Goal: Task Accomplishment & Management: Use online tool/utility

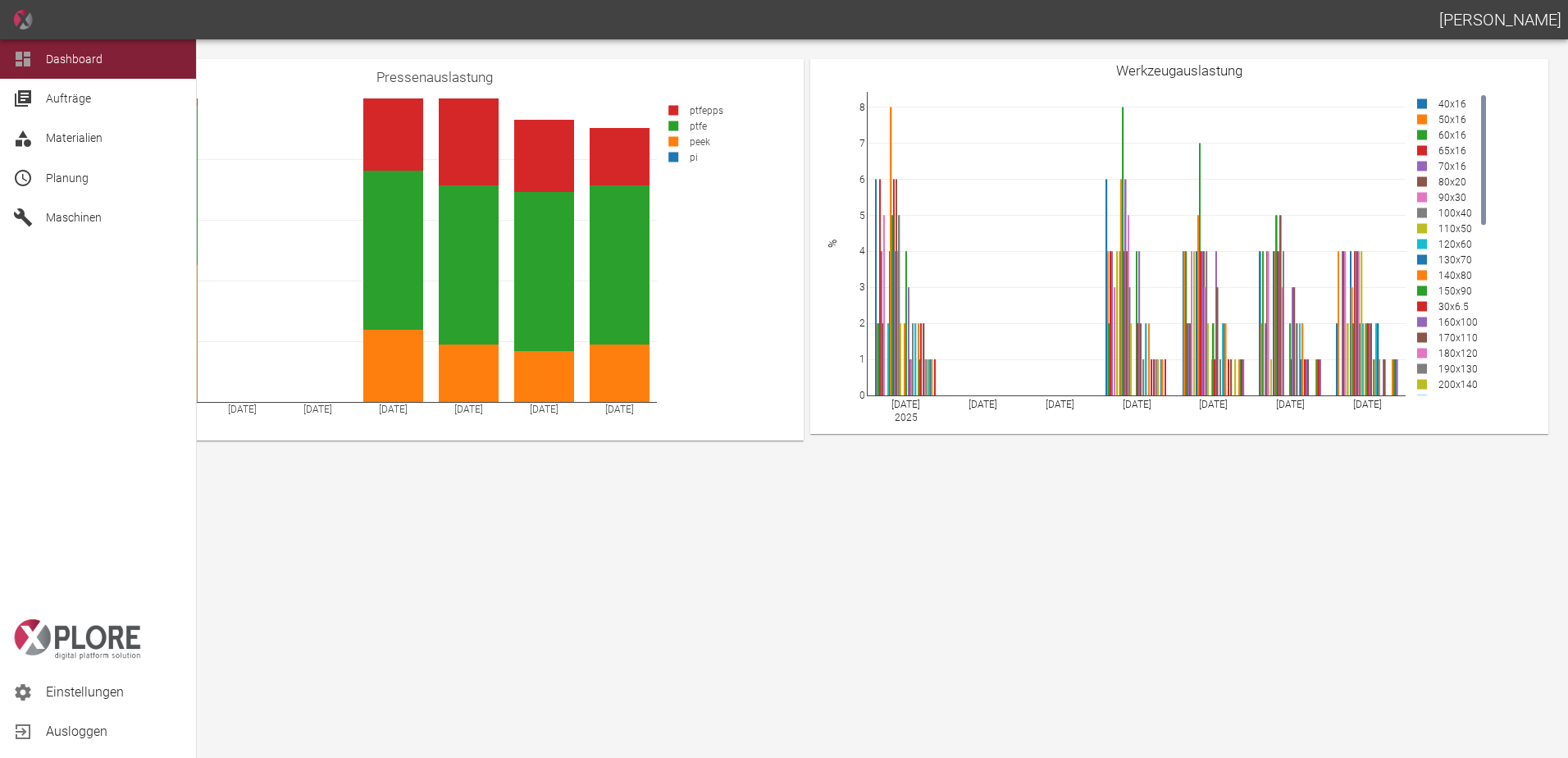
click at [62, 182] on span "Planung" at bounding box center [67, 178] width 43 height 13
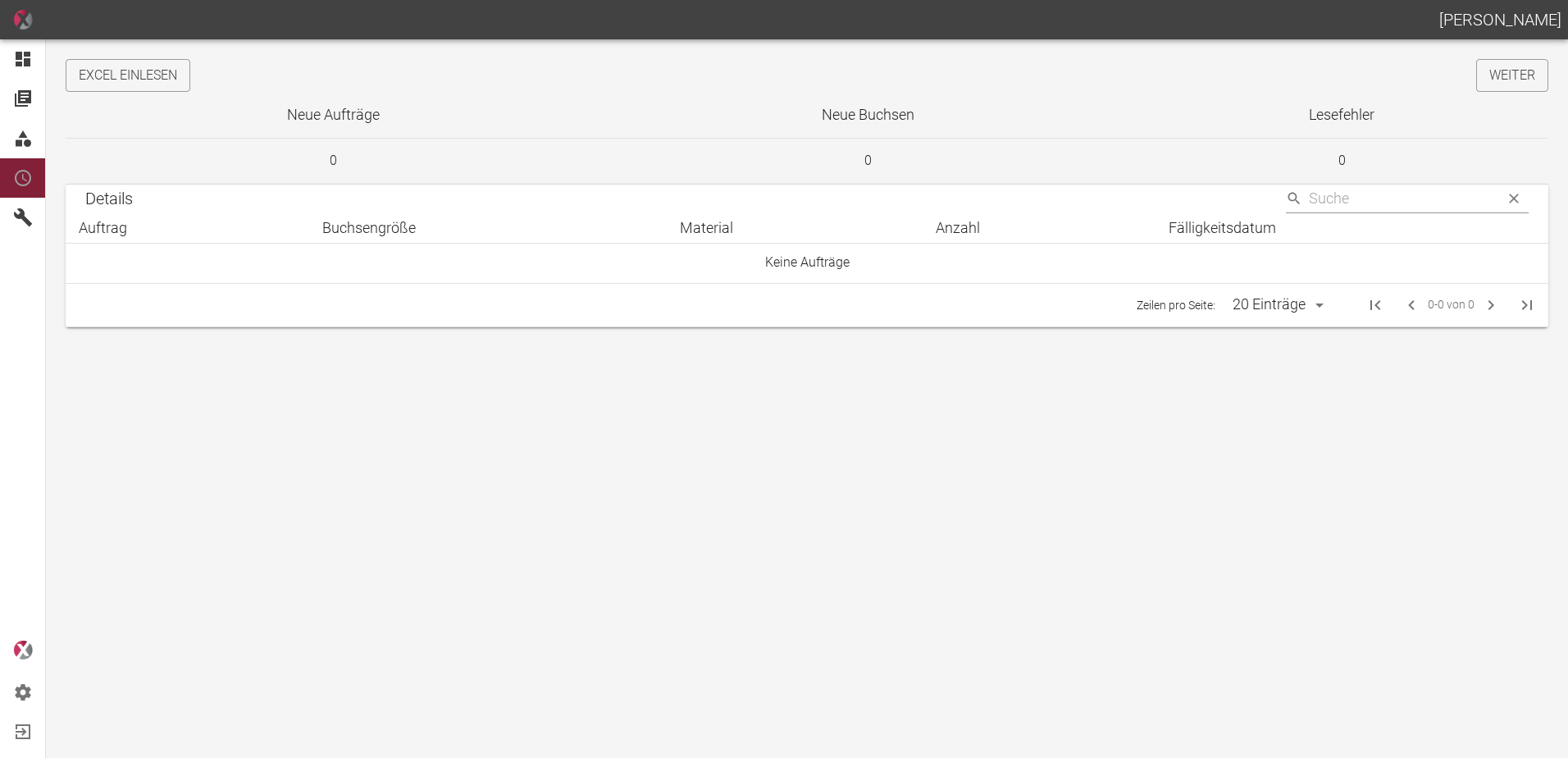
click at [163, 58] on main "Excel einlesen Weiter Neue Aufträge Neue Buchsen Lesefehler 0 0 0 Details ​ Auf…" at bounding box center [784, 398] width 1568 height 719
click at [167, 74] on button "Excel einlesen" at bounding box center [128, 76] width 125 height 33
click at [1513, 85] on link "Weiter" at bounding box center [1512, 76] width 72 height 33
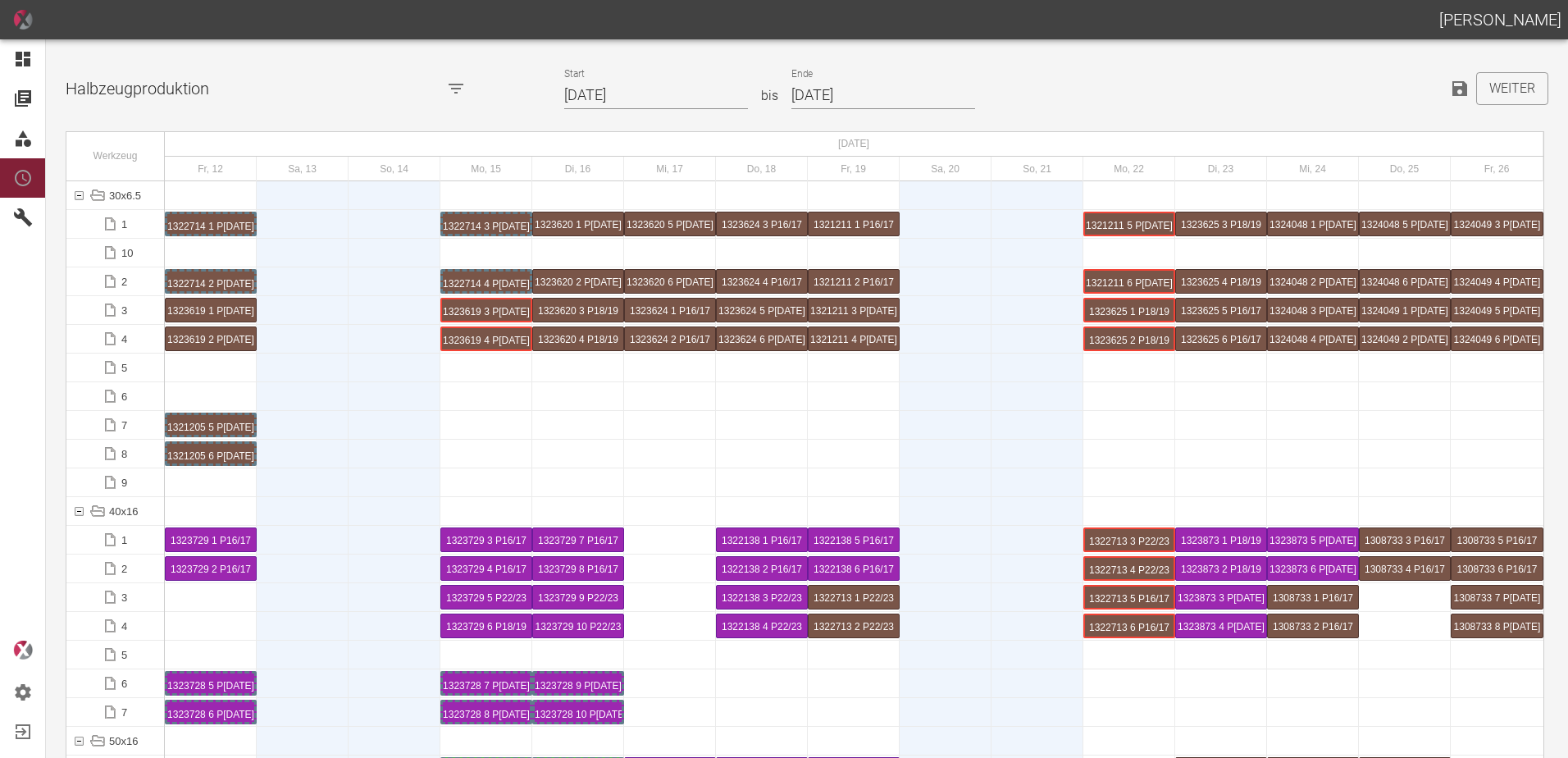
click at [665, 101] on input "[DATE]" at bounding box center [656, 95] width 184 height 29
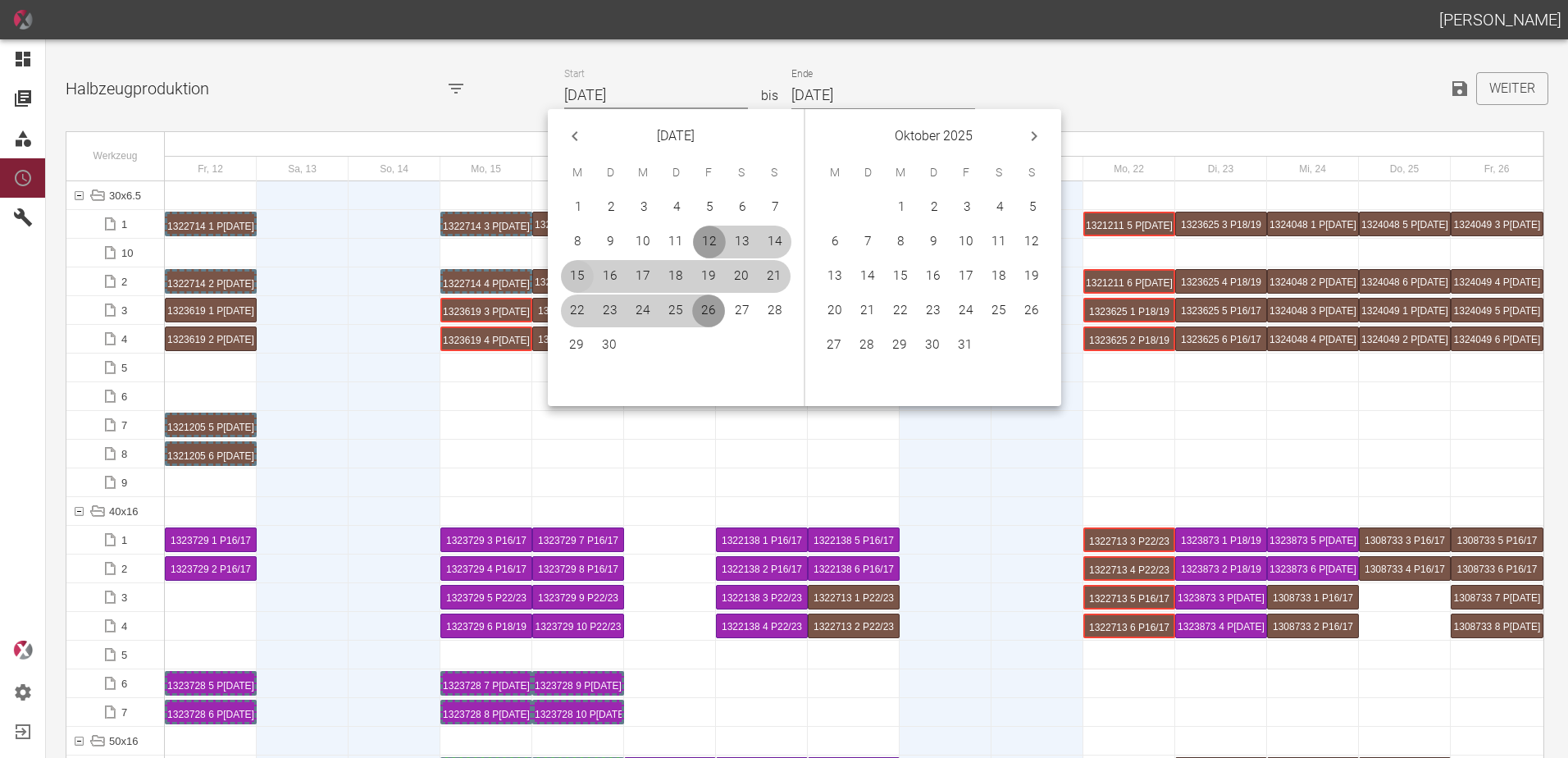
click at [574, 266] on button "15" at bounding box center [577, 277] width 33 height 33
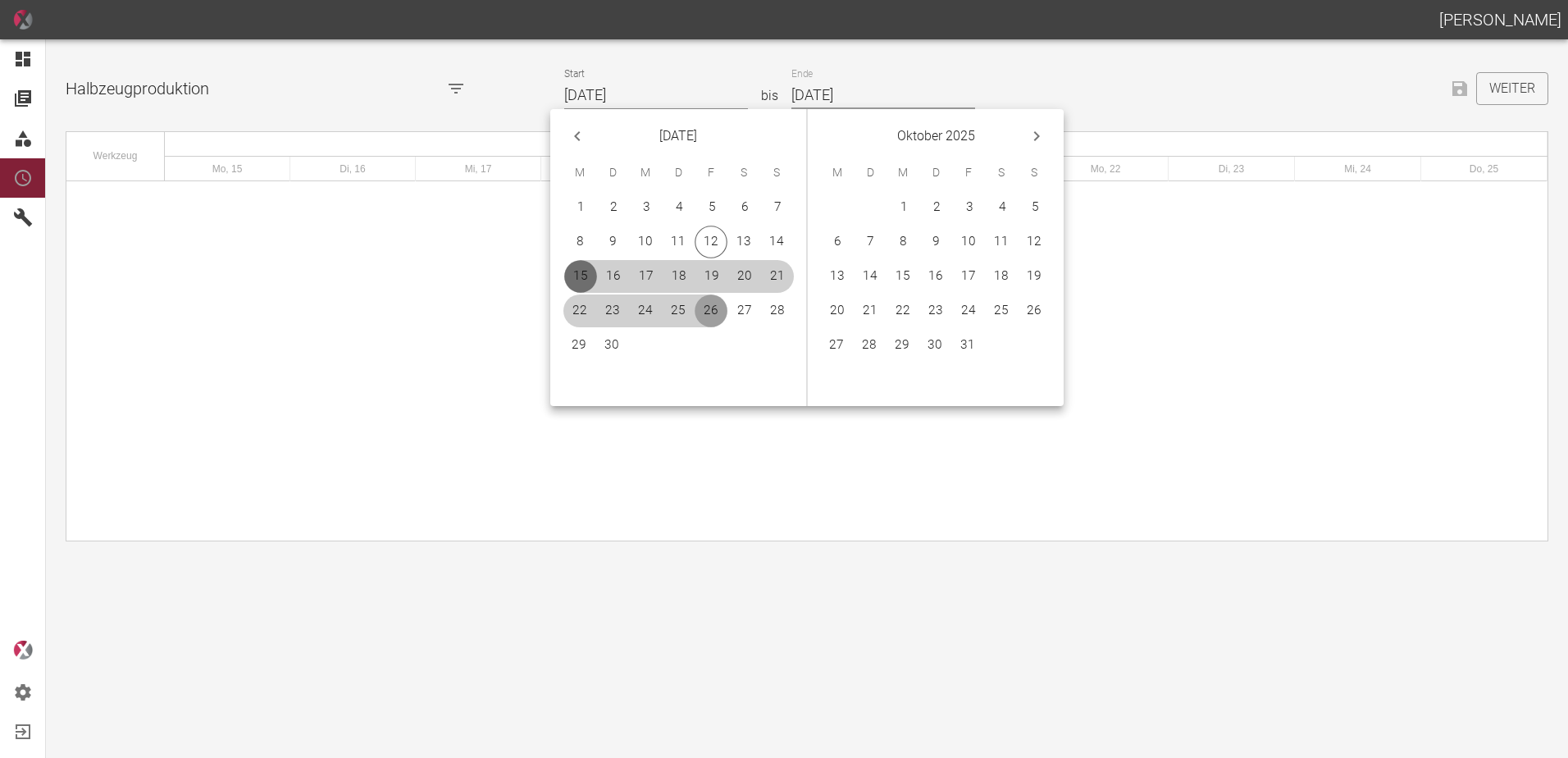
type input "[DATE]"
click at [1028, 250] on button "12" at bounding box center [1034, 242] width 33 height 33
type input "[DATE]"
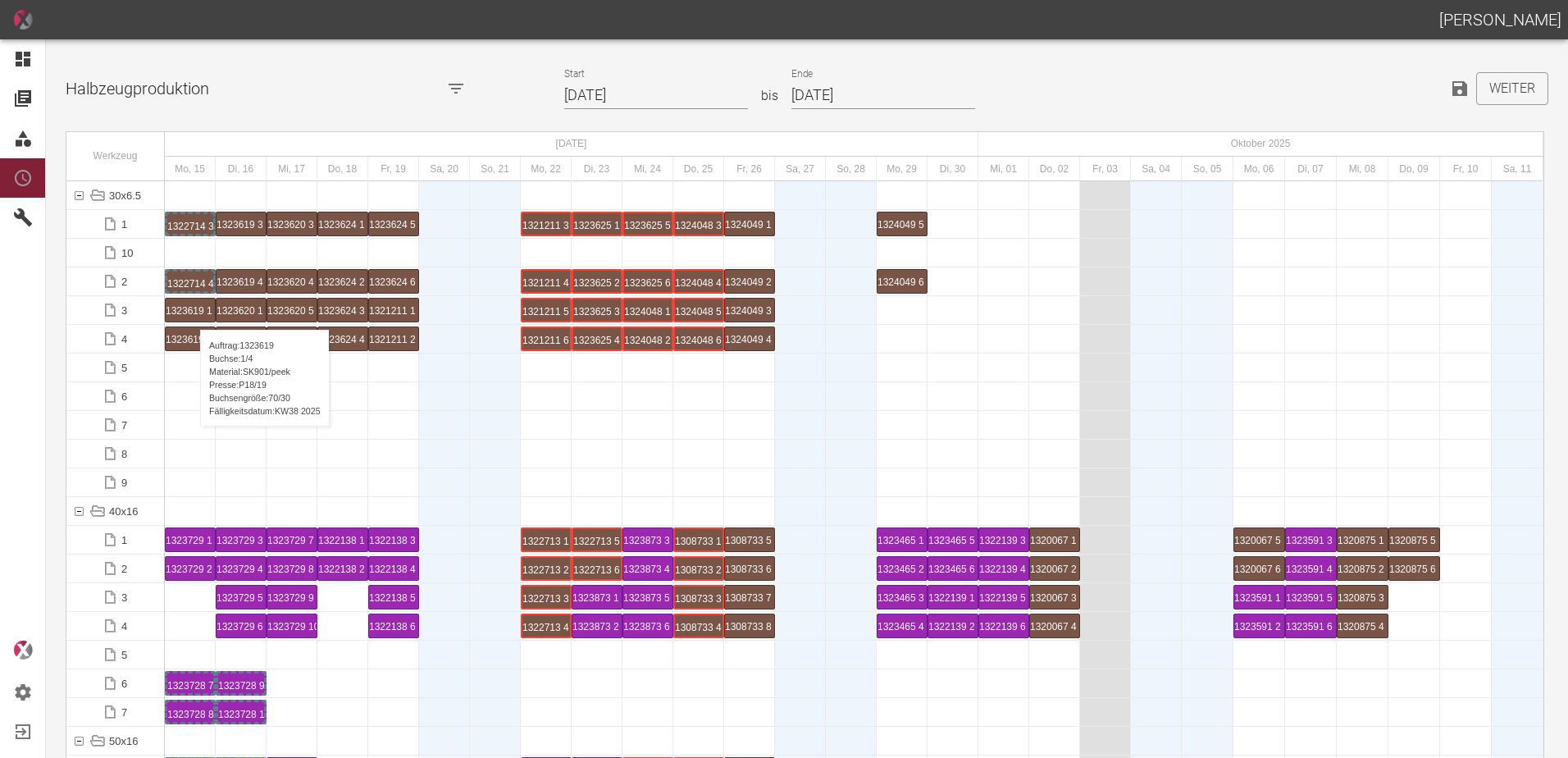
click at [192, 313] on div "1323619 1 P18/19" at bounding box center [191, 310] width 49 height 23
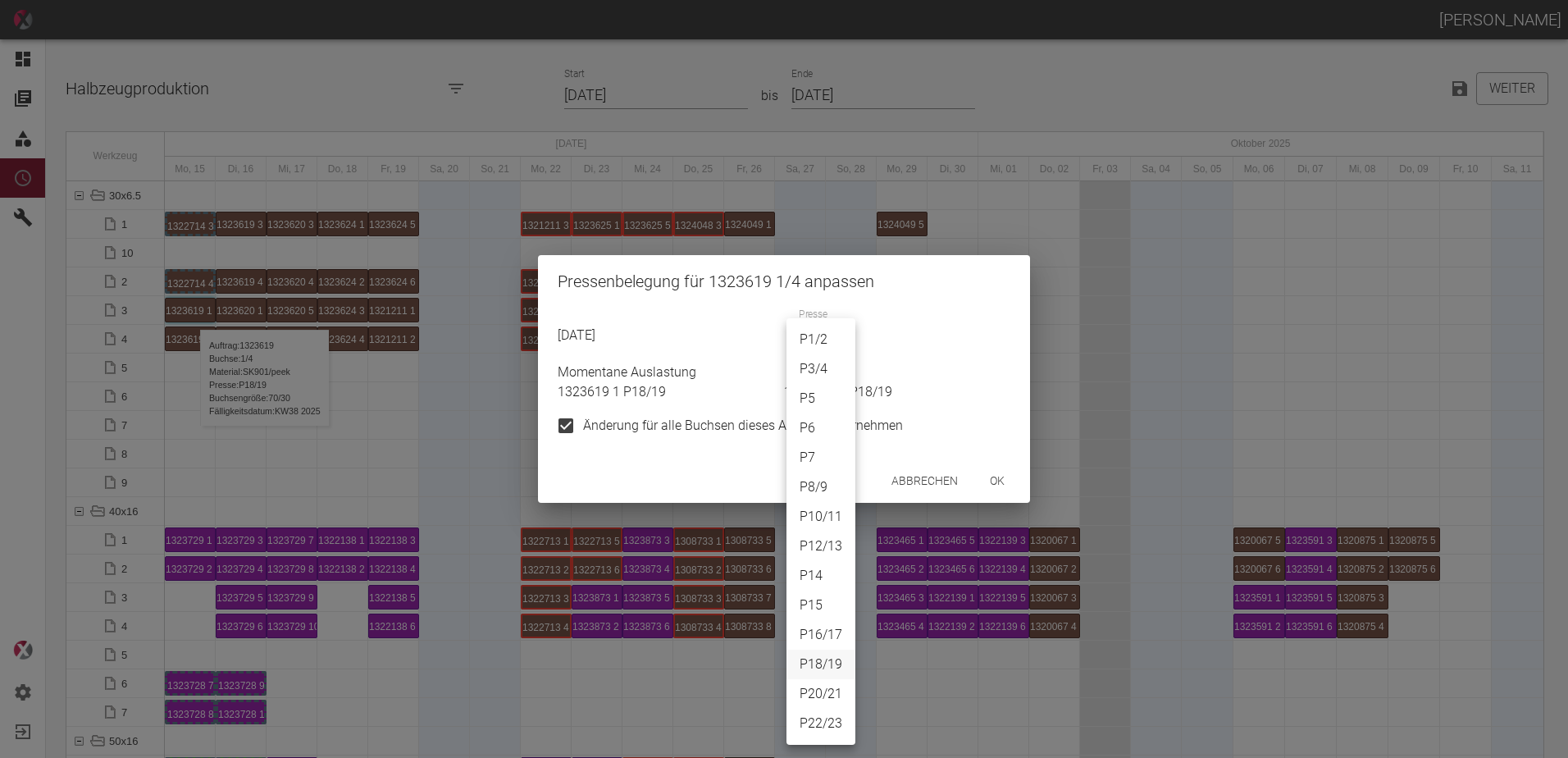
click at [795, 342] on body "[PERSON_NAME] Dashboard Aufträge Materialien Planung Maschinen Einstellungen Au…" at bounding box center [784, 379] width 1568 height 758
click at [830, 371] on li "P3/4" at bounding box center [821, 369] width 69 height 30
type input "P3/4"
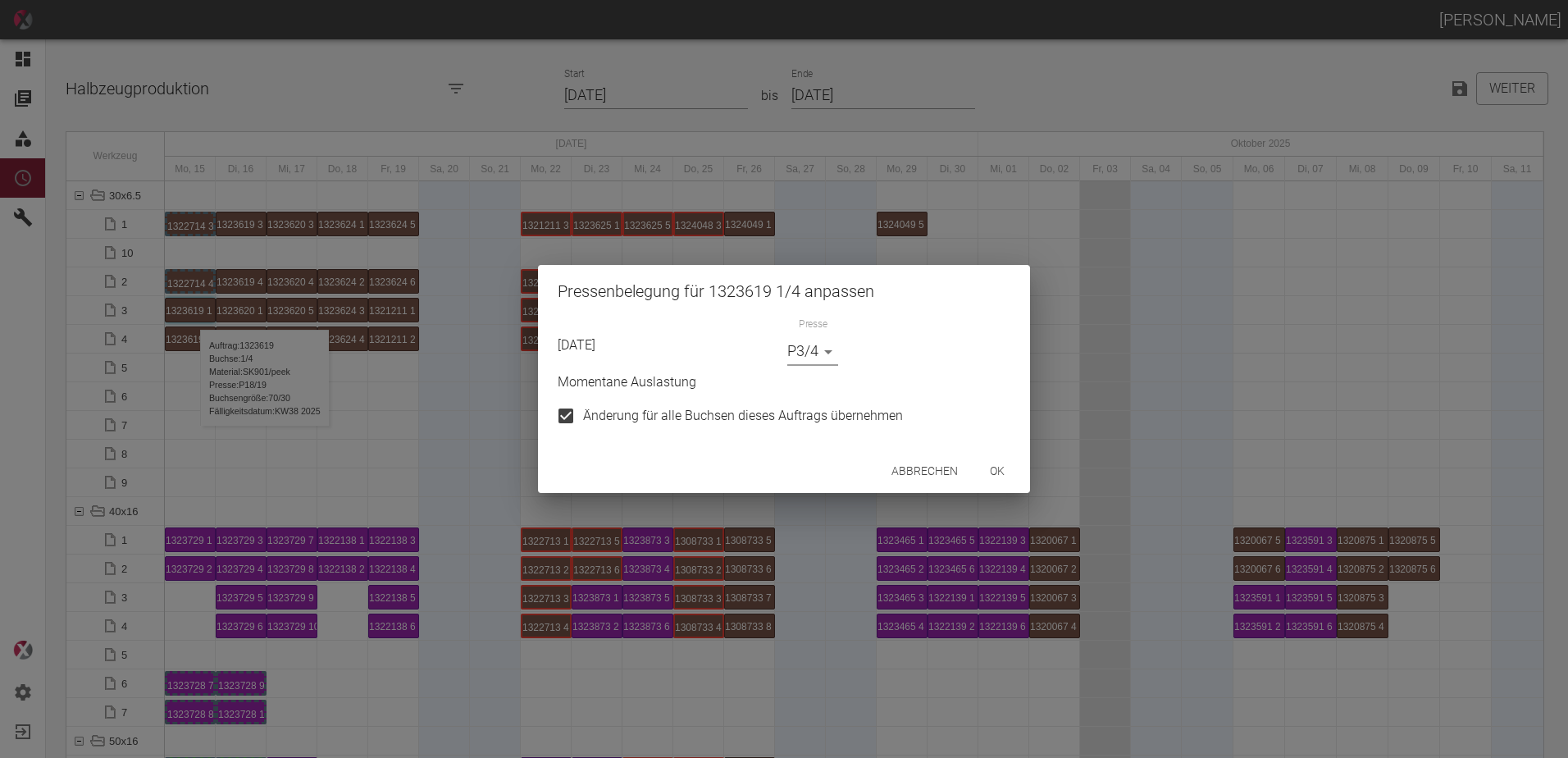
click at [1011, 471] on button "ok" at bounding box center [997, 471] width 53 height 30
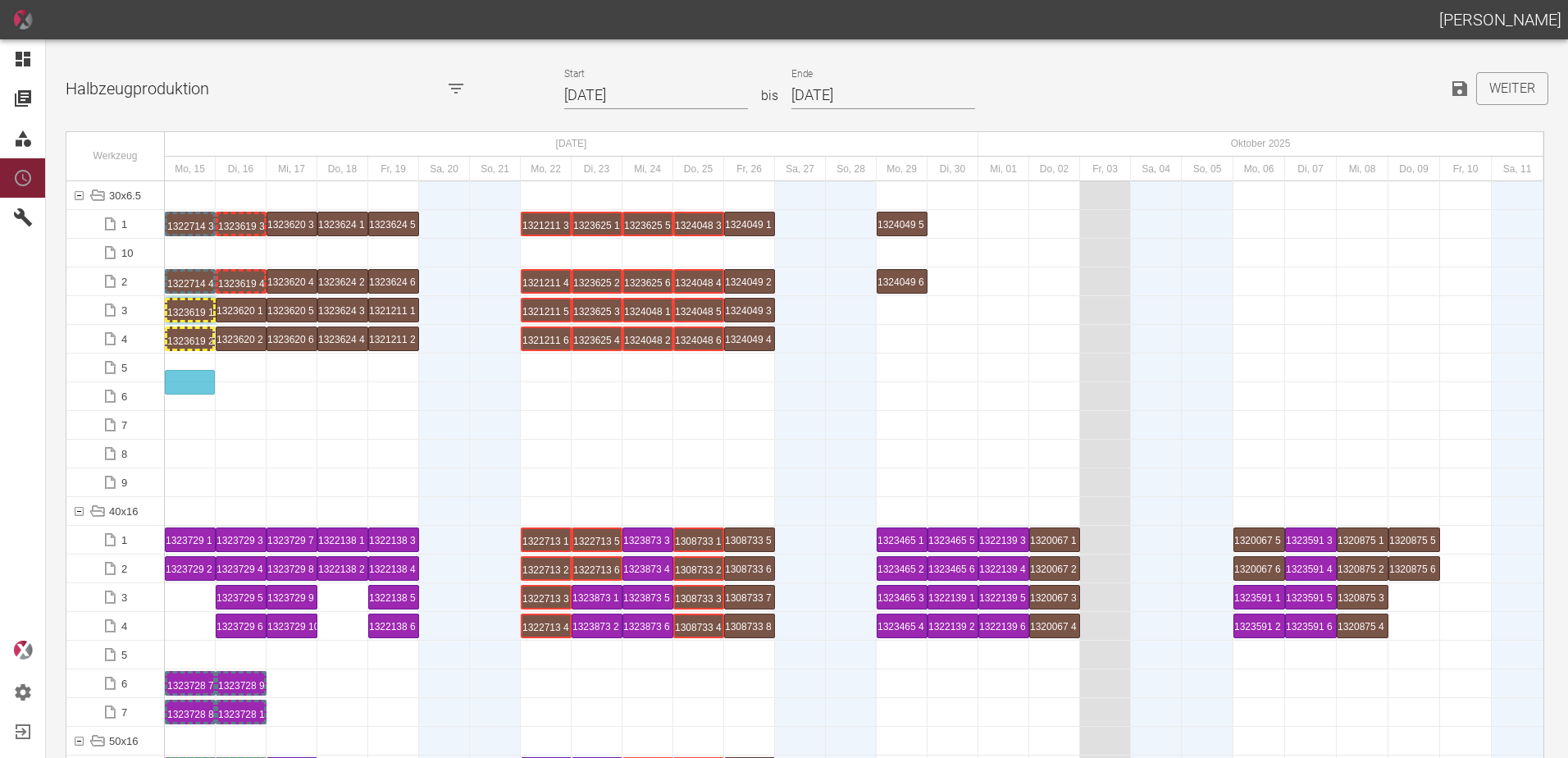
drag, startPoint x: 199, startPoint y: 343, endPoint x: 197, endPoint y: 371, distance: 28.1
drag, startPoint x: 185, startPoint y: 312, endPoint x: 184, endPoint y: 350, distance: 38.0
drag, startPoint x: 245, startPoint y: 283, endPoint x: 241, endPoint y: 385, distance: 102.1
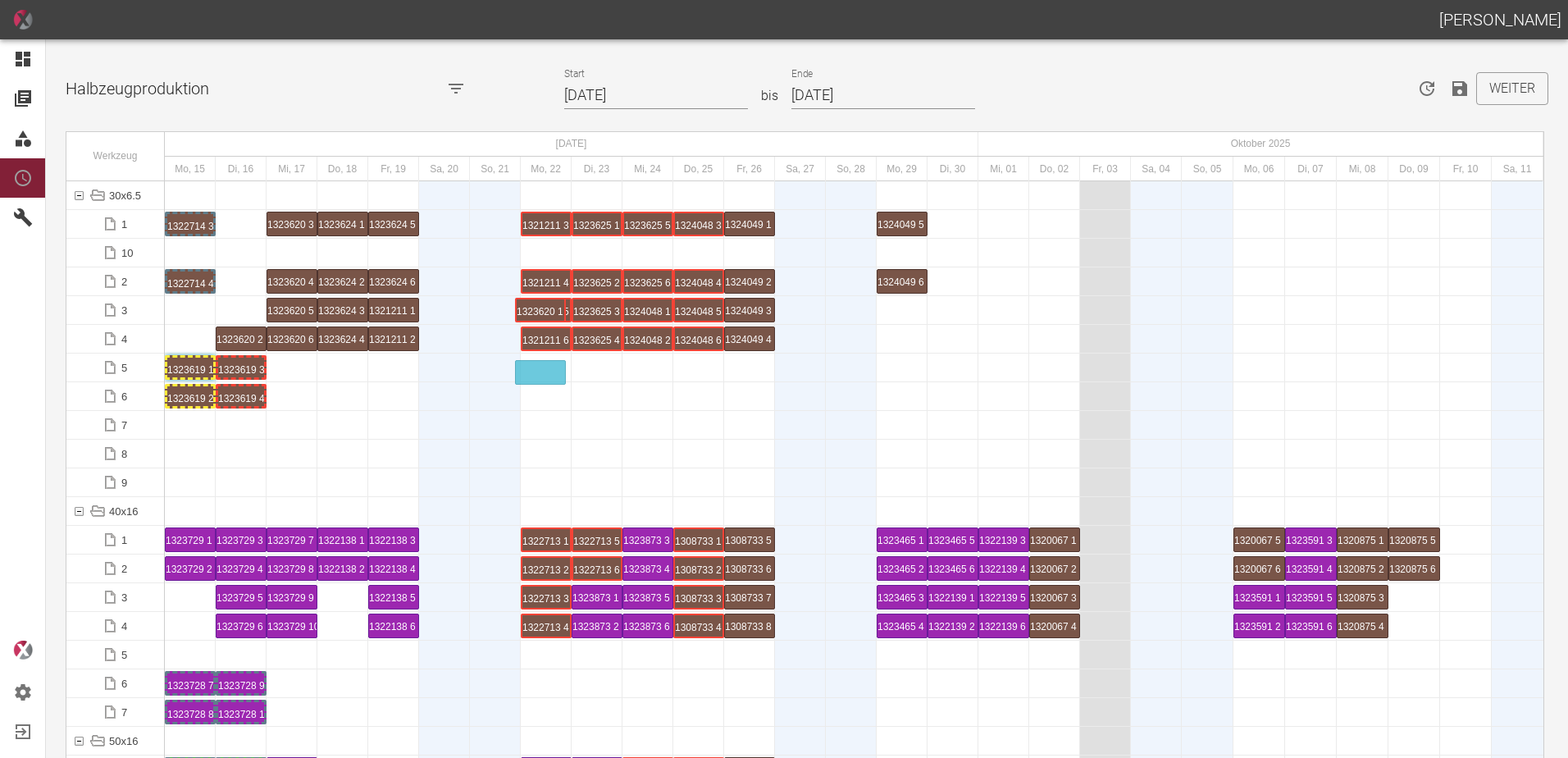
drag, startPoint x: 241, startPoint y: 308, endPoint x: 517, endPoint y: 360, distance: 280.9
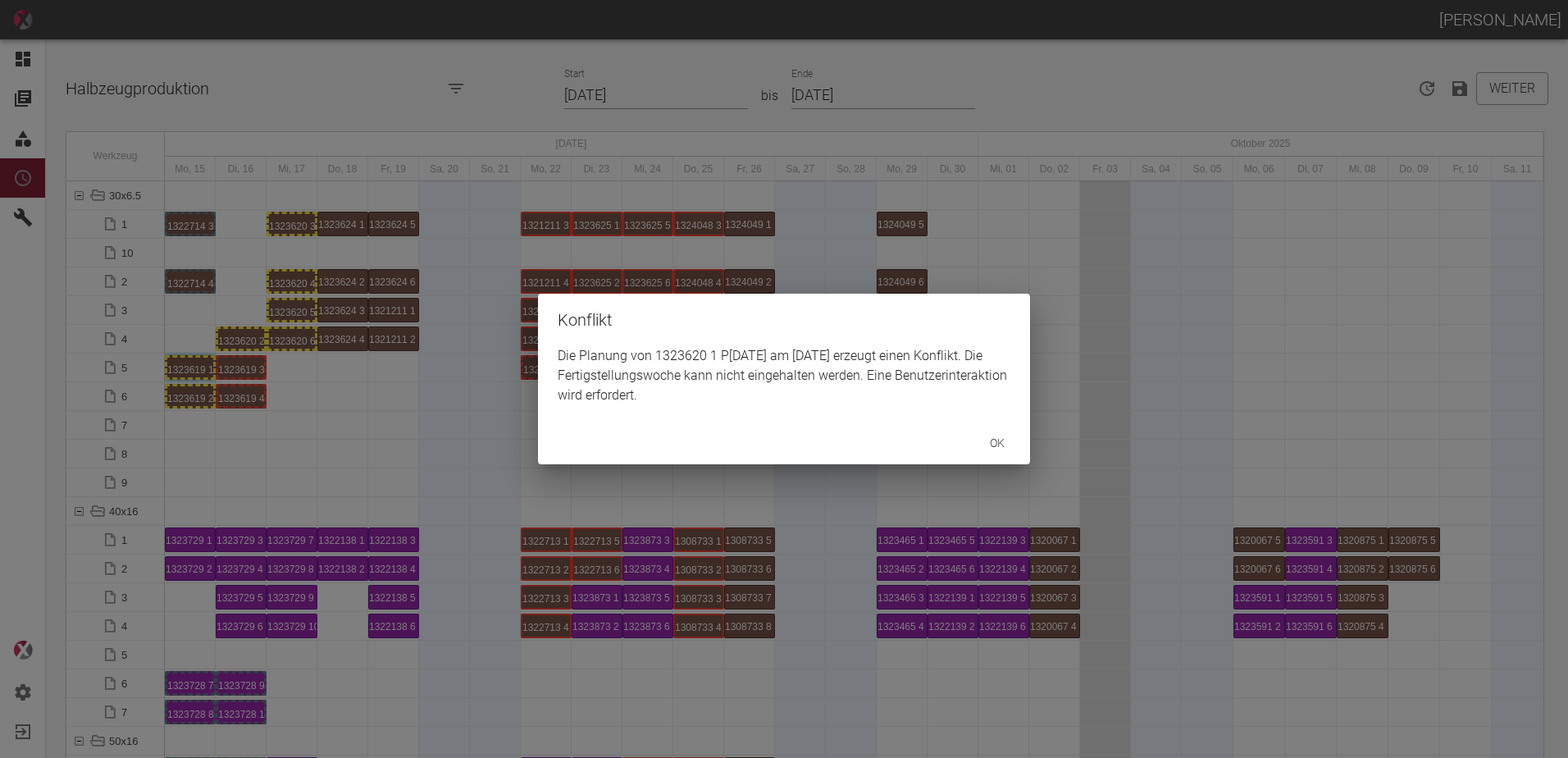
click at [238, 341] on div "Konflikt Die Planung von 1323620 1 P[DATE] am [DATE] erzeugt einen Konflikt. Di…" at bounding box center [784, 379] width 1568 height 758
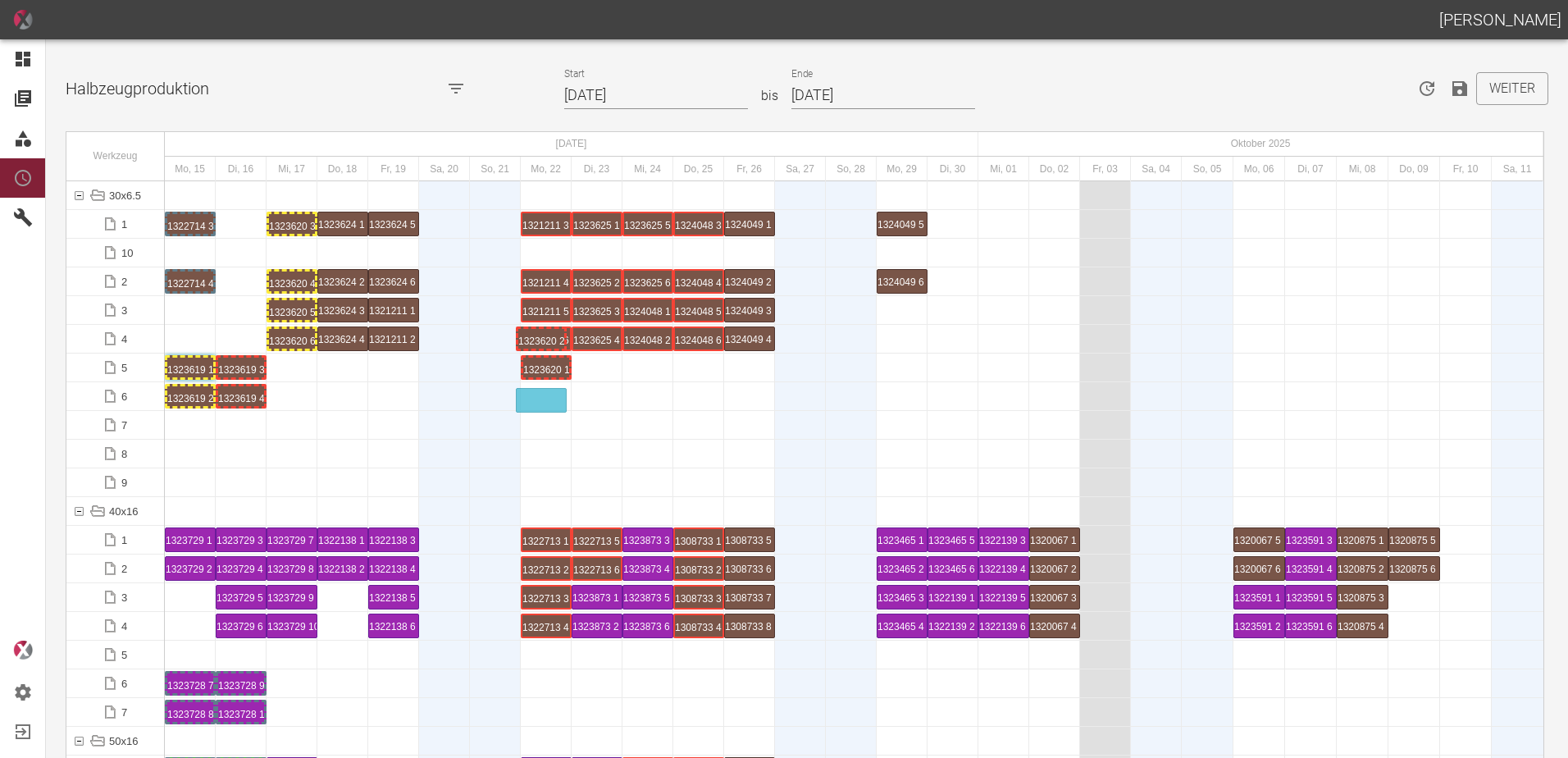
drag, startPoint x: 237, startPoint y: 341, endPoint x: 518, endPoint y: 393, distance: 285.8
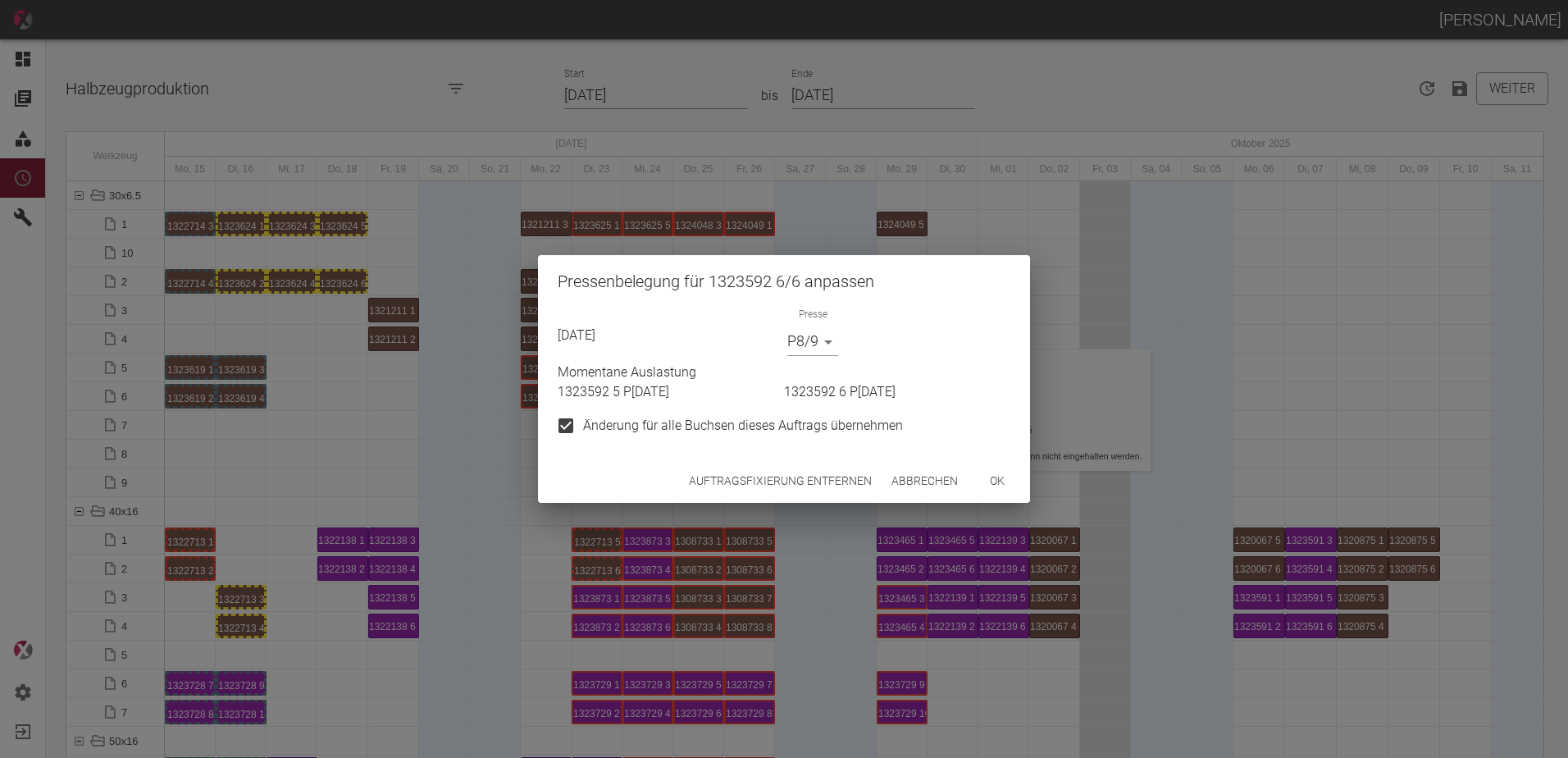
scroll to position [3198, 0]
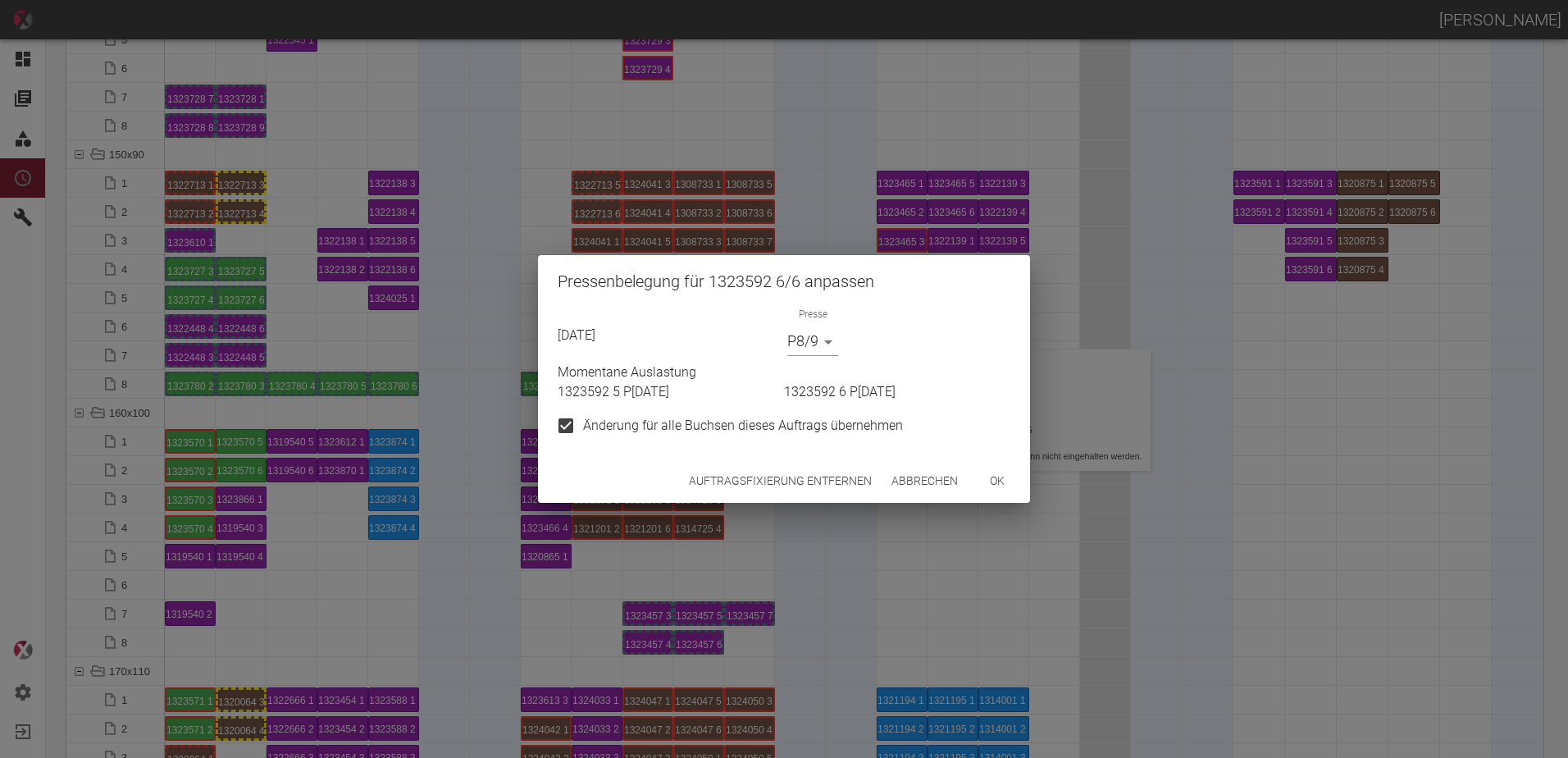
click at [797, 475] on button "Auftragsfixierung entfernen" at bounding box center [780, 480] width 196 height 30
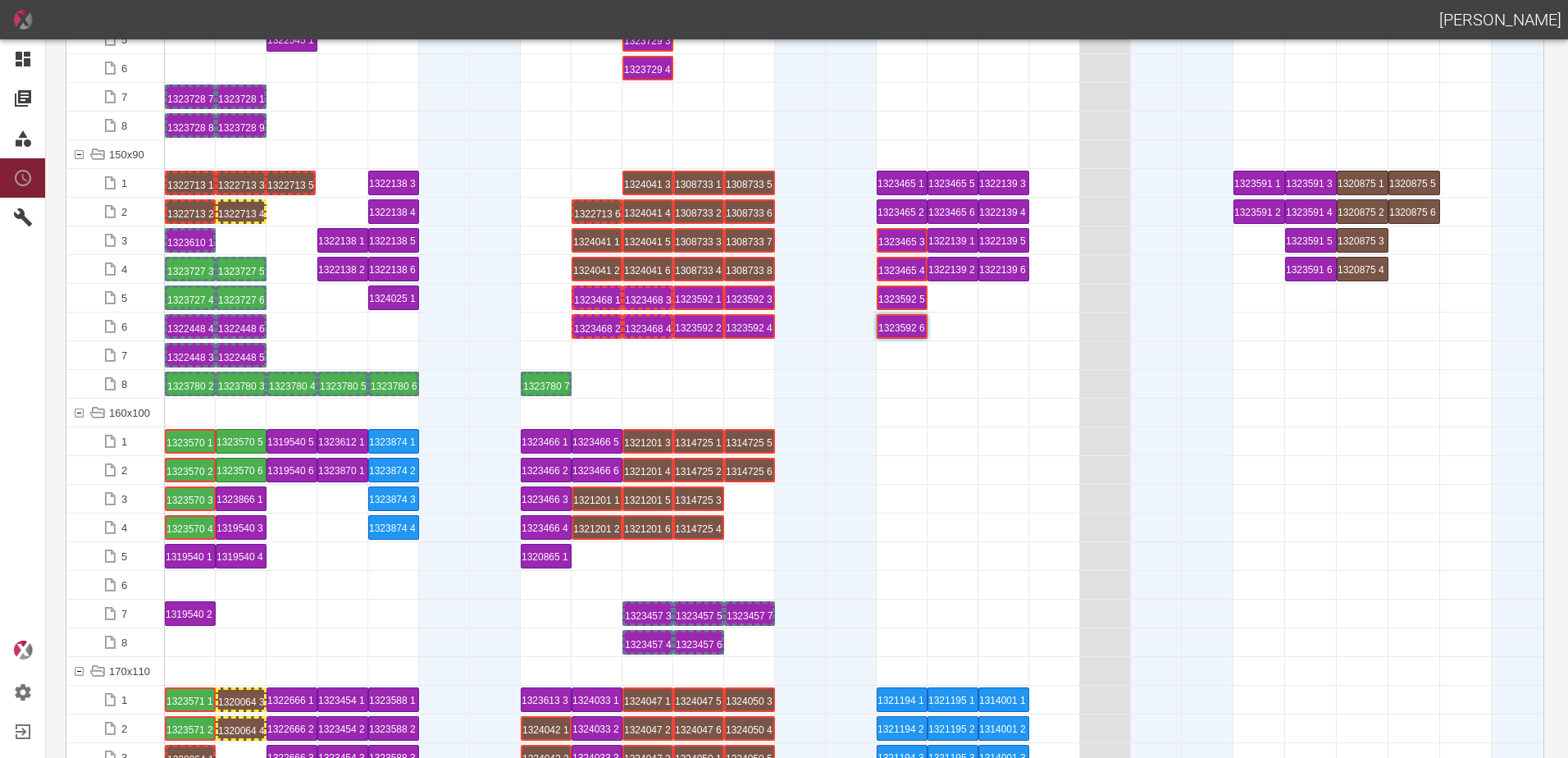
drag, startPoint x: 592, startPoint y: 183, endPoint x: 285, endPoint y: 163, distance: 307.7
drag, startPoint x: 586, startPoint y: 209, endPoint x: 302, endPoint y: 198, distance: 284.2
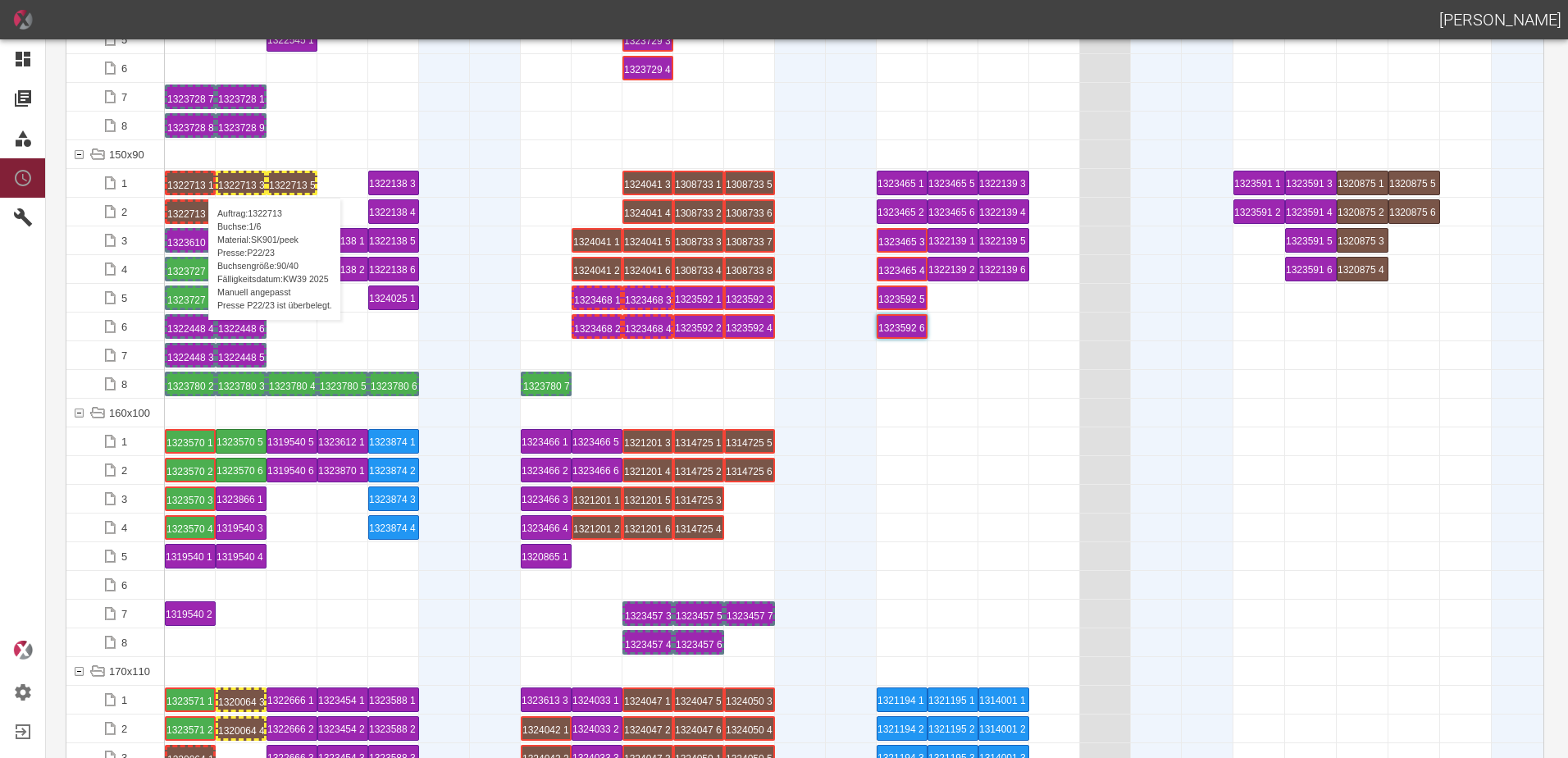
click at [200, 181] on div "1322713 1 P22/23" at bounding box center [191, 183] width 46 height 20
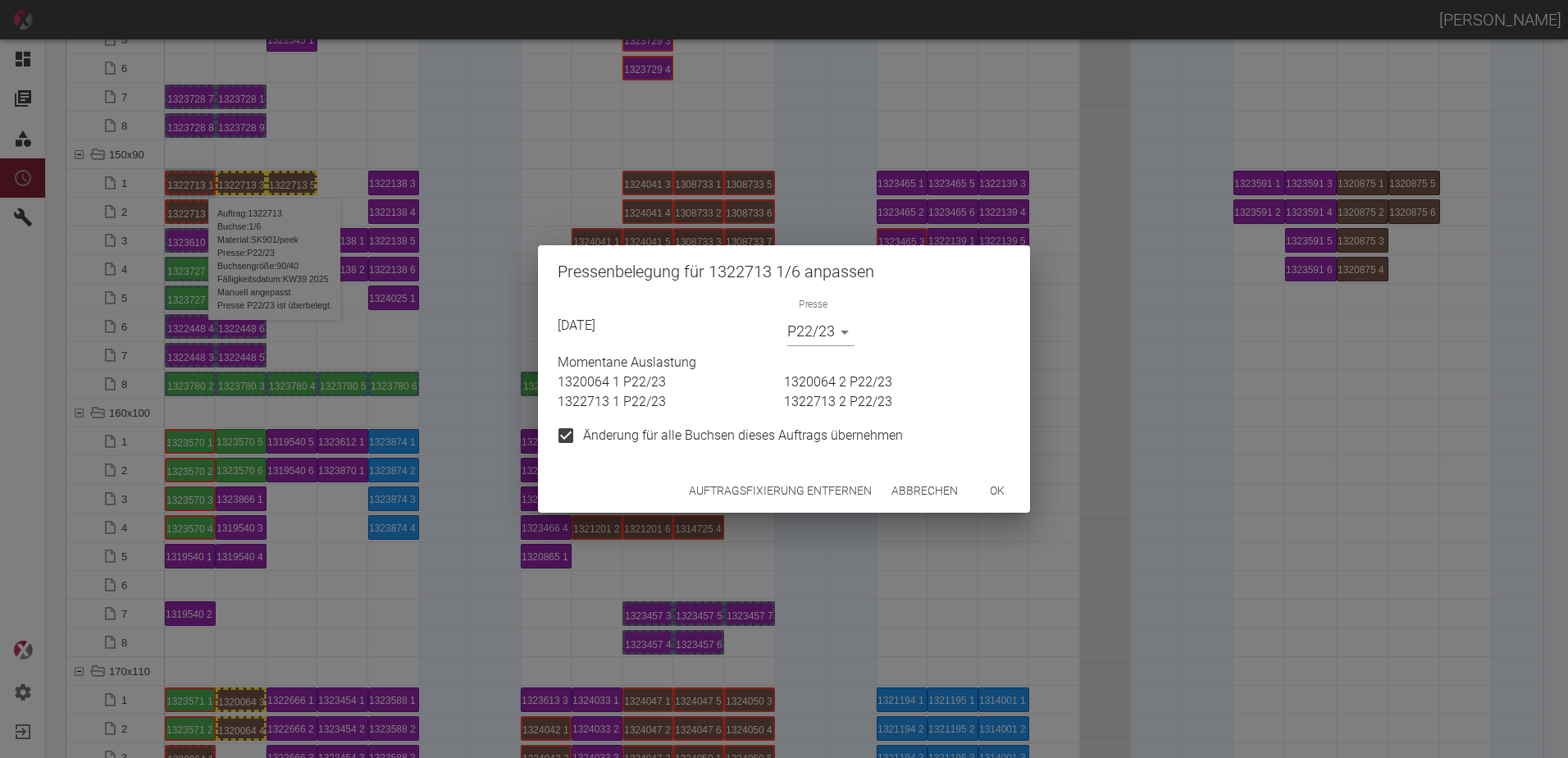
click at [812, 328] on body "[PERSON_NAME] Dashboard Aufträge Materialien Planung Maschinen Einstellungen Au…" at bounding box center [784, 379] width 1568 height 758
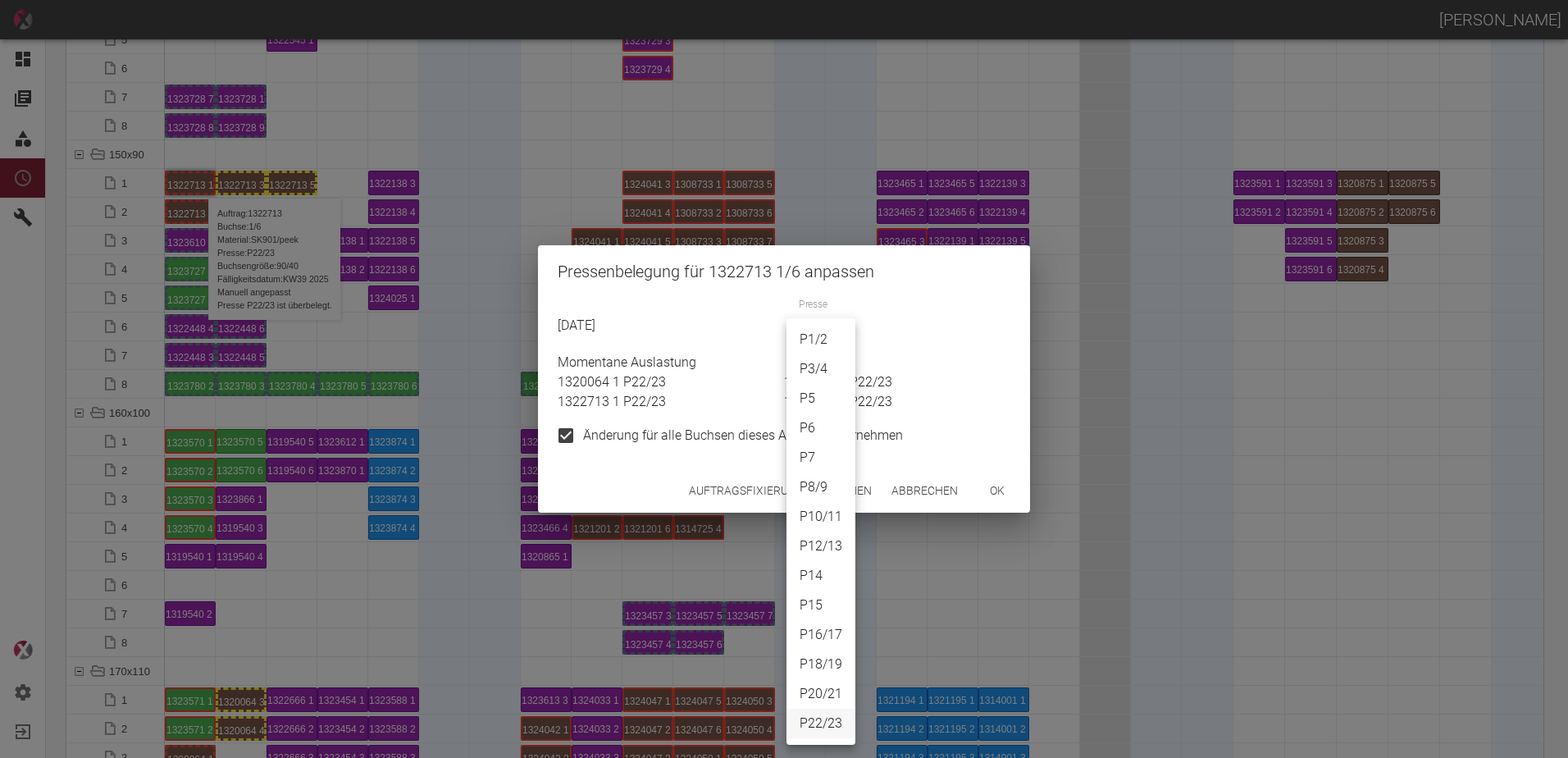
click at [819, 513] on li "P10/11" at bounding box center [821, 517] width 69 height 30
type input "P10/11"
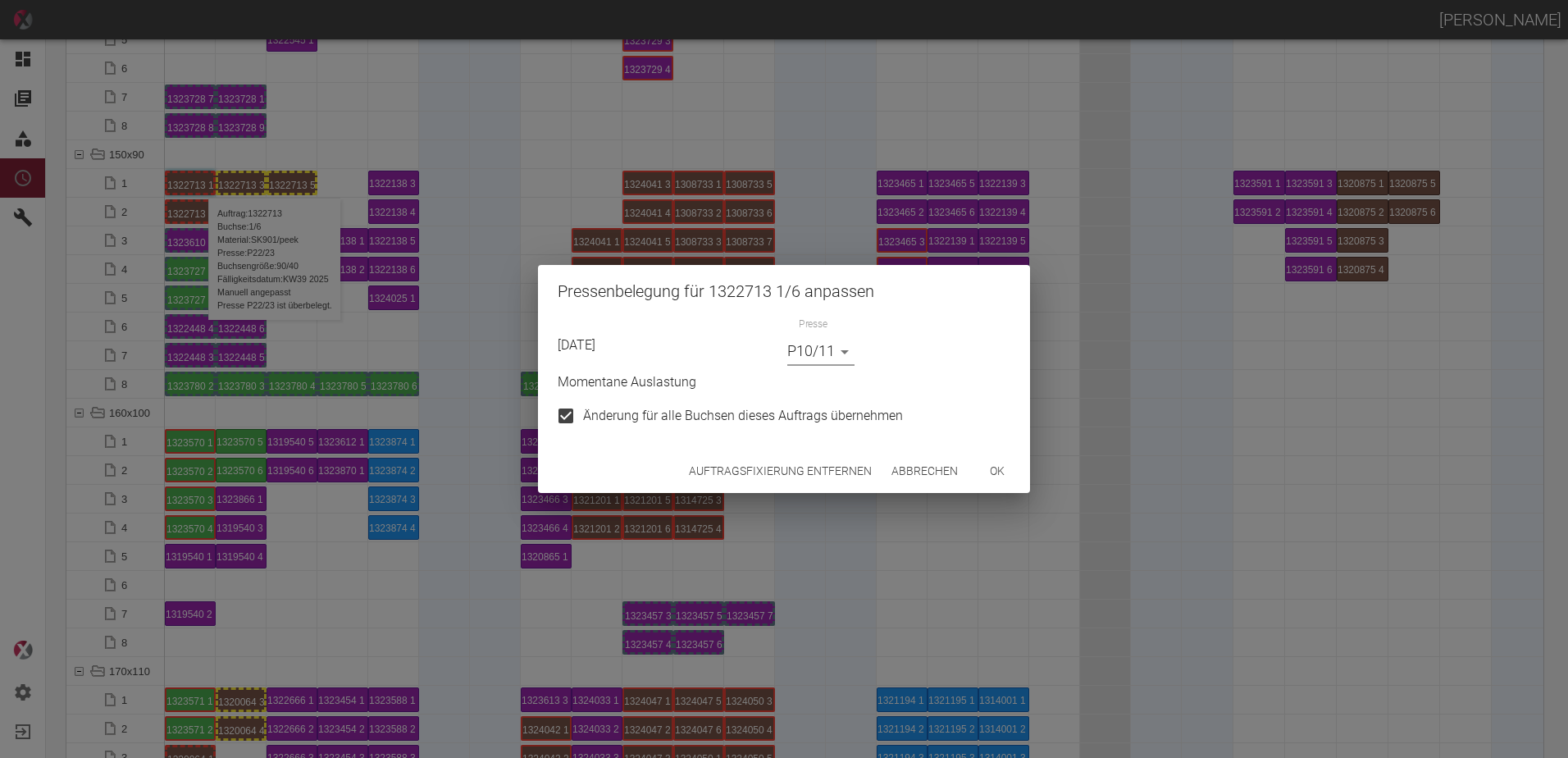
click at [1005, 480] on button "ok" at bounding box center [997, 471] width 53 height 30
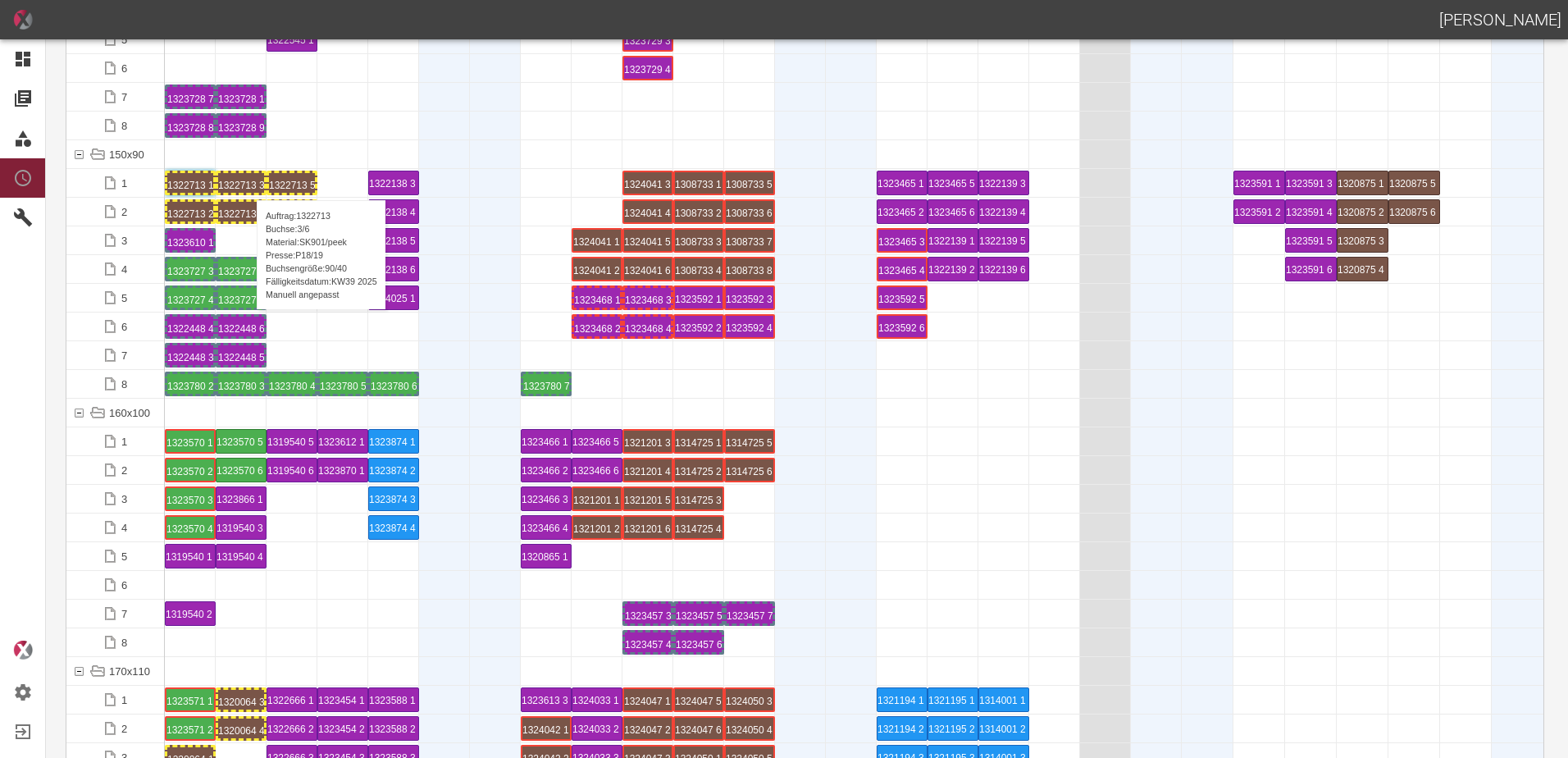
click at [249, 184] on div "1322713 3 P18/19" at bounding box center [241, 183] width 46 height 20
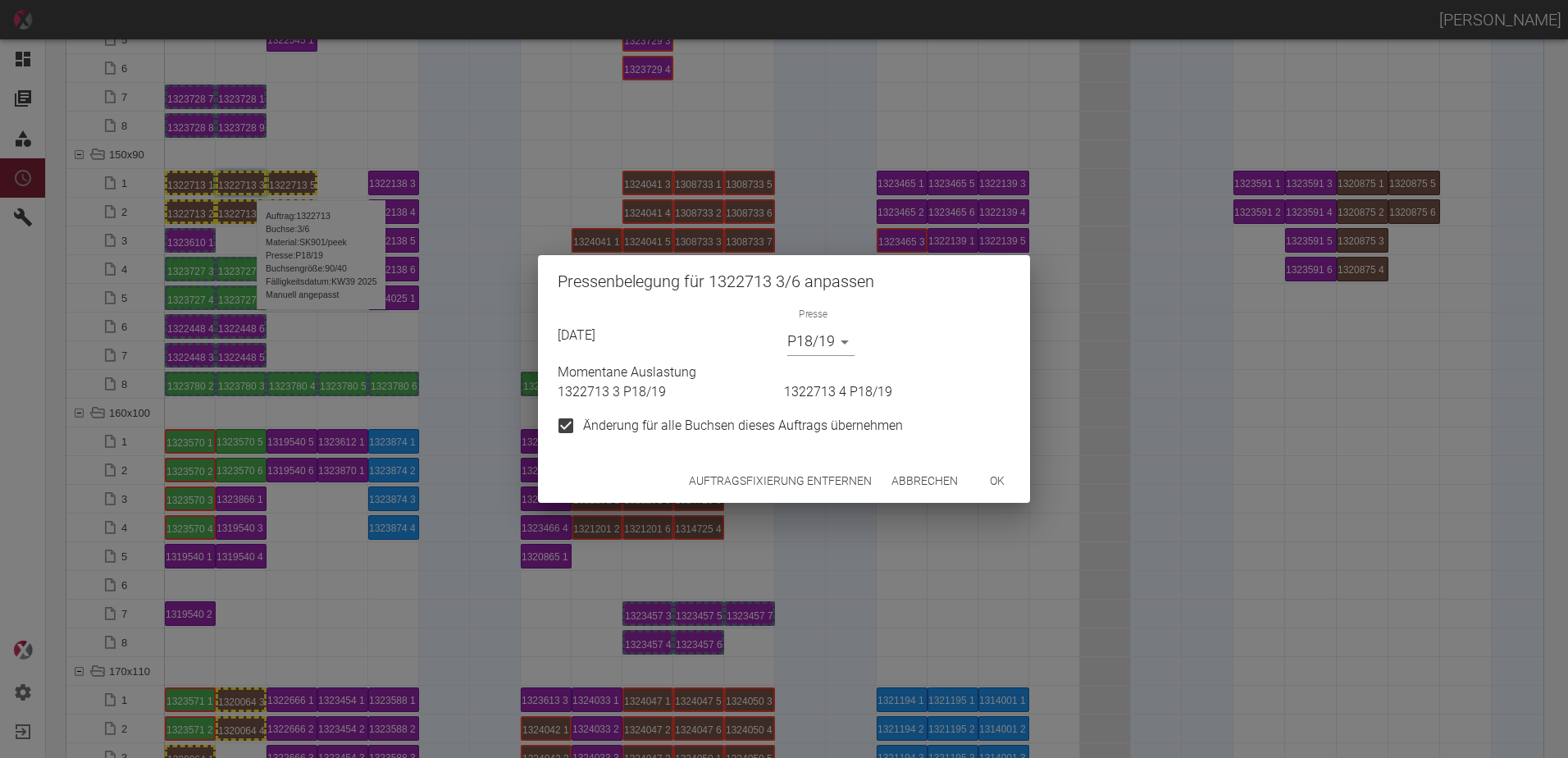
click at [817, 356] on body "[PERSON_NAME] Dashboard Aufträge Materialien Planung Maschinen Einstellungen Au…" at bounding box center [784, 379] width 1568 height 758
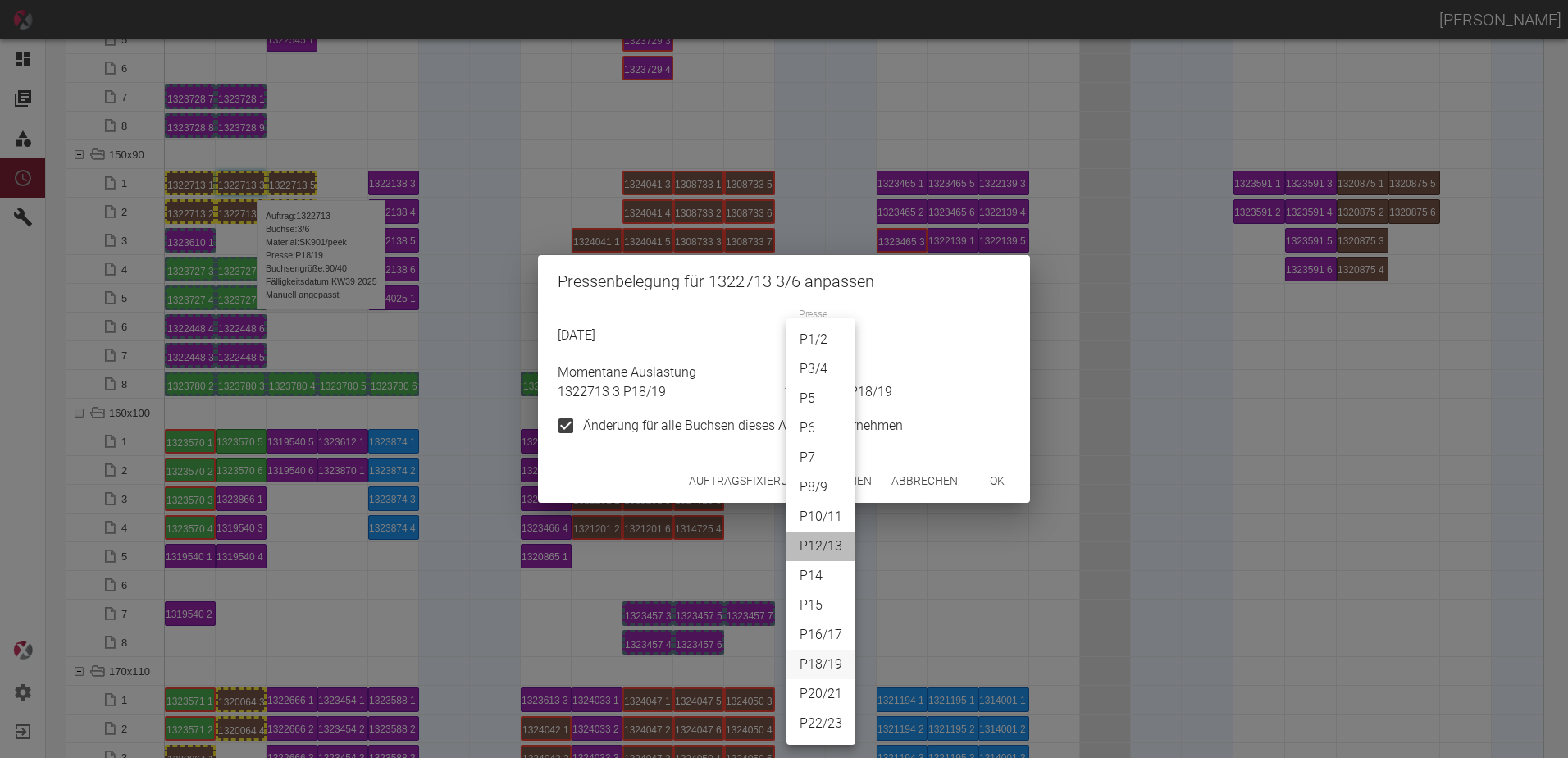
click at [833, 543] on li "P12/13" at bounding box center [821, 546] width 69 height 30
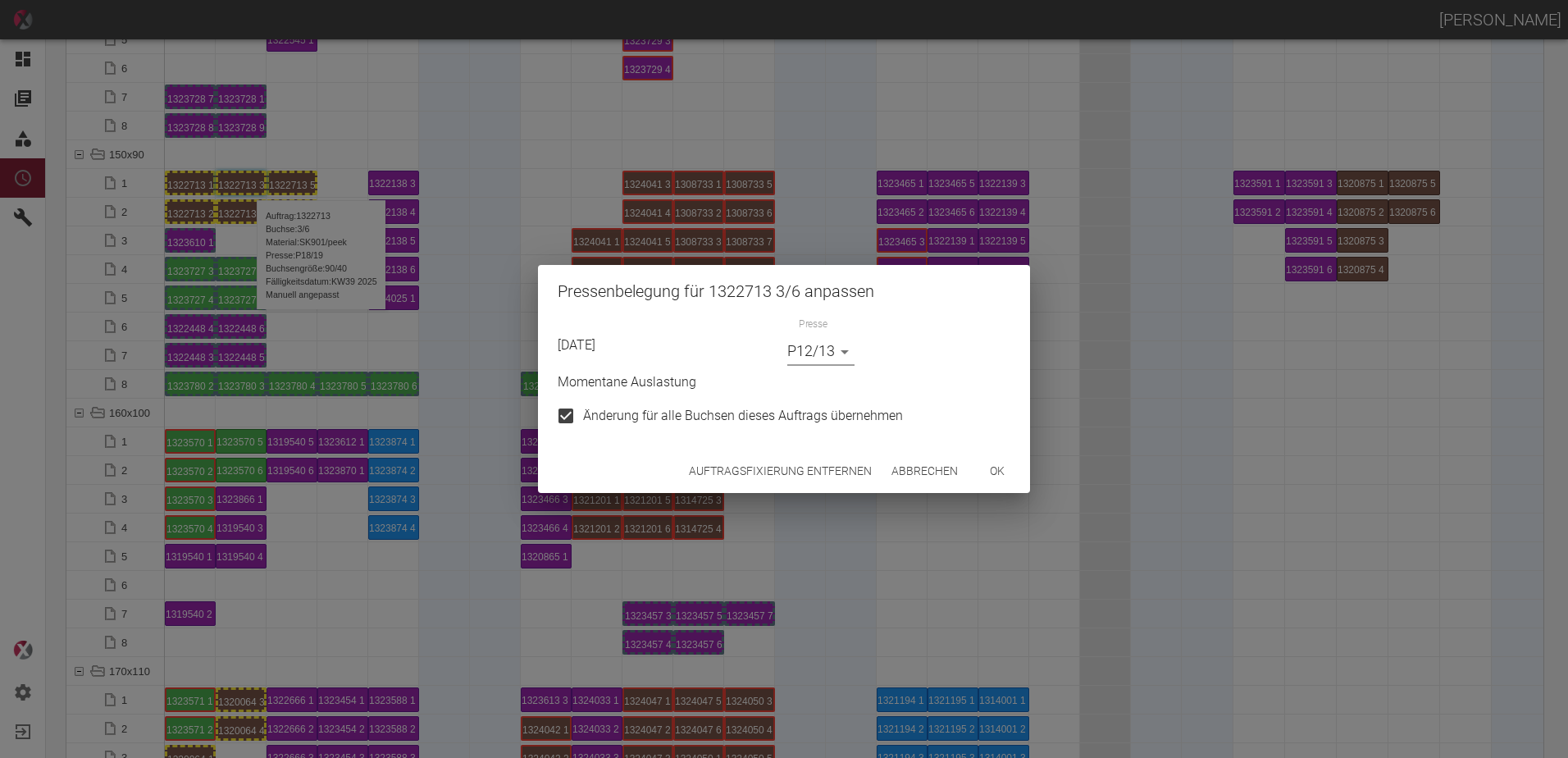
click at [825, 354] on body "[PERSON_NAME] Dashboard Aufträge Materialien Planung Maschinen Einstellungen Au…" at bounding box center [784, 379] width 1568 height 758
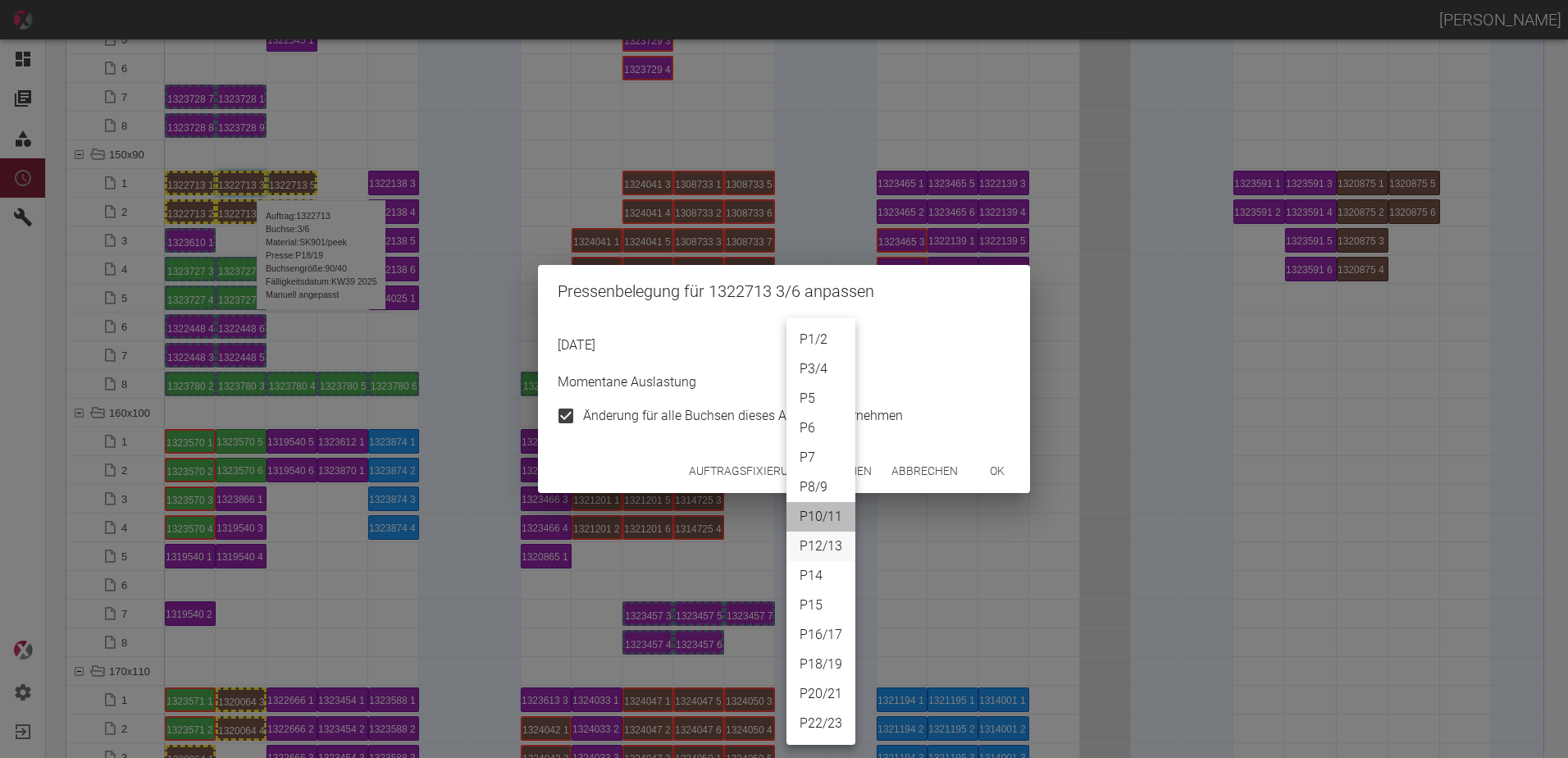
click at [827, 517] on li "P10/11" at bounding box center [821, 517] width 69 height 30
type input "P10/11"
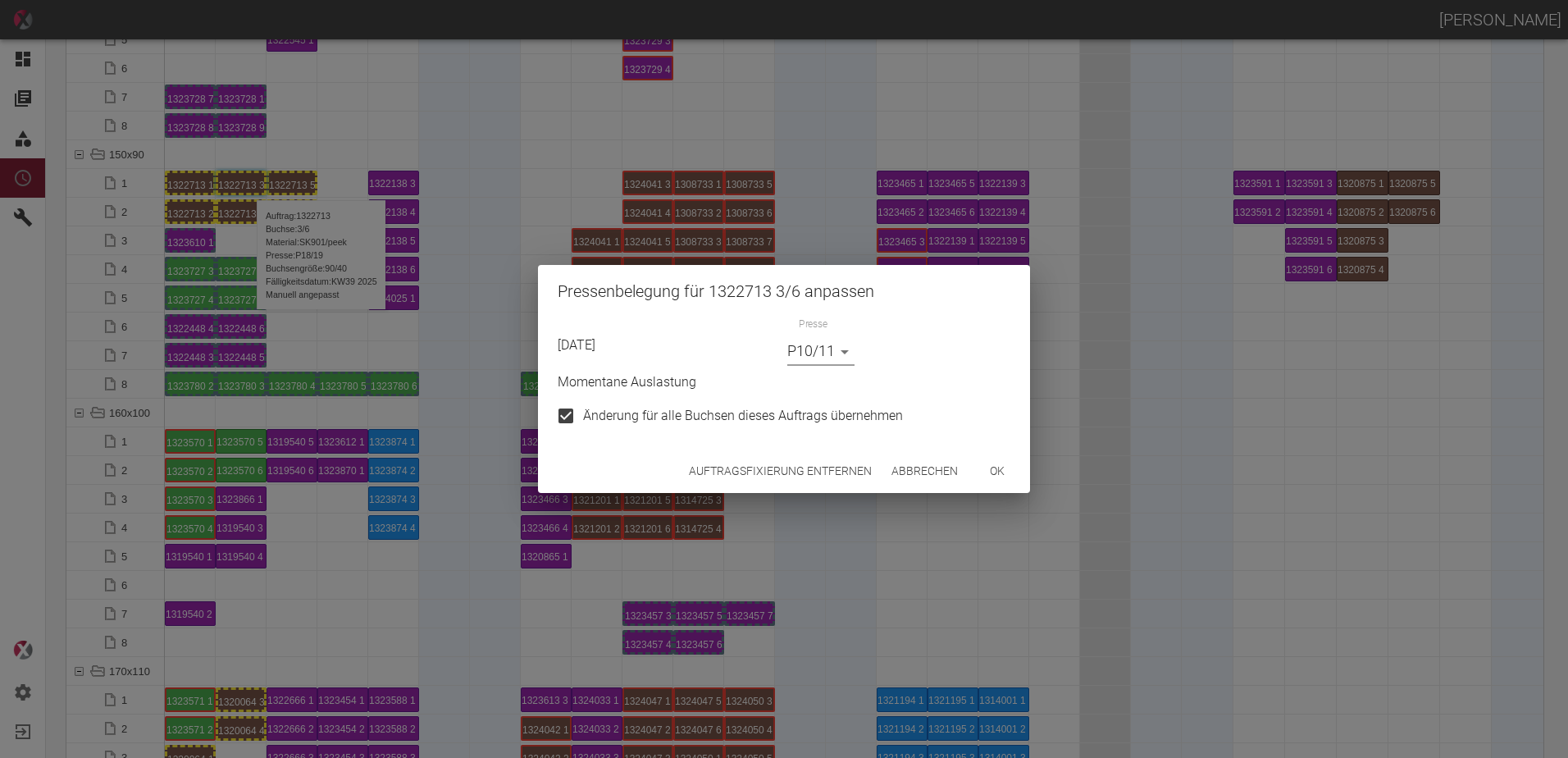
click at [990, 472] on button "ok" at bounding box center [997, 471] width 53 height 30
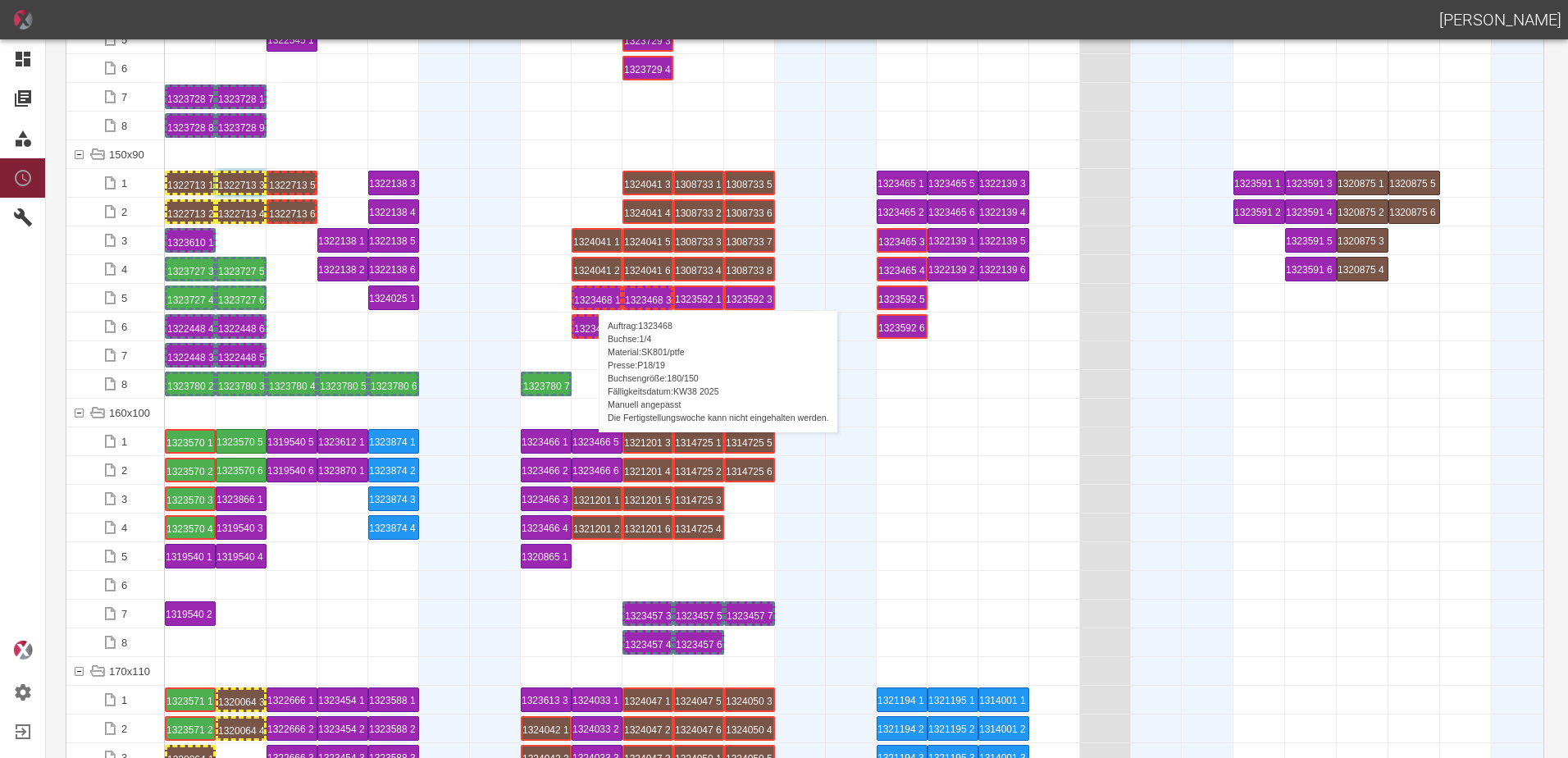
click at [591, 293] on div "1323468 1 P18/19" at bounding box center [597, 297] width 46 height 20
click at [609, 293] on div "1323468 1 P18/19" at bounding box center [597, 297] width 46 height 20
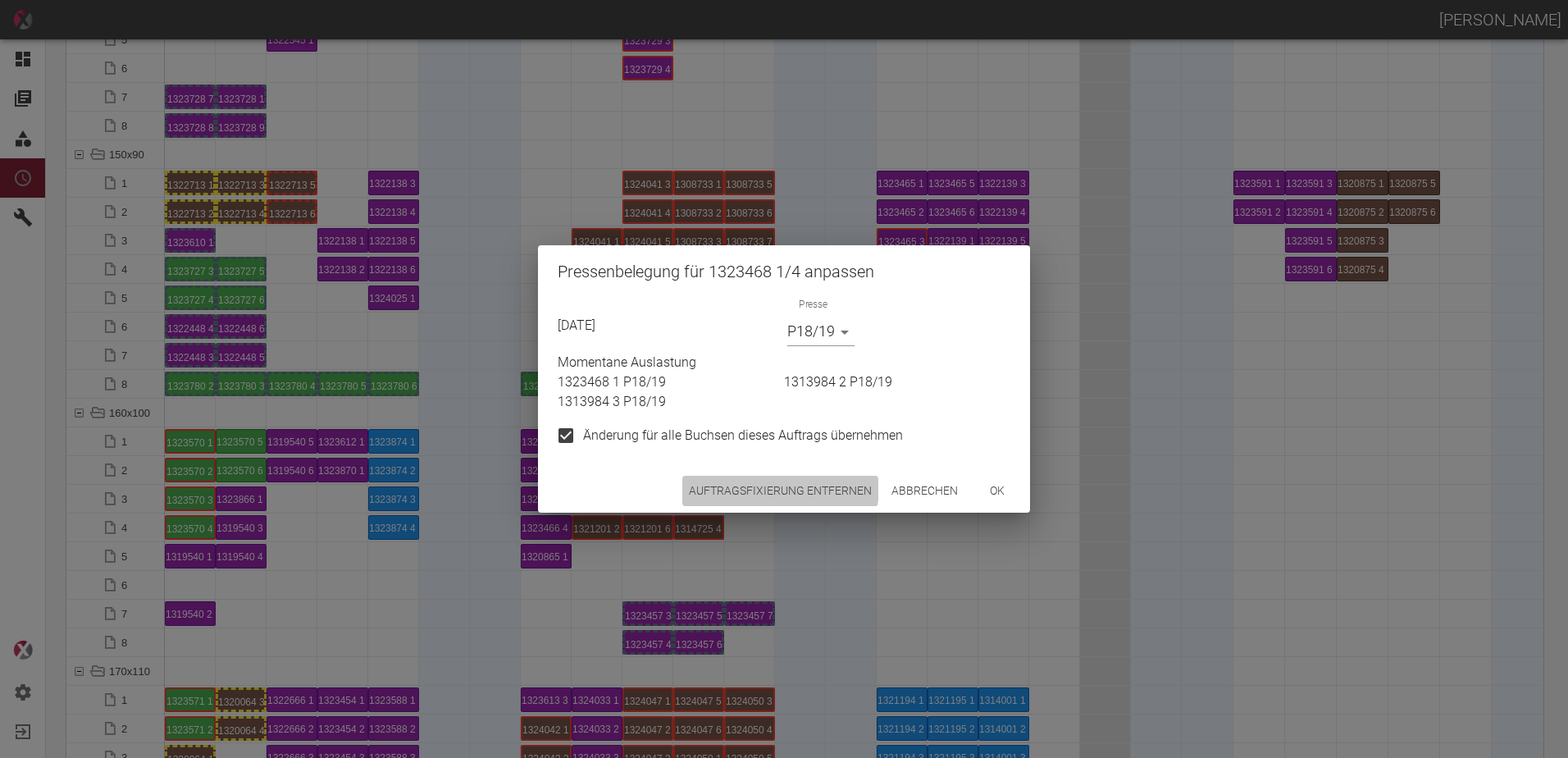
click at [752, 485] on button "Auftragsfixierung entfernen" at bounding box center [780, 490] width 196 height 30
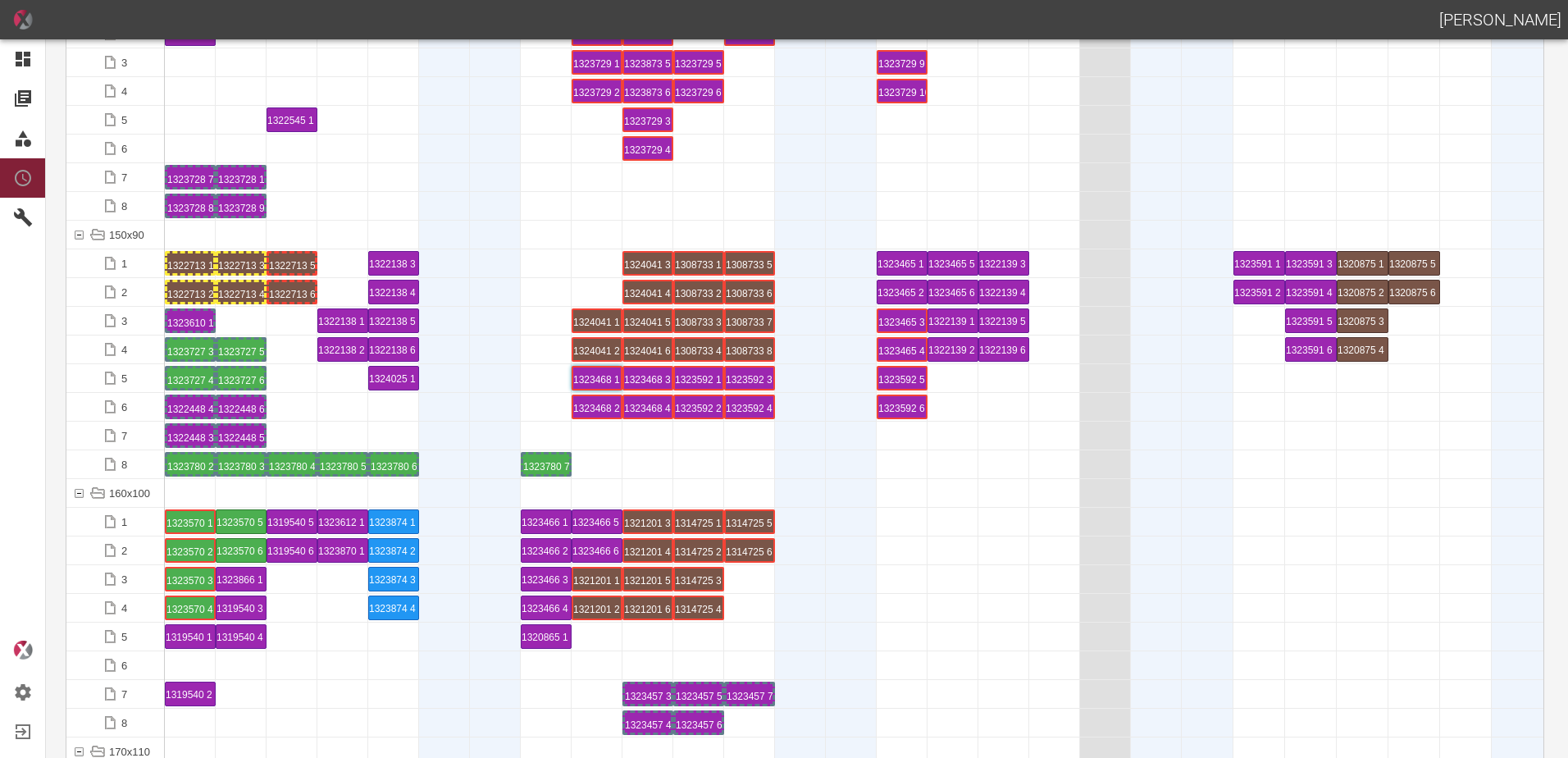
scroll to position [3116, 0]
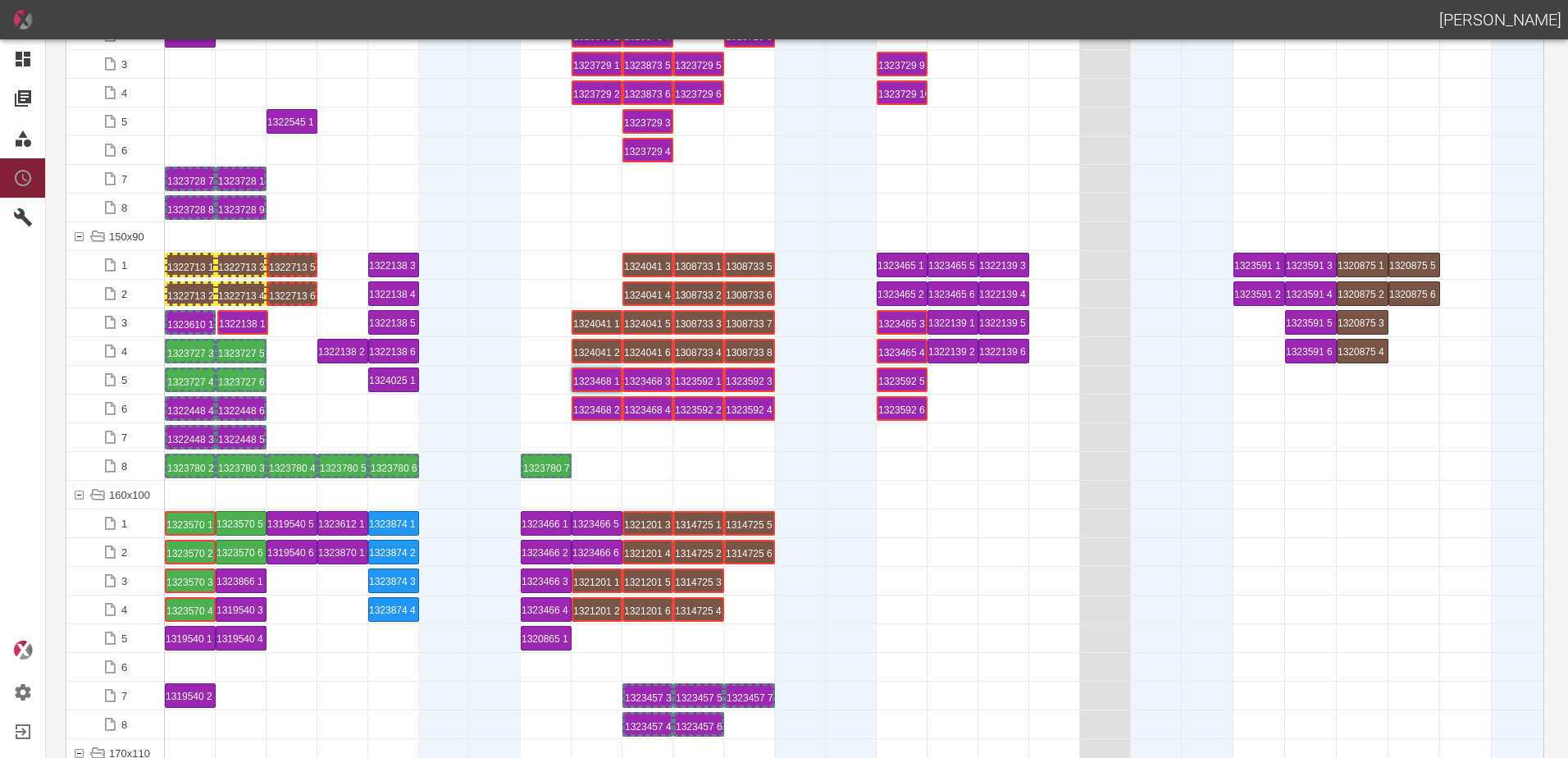
drag, startPoint x: 331, startPoint y: 319, endPoint x: 237, endPoint y: 314, distance: 94.1
drag, startPoint x: 346, startPoint y: 351, endPoint x: 291, endPoint y: 312, distance: 67.4
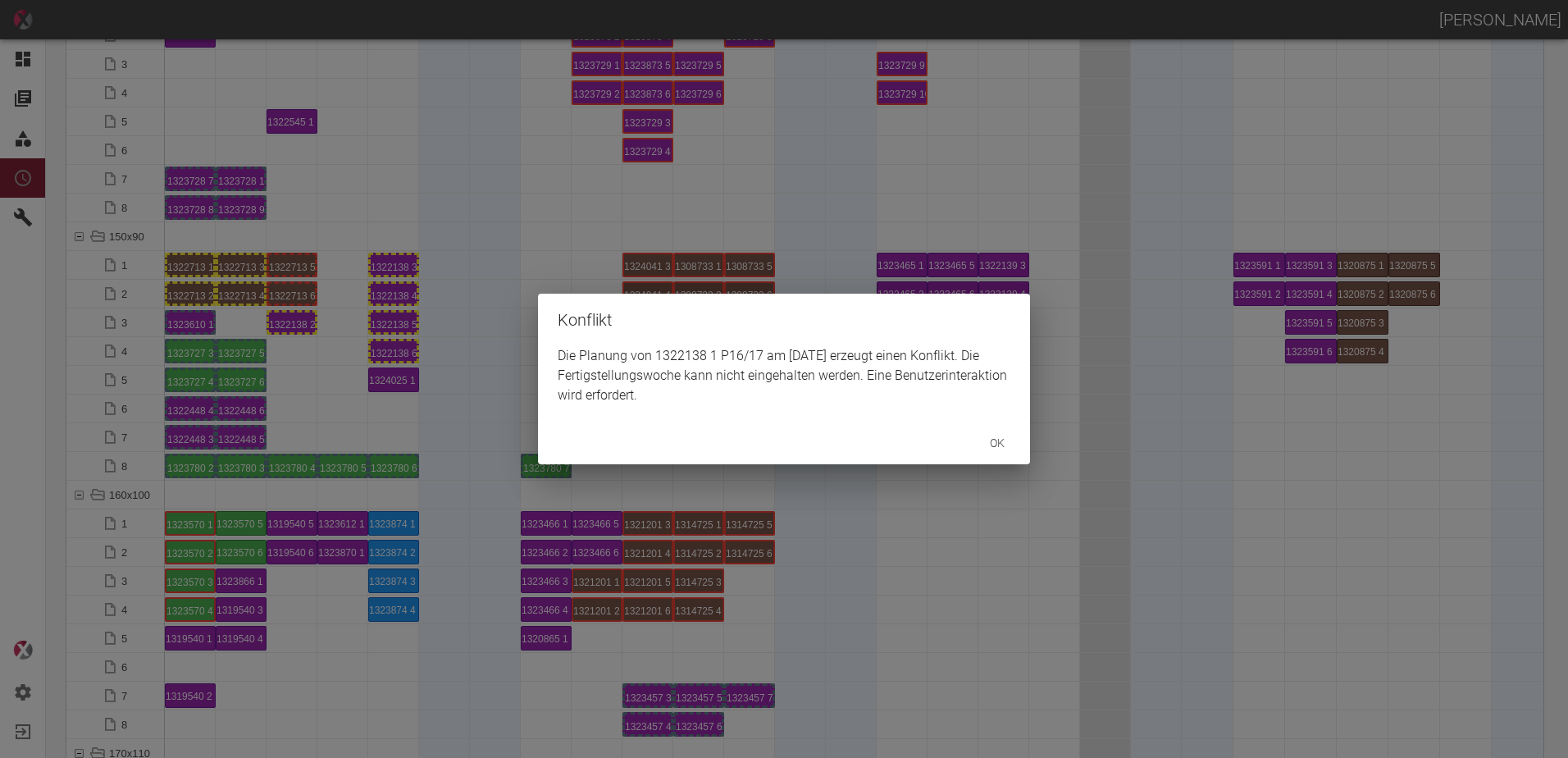
click at [301, 323] on div "Konflikt Die Planung von 1322138 1 P16/17 am 30.9.2025 erzeugt einen Konflikt. …" at bounding box center [784, 379] width 1568 height 758
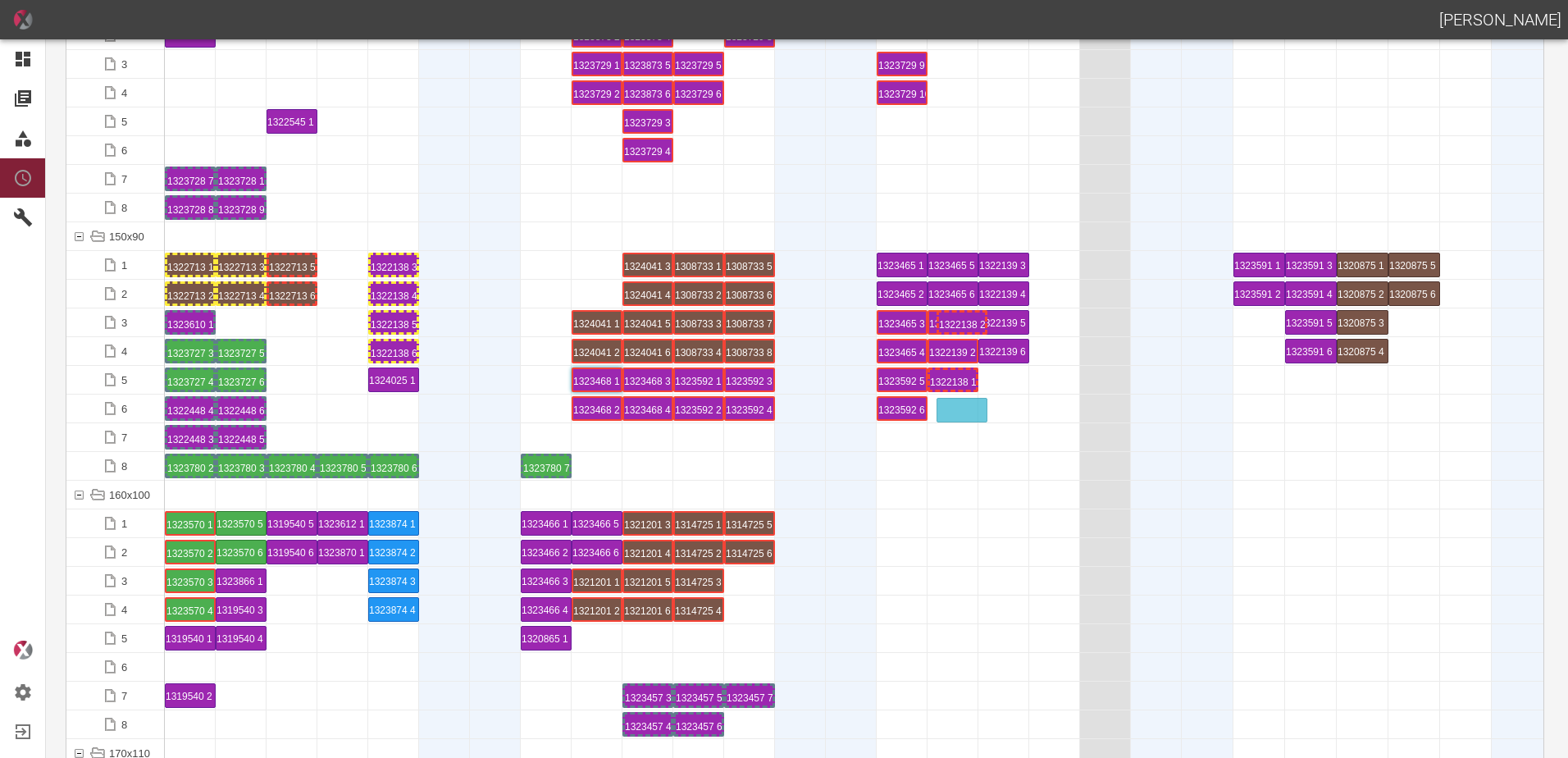
drag, startPoint x: 297, startPoint y: 323, endPoint x: 967, endPoint y: 398, distance: 674.2
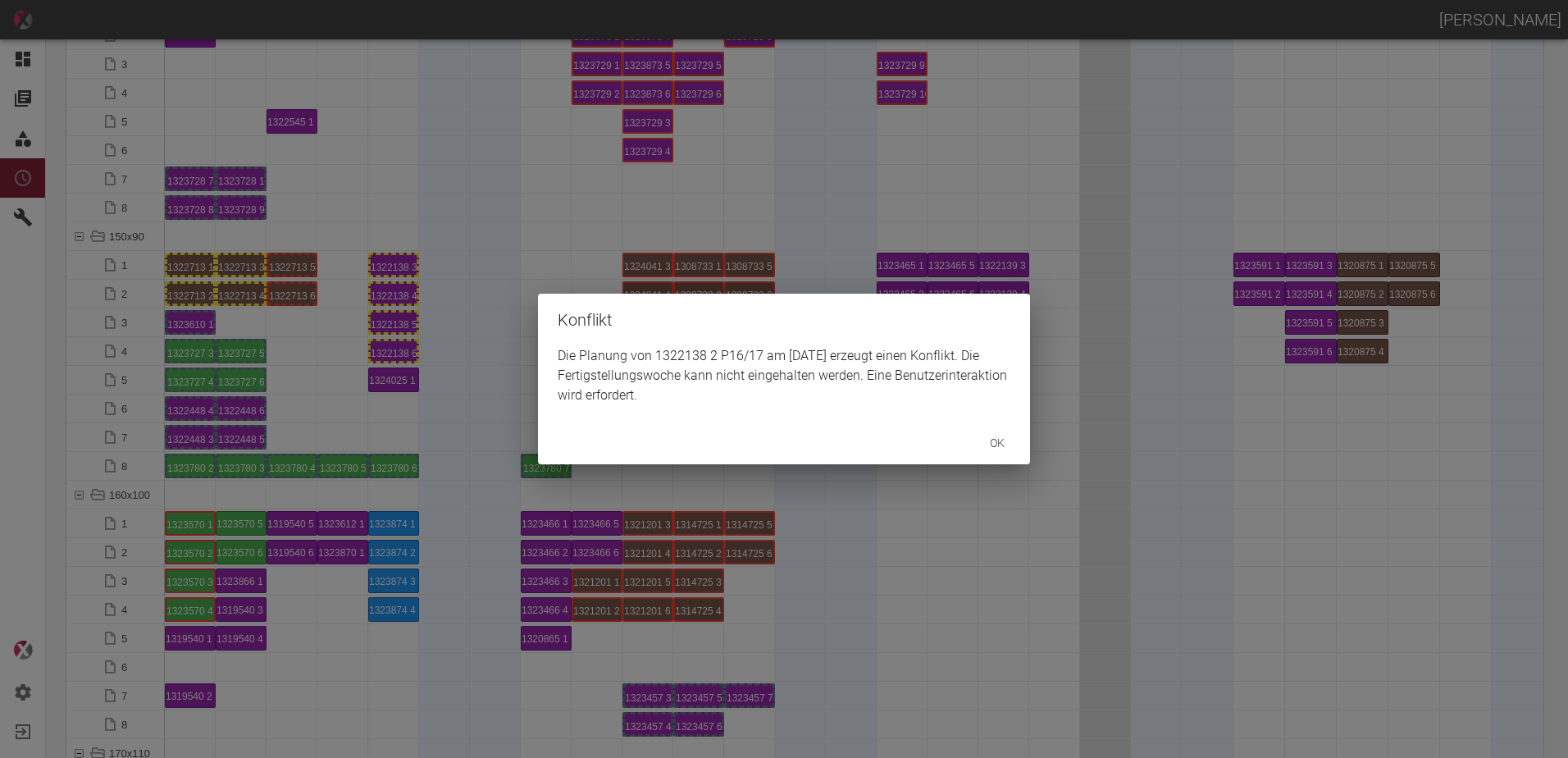
click at [964, 474] on div "Konflikt Die Planung von 1322138 2 P16/17 am 30.9.2025 erzeugt einen Konflikt. …" at bounding box center [784, 379] width 1568 height 758
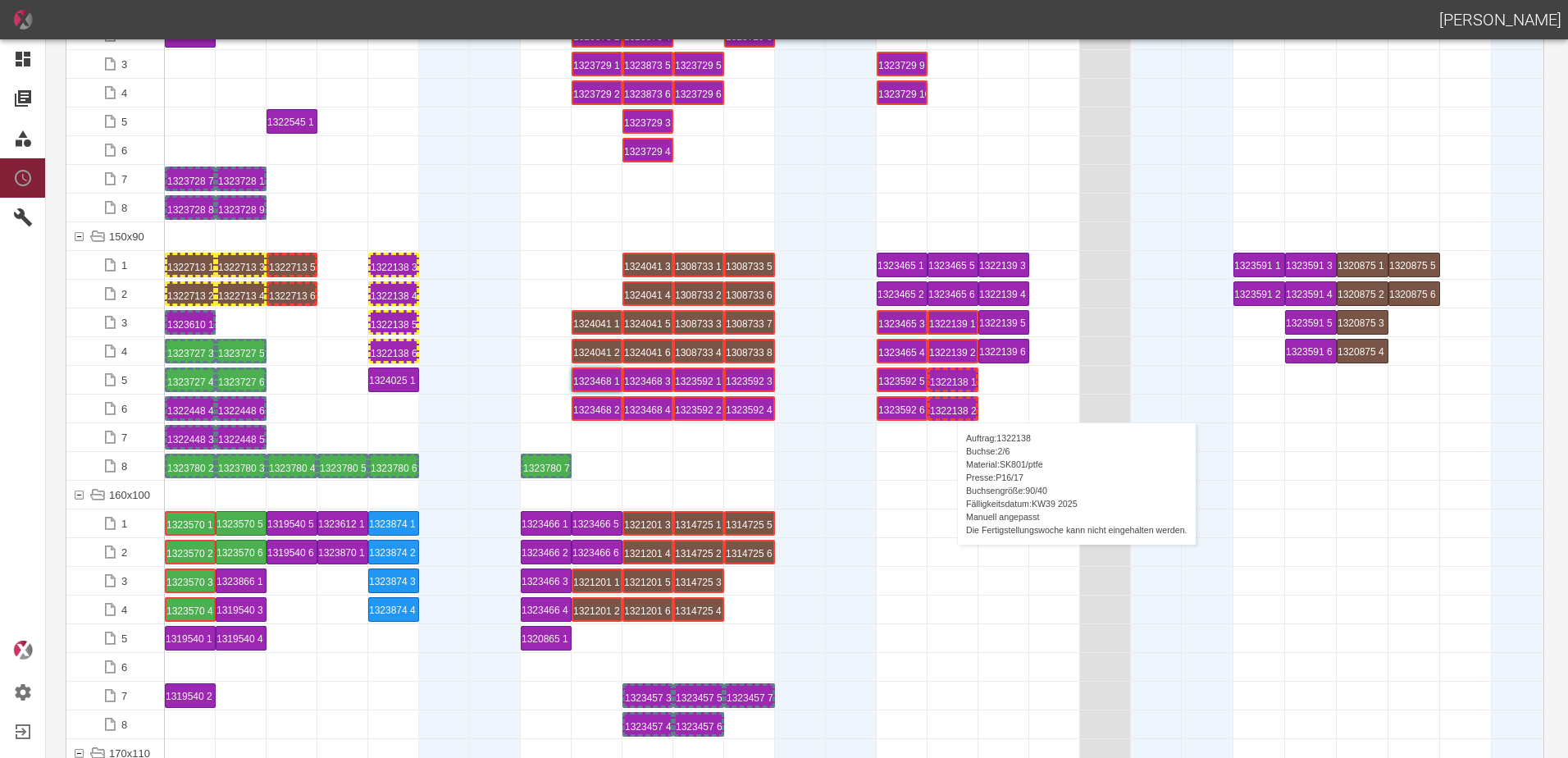
click at [949, 406] on div "1322138 2 P16/17" at bounding box center [953, 408] width 46 height 20
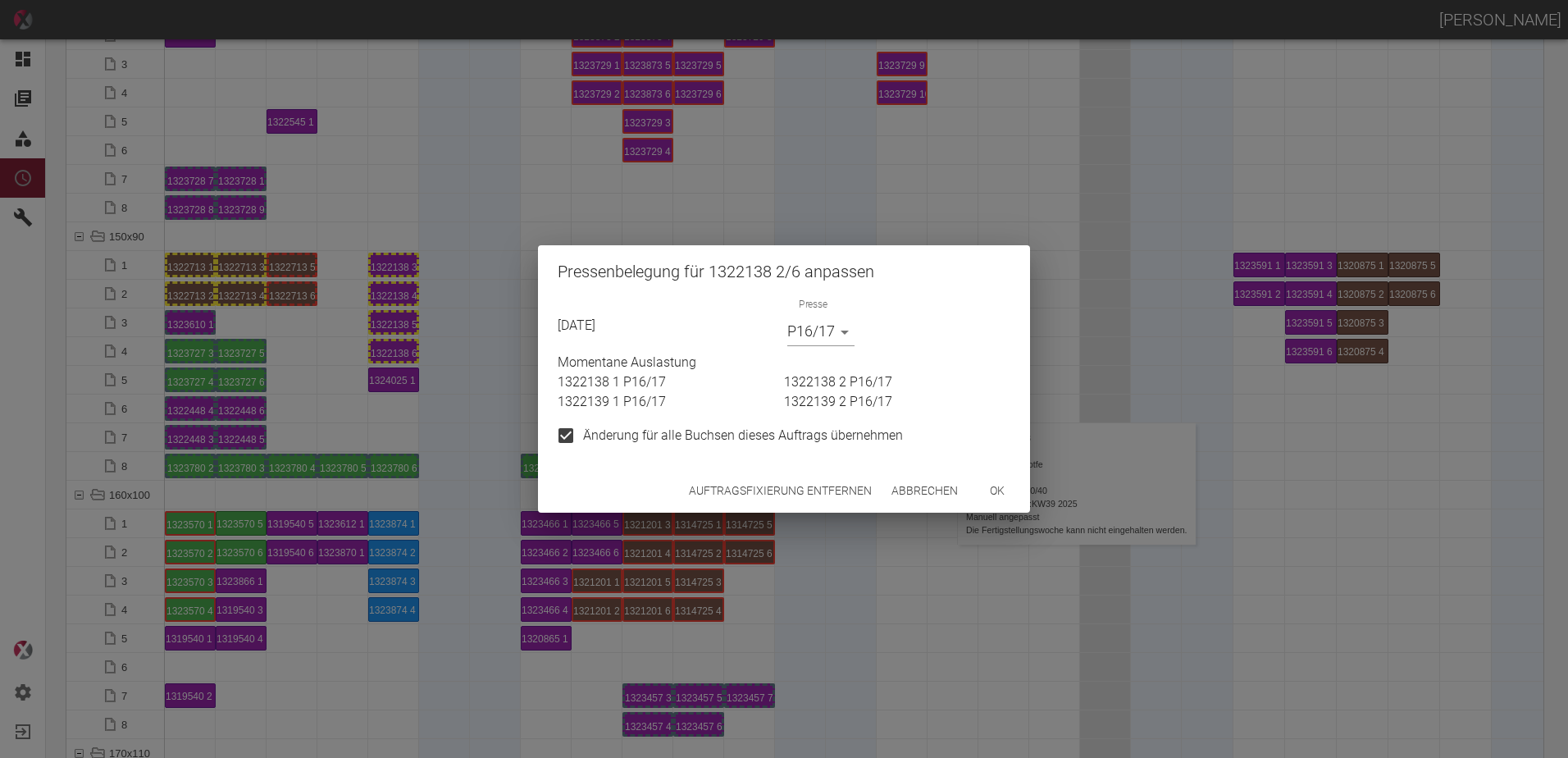
click at [750, 486] on button "Auftragsfixierung entfernen" at bounding box center [780, 490] width 196 height 30
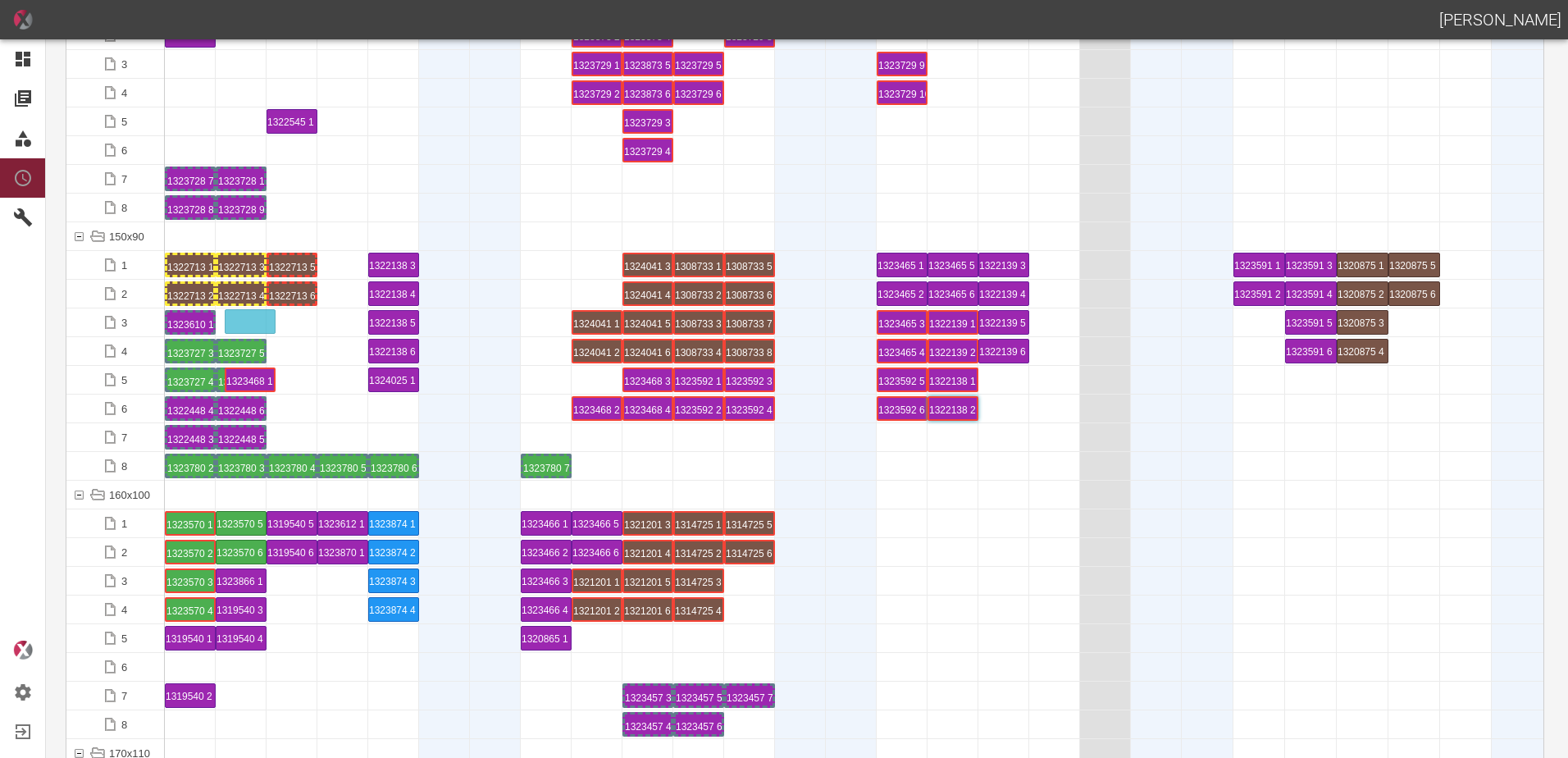
drag, startPoint x: 598, startPoint y: 383, endPoint x: 260, endPoint y: 312, distance: 345.4
drag, startPoint x: 597, startPoint y: 410, endPoint x: 303, endPoint y: 319, distance: 307.8
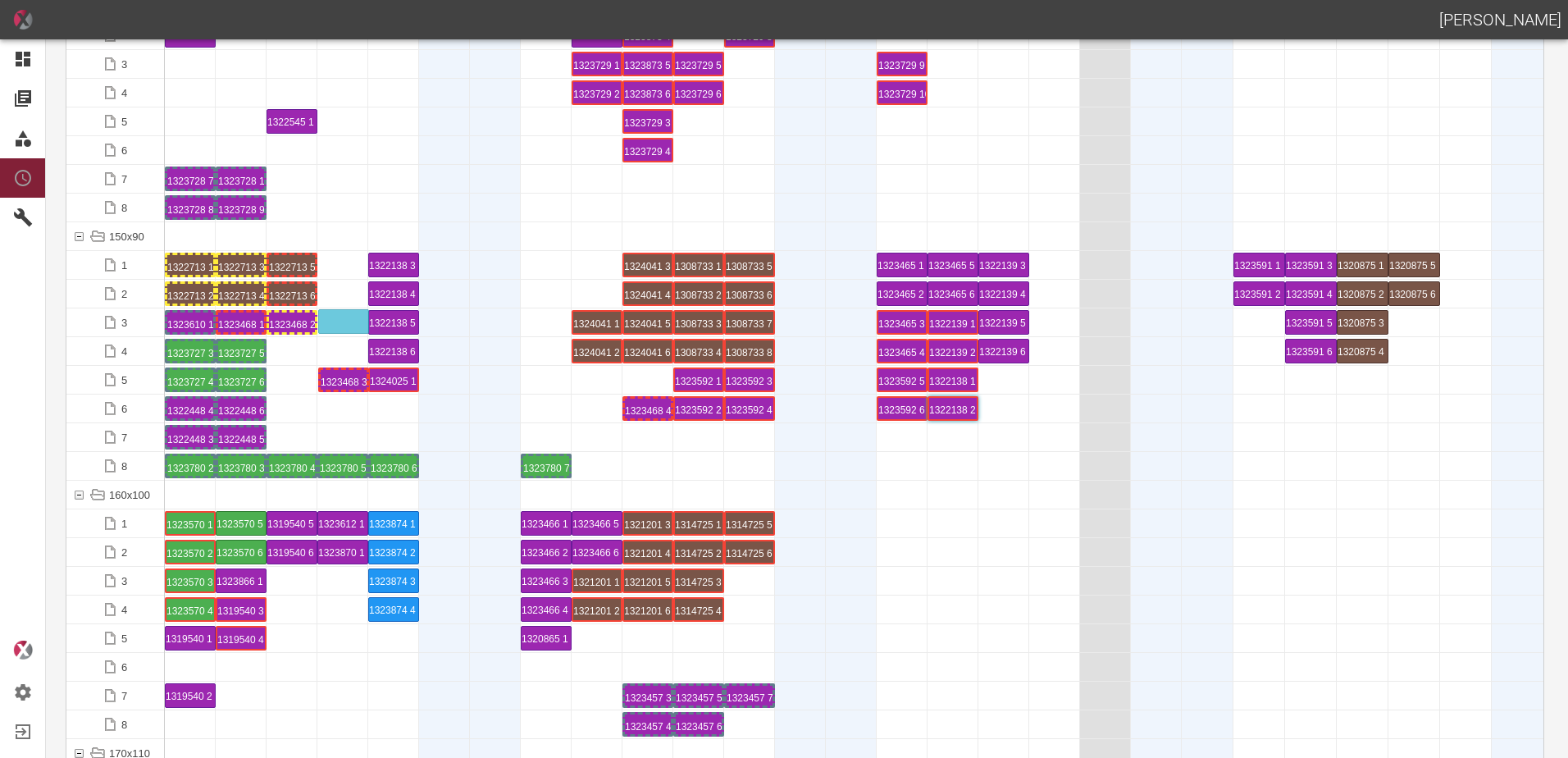
drag, startPoint x: 646, startPoint y: 384, endPoint x: 347, endPoint y: 307, distance: 308.8
drag, startPoint x: 404, startPoint y: 325, endPoint x: 1014, endPoint y: 372, distance: 611.8
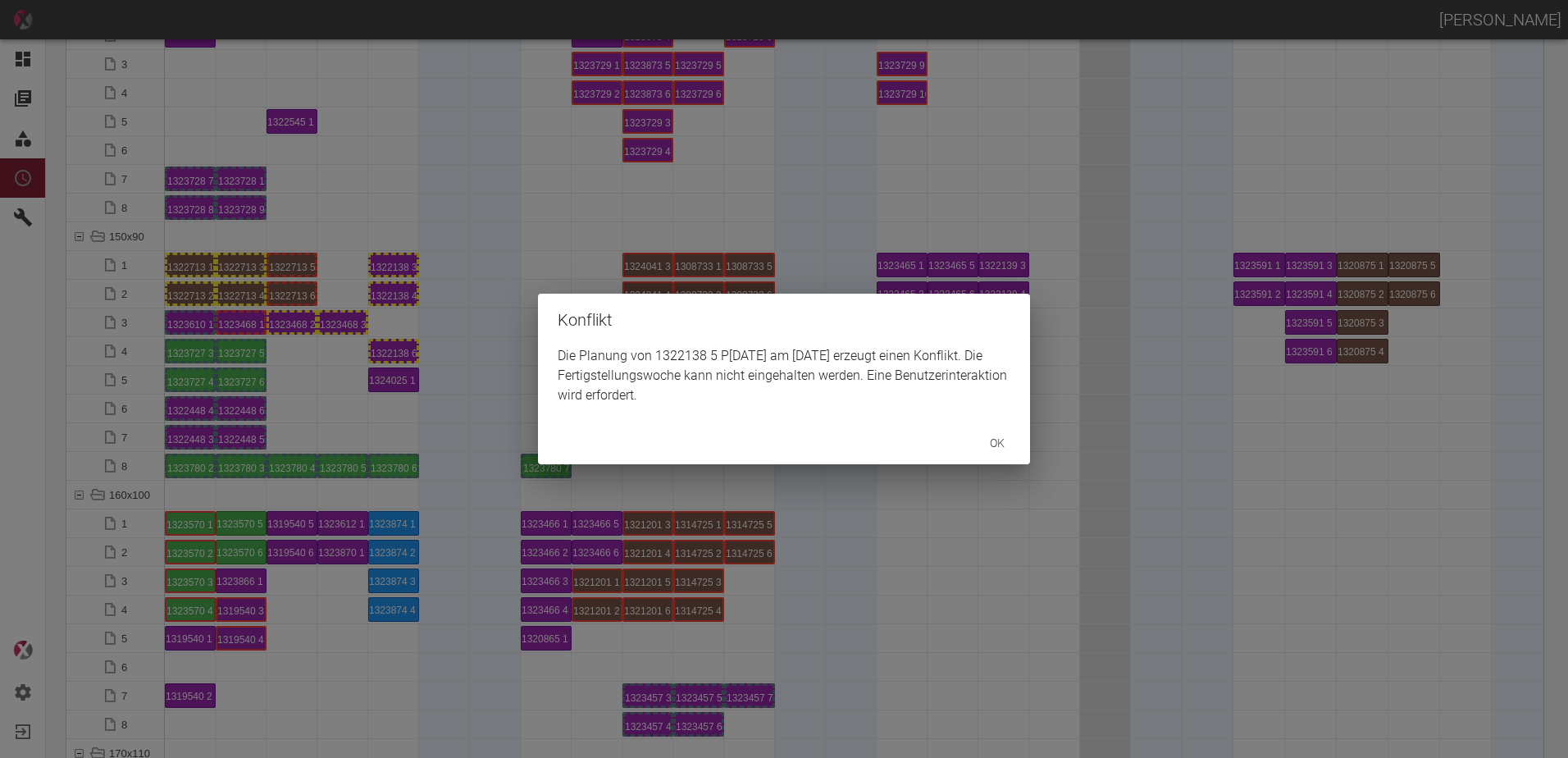
click at [920, 462] on div "ok" at bounding box center [784, 443] width 492 height 44
click at [995, 448] on button "ok" at bounding box center [997, 443] width 53 height 30
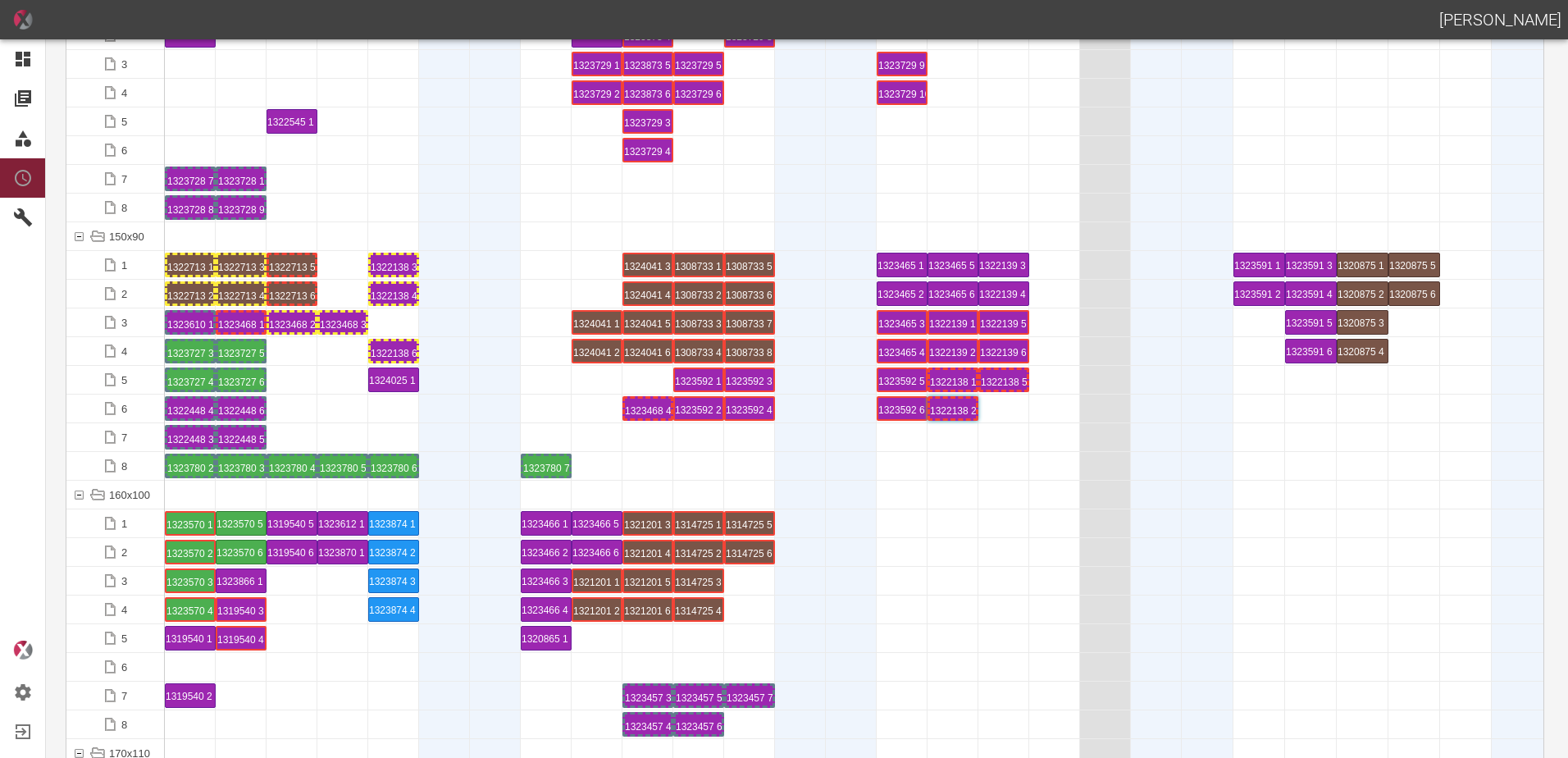
click at [1002, 380] on div "1322138 5 P[DATE]" at bounding box center [1004, 379] width 46 height 20
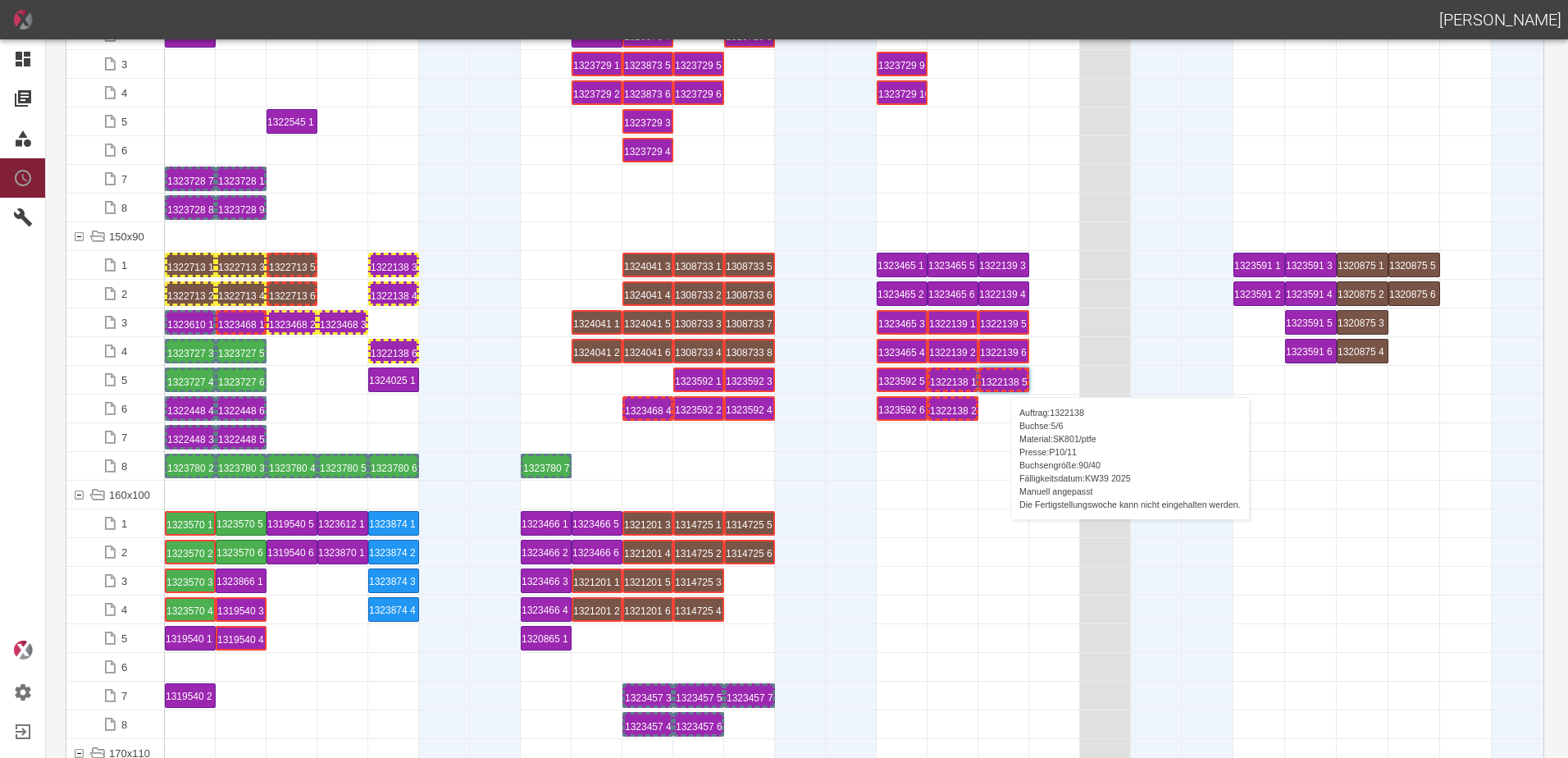
click at [1002, 380] on div "1322138 5 P[DATE]" at bounding box center [1004, 379] width 46 height 20
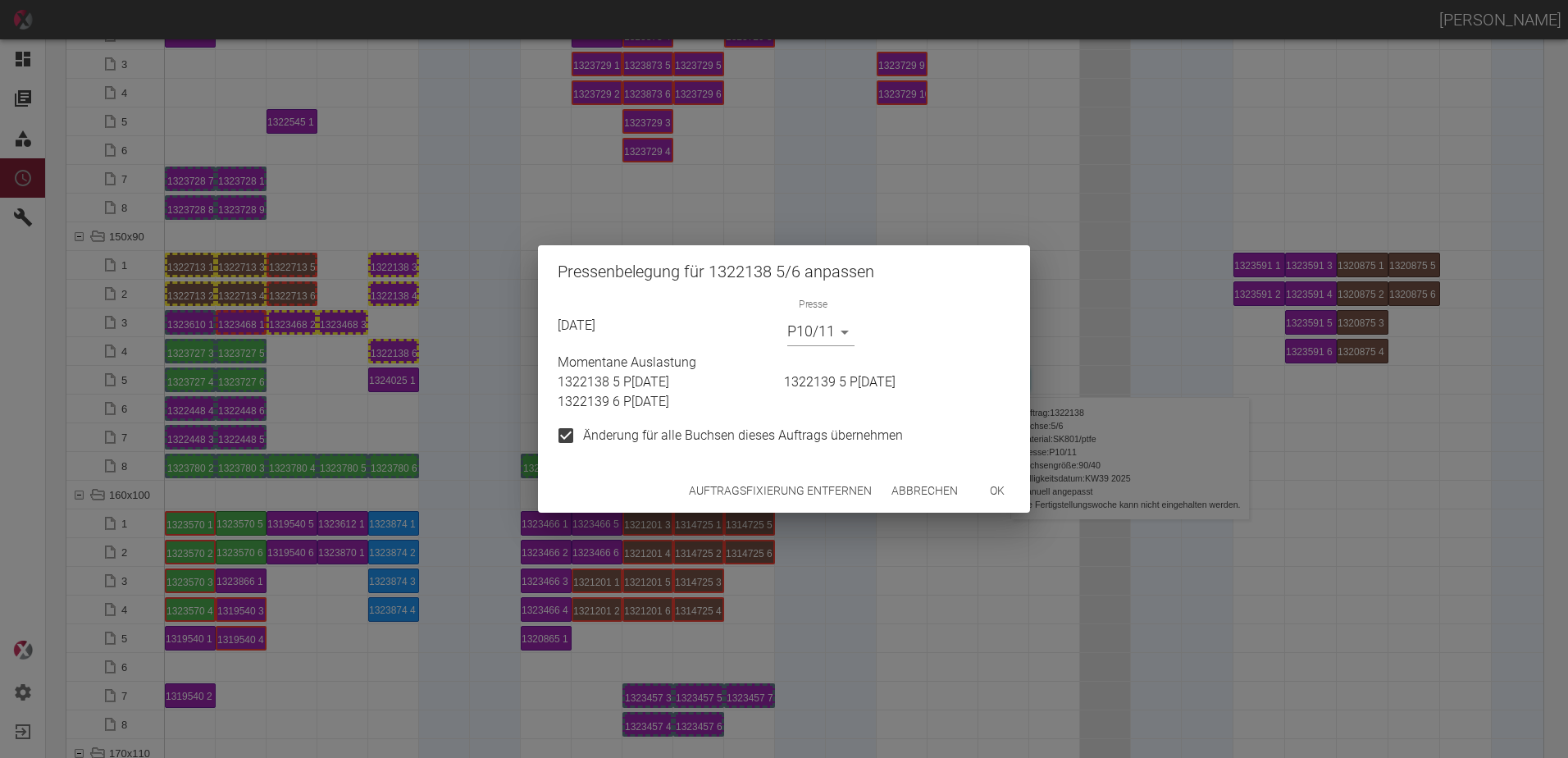
click at [830, 494] on button "Auftragsfixierung entfernen" at bounding box center [780, 490] width 196 height 30
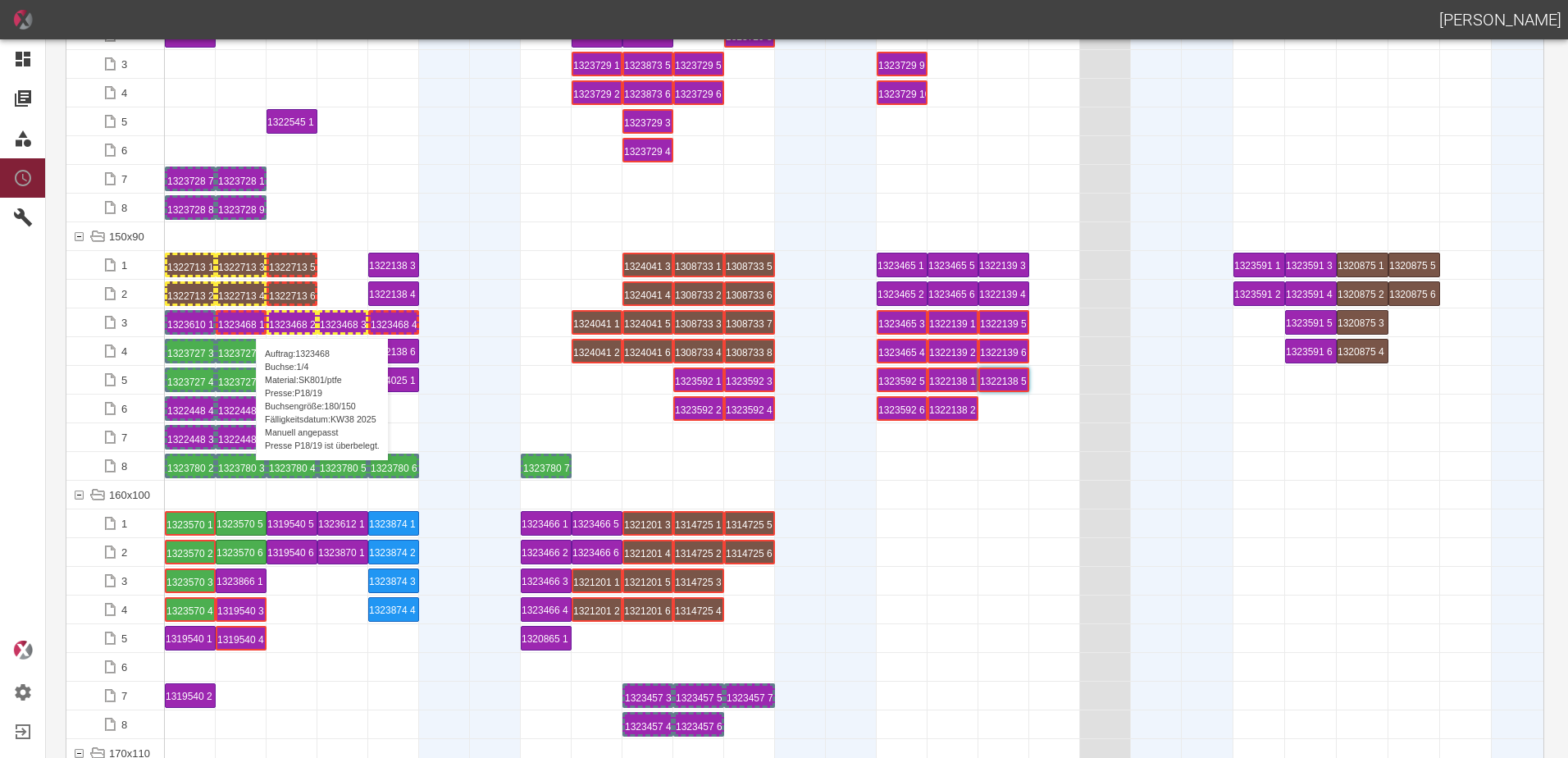
click at [248, 321] on div "1323468 1 P18/19" at bounding box center [241, 322] width 46 height 20
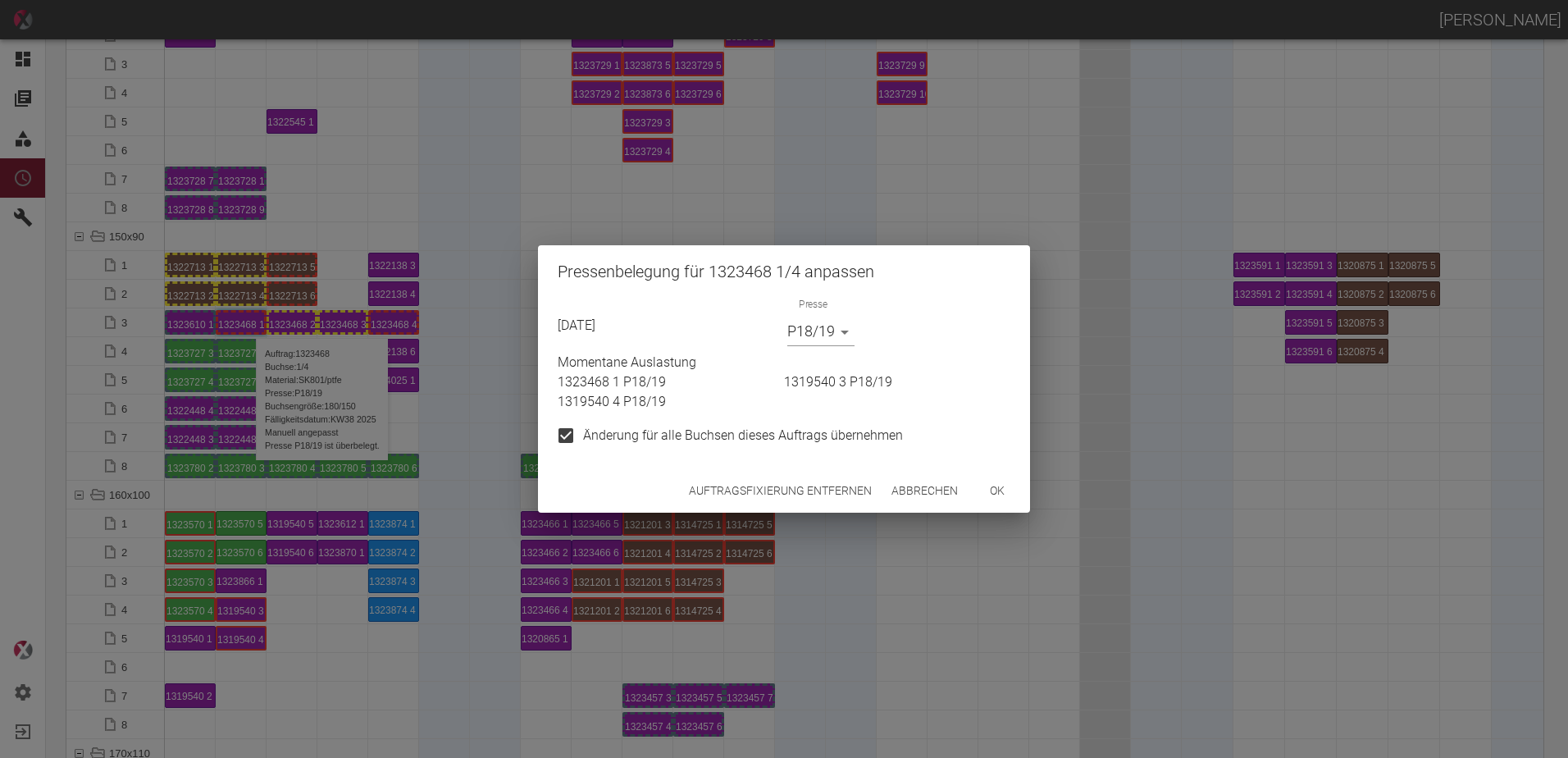
click at [1005, 484] on button "ok" at bounding box center [997, 490] width 53 height 30
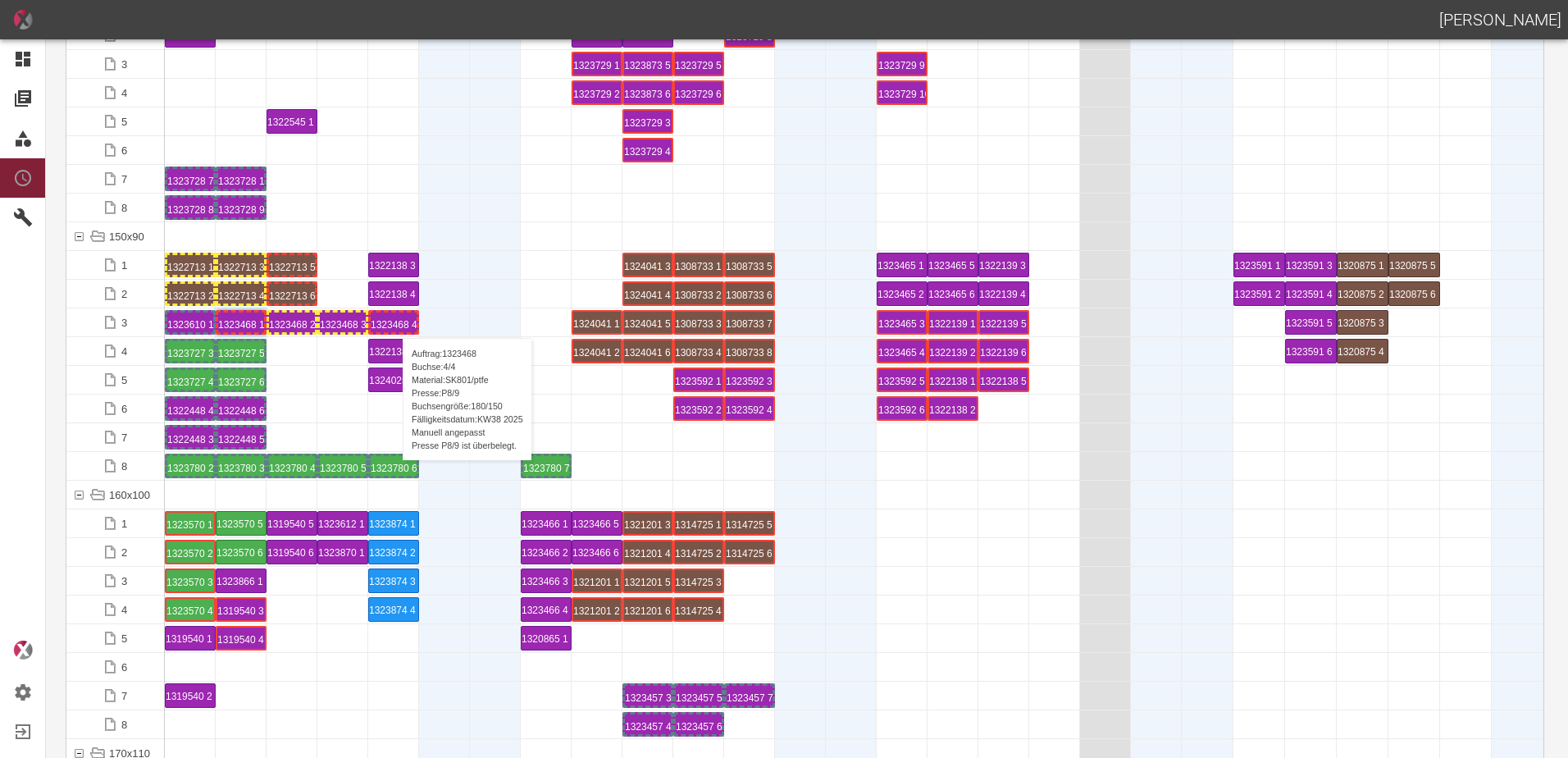
click at [394, 321] on div "1323468 4 P[DATE]" at bounding box center [393, 322] width 46 height 20
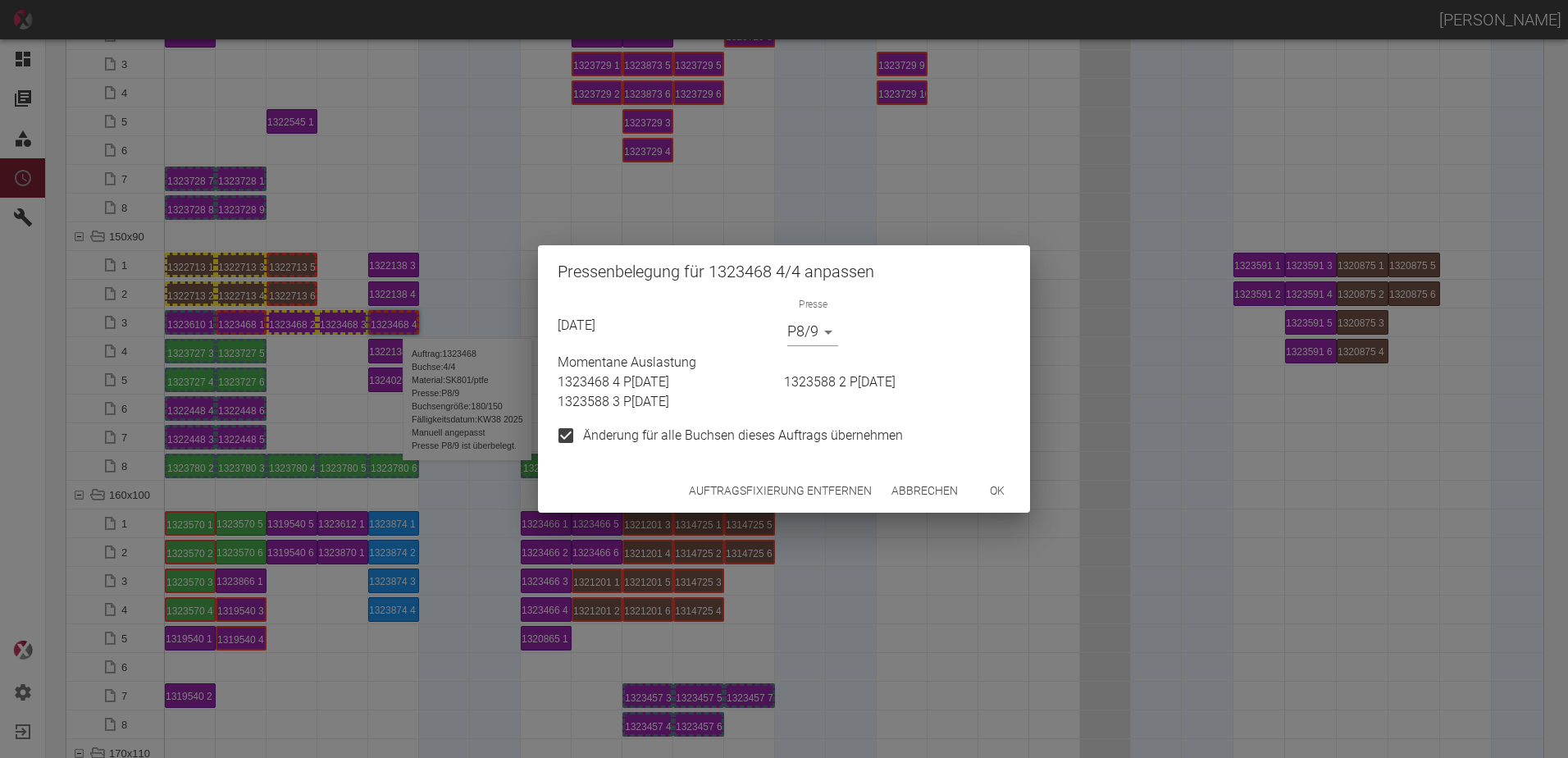
click at [818, 337] on body "[PERSON_NAME] Dashboard Aufträge Materialien Planung Maschinen Einstellungen Au…" at bounding box center [784, 379] width 1568 height 758
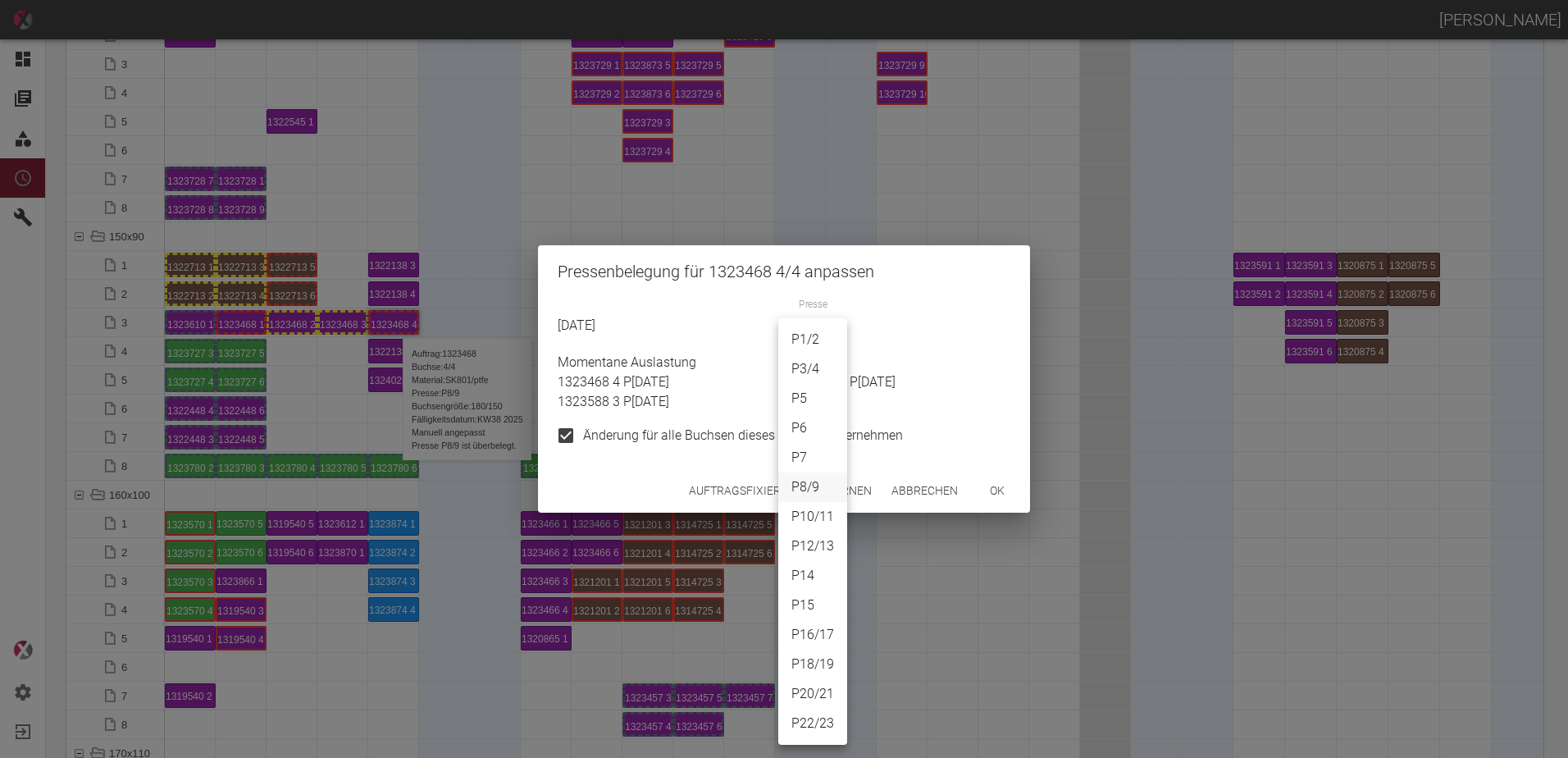
click at [819, 661] on li "P18/19" at bounding box center [813, 664] width 69 height 30
type input "P18/19"
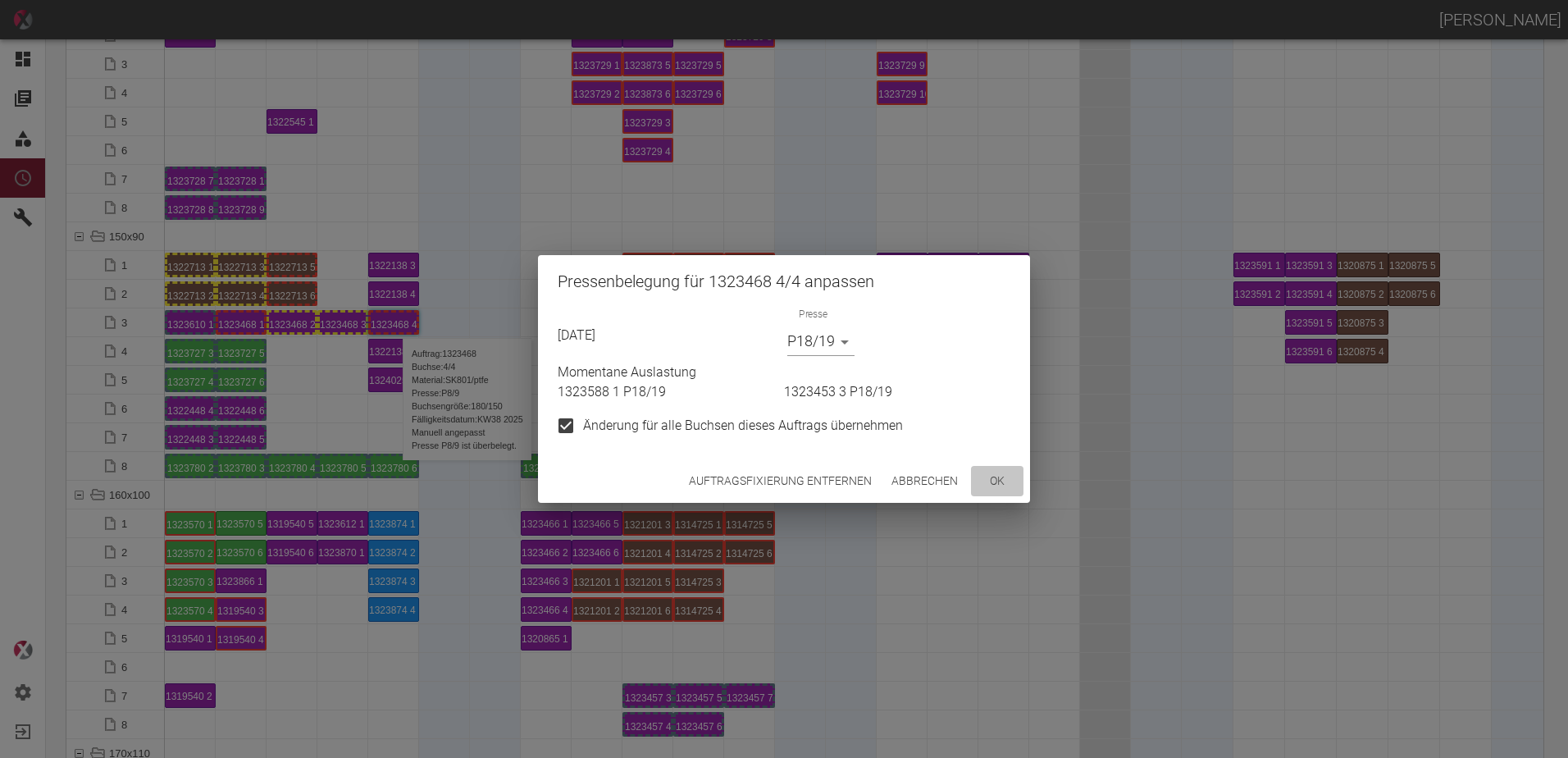
click at [1000, 493] on button "ok" at bounding box center [997, 480] width 53 height 30
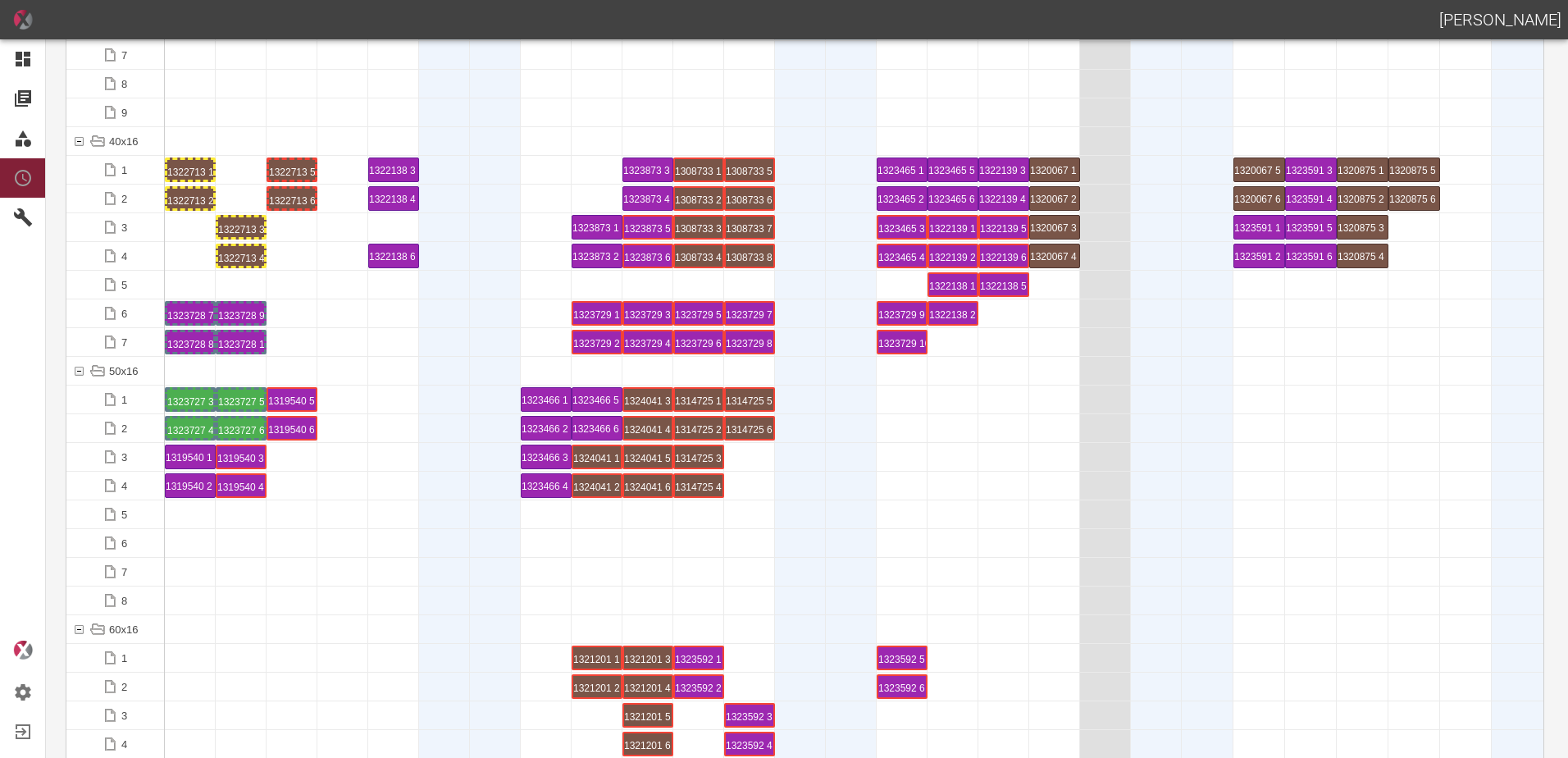
scroll to position [246, 0]
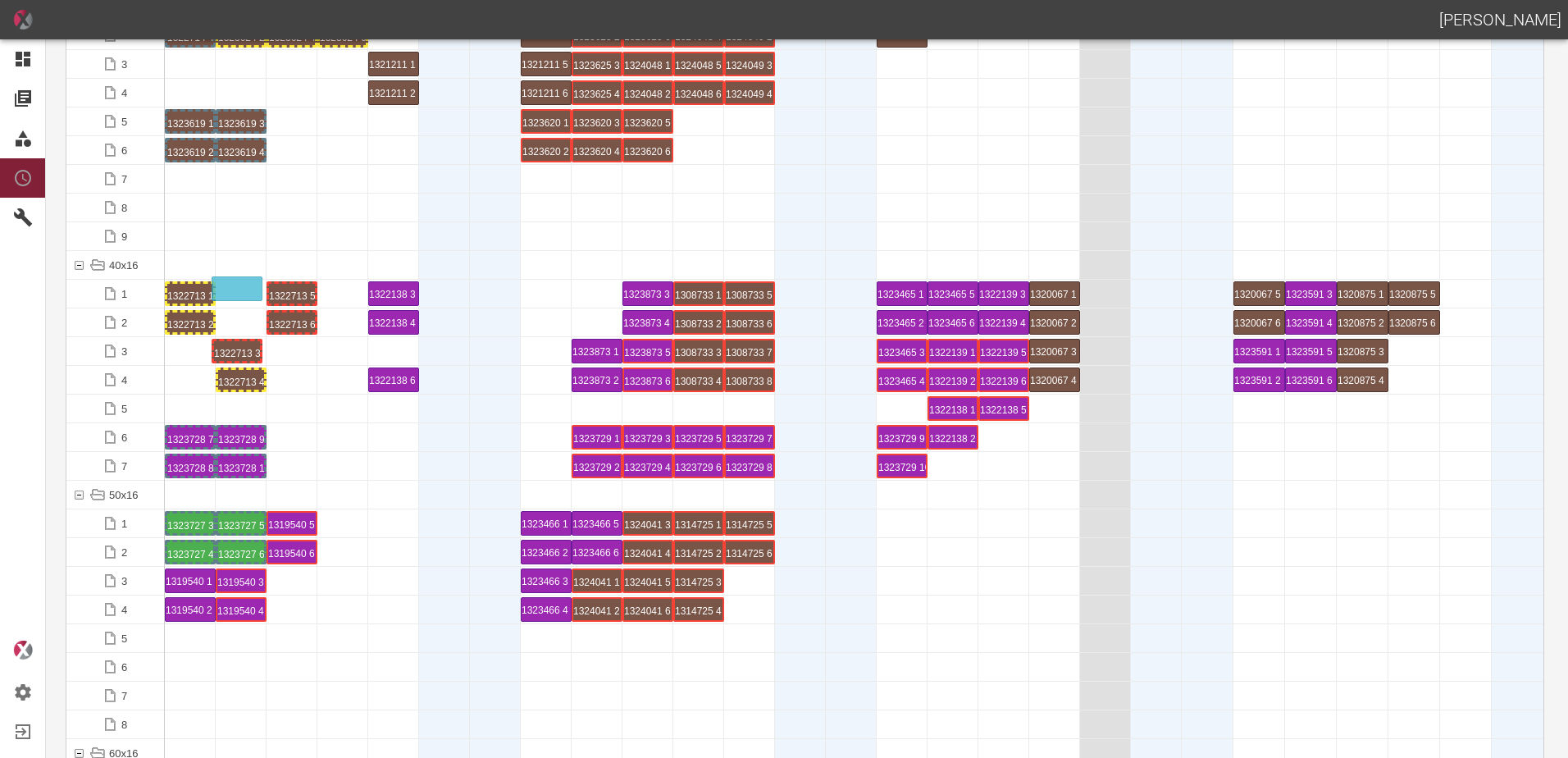
drag, startPoint x: 247, startPoint y: 346, endPoint x: 236, endPoint y: 275, distance: 71.8
drag, startPoint x: 236, startPoint y: 275, endPoint x: 246, endPoint y: 318, distance: 44.1
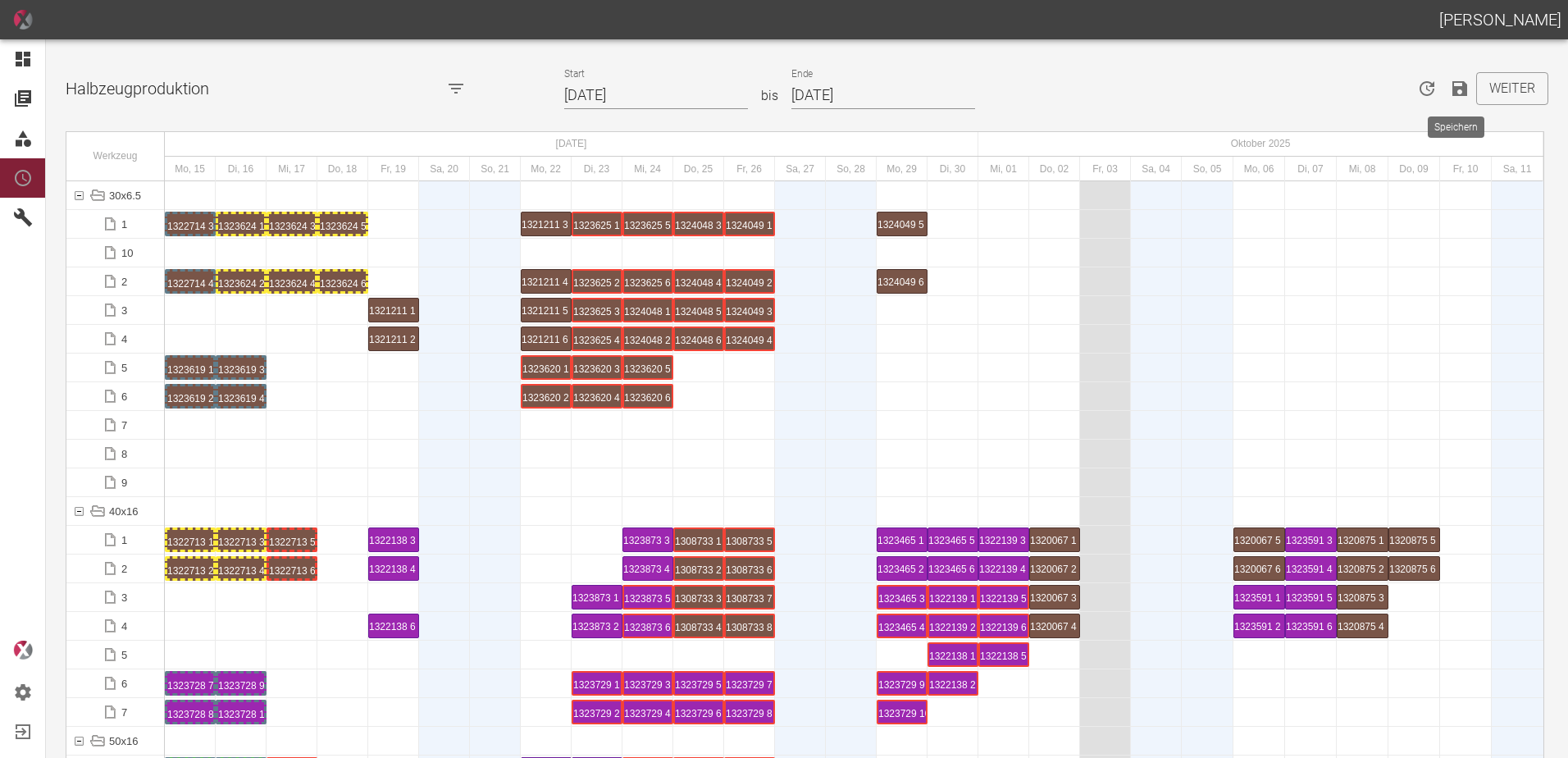
click at [1453, 91] on icon "Speichern" at bounding box center [1460, 89] width 20 height 20
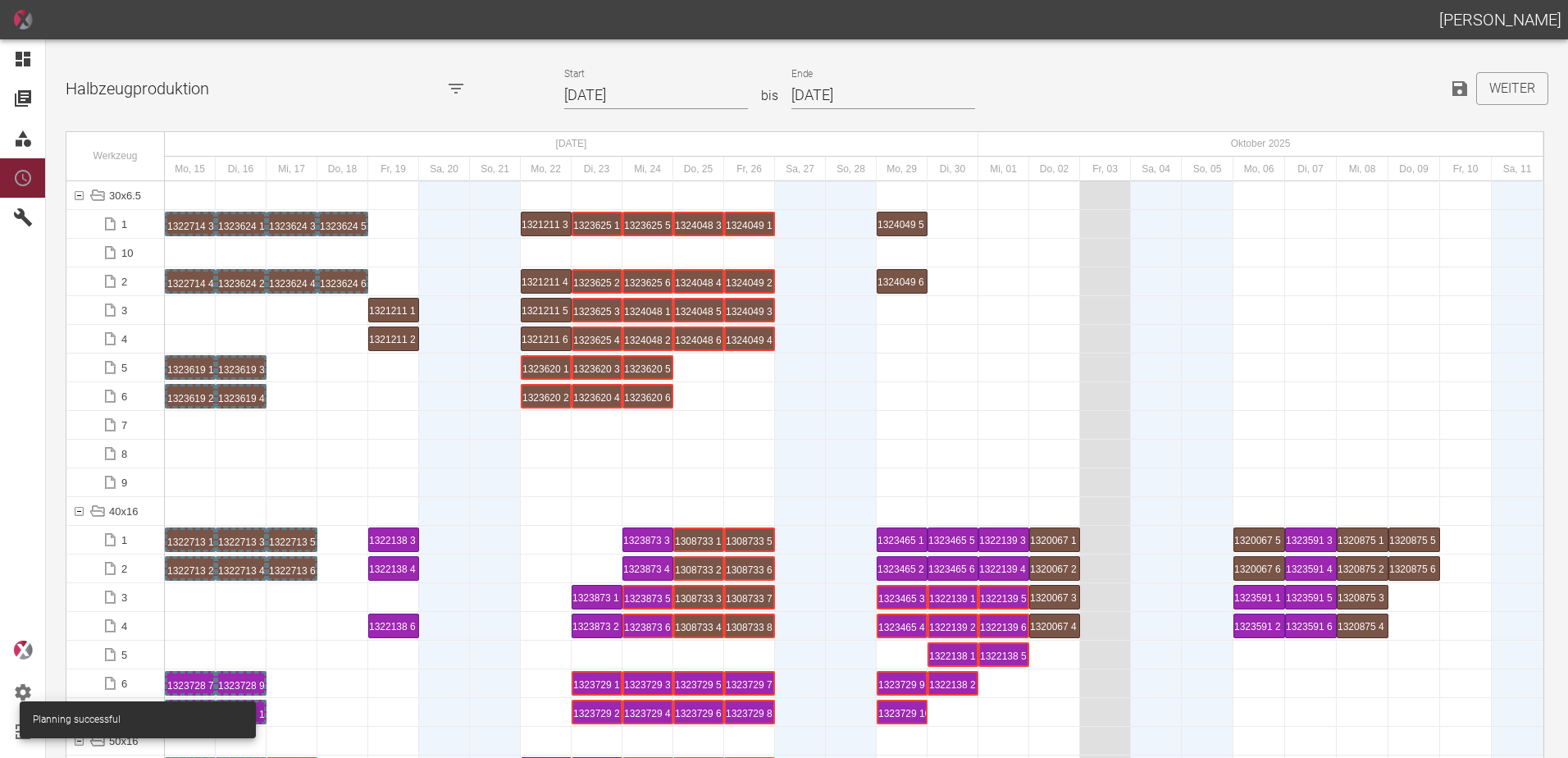
click at [343, 488] on div at bounding box center [343, 482] width 51 height 28
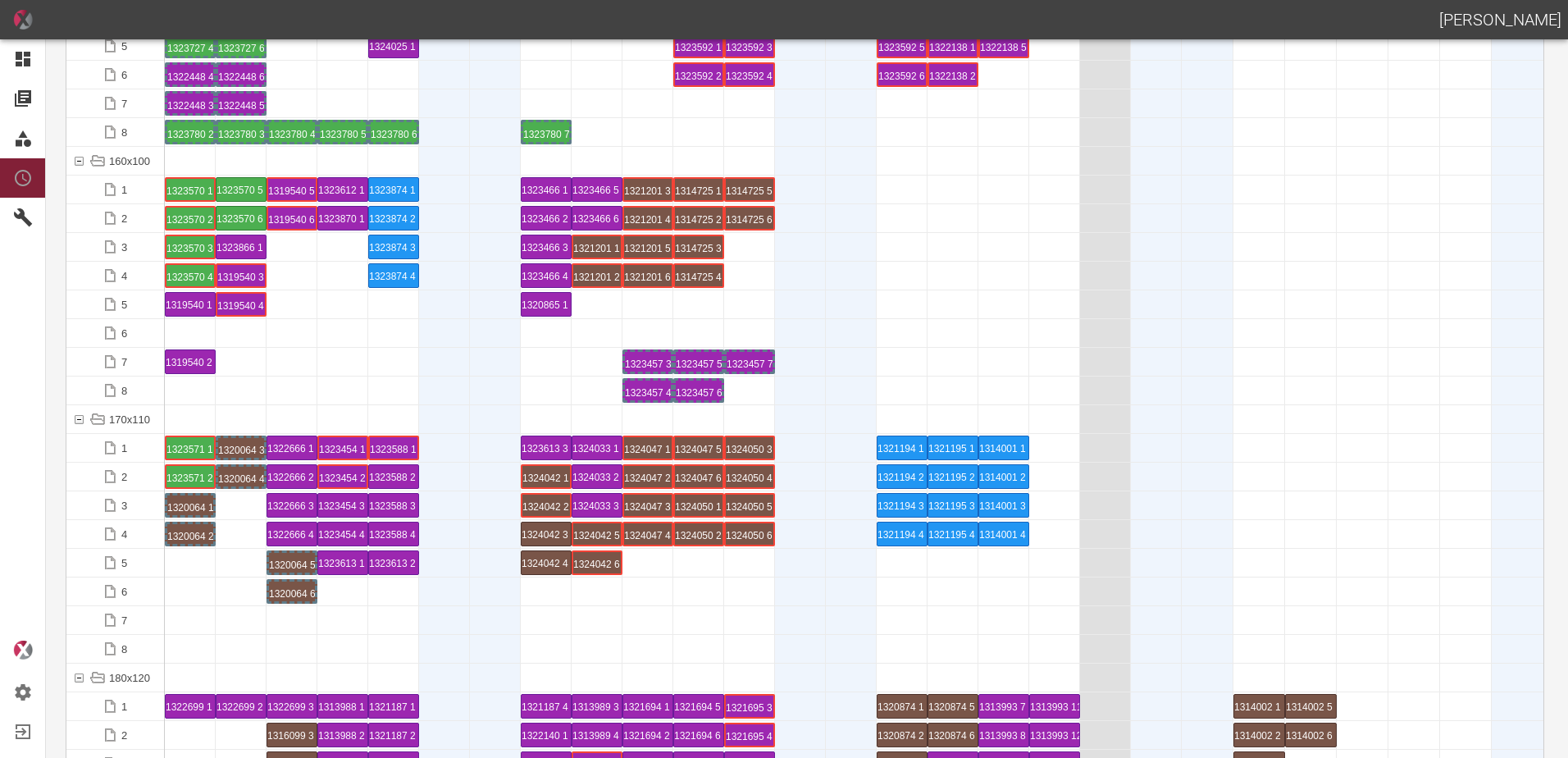
scroll to position [3608, 0]
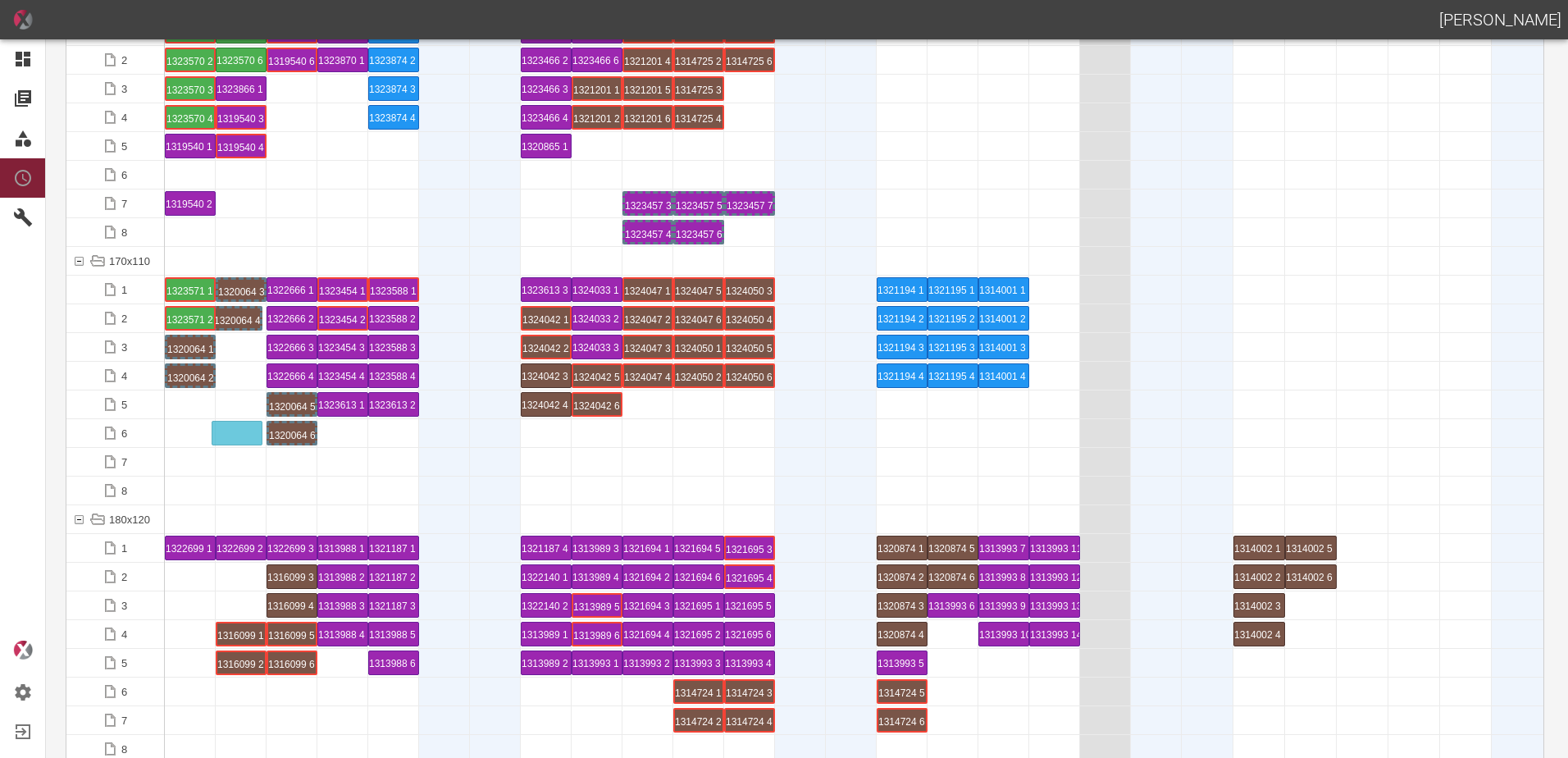
drag, startPoint x: 249, startPoint y: 319, endPoint x: 243, endPoint y: 420, distance: 101.2
drag, startPoint x: 246, startPoint y: 291, endPoint x: 243, endPoint y: 389, distance: 98.0
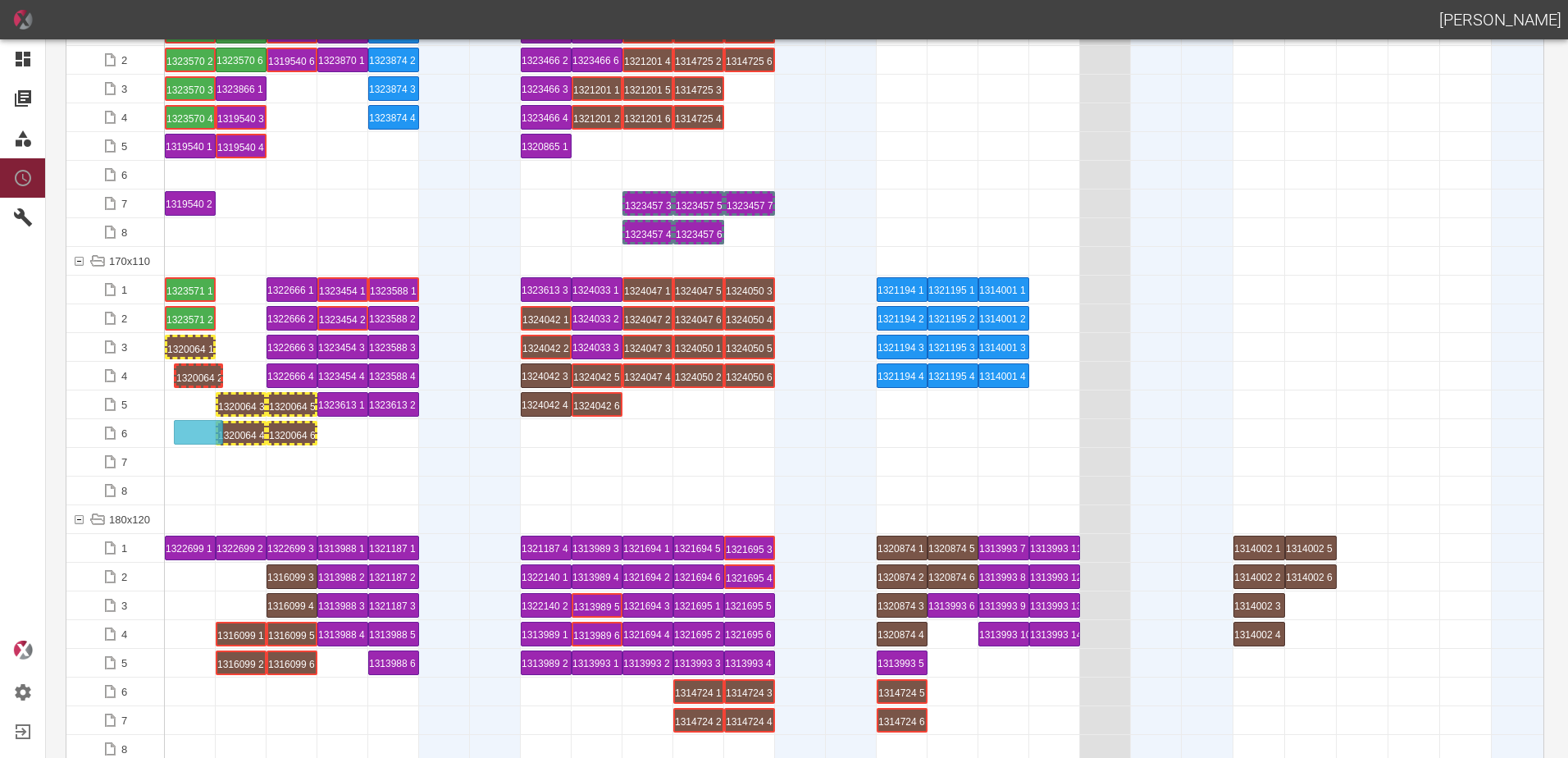
drag, startPoint x: 188, startPoint y: 374, endPoint x: 192, endPoint y: 405, distance: 31.3
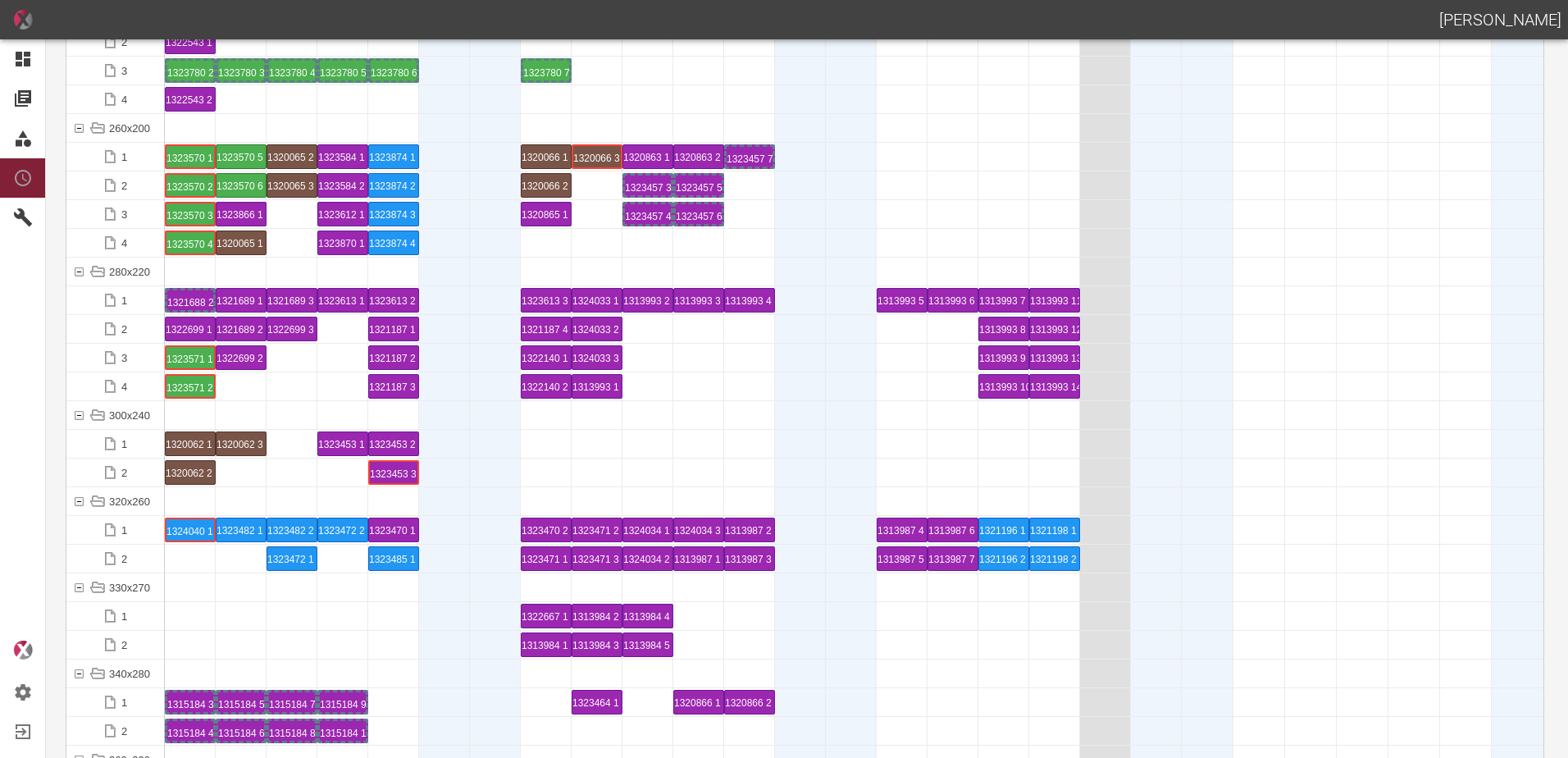
scroll to position [5248, 0]
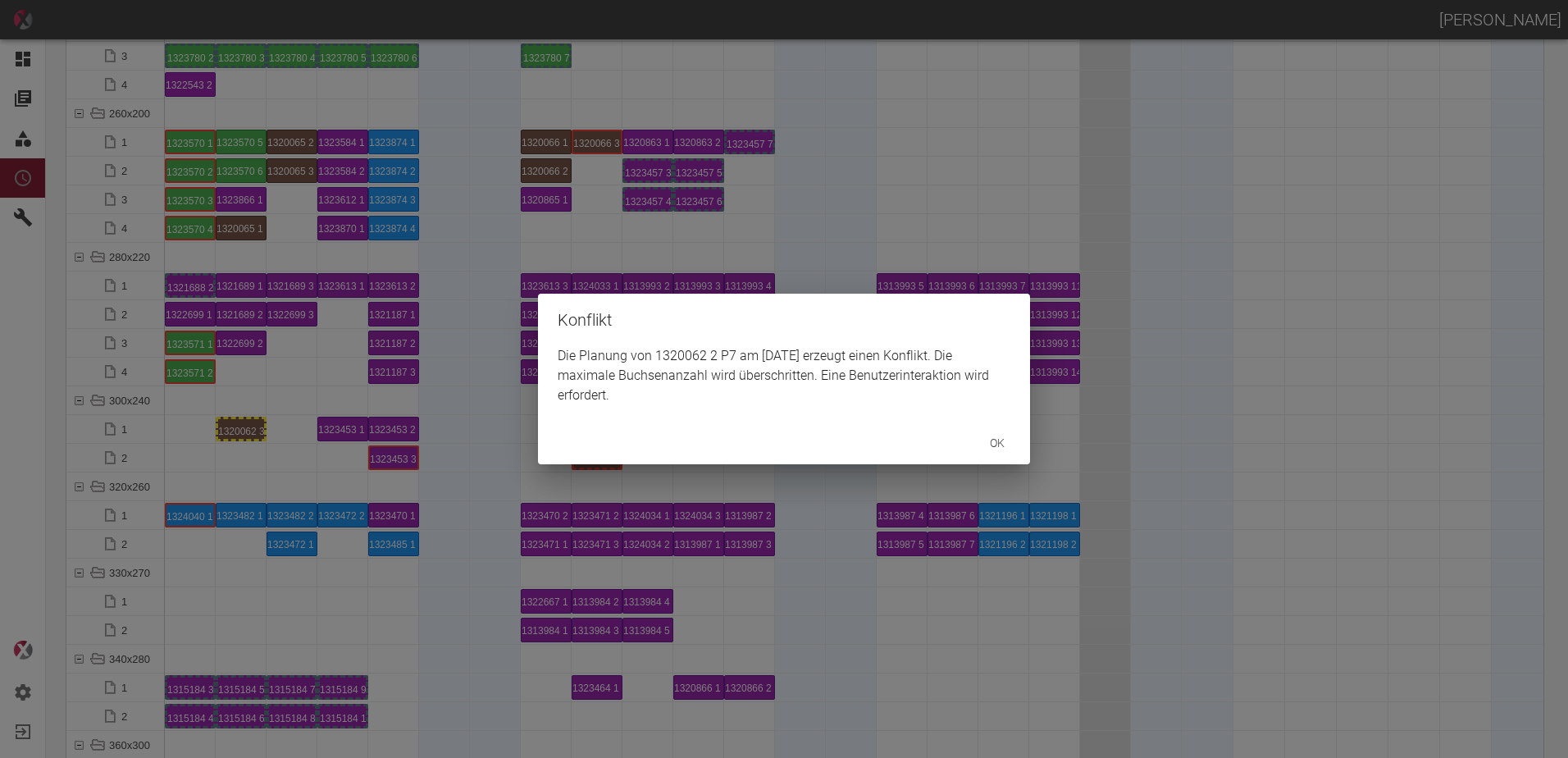
drag, startPoint x: 251, startPoint y: 424, endPoint x: 280, endPoint y: 428, distance: 29.3
click at [280, 428] on div "Konflikt Die Planung von 1320062 2 P7 am 23.9.2025 erzeugt einen Konflikt. Die …" at bounding box center [784, 379] width 1568 height 758
click at [704, 470] on div "Konflikt Die Planung von 1320062 3 P5 am 24.9.2025 erzeugt einen Konflikt. Die …" at bounding box center [784, 379] width 1568 height 758
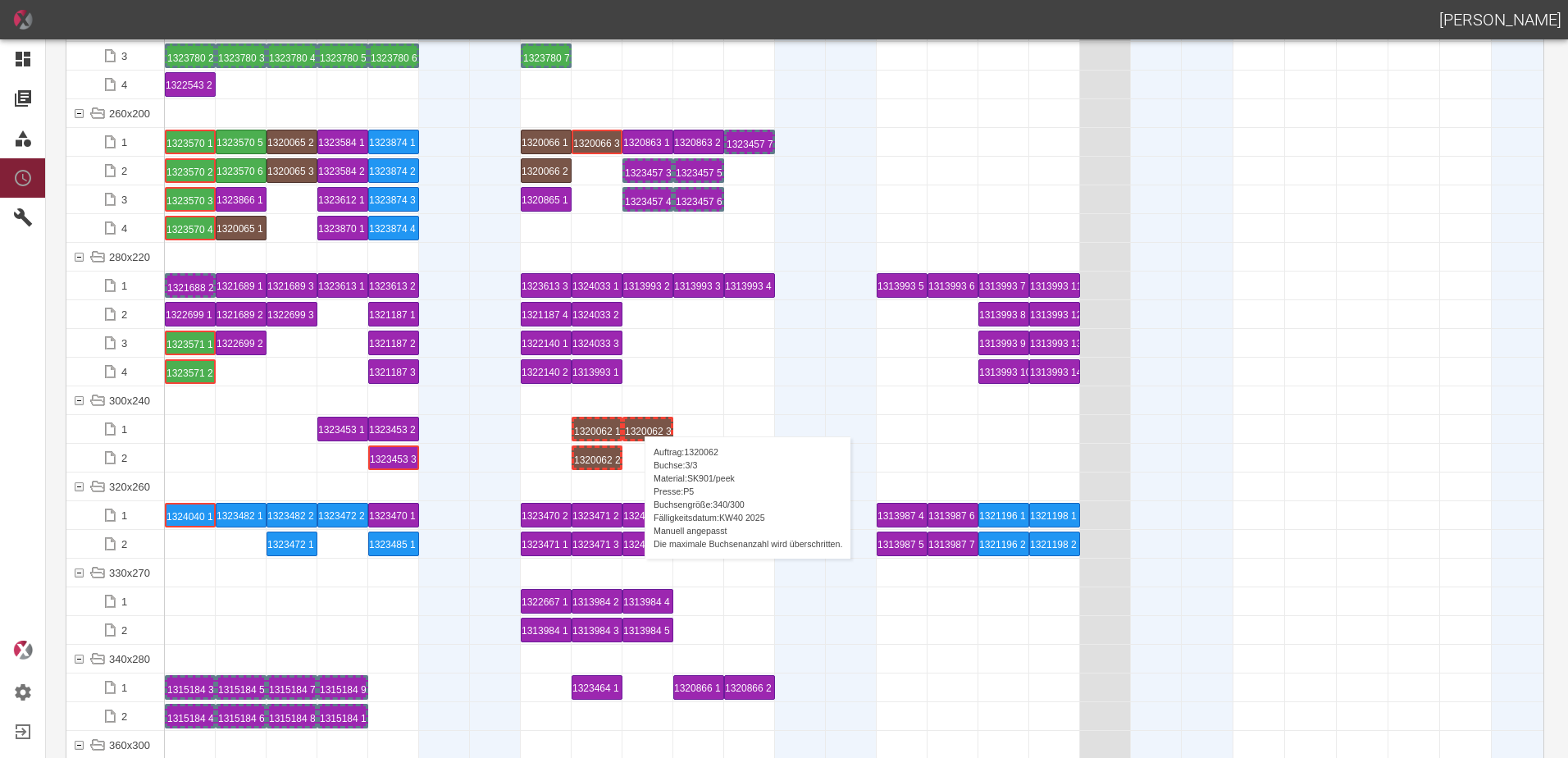
click at [637, 420] on div "1320062 3 P5" at bounding box center [648, 429] width 46 height 20
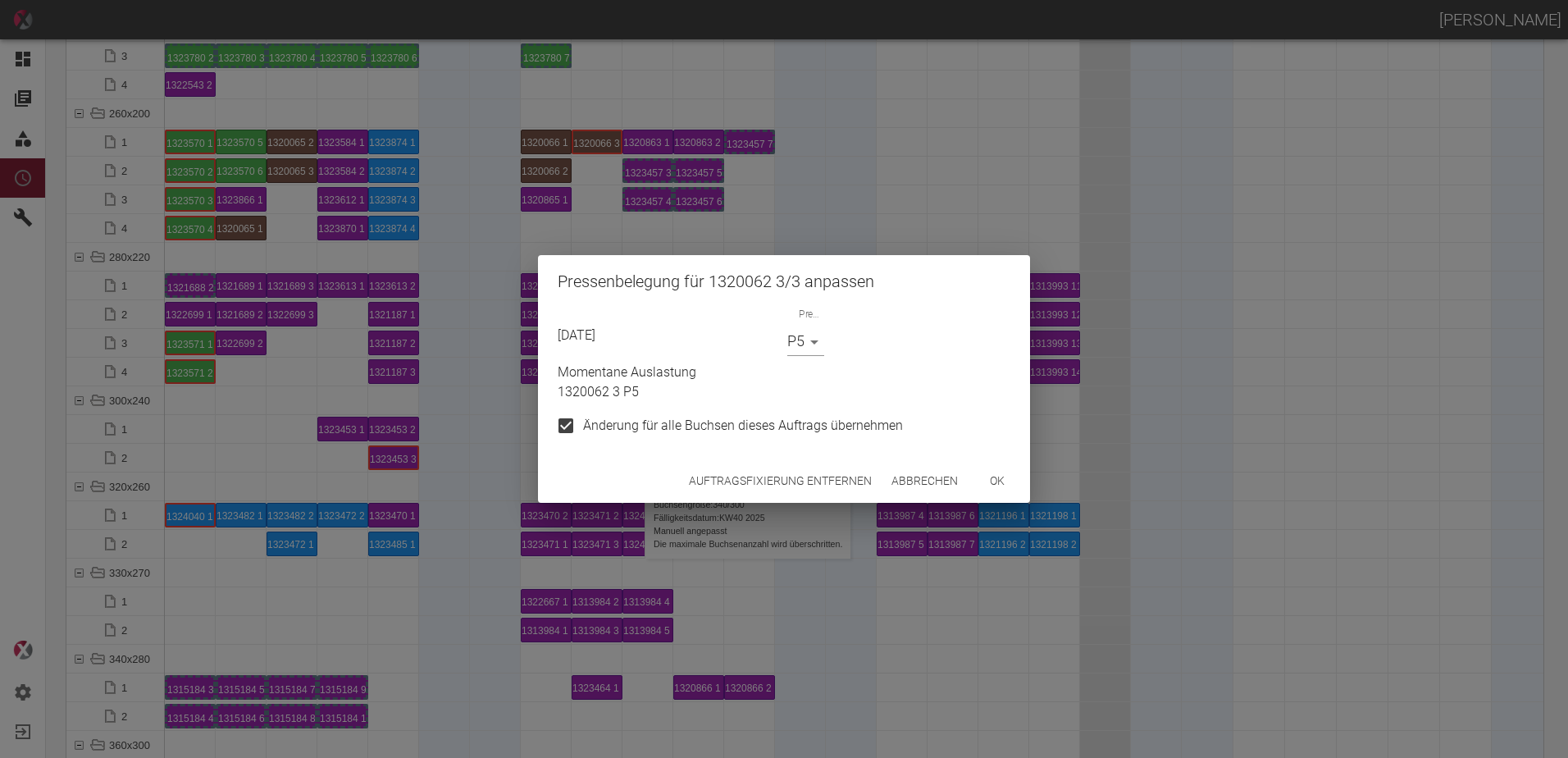
click at [720, 484] on button "Auftragsfixierung entfernen" at bounding box center [780, 480] width 196 height 30
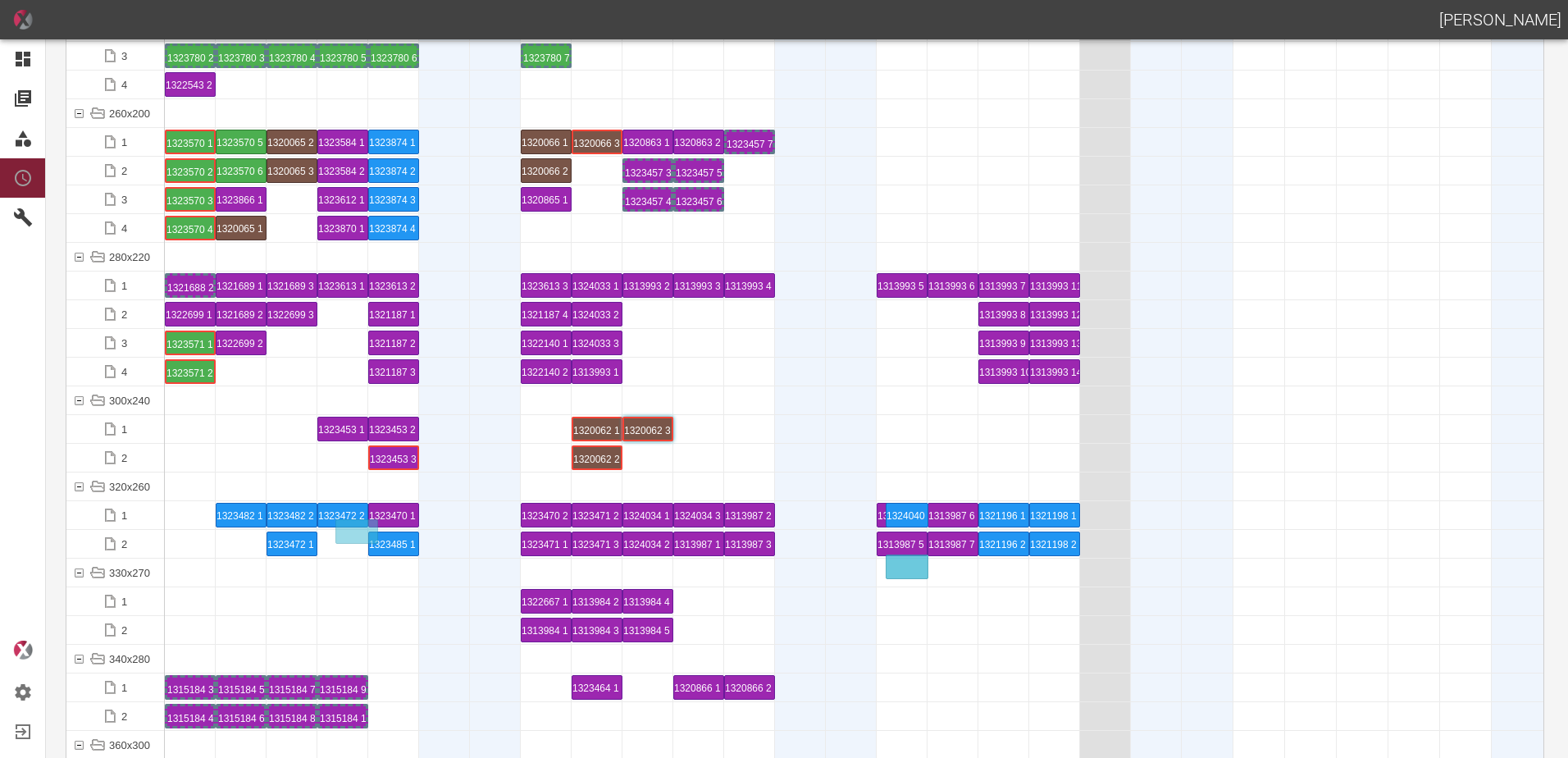
drag, startPoint x: 186, startPoint y: 518, endPoint x: 899, endPoint y: 557, distance: 714.1
click at [913, 511] on div "1324040 1 P7" at bounding box center [902, 515] width 46 height 20
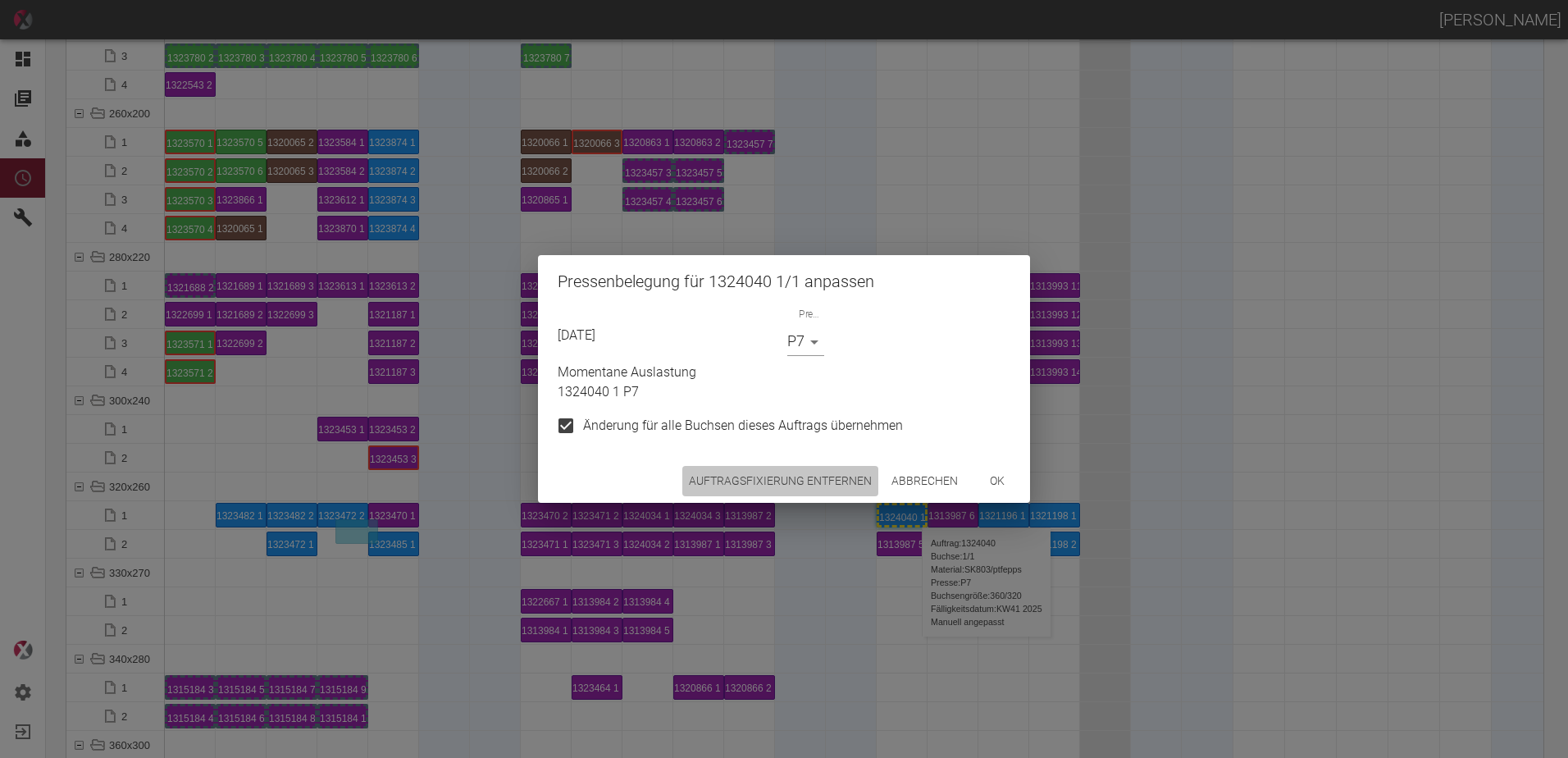
click at [792, 479] on button "Auftragsfixierung entfernen" at bounding box center [780, 480] width 196 height 30
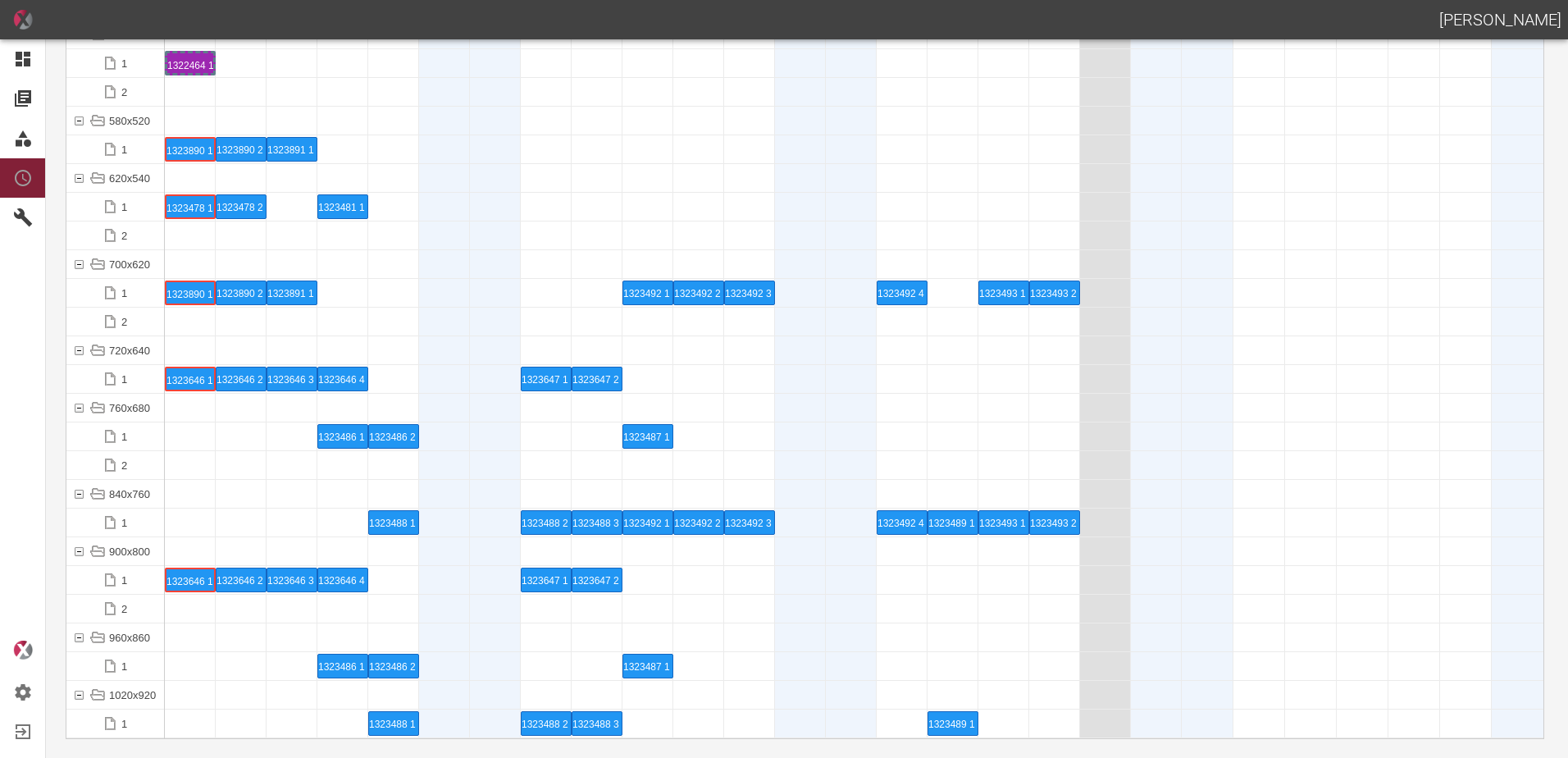
scroll to position [6562, 0]
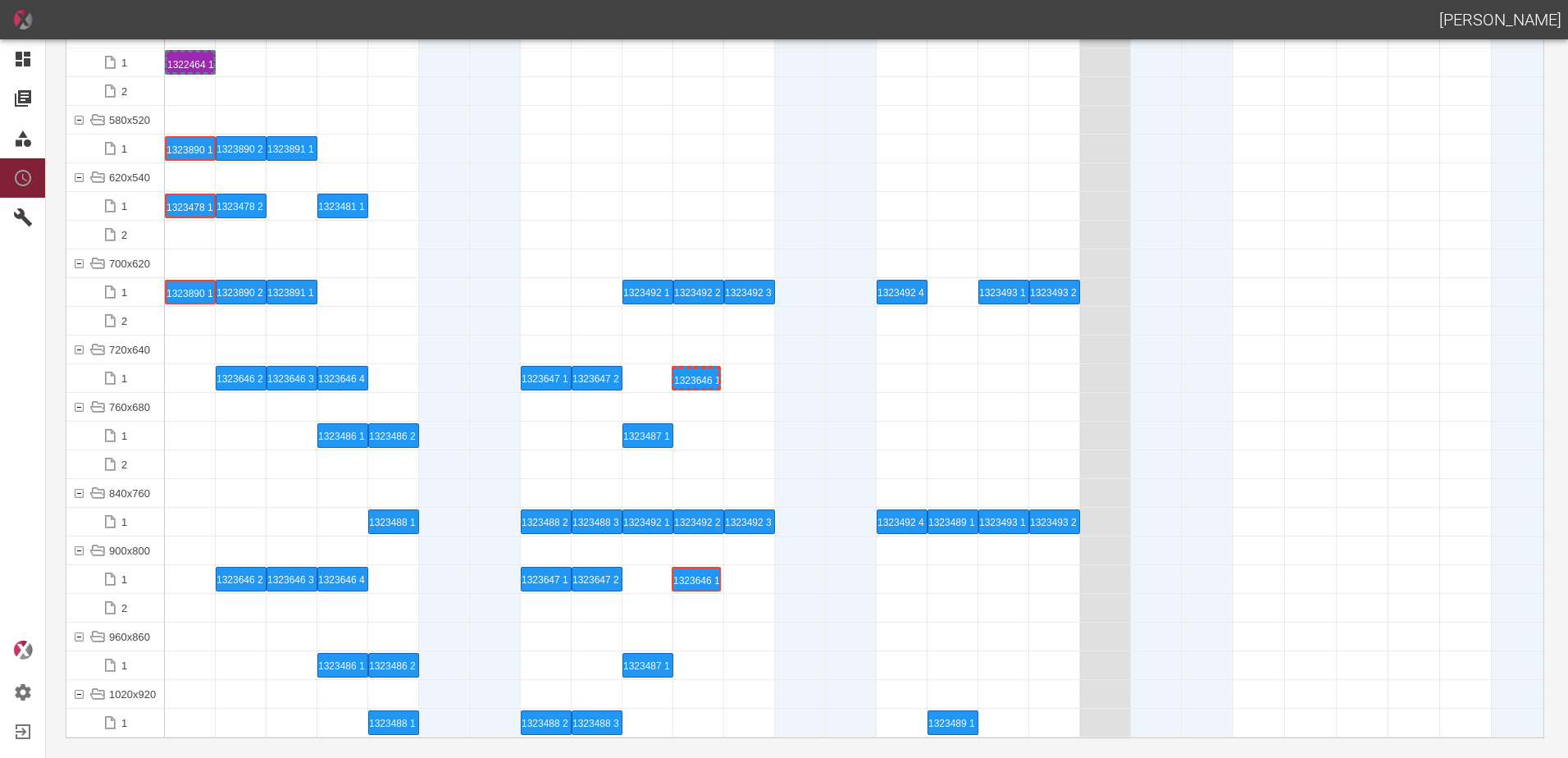
drag, startPoint x: 201, startPoint y: 582, endPoint x: 710, endPoint y: 578, distance: 509.0
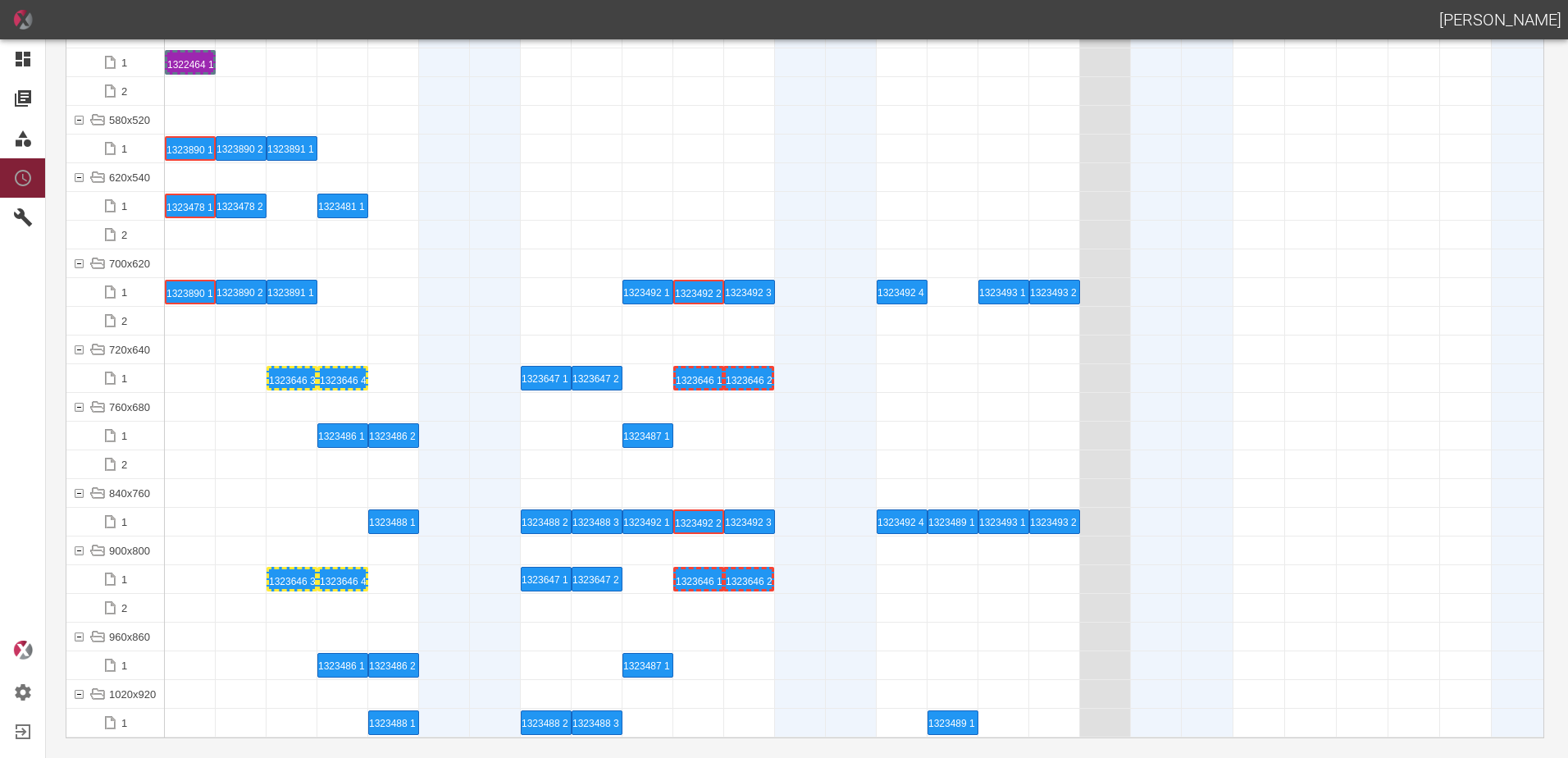
drag, startPoint x: 232, startPoint y: 583, endPoint x: 735, endPoint y: 564, distance: 503.4
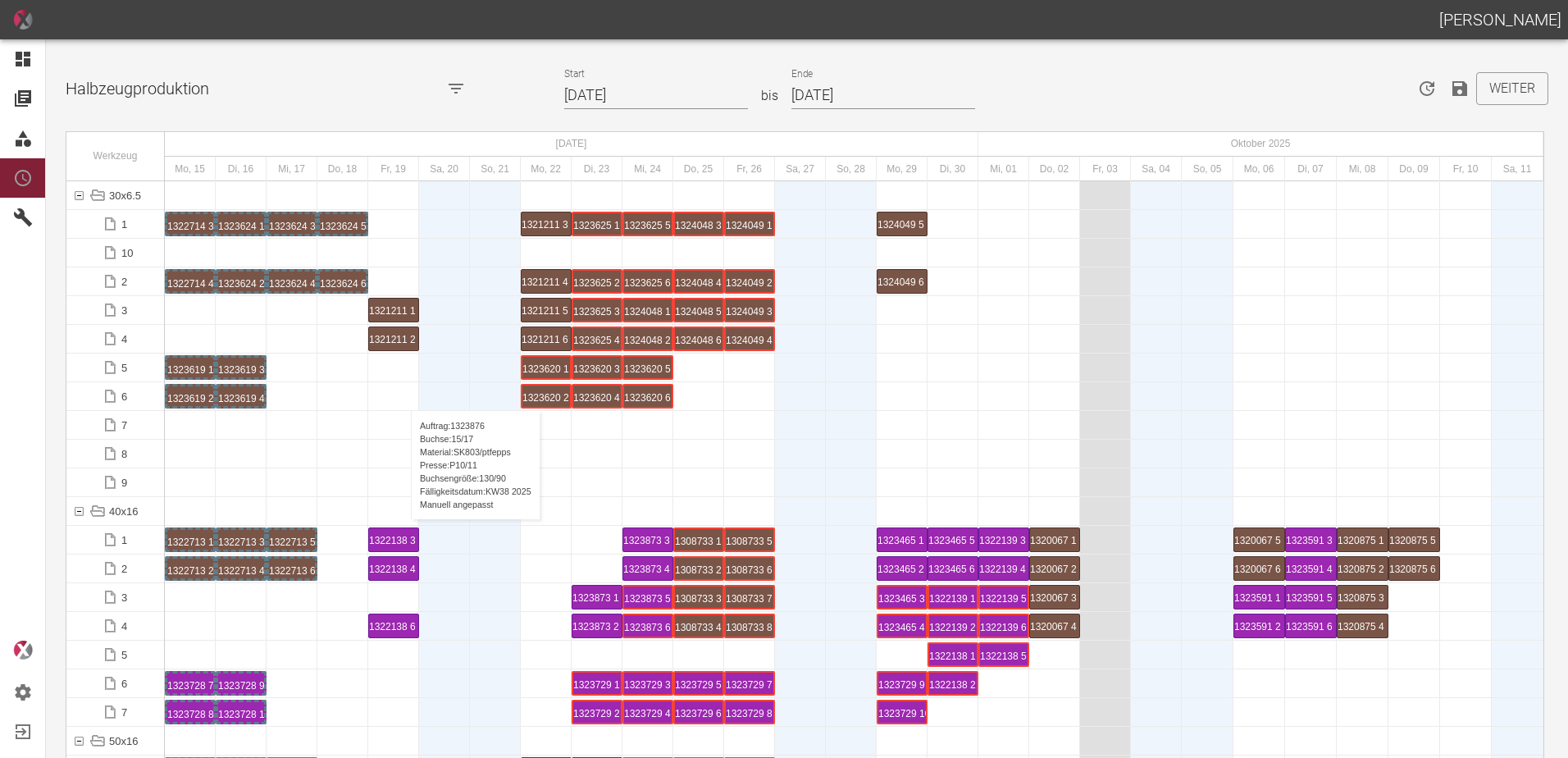
scroll to position [4020, 0]
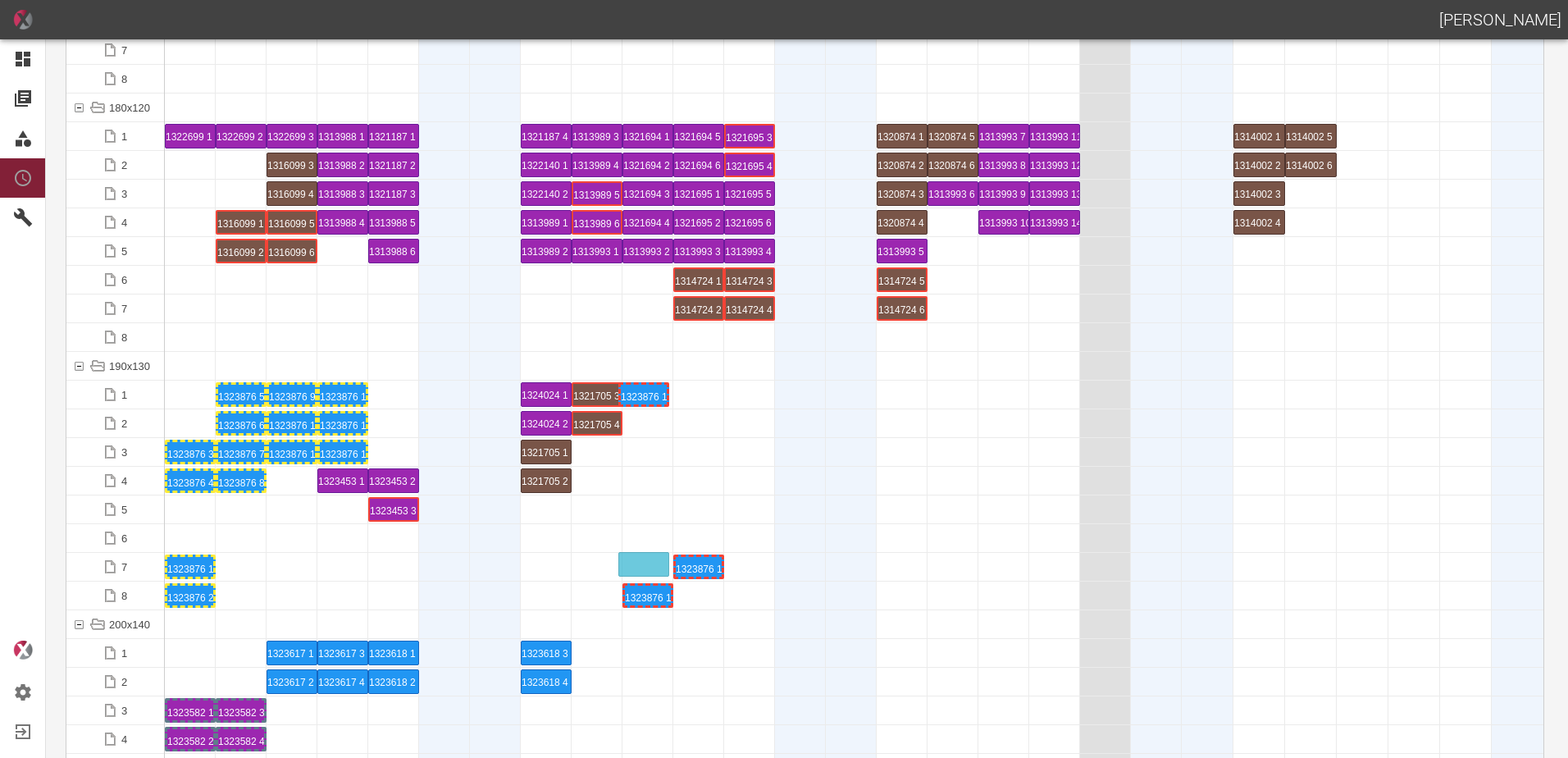
drag, startPoint x: 0, startPoint y: 0, endPoint x: 653, endPoint y: 555, distance: 857.0
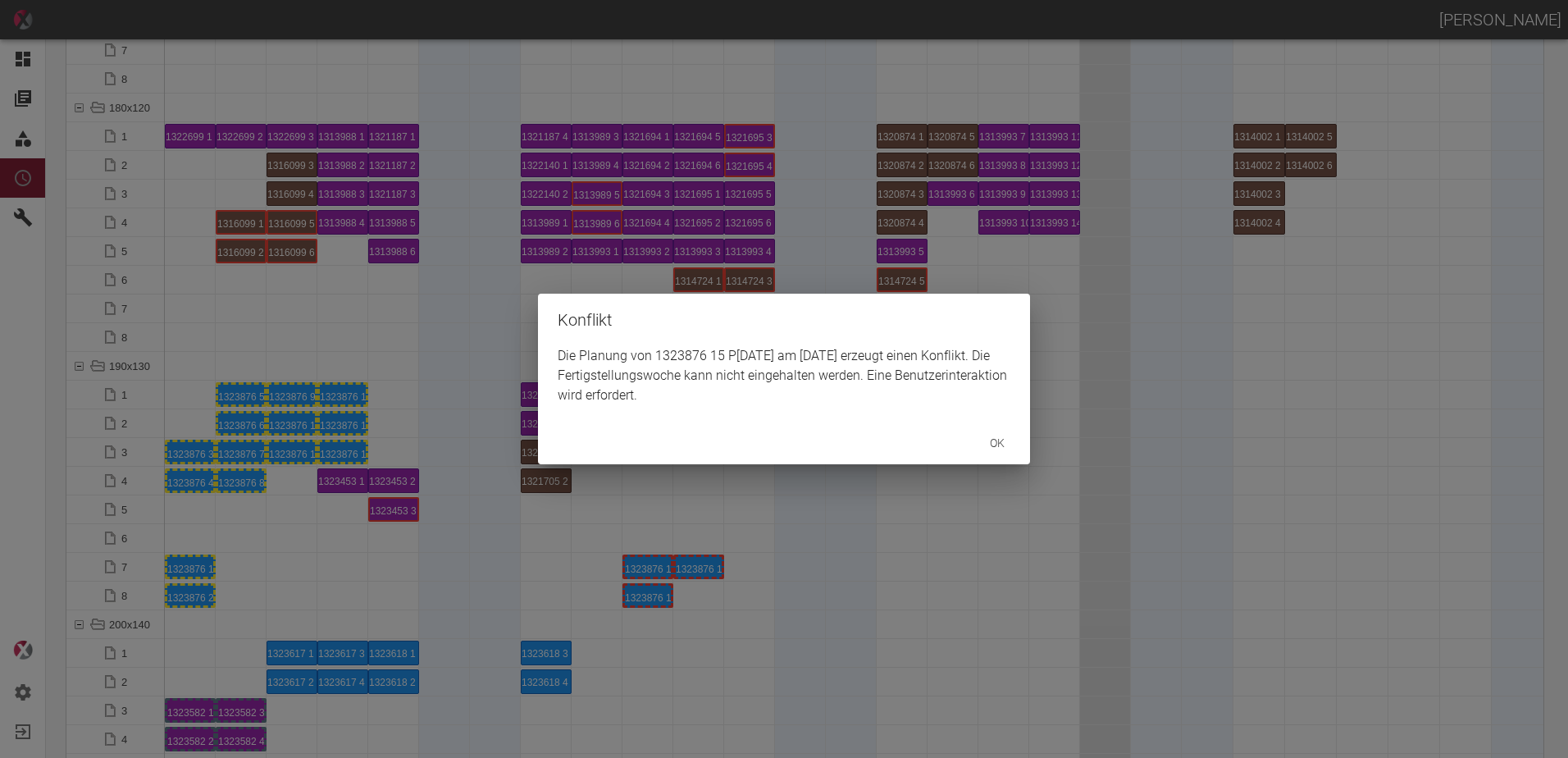
click at [339, 576] on div "Konflikt Die Planung von 1323876 15 P10/11 am 24.9.2025 erzeugt einen Konflikt.…" at bounding box center [784, 379] width 1568 height 758
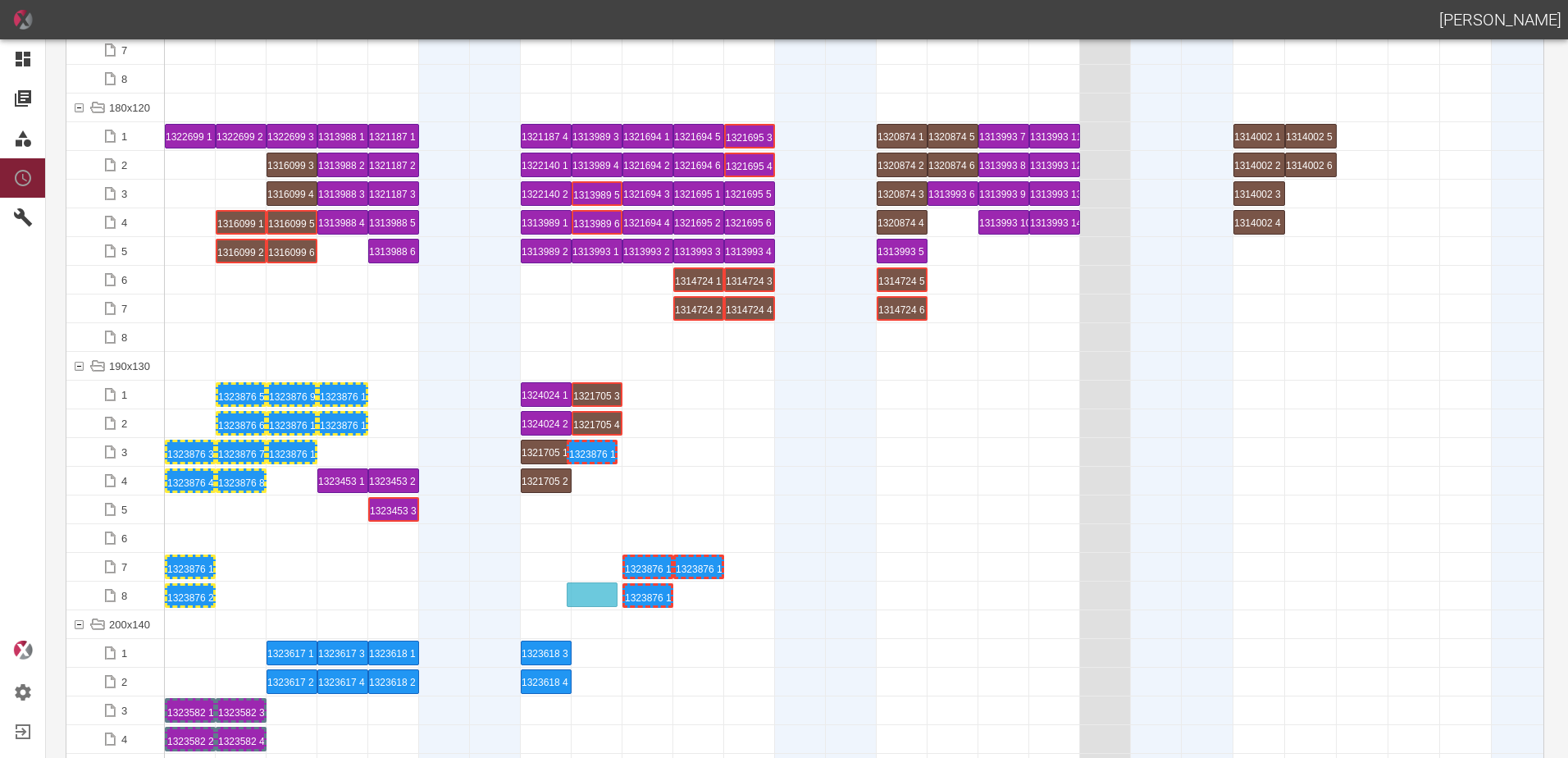
drag, startPoint x: 332, startPoint y: 448, endPoint x: 582, endPoint y: 586, distance: 285.6
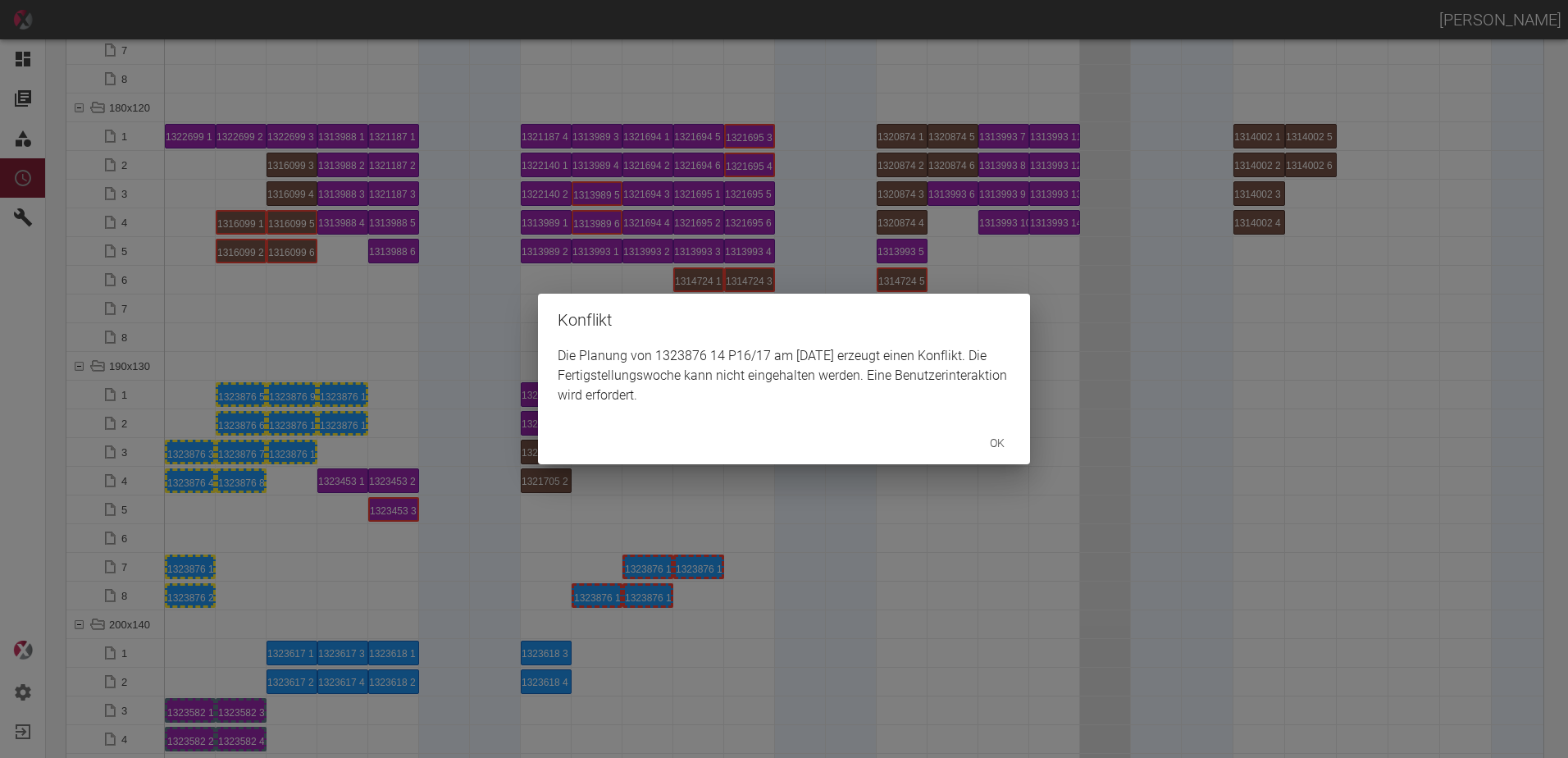
drag, startPoint x: 582, startPoint y: 586, endPoint x: 365, endPoint y: 502, distance: 232.7
click at [372, 585] on div "Konflikt Die Planung von 1323876 14 P16/17 am 23.9.2025 erzeugt einen Konflikt.…" at bounding box center [784, 379] width 1568 height 758
click at [416, 566] on div "Konflikt Die Planung von 1323876 13 P10/11 am 23.9.2025 erzeugt einen Konflikt.…" at bounding box center [784, 379] width 1568 height 758
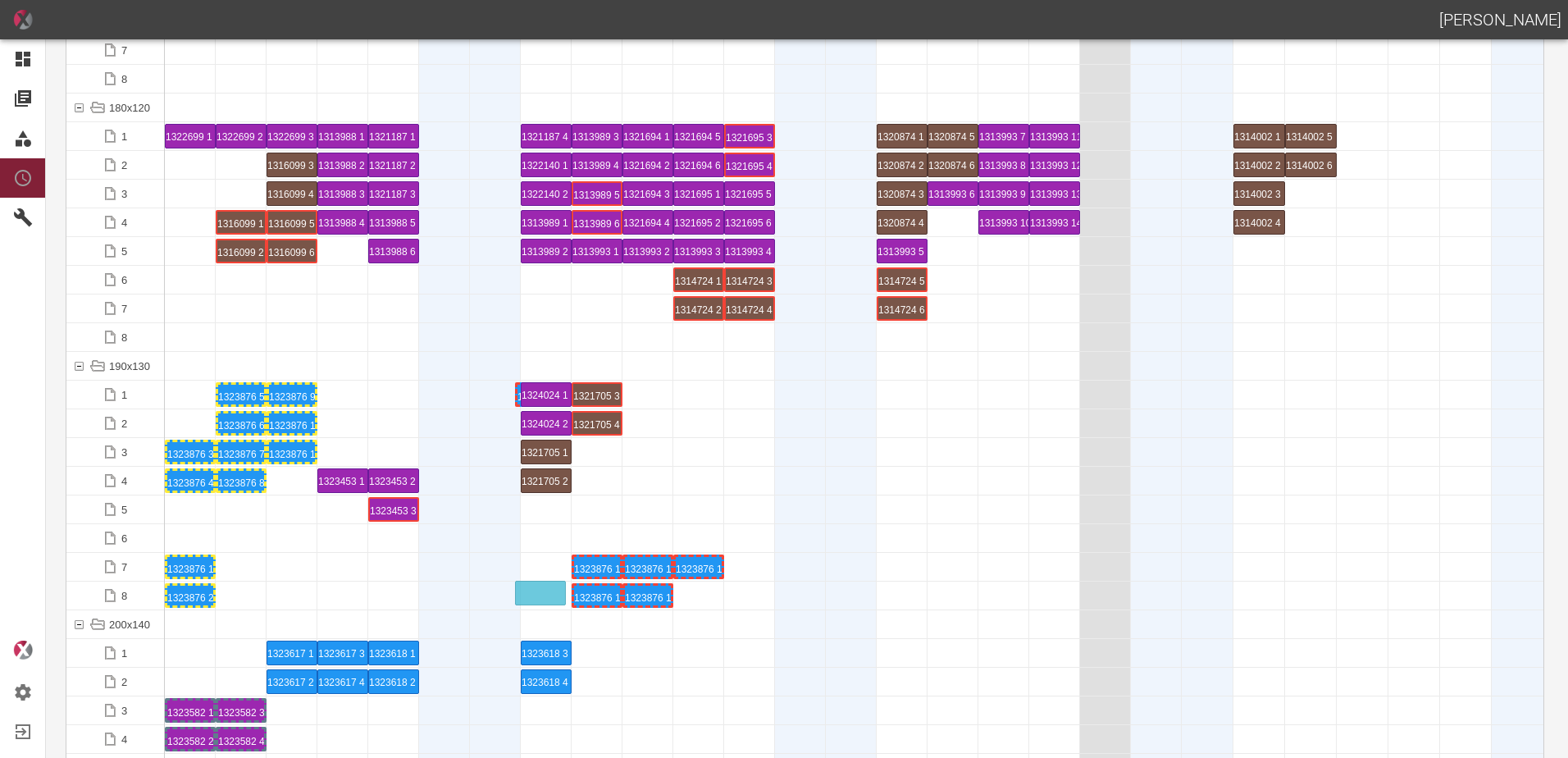
drag, startPoint x: 354, startPoint y: 386, endPoint x: 550, endPoint y: 582, distance: 277.2
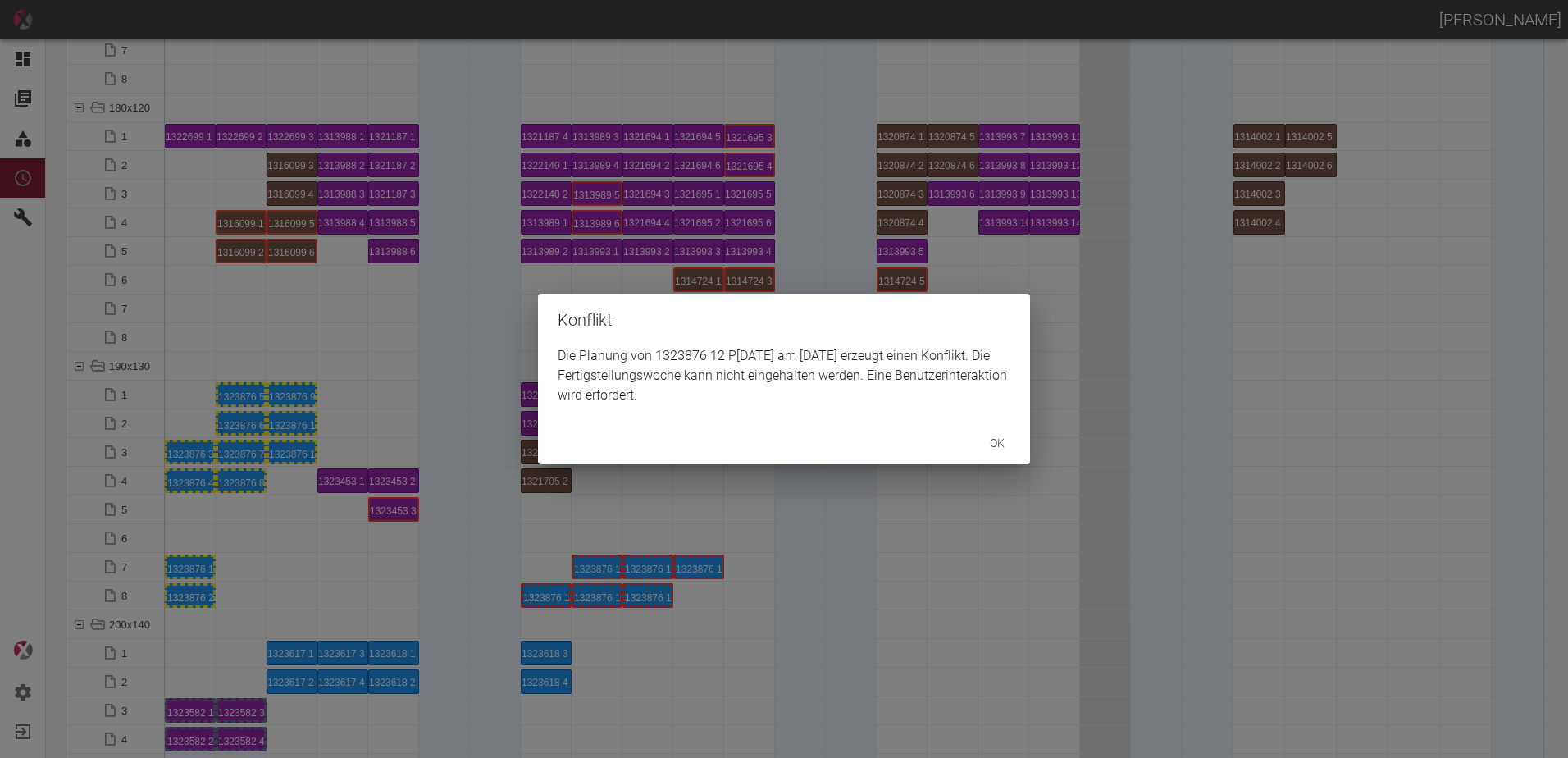
click at [330, 547] on div "Konflikt Die Planung von 1323876 12 P10/11 am 22.9.2025 erzeugt einen Konflikt.…" at bounding box center [784, 379] width 1568 height 758
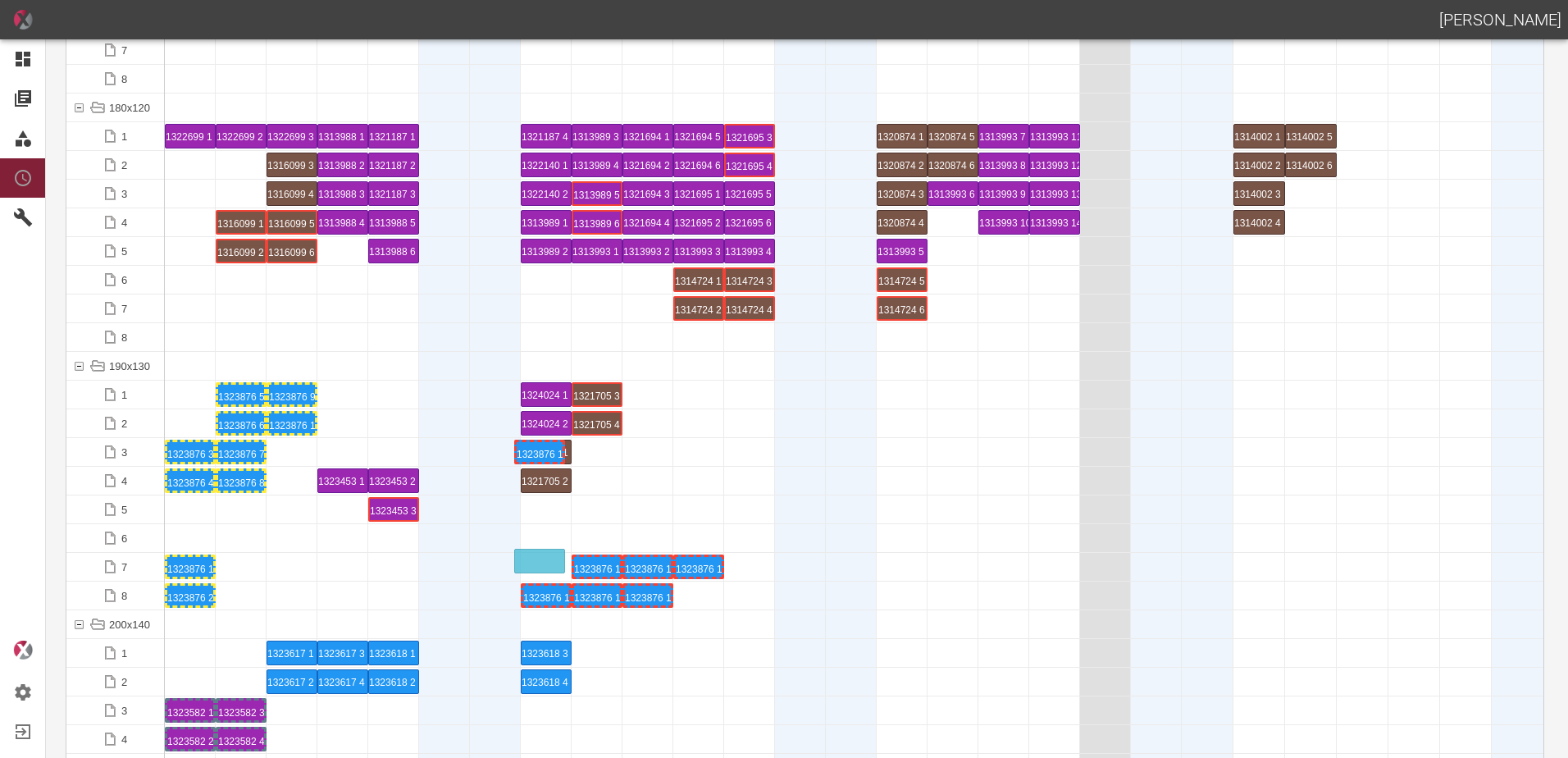
drag, startPoint x: 287, startPoint y: 448, endPoint x: 536, endPoint y: 558, distance: 272.2
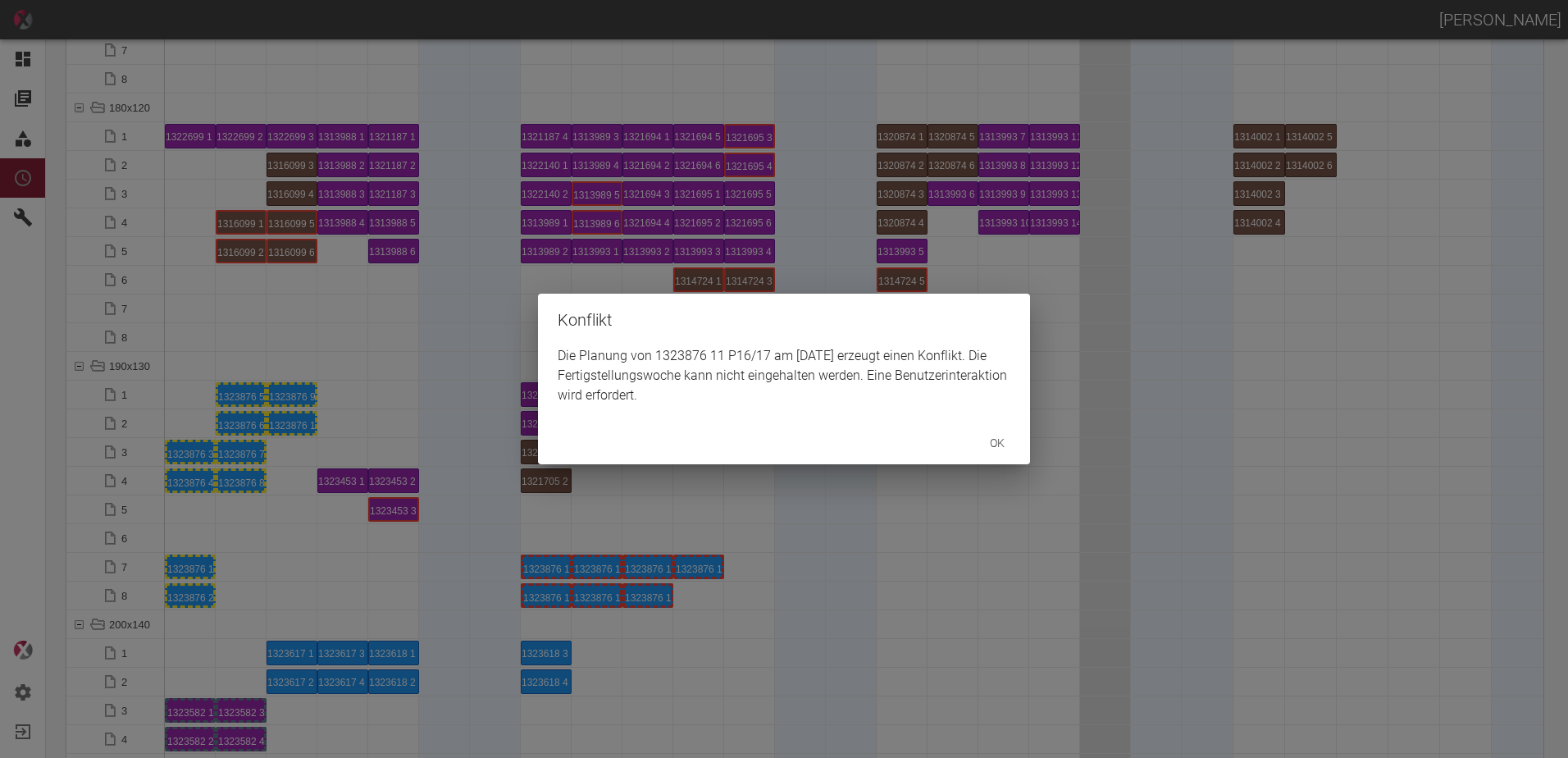
drag, startPoint x: 315, startPoint y: 531, endPoint x: 304, endPoint y: 435, distance: 96.6
click at [310, 509] on div "Konflikt Die Planung von 1323876 11 P16/17 am 22.9.2025 erzeugt einen Konflikt.…" at bounding box center [784, 379] width 1568 height 758
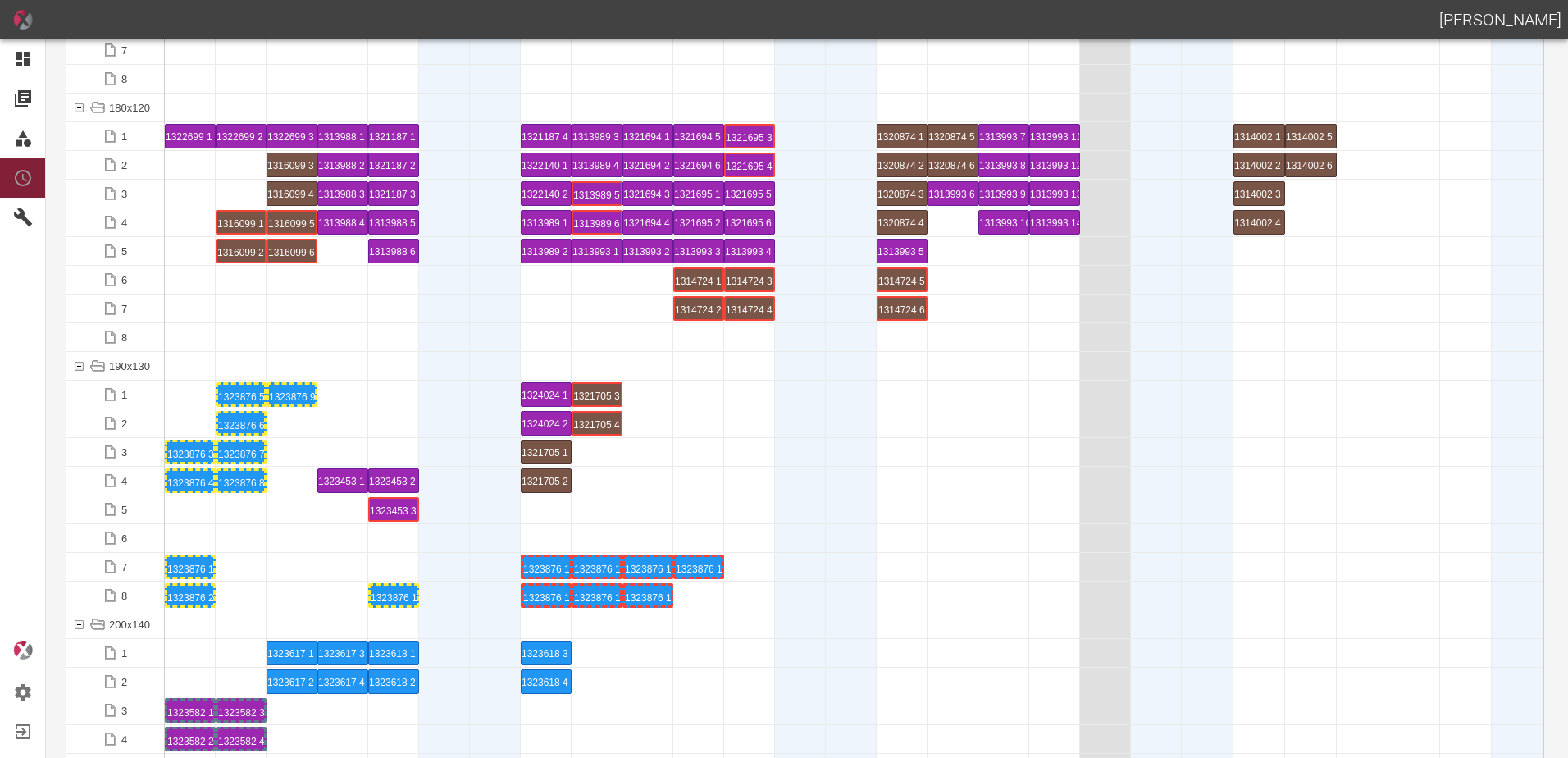
drag, startPoint x: 291, startPoint y: 433, endPoint x: 281, endPoint y: 394, distance: 40.3
drag, startPoint x: 281, startPoint y: 394, endPoint x: 258, endPoint y: 505, distance: 113.4
click at [278, 530] on div at bounding box center [292, 538] width 51 height 28
drag, startPoint x: 246, startPoint y: 483, endPoint x: 345, endPoint y: 580, distance: 138.6
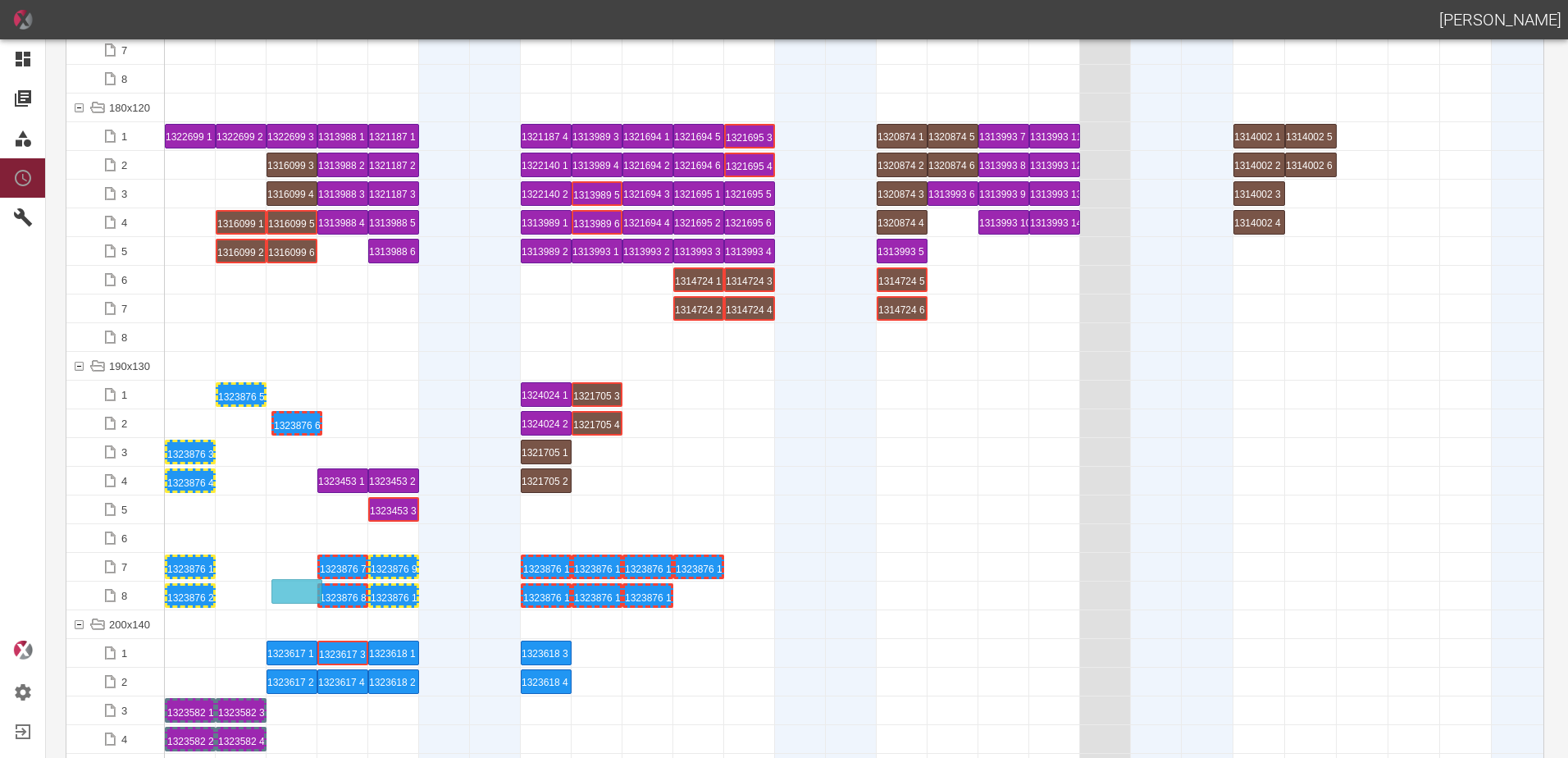
drag, startPoint x: 243, startPoint y: 419, endPoint x: 306, endPoint y: 575, distance: 168.2
drag, startPoint x: 232, startPoint y: 392, endPoint x: 293, endPoint y: 556, distance: 175.0
drag, startPoint x: 189, startPoint y: 492, endPoint x: 191, endPoint y: 462, distance: 30.1
click at [193, 483] on div at bounding box center [191, 480] width 51 height 28
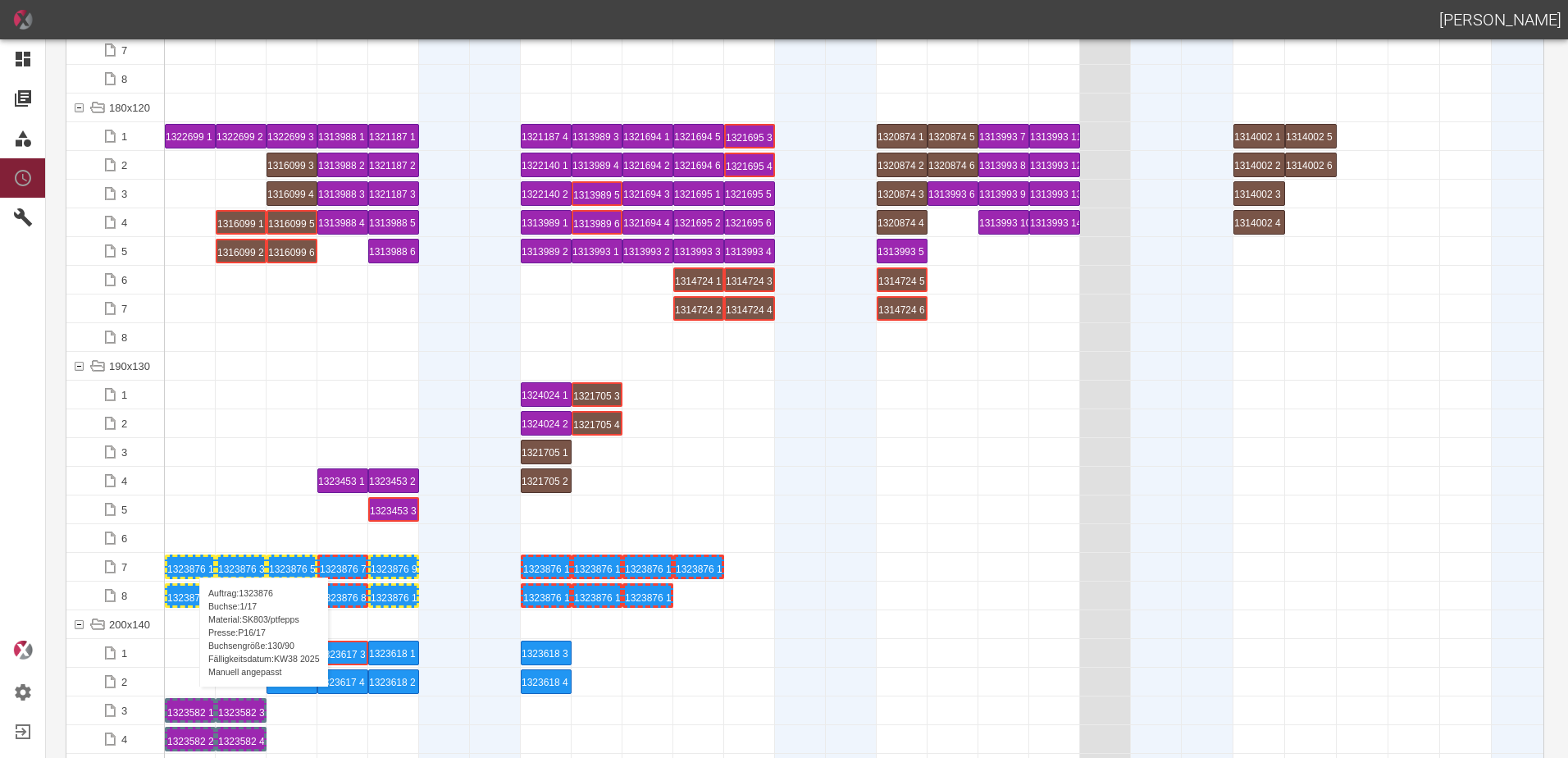
click at [191, 561] on div "1323876 1 P16/17" at bounding box center [191, 567] width 46 height 20
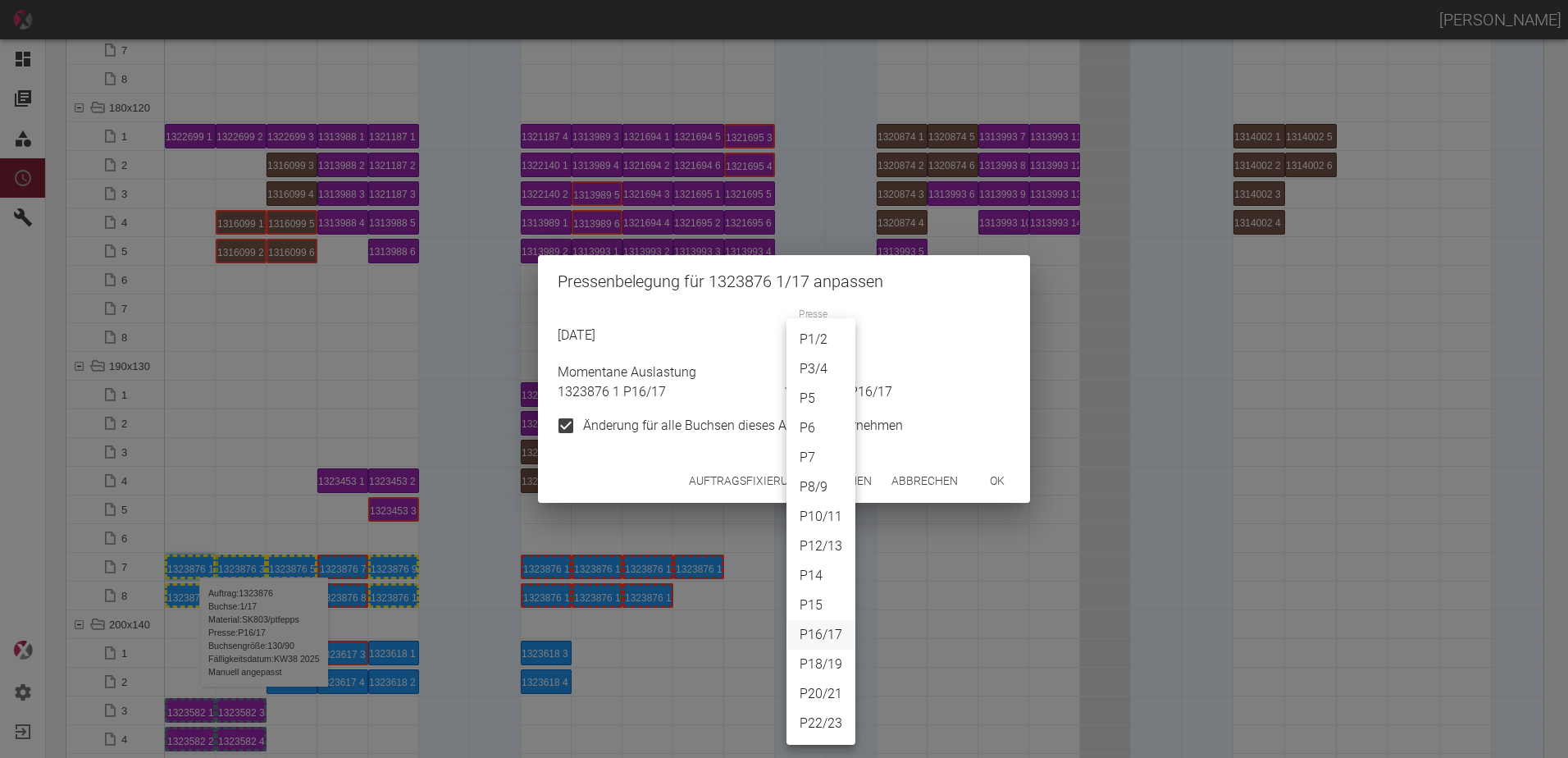
click at [828, 347] on body "[PERSON_NAME] Dashboard Aufträge Materialien Planung Maschinen Einstellungen Au…" at bounding box center [784, 379] width 1568 height 758
click at [824, 369] on li "P3/4" at bounding box center [821, 369] width 69 height 30
type input "P3/4"
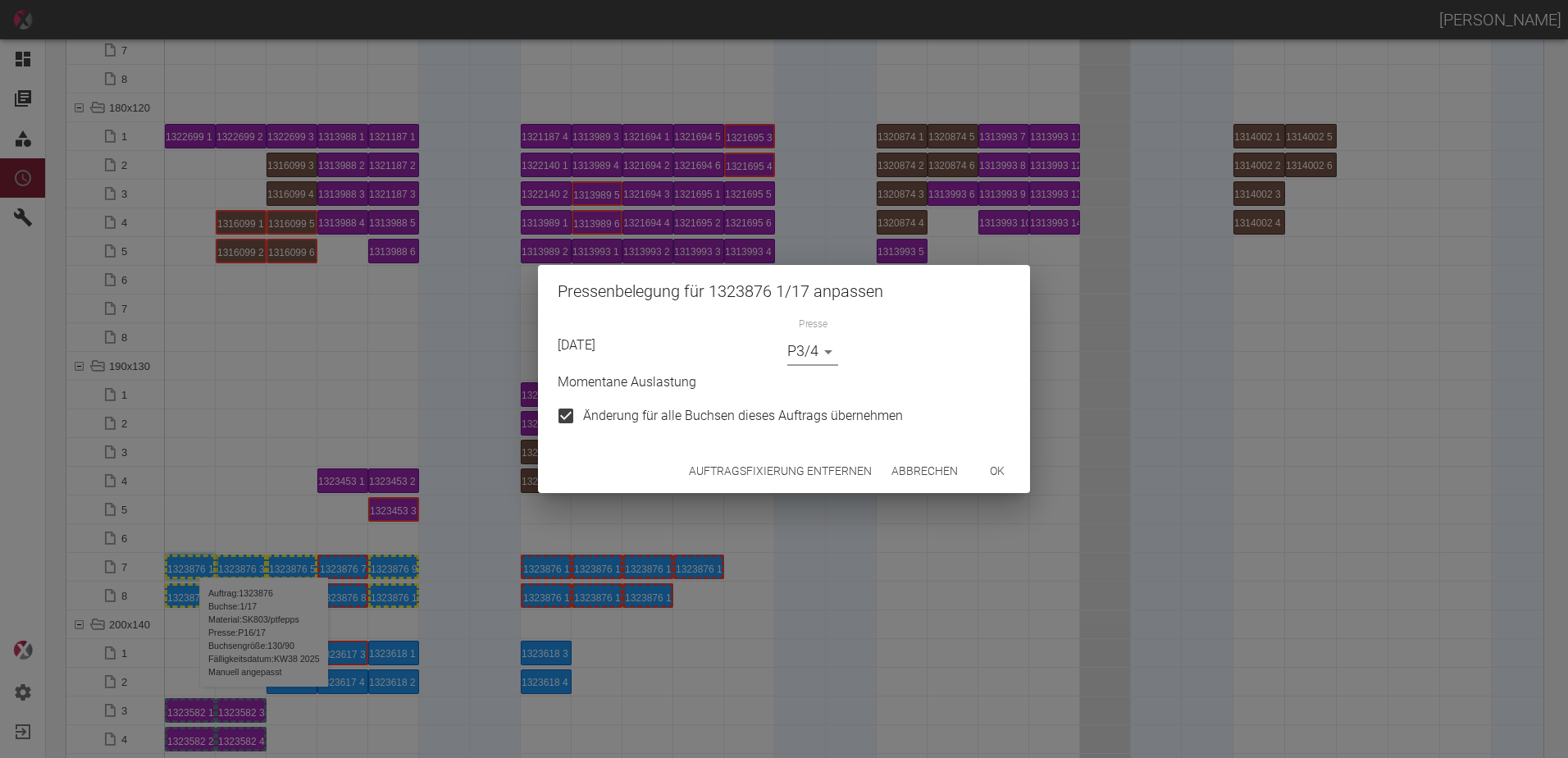
click at [989, 480] on button "ok" at bounding box center [997, 471] width 53 height 30
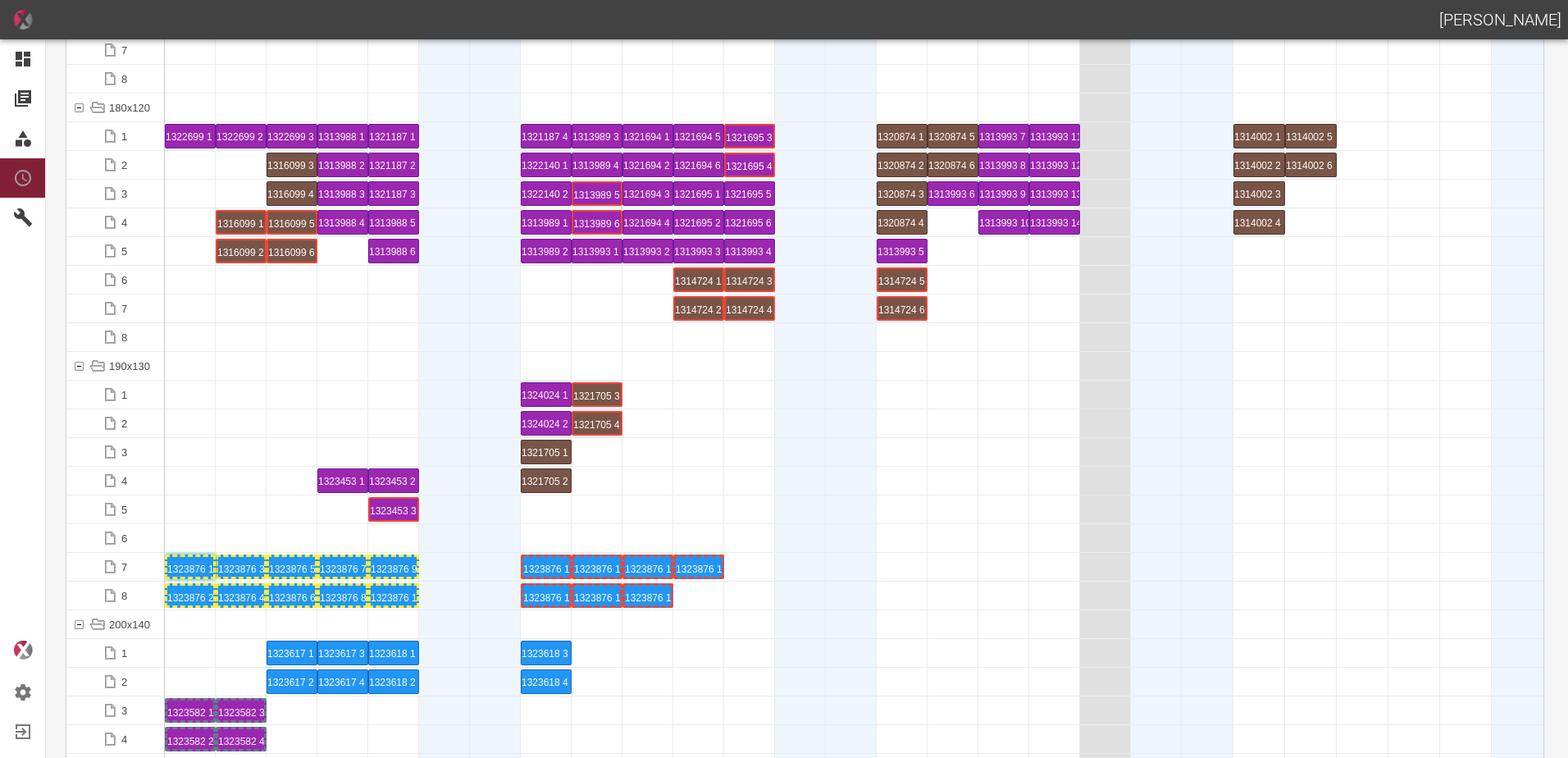
click at [647, 579] on div at bounding box center [648, 567] width 51 height 28
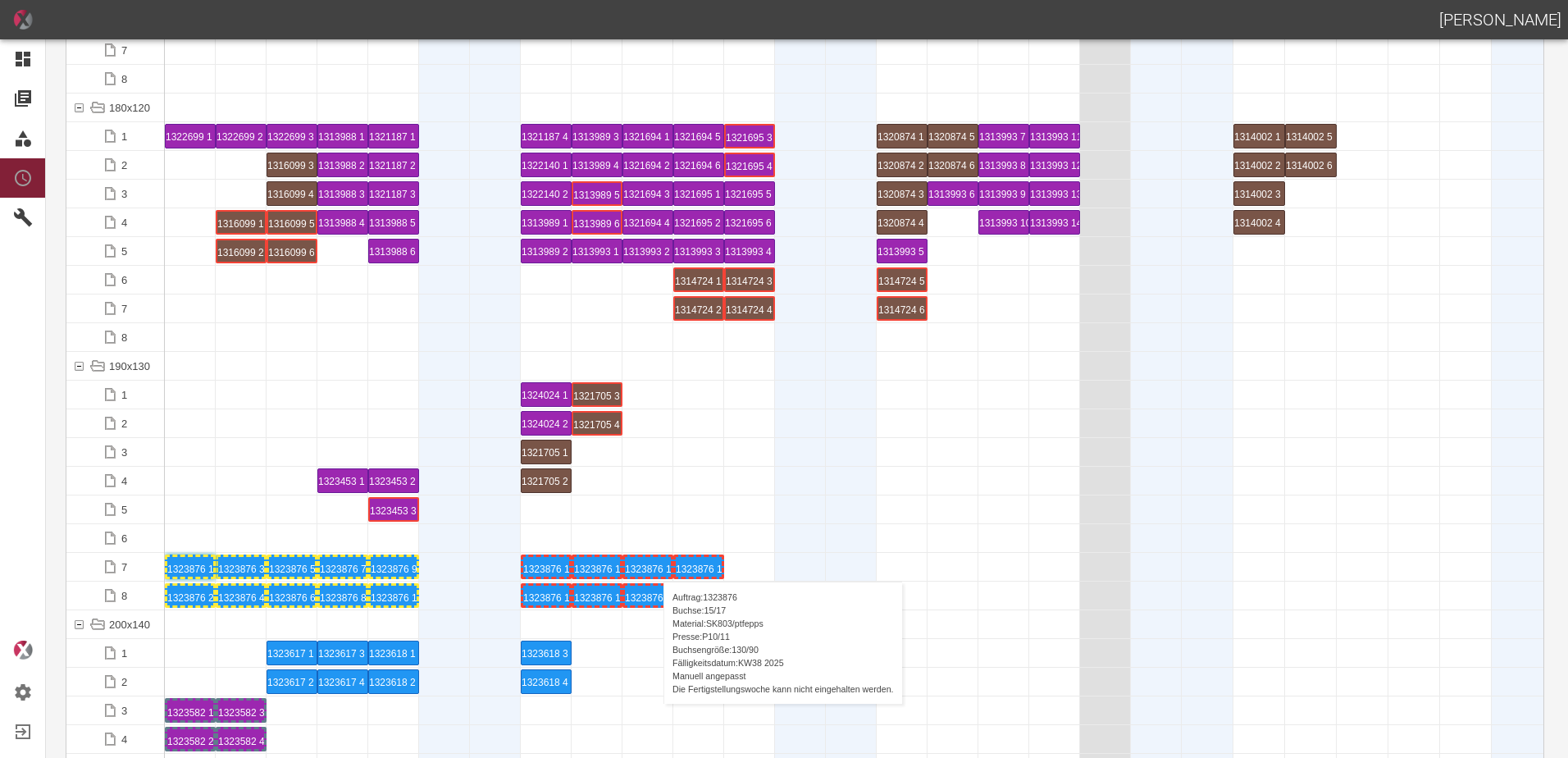
click at [655, 565] on div "1323876 15 P[DATE]" at bounding box center [648, 567] width 46 height 20
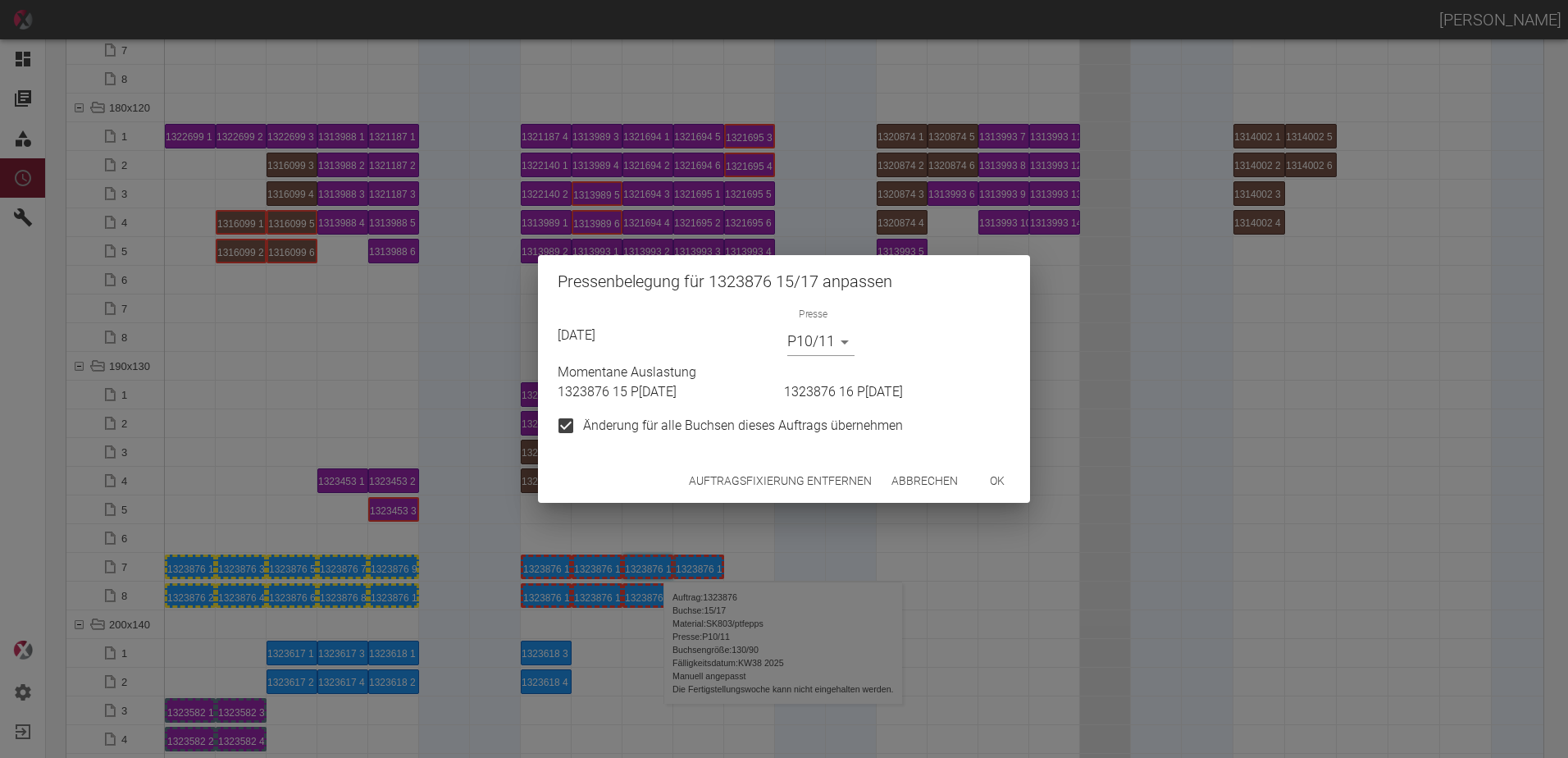
click at [834, 346] on body "[PERSON_NAME] Dashboard Aufträge Materialien Planung Maschinen Einstellungen Au…" at bounding box center [784, 379] width 1568 height 758
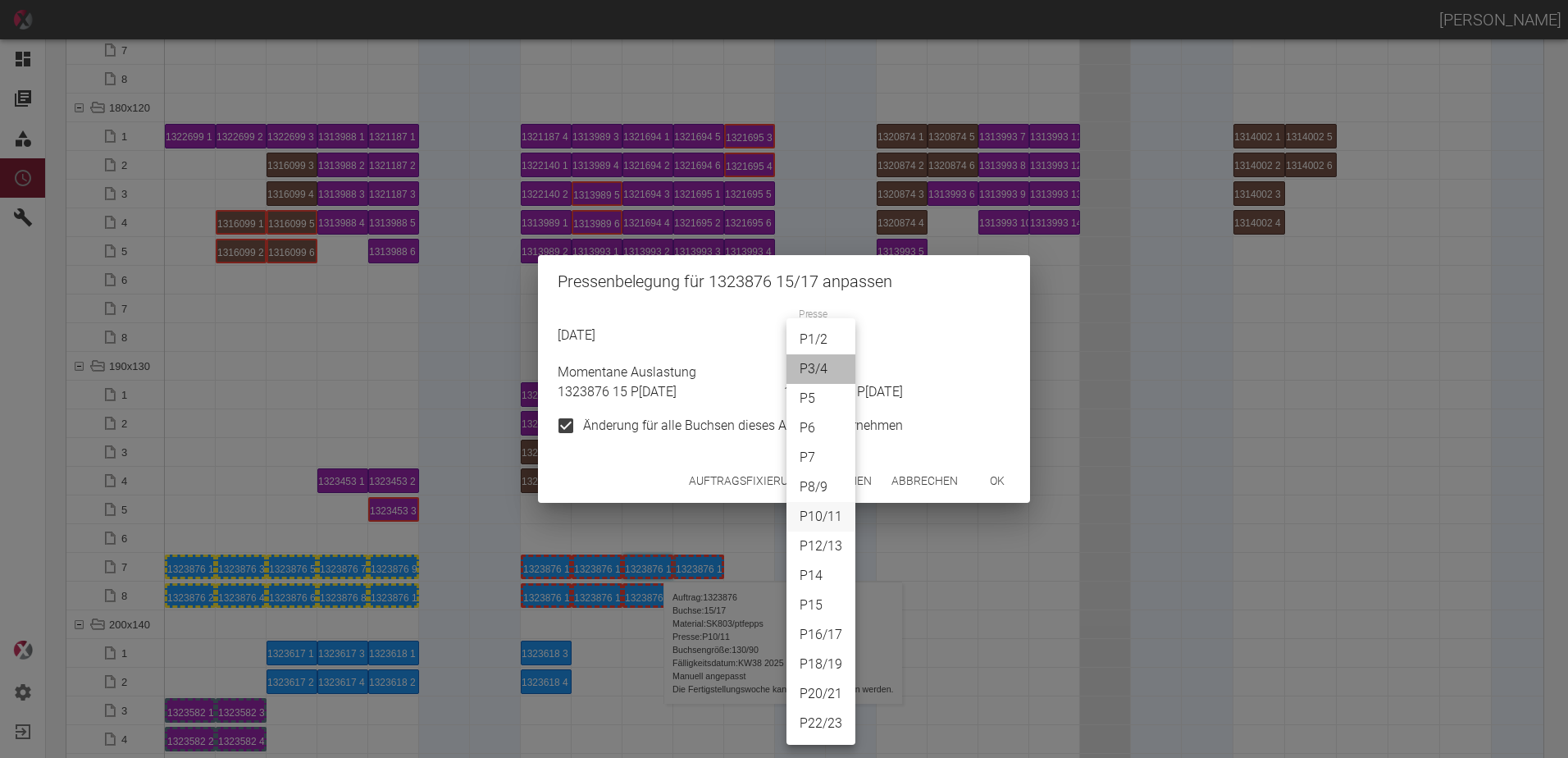
click at [826, 371] on li "P3/4" at bounding box center [821, 369] width 69 height 30
type input "P3/4"
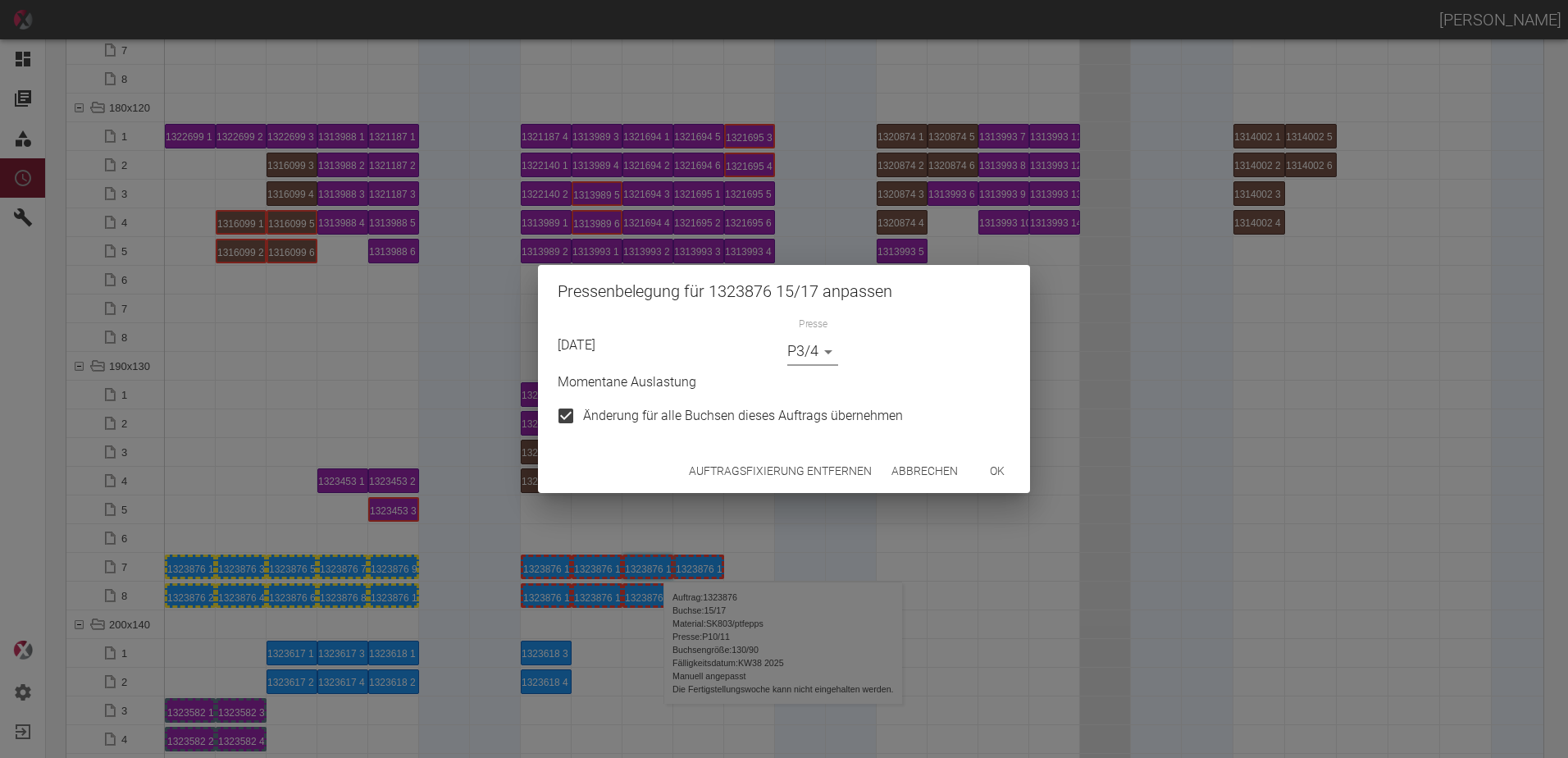
click at [980, 471] on button "ok" at bounding box center [997, 471] width 53 height 30
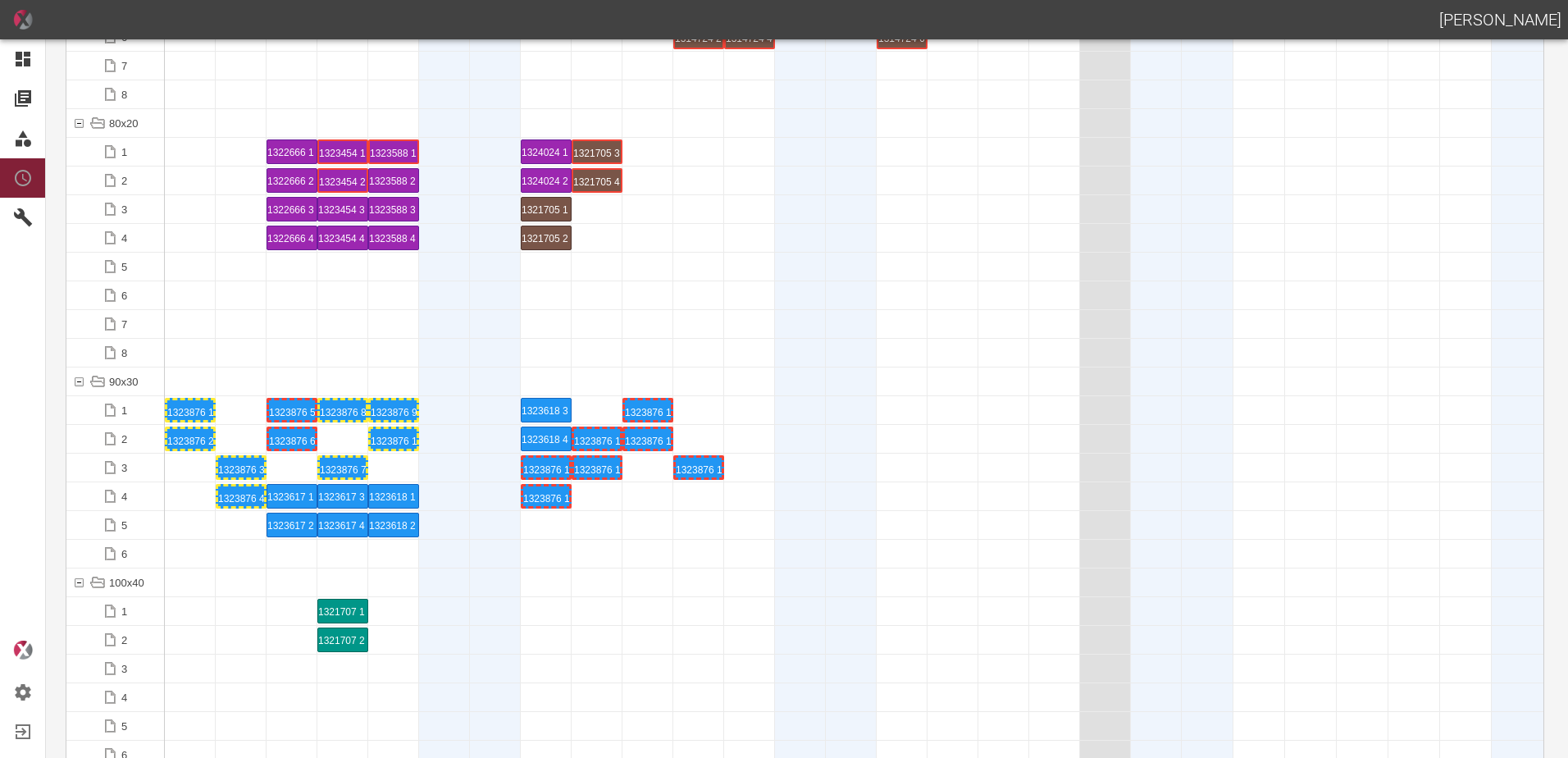
scroll to position [1560, 0]
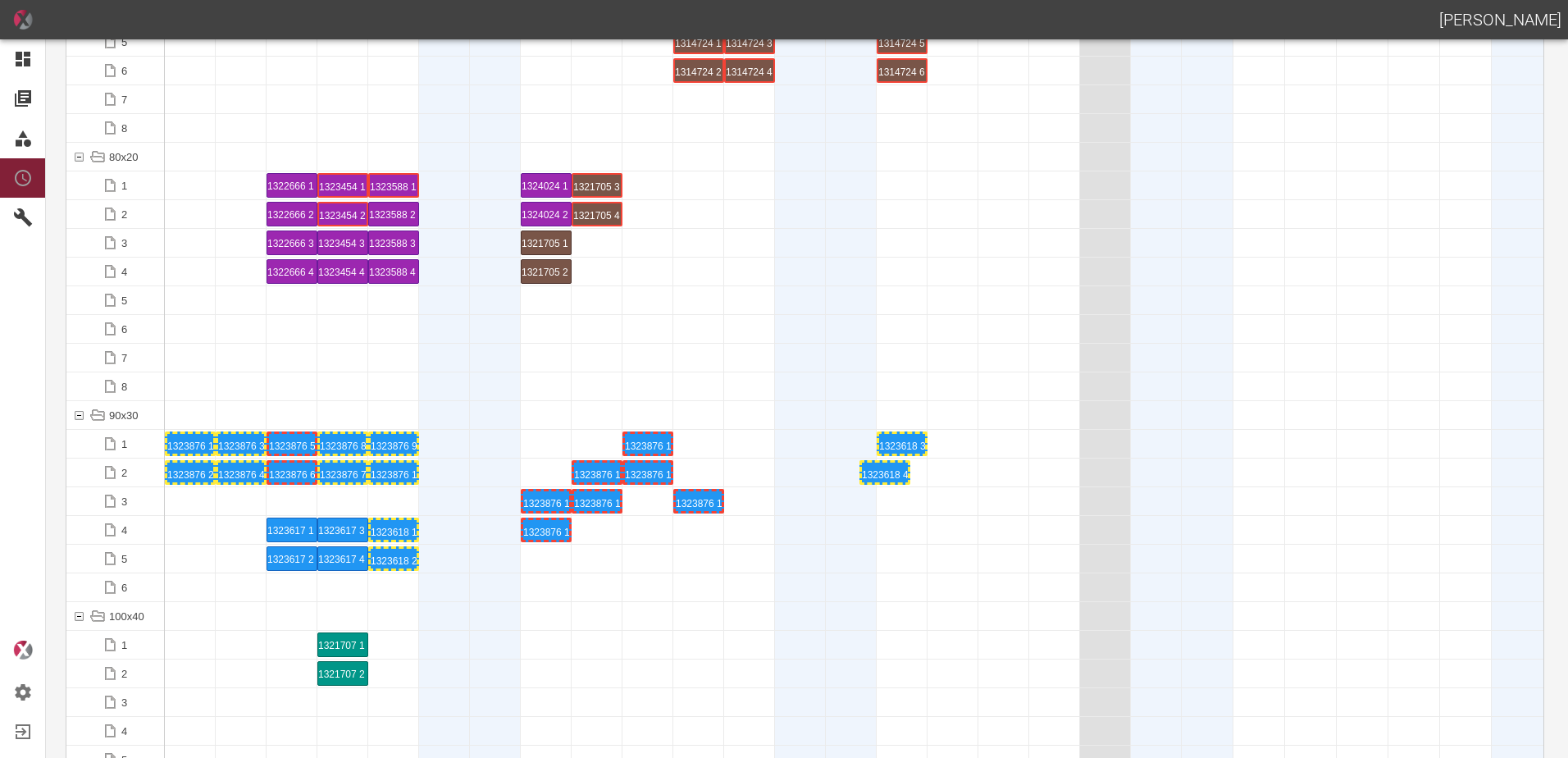
drag, startPoint x: 549, startPoint y: 471, endPoint x: 888, endPoint y: 462, distance: 339.1
click at [895, 440] on div "1323618 3 P[DATE]" at bounding box center [902, 443] width 46 height 20
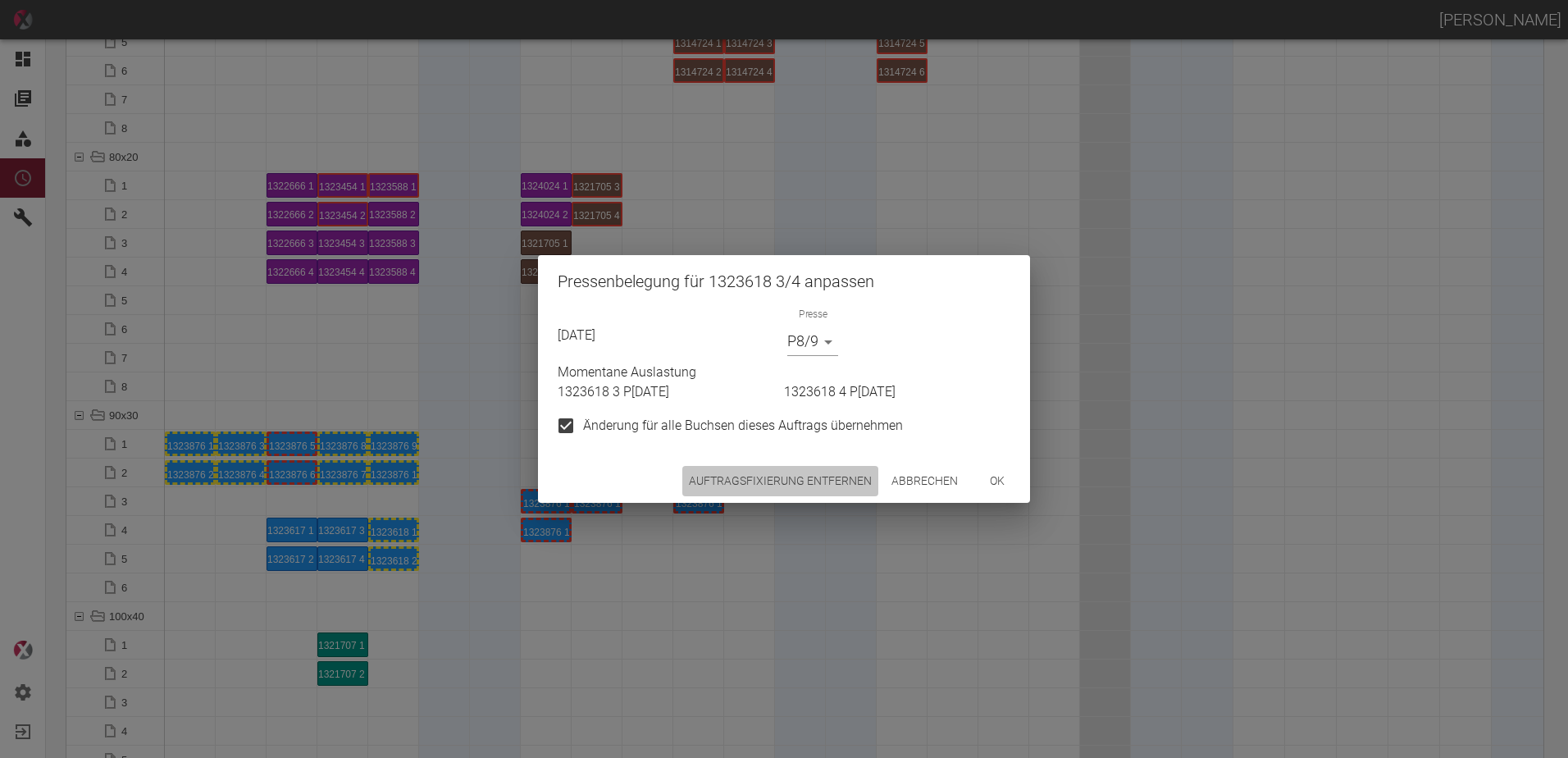
click at [810, 479] on button "Auftragsfixierung entfernen" at bounding box center [780, 480] width 196 height 30
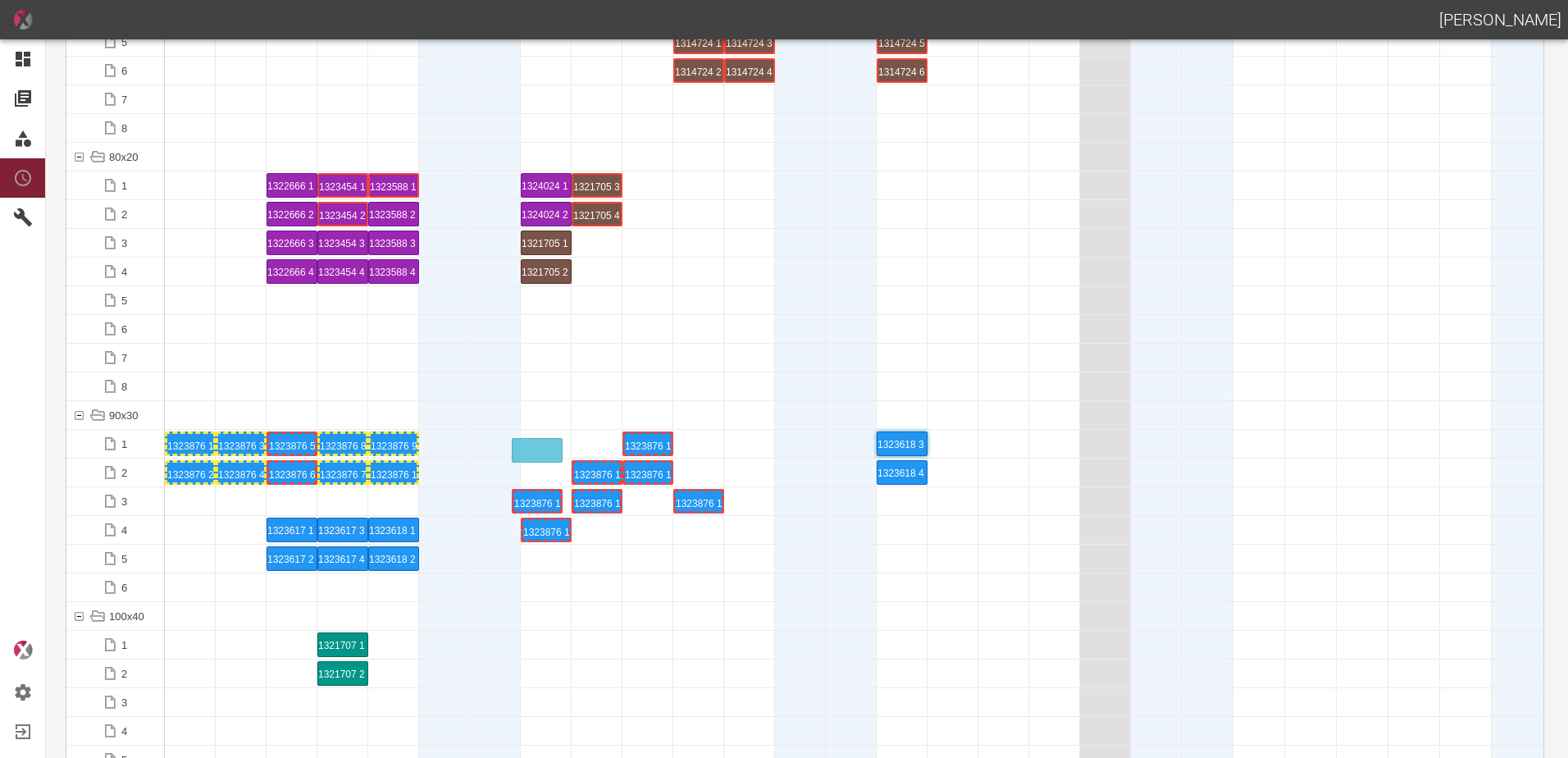
drag, startPoint x: 539, startPoint y: 494, endPoint x: 530, endPoint y: 440, distance: 54.7
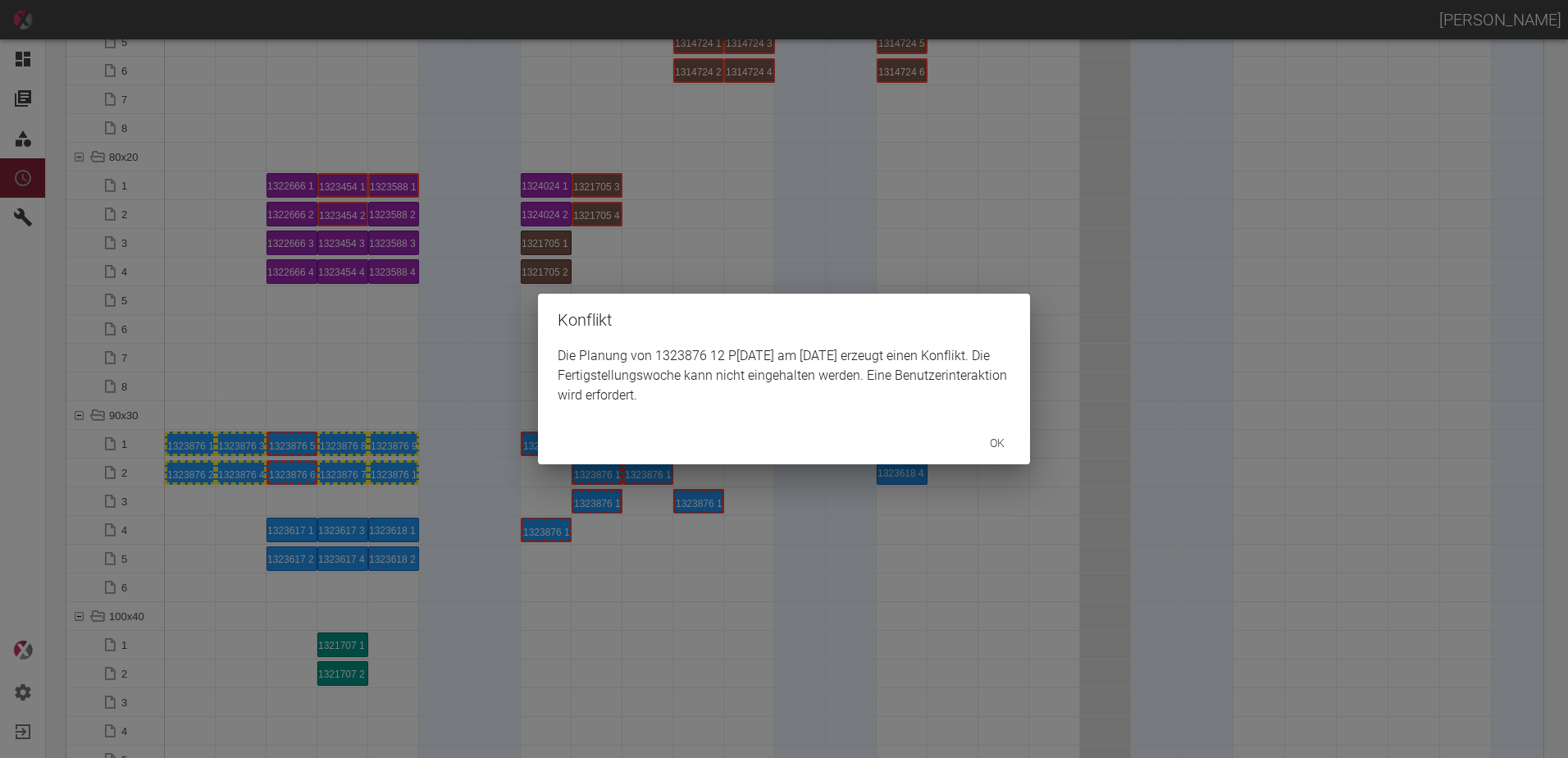
click at [554, 526] on div "Konflikt Die Planung von 1323876 12 P3/4 am 22.9.2025 erzeugt einen Konflikt. D…" at bounding box center [784, 379] width 1568 height 758
drag, startPoint x: 553, startPoint y: 526, endPoint x: 543, endPoint y: 466, distance: 60.8
click at [608, 545] on div "Konflikt Die Planung von 1323876 11 P3/4 am 22.9.2025 erzeugt einen Konflikt. D…" at bounding box center [784, 379] width 1568 height 758
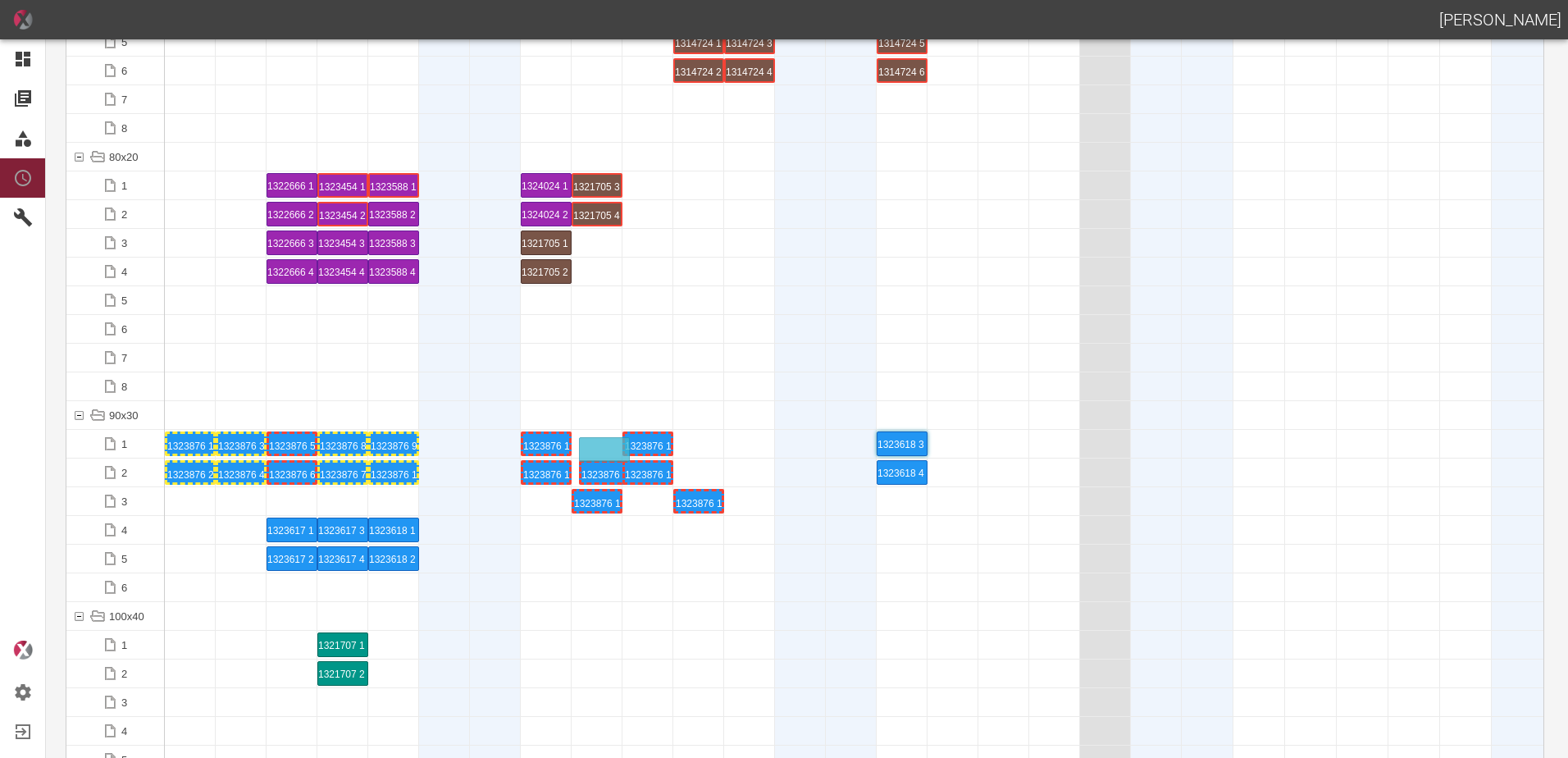
drag, startPoint x: 600, startPoint y: 465, endPoint x: 608, endPoint y: 440, distance: 26.2
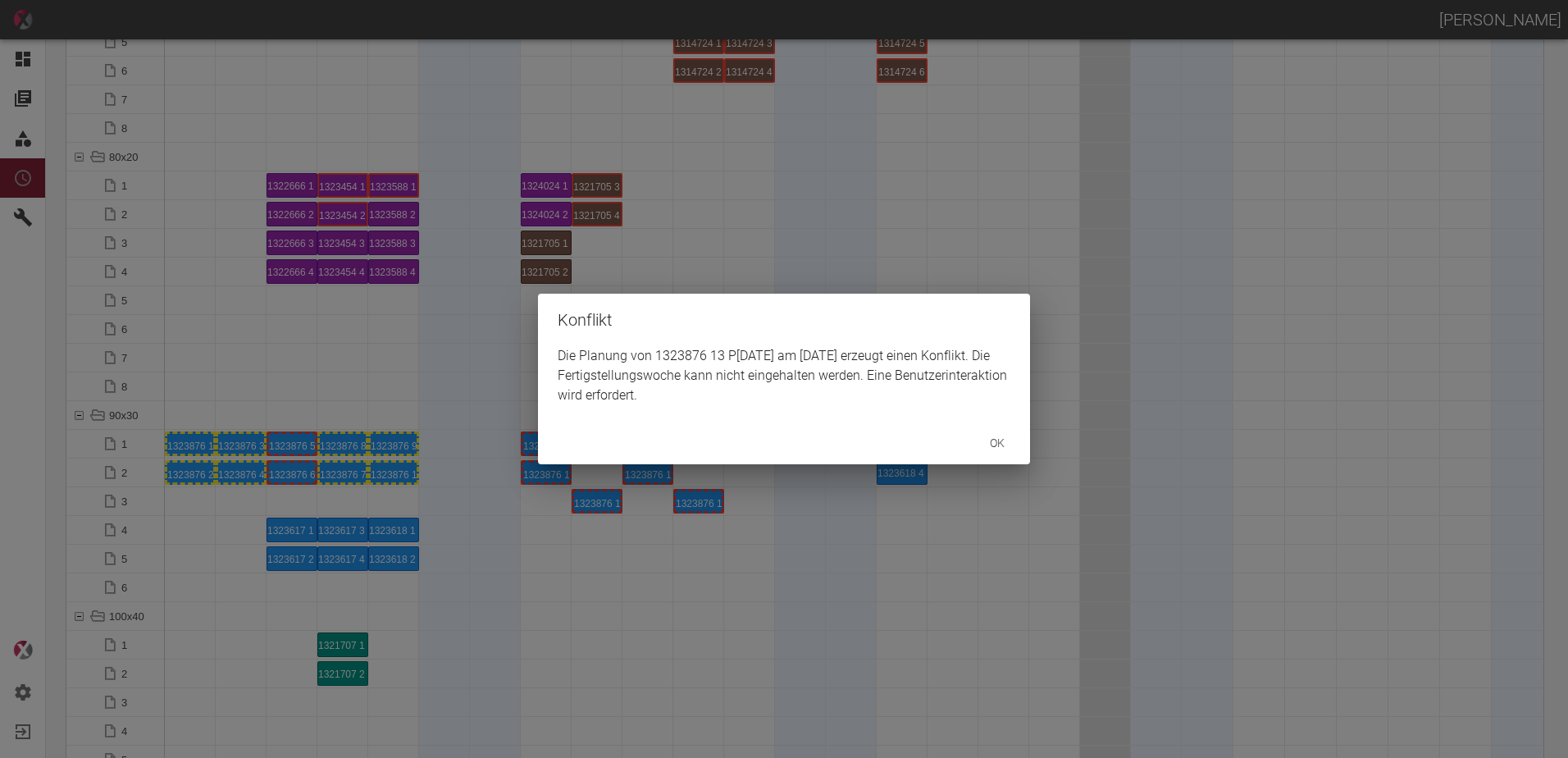
click at [597, 508] on div "Konflikt Die Planung von 1323876 13 P3/4 am 23.9.2025 erzeugt einen Konflikt. D…" at bounding box center [784, 379] width 1568 height 758
click at [544, 471] on div "Konflikt Die Planung von 1323876 12 P3/4 am 22.9.2025 erzeugt einen Konflikt. D…" at bounding box center [784, 379] width 1568 height 758
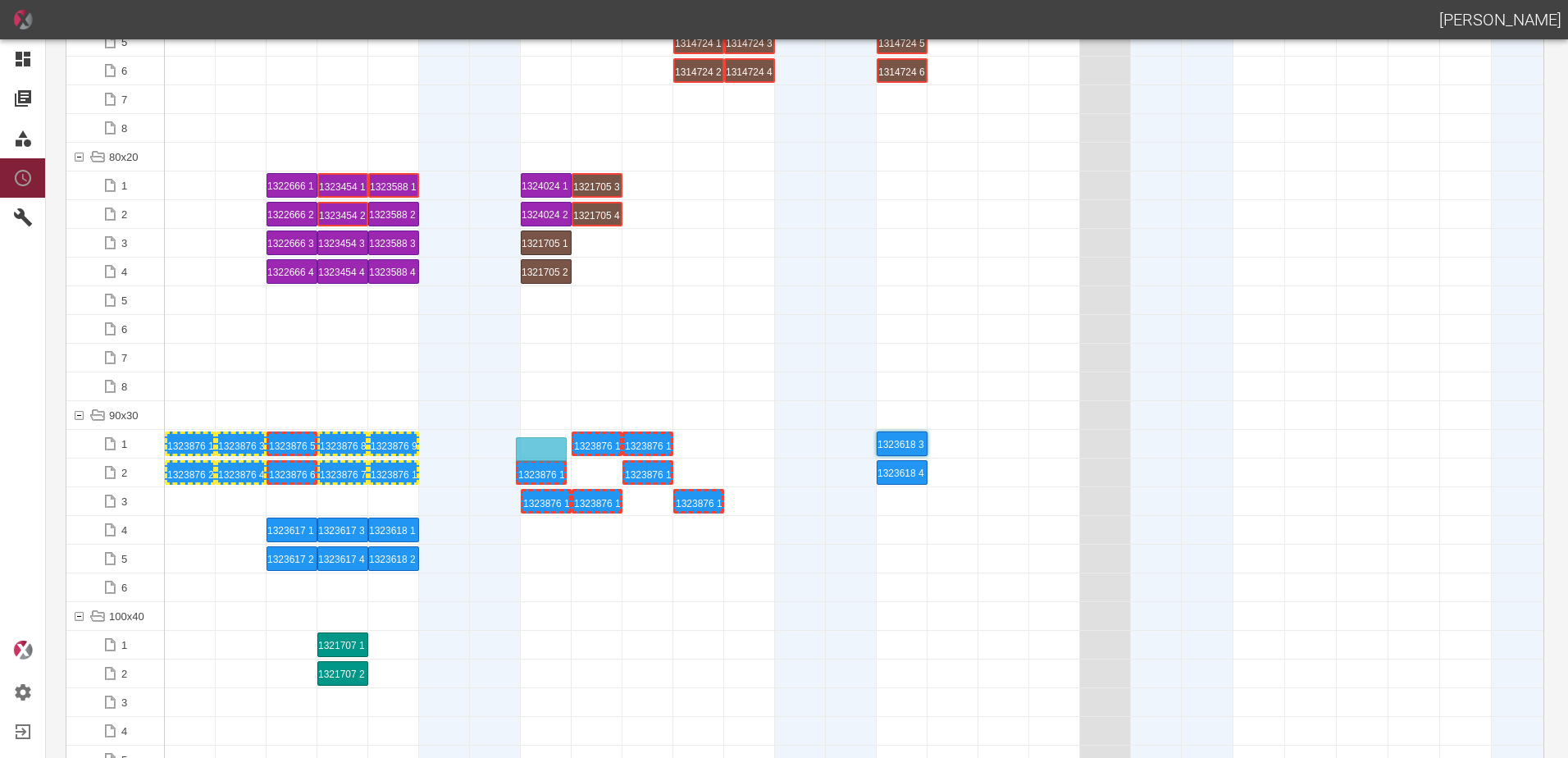
drag, startPoint x: 541, startPoint y: 471, endPoint x: 531, endPoint y: 440, distance: 32.6
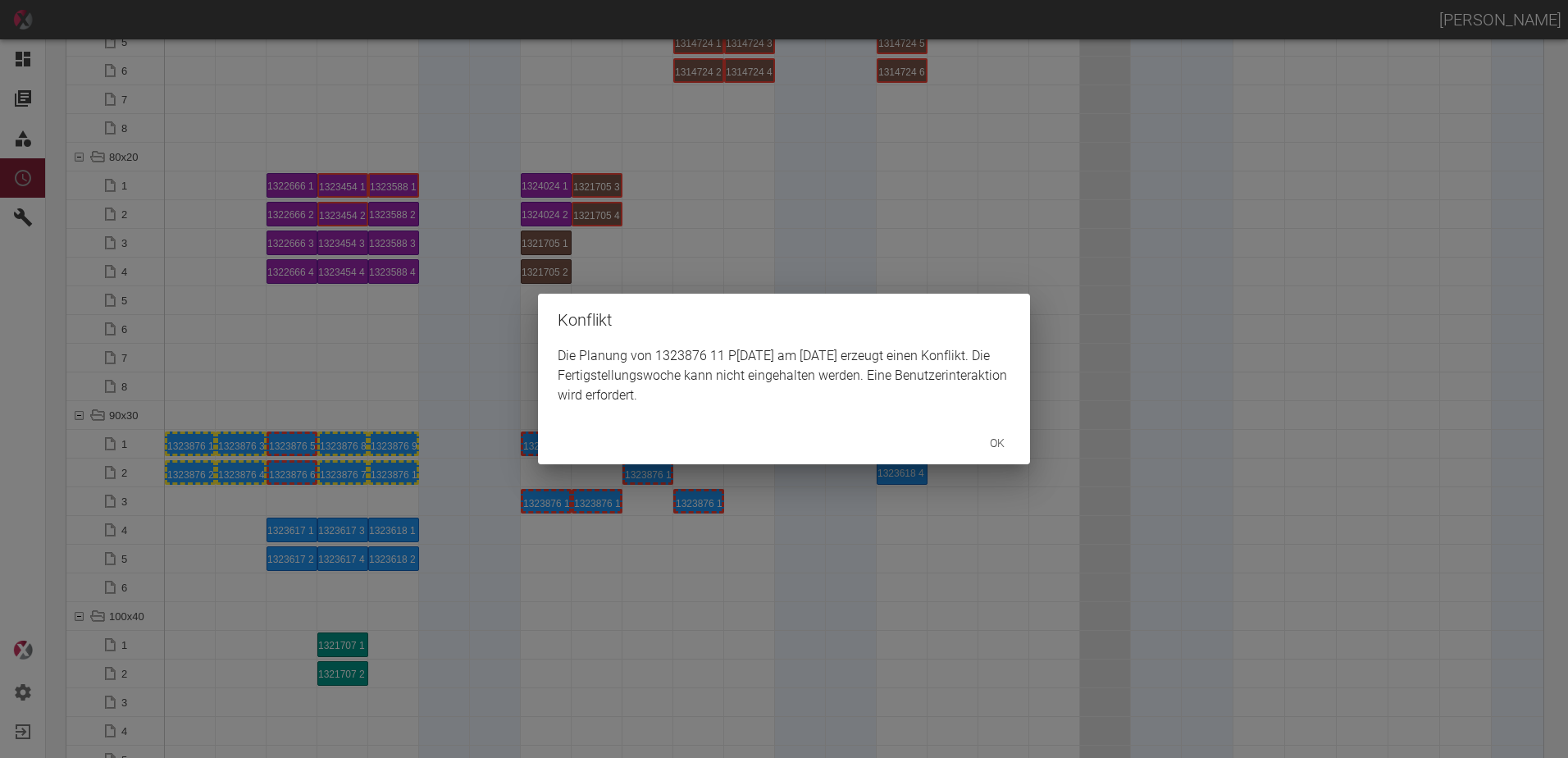
click at [559, 512] on div "Konflikt Die Planung von 1323876 11 P3/4 am 22.9.2025 erzeugt einen Konflikt. D…" at bounding box center [784, 379] width 1568 height 758
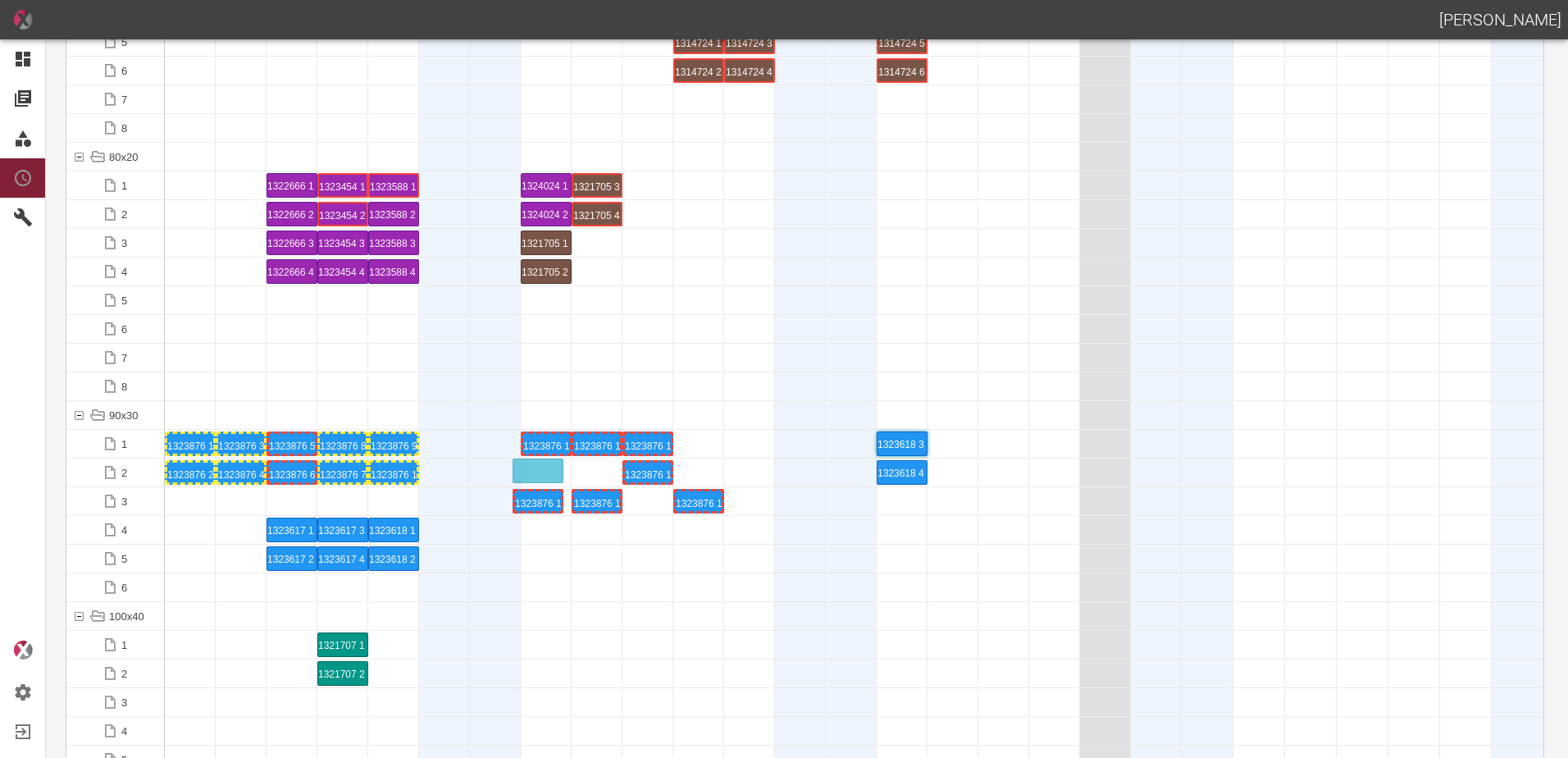
drag, startPoint x: 550, startPoint y: 503, endPoint x: 538, endPoint y: 459, distance: 45.6
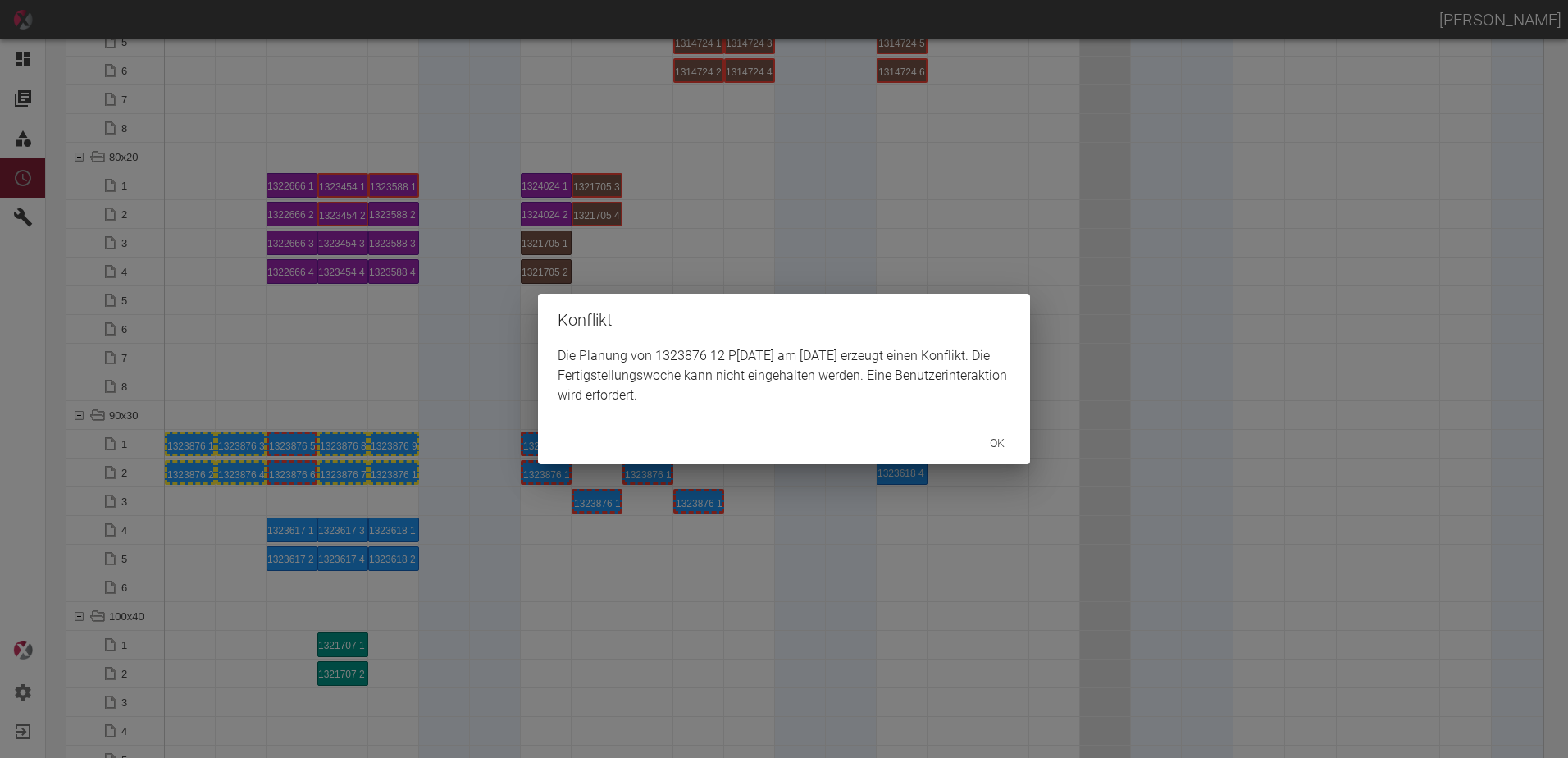
click at [594, 460] on div "ok" at bounding box center [784, 443] width 492 height 44
drag, startPoint x: 596, startPoint y: 539, endPoint x: 601, endPoint y: 511, distance: 28.4
click at [596, 537] on div "Konflikt Die Planung von 1323876 12 P3/4 am 22.9.2025 erzeugt einen Konflikt. D…" at bounding box center [784, 379] width 1568 height 758
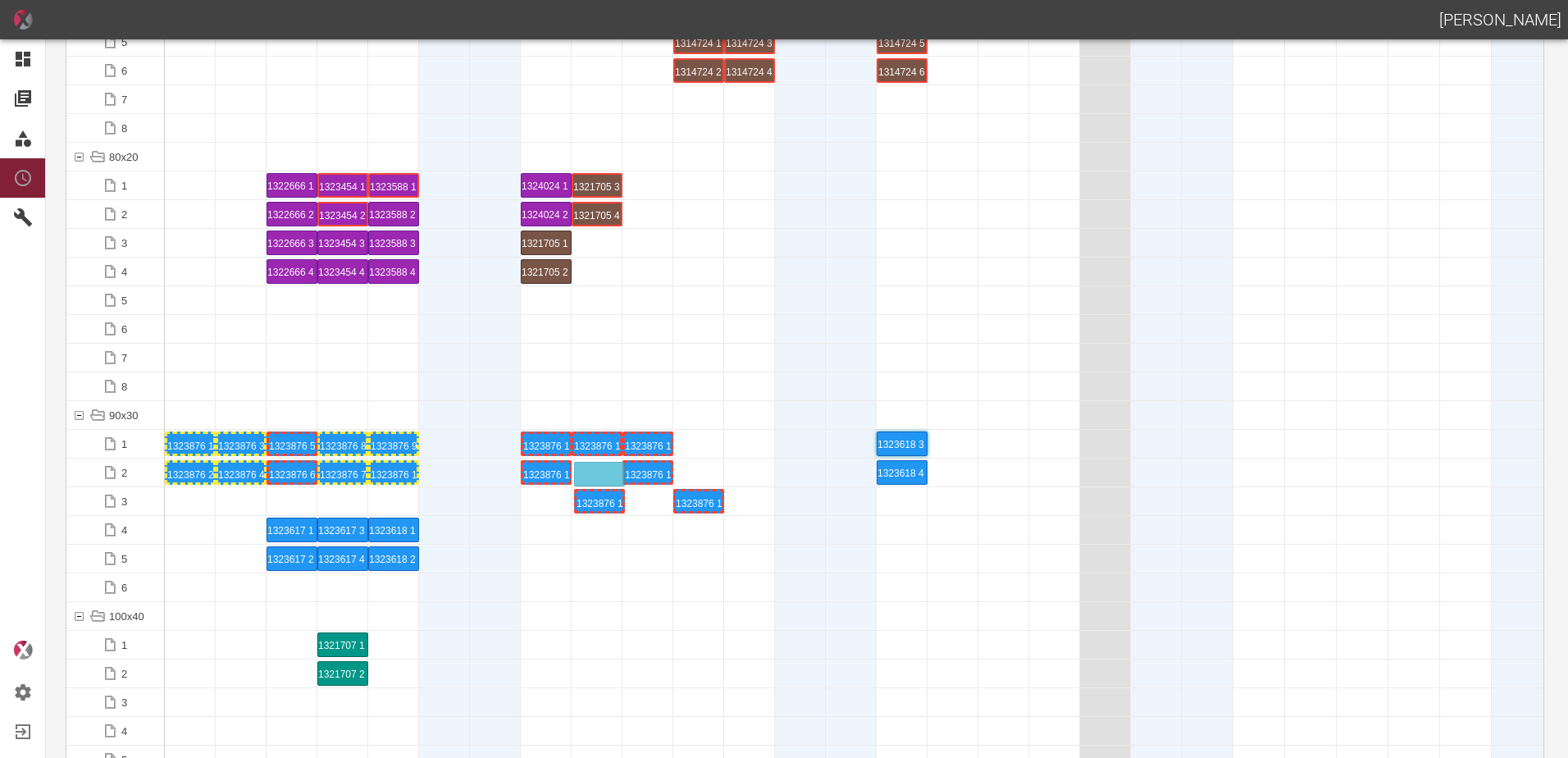
drag, startPoint x: 601, startPoint y: 498, endPoint x: 605, endPoint y: 465, distance: 33.2
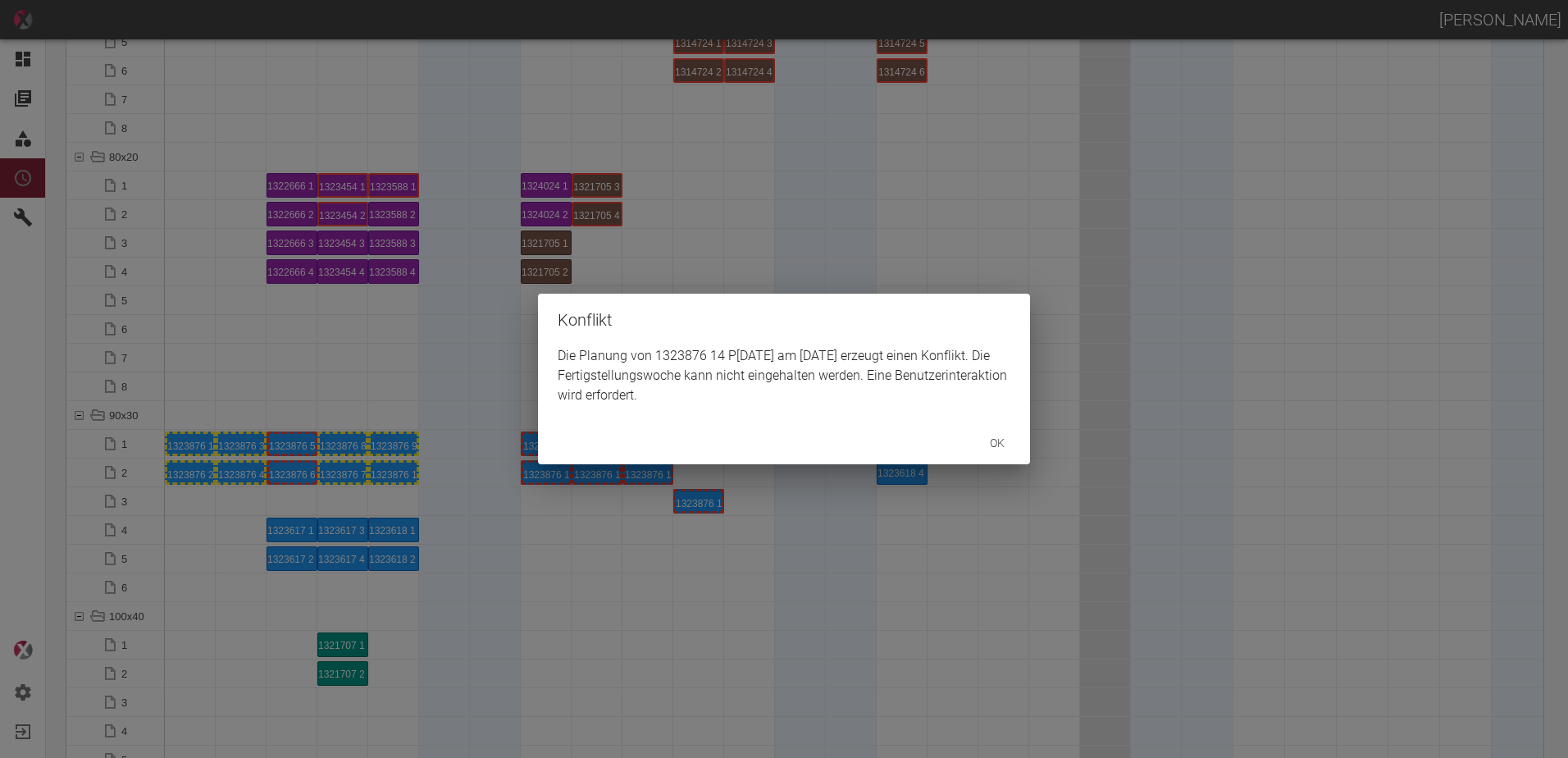
click at [655, 530] on div "Konflikt Die Planung von 1323876 14 P3/4 am 23.9.2025 erzeugt einen Konflikt. D…" at bounding box center [784, 379] width 1568 height 758
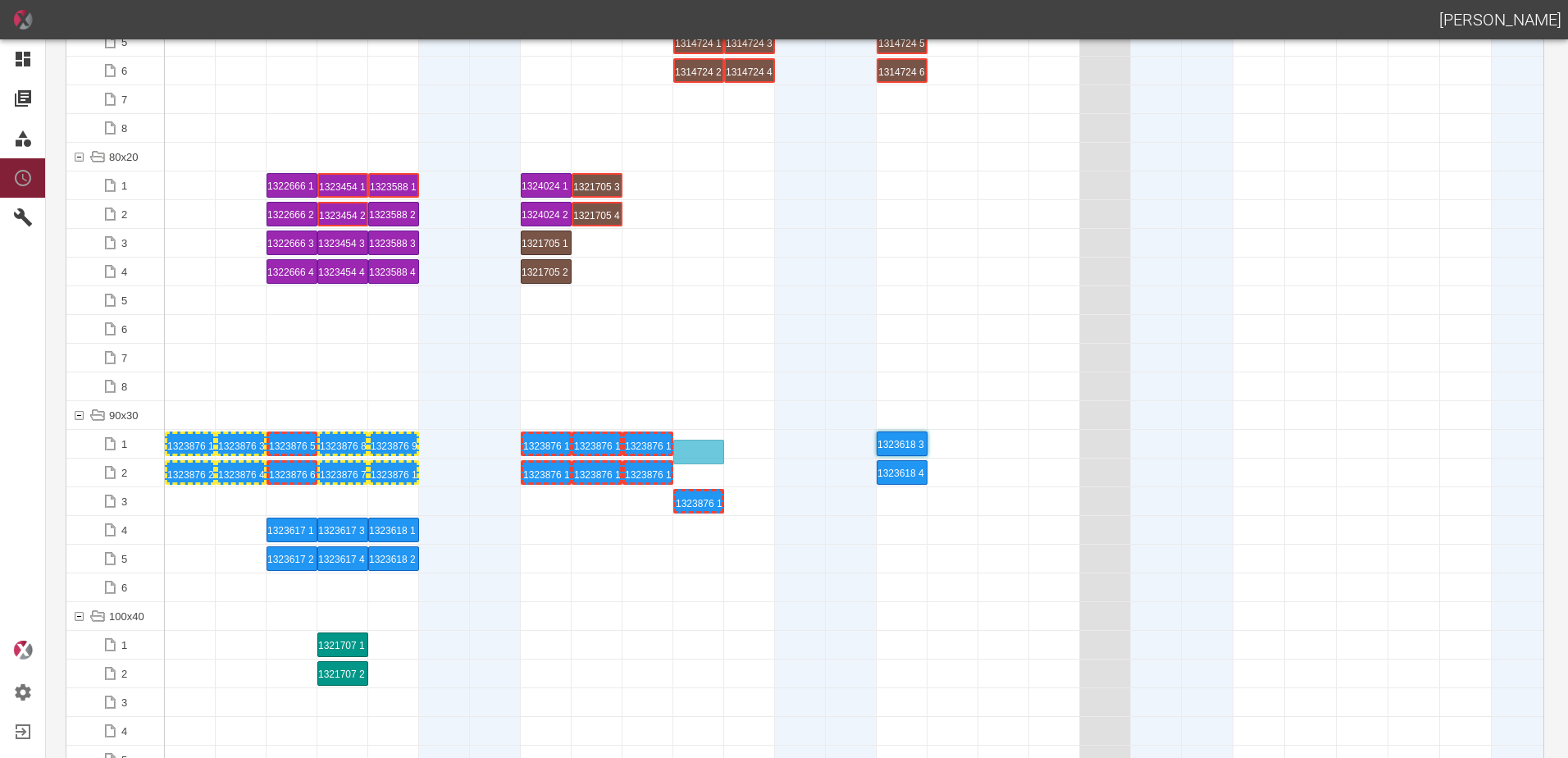
drag, startPoint x: 700, startPoint y: 501, endPoint x: 697, endPoint y: 442, distance: 59.1
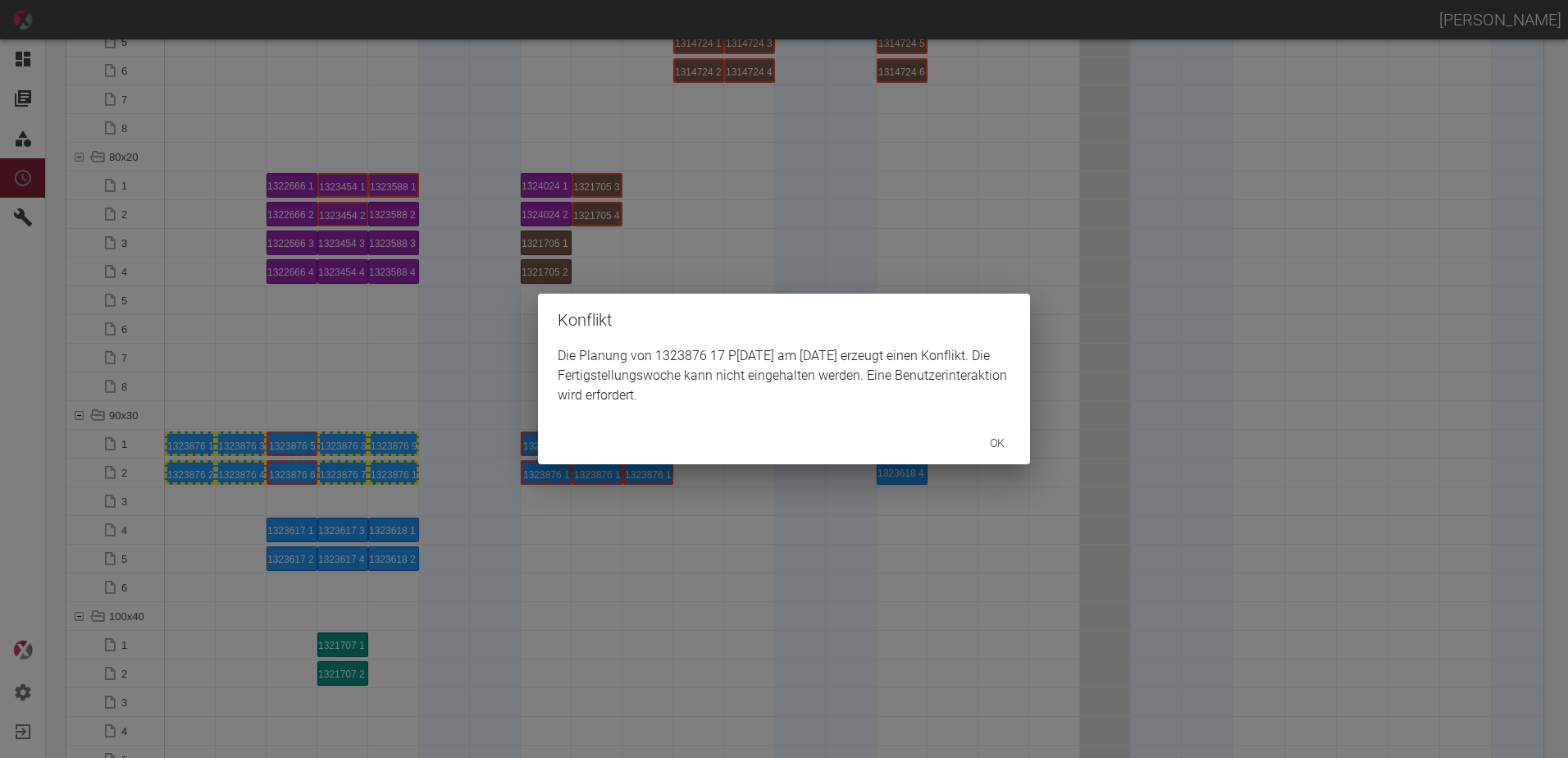
click at [632, 524] on div "Konflikt Die Planung von 1323876 17 P3/4 am 25.9.2025 erzeugt einen Konflikt. D…" at bounding box center [784, 379] width 1568 height 758
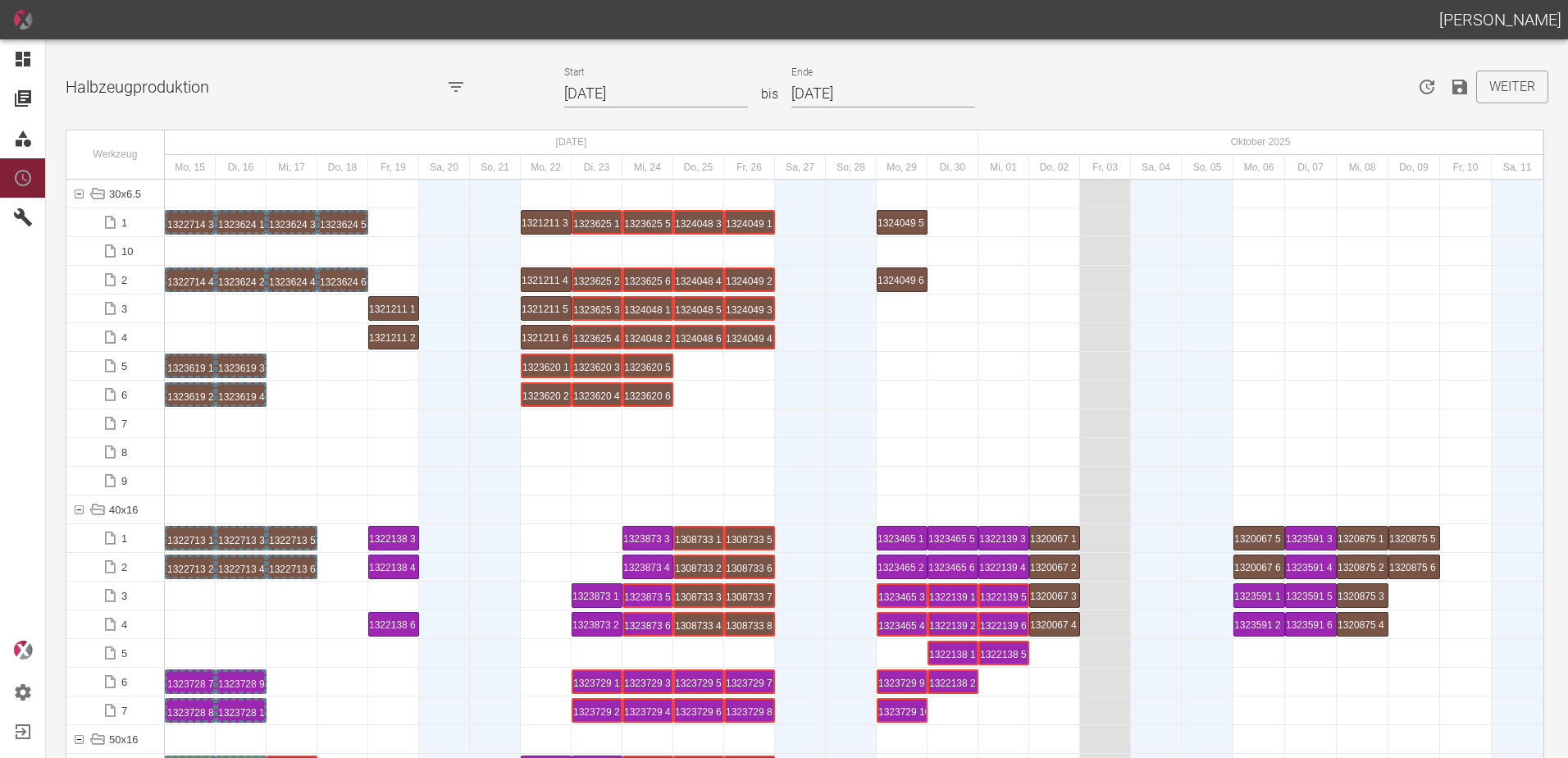
scroll to position [0, 0]
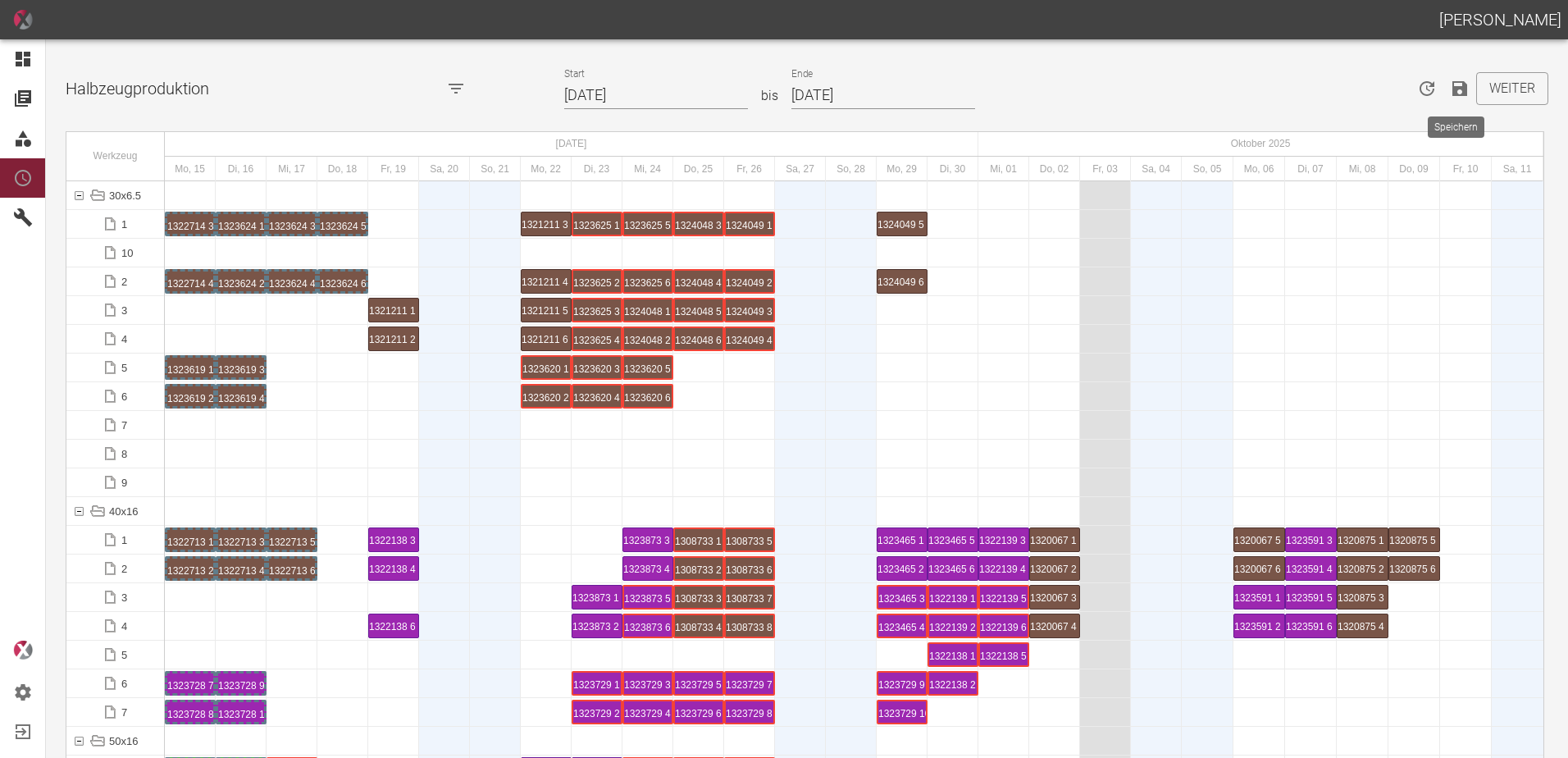
click at [1452, 90] on icon "Speichern" at bounding box center [1460, 89] width 15 height 15
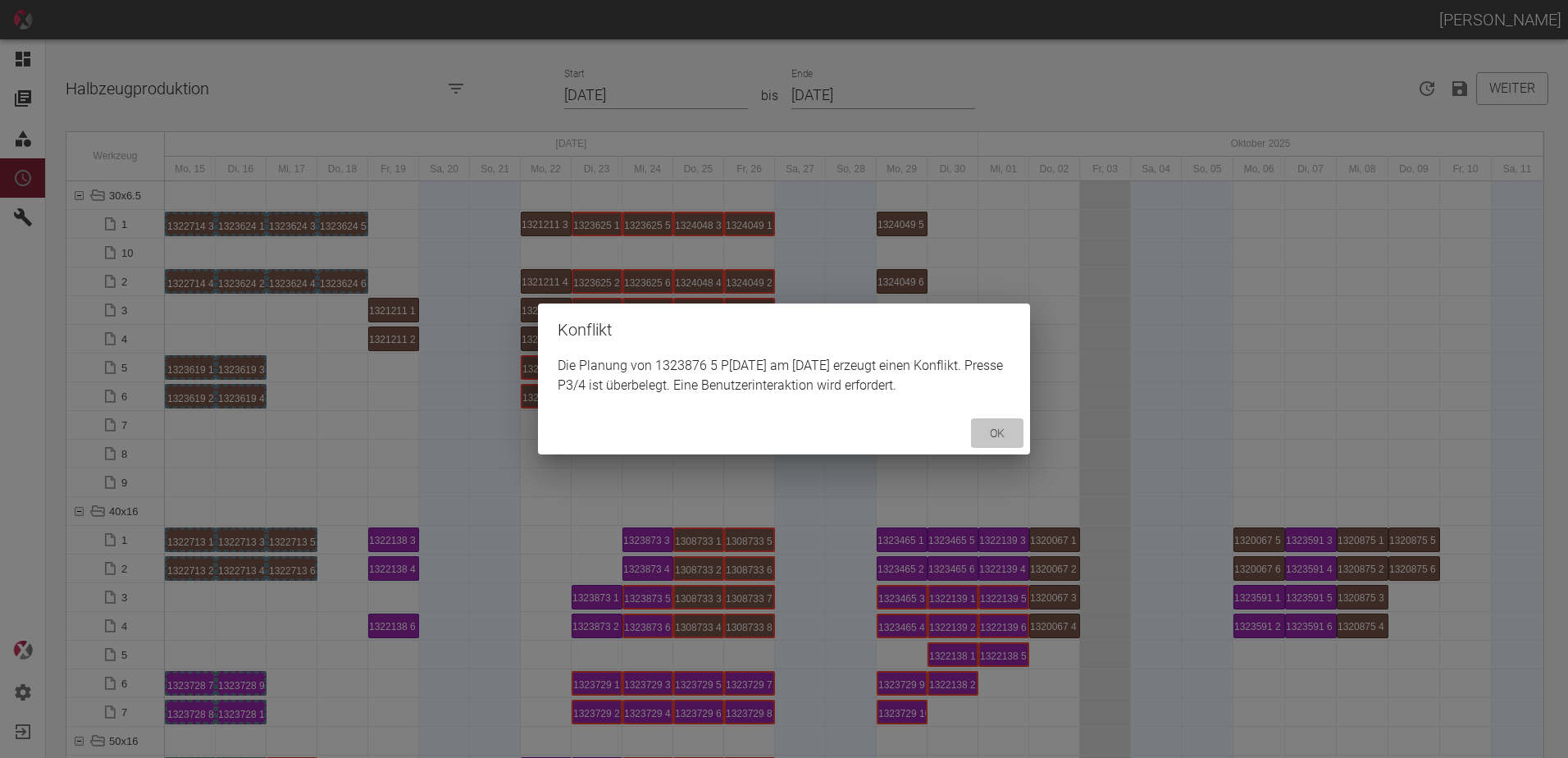
click at [999, 434] on button "ok" at bounding box center [997, 433] width 53 height 30
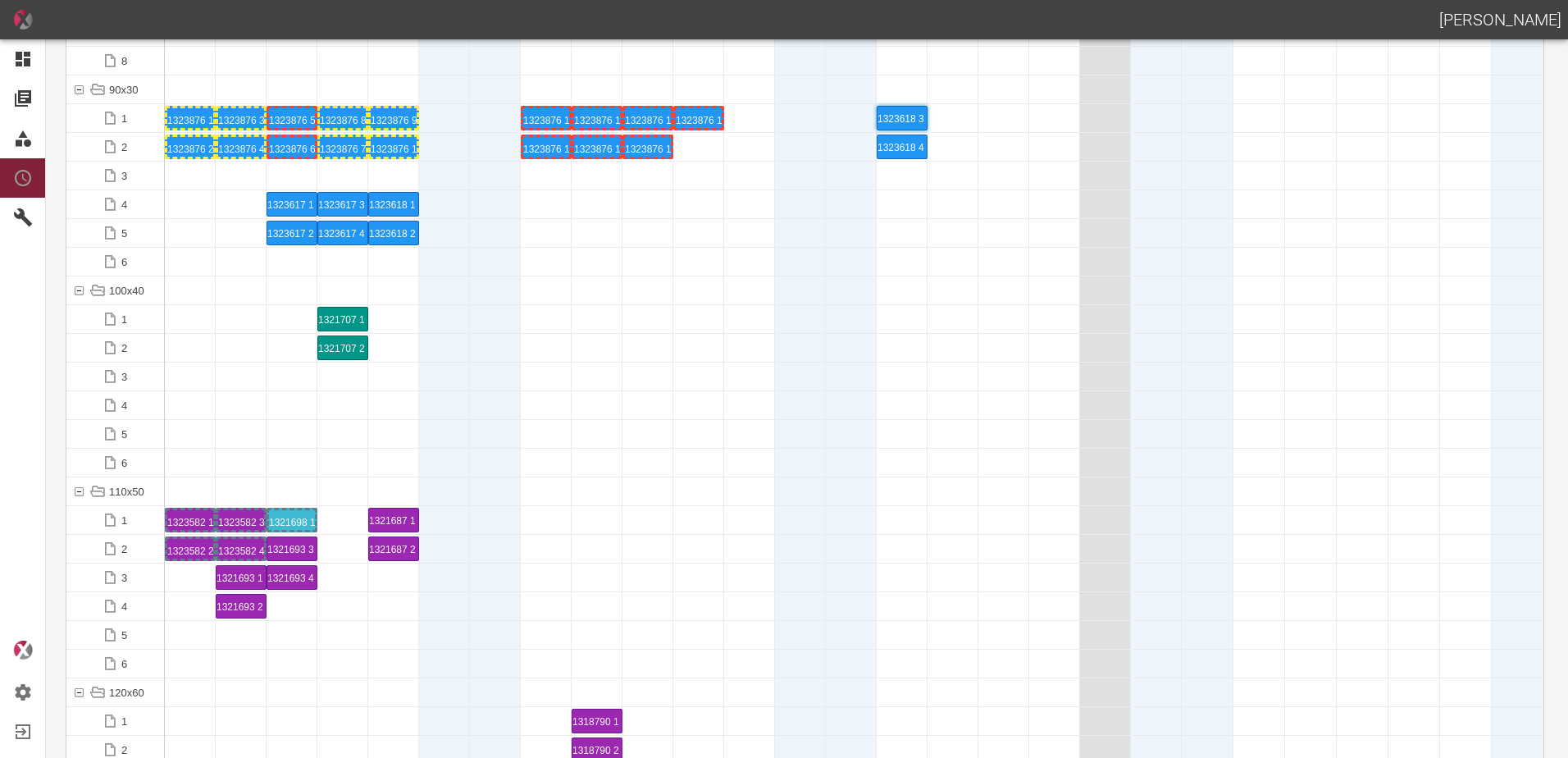
scroll to position [1886, 0]
click at [655, 528] on div at bounding box center [648, 519] width 51 height 28
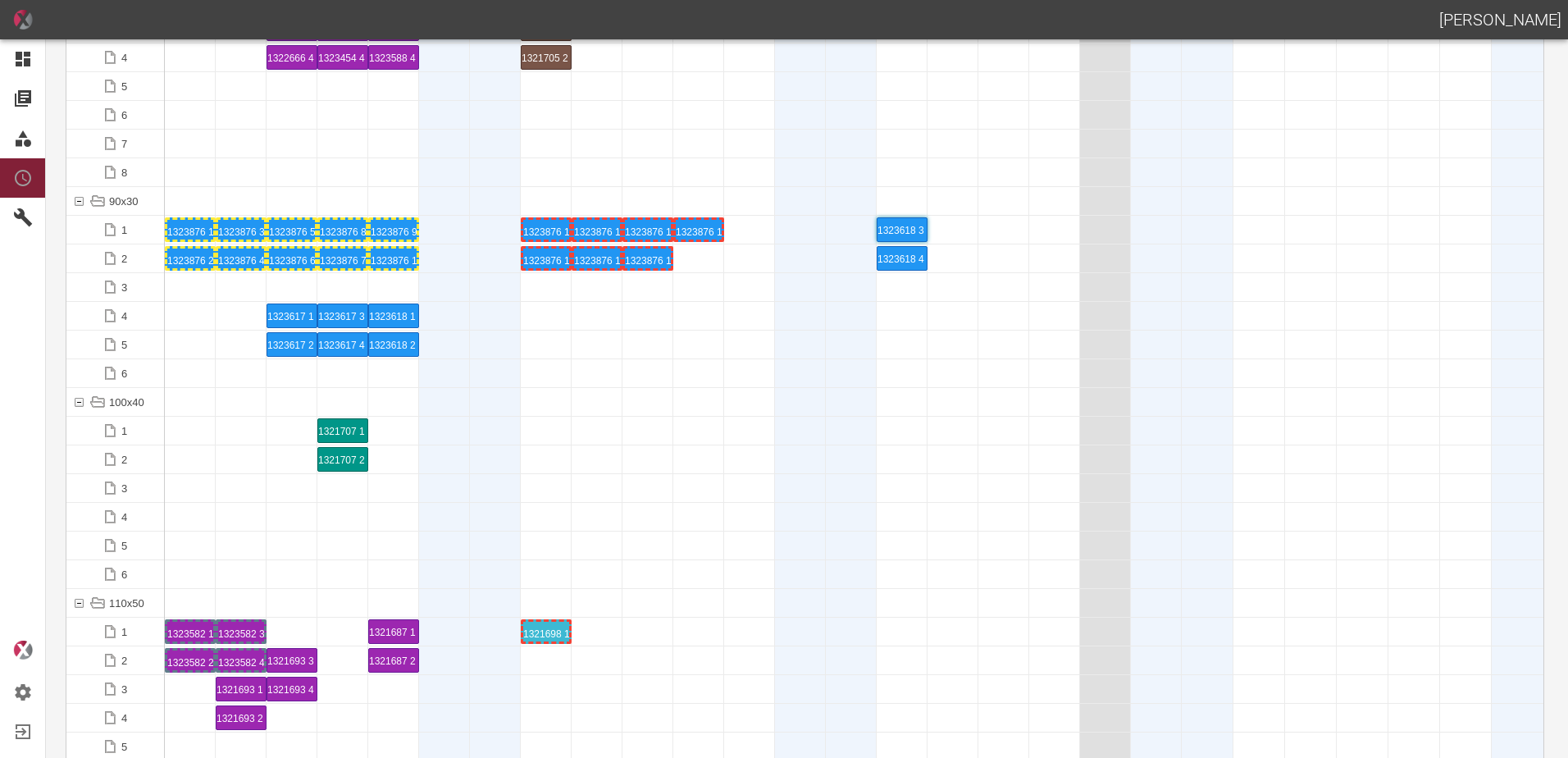
scroll to position [1804, 0]
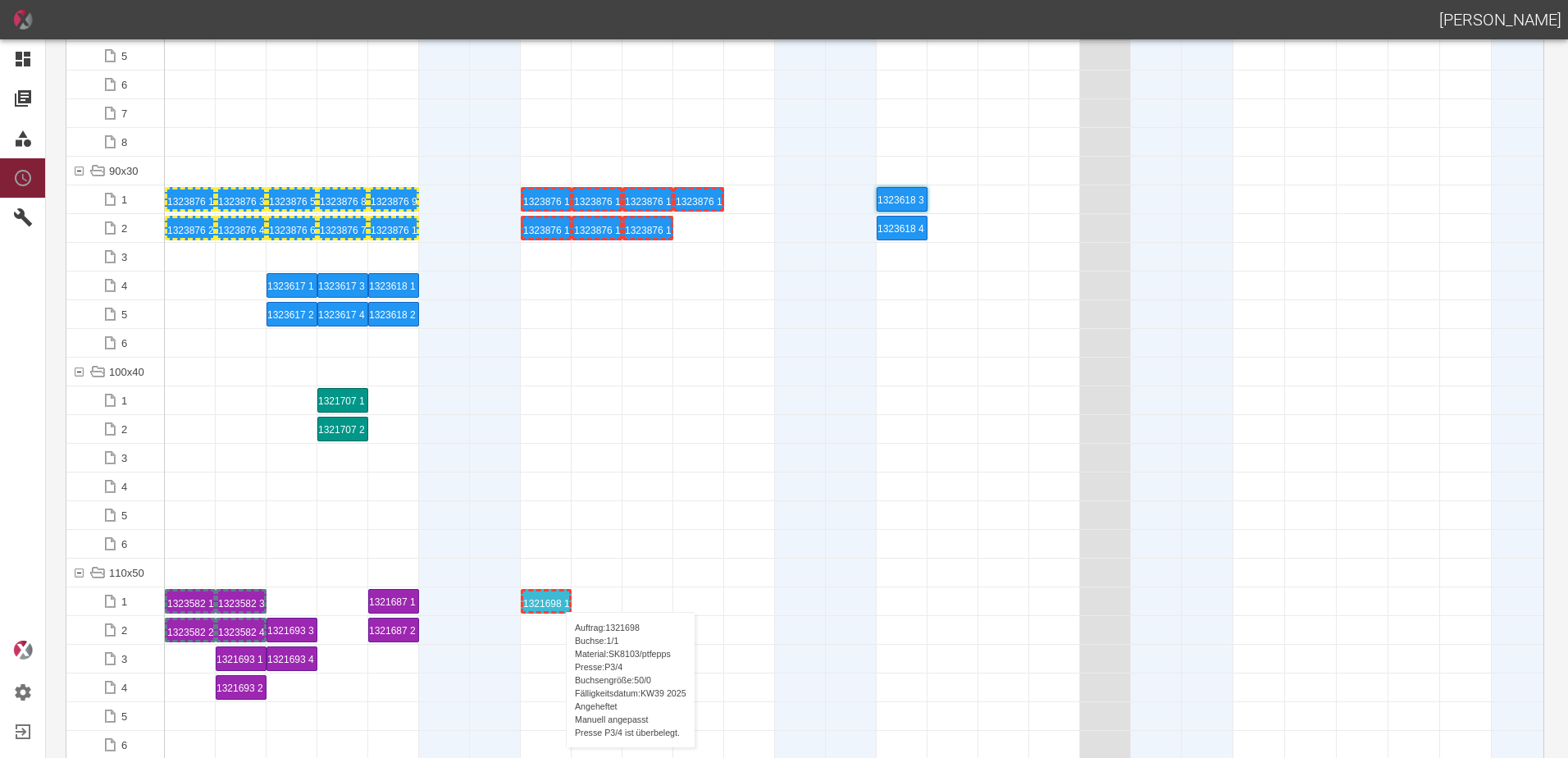
click at [558, 595] on div "1321698 1 P[DATE]" at bounding box center [546, 601] width 46 height 20
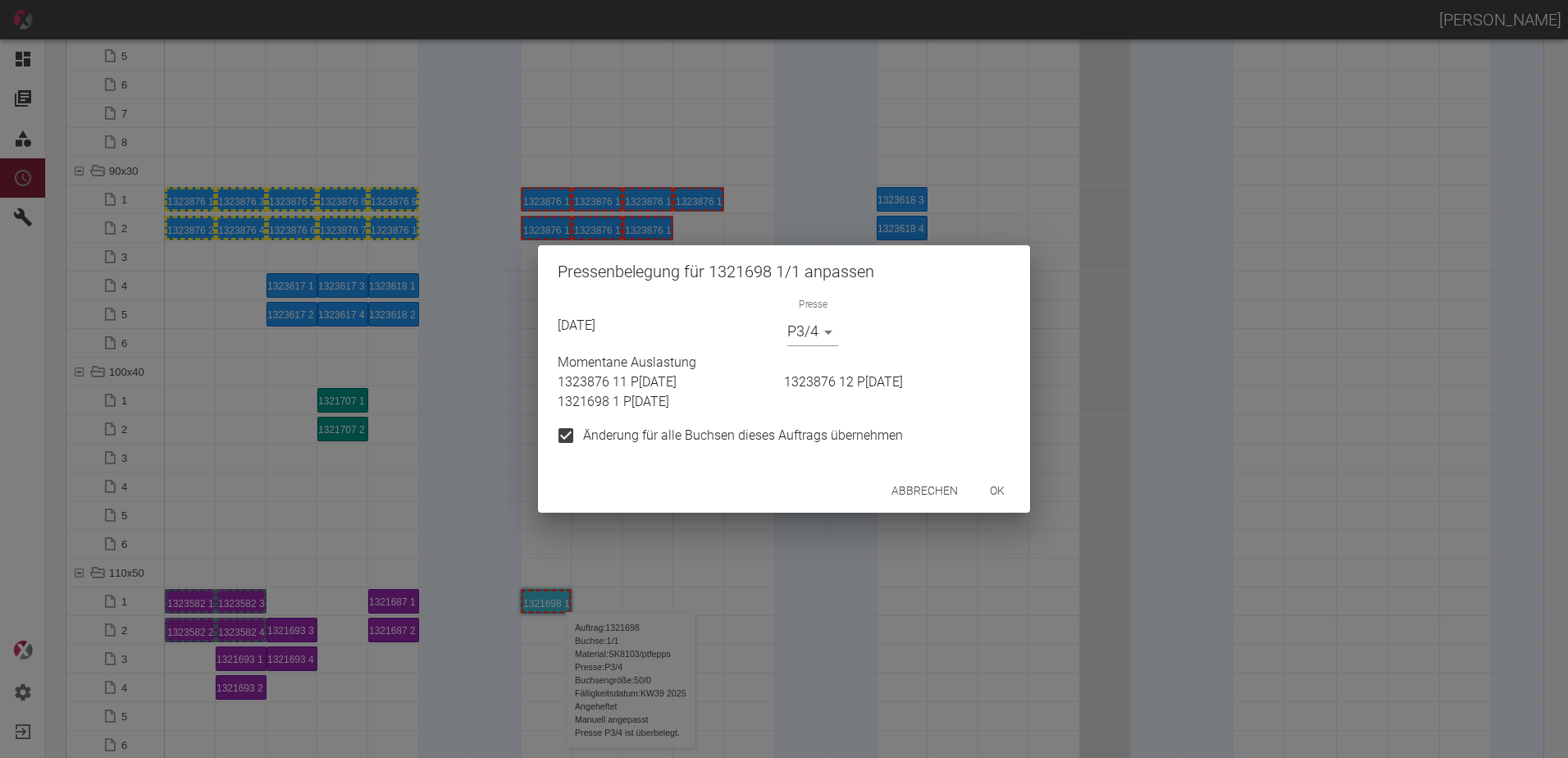
click at [808, 328] on body "[PERSON_NAME] Dashboard Aufträge Materialien Planung Maschinen Einstellungen Au…" at bounding box center [784, 379] width 1568 height 758
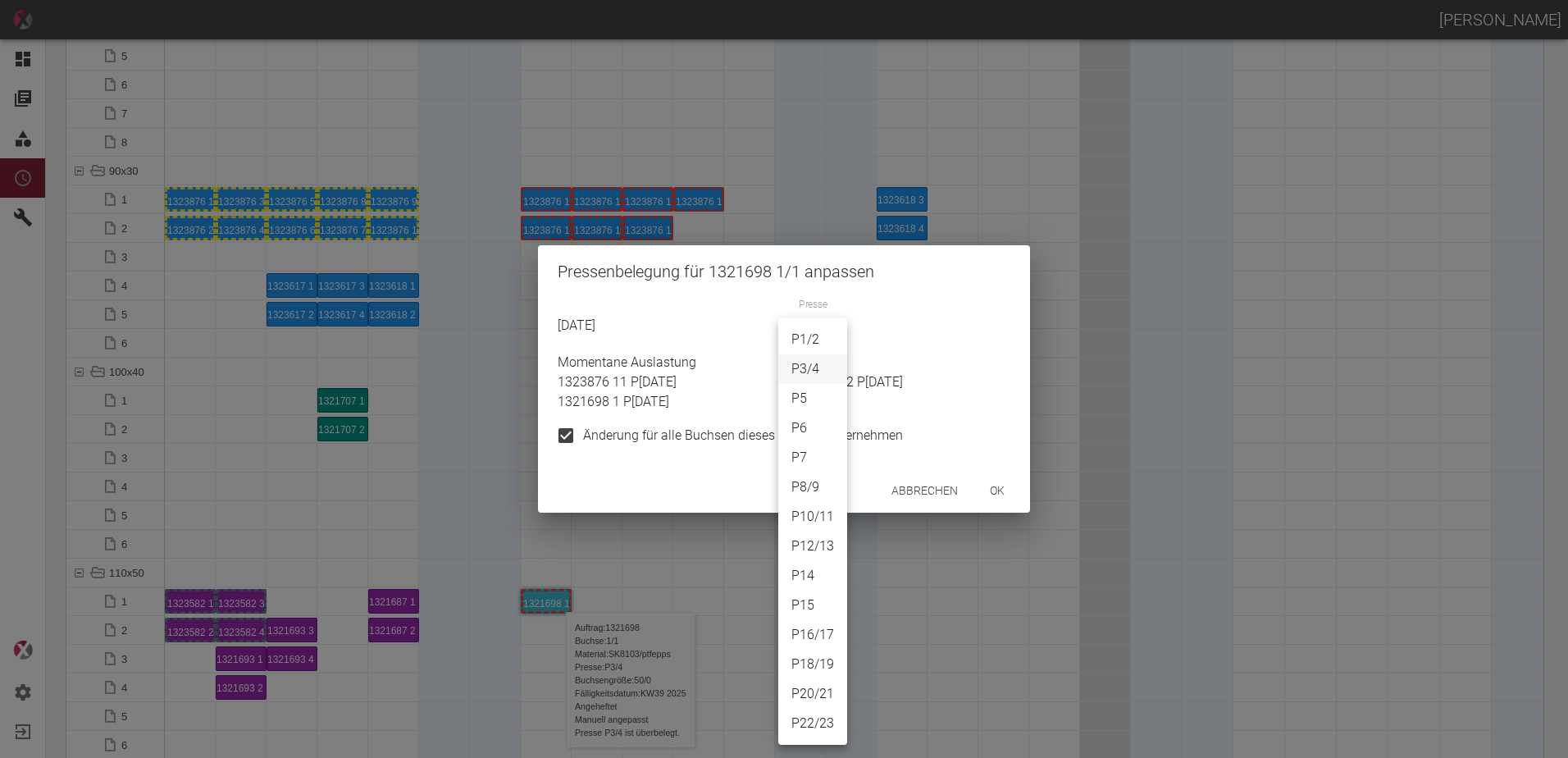
click at [796, 479] on li "P8/9" at bounding box center [813, 487] width 69 height 30
type input "P8/9"
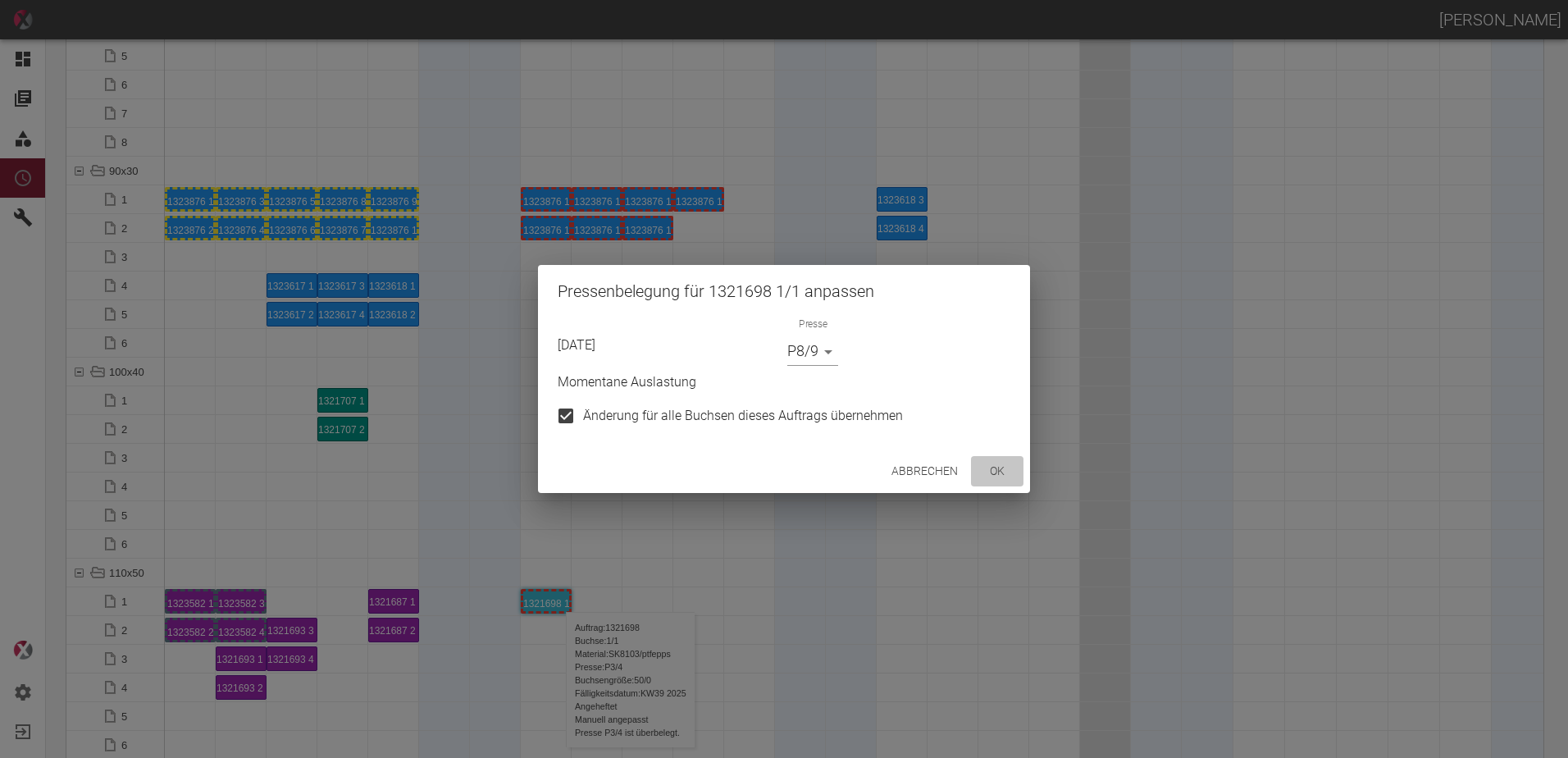
click at [1000, 484] on button "ok" at bounding box center [997, 471] width 53 height 30
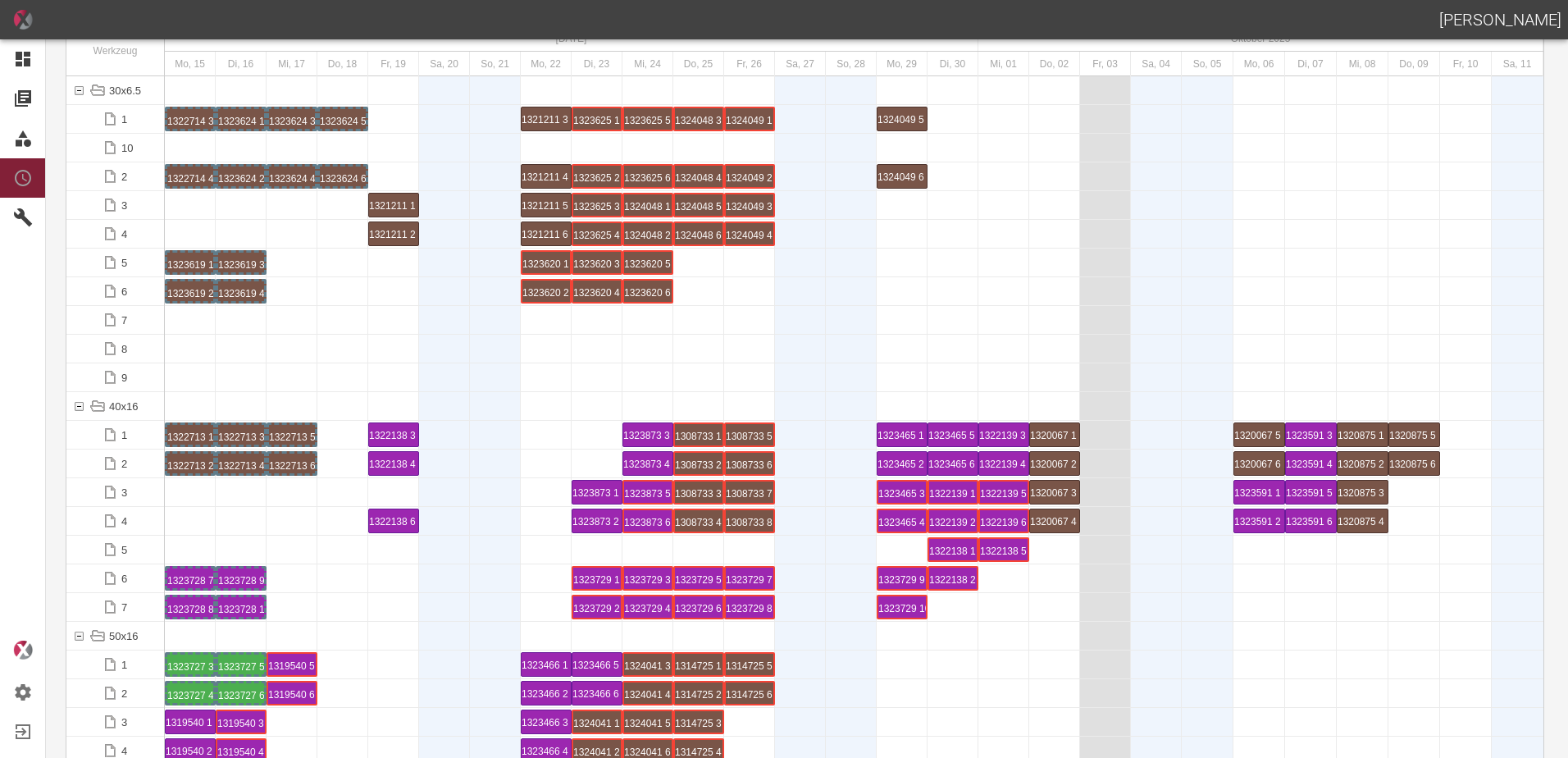
scroll to position [0, 0]
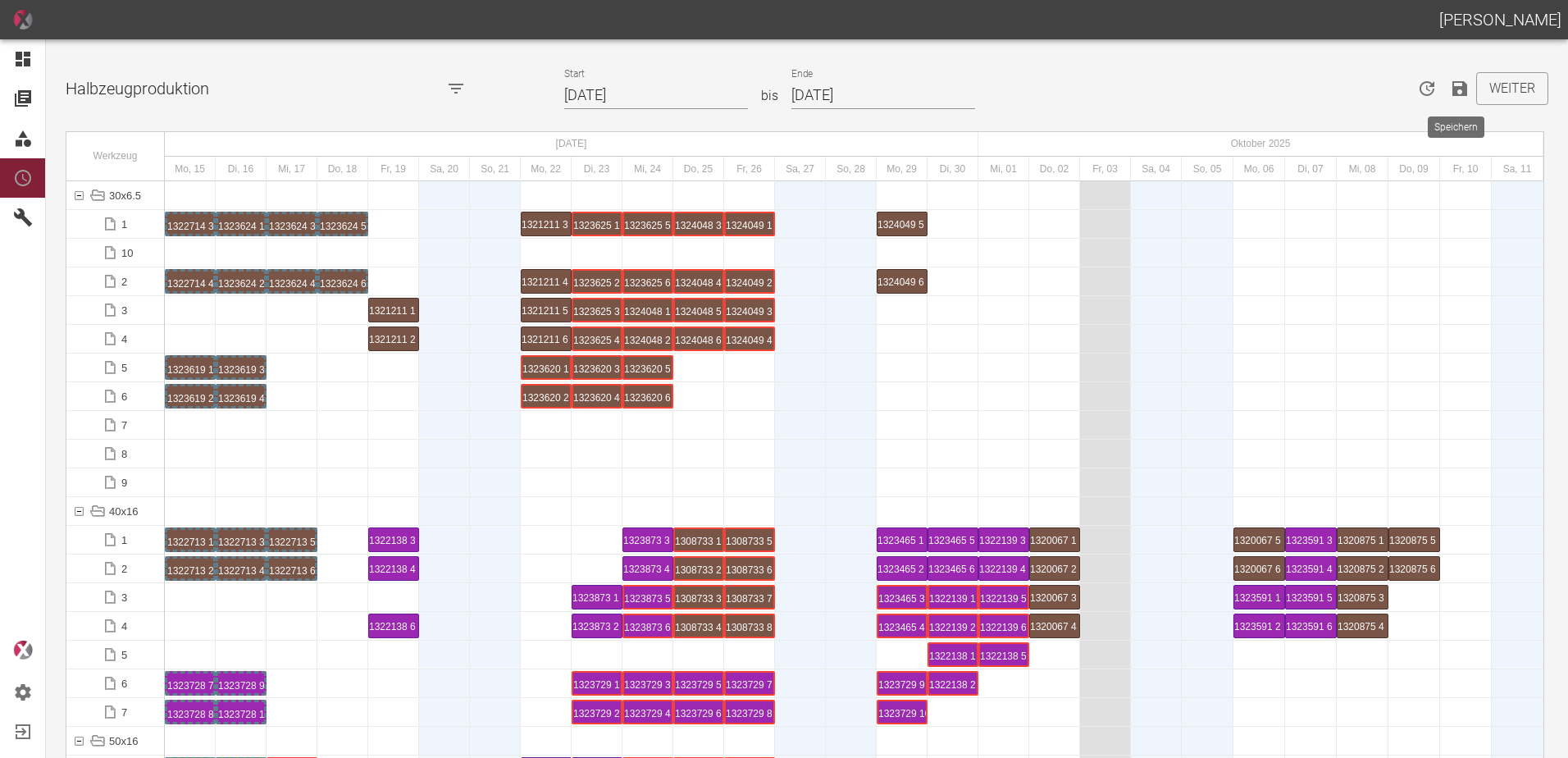
click at [1452, 95] on icon "Speichern" at bounding box center [1460, 89] width 15 height 15
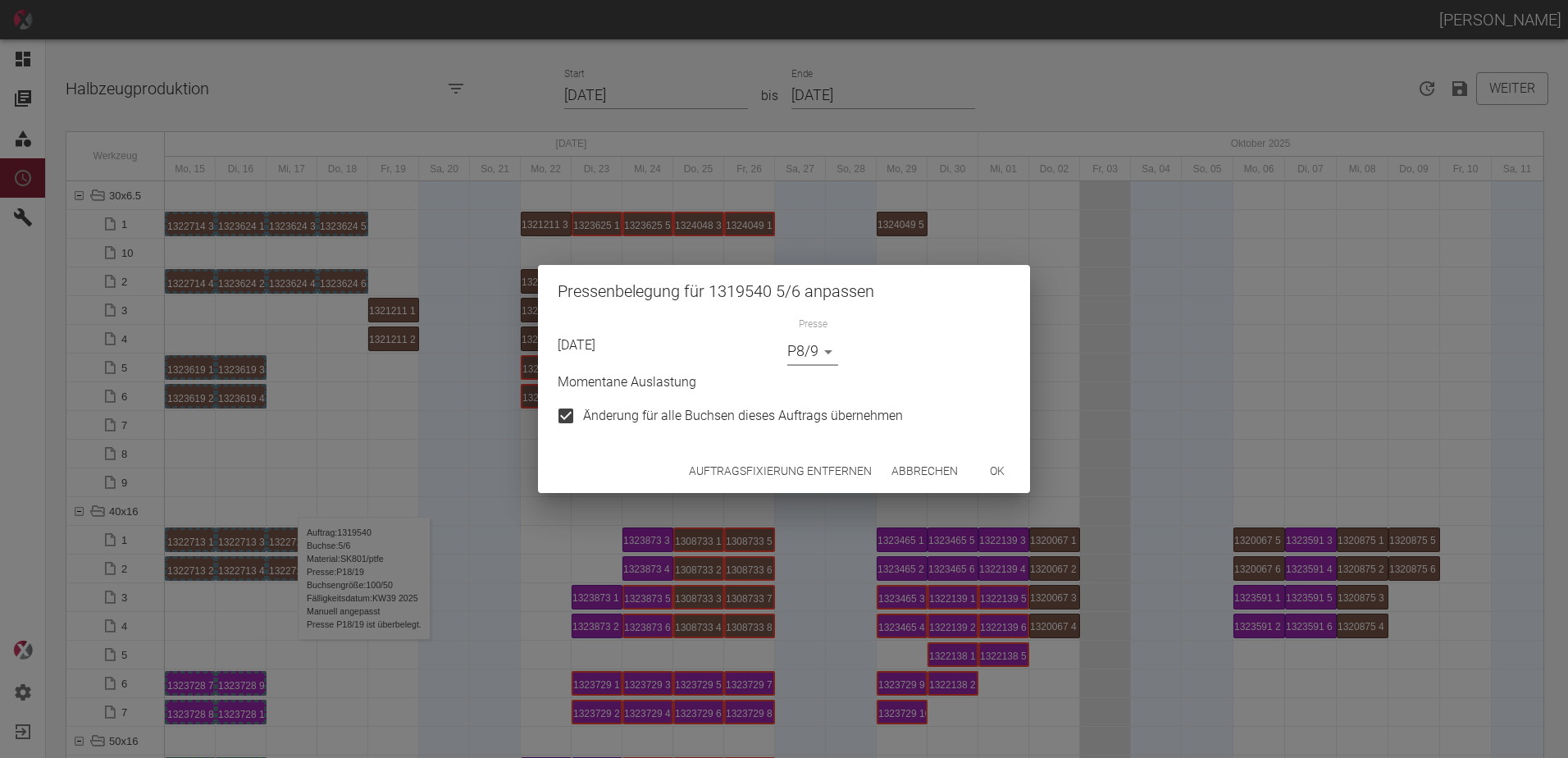
scroll to position [328, 0]
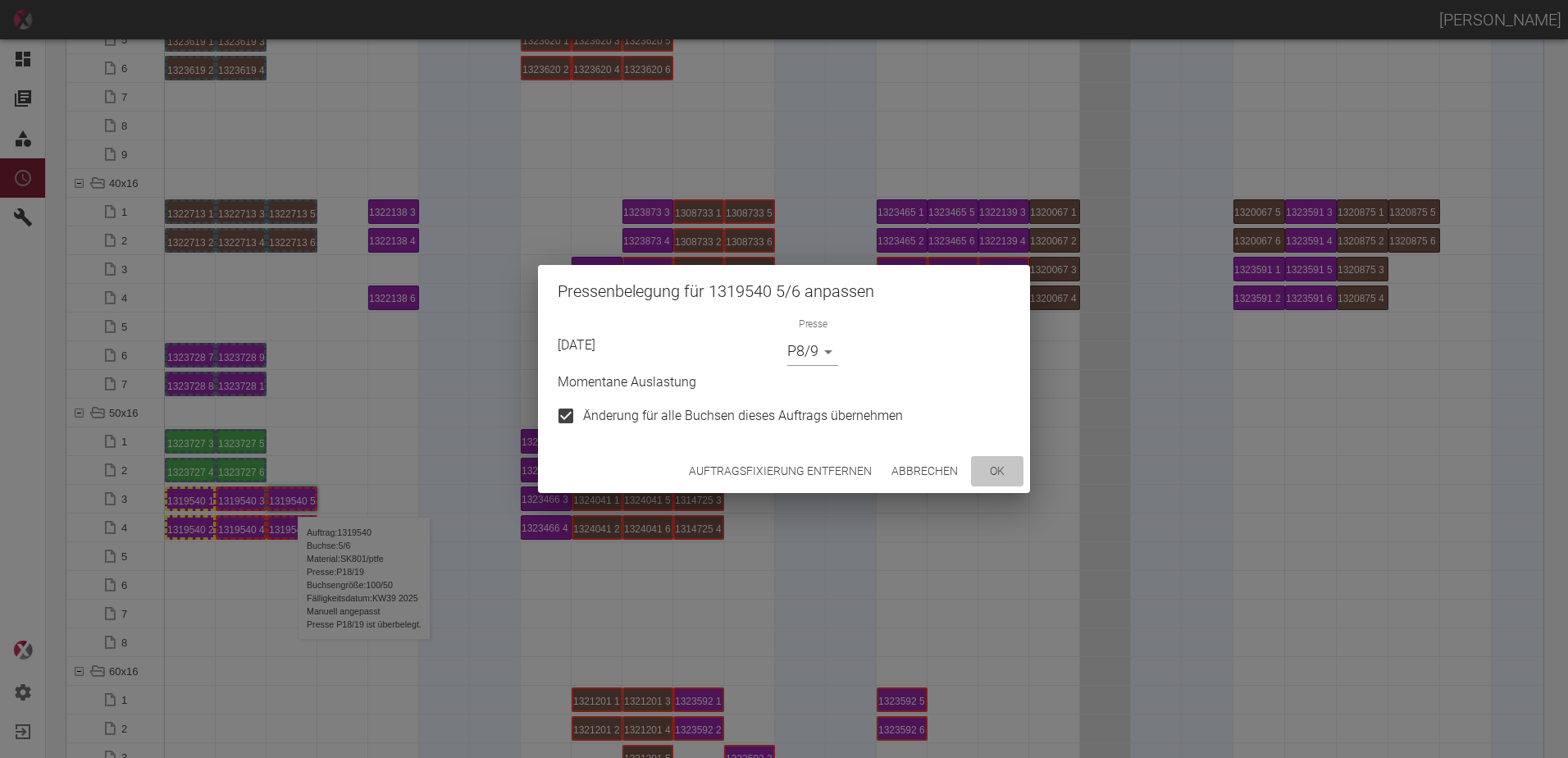
click at [996, 472] on button "ok" at bounding box center [997, 471] width 53 height 30
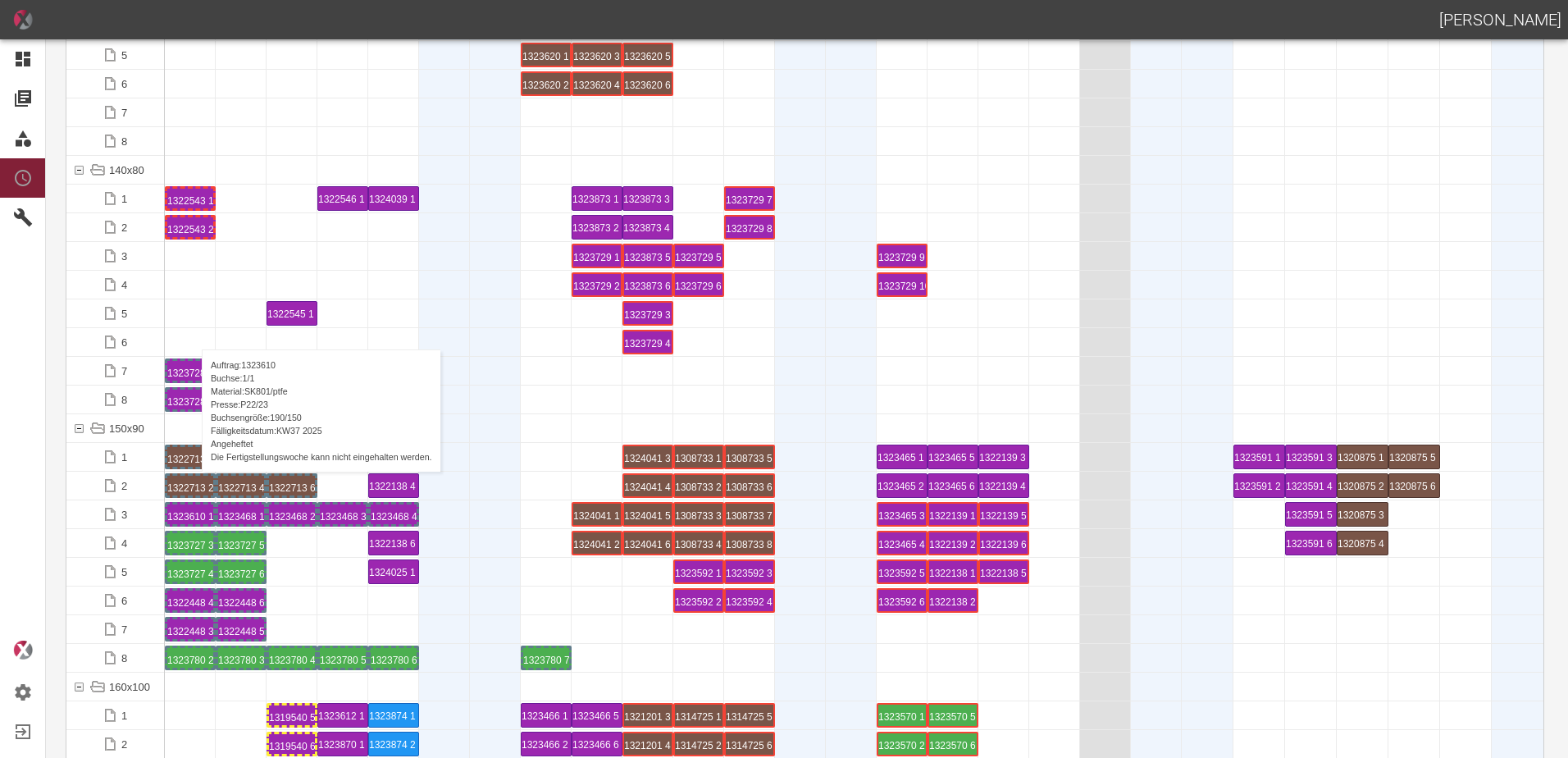
scroll to position [2788, 0]
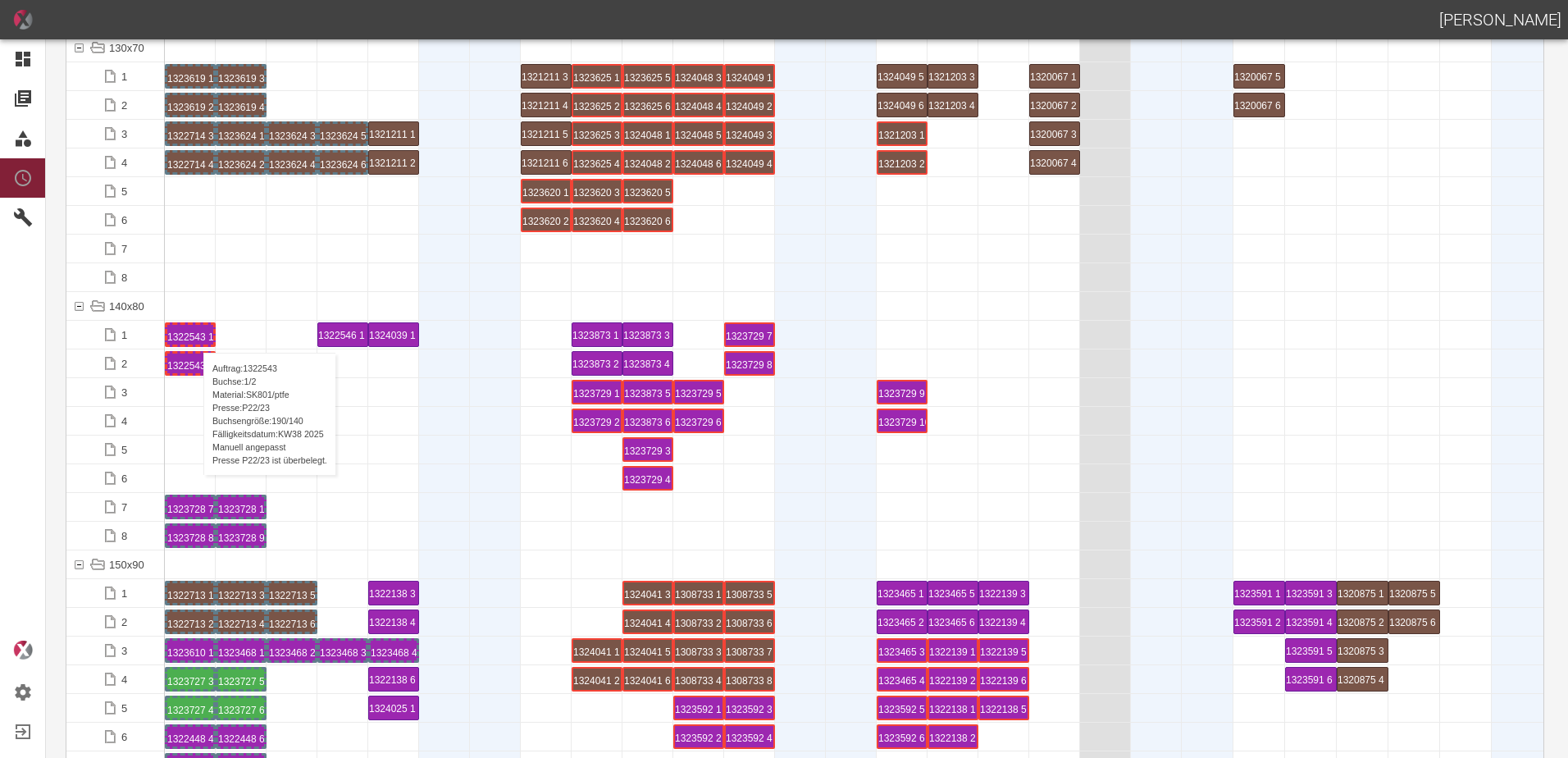
click at [195, 336] on div "1322543 1 P22/23" at bounding box center [191, 334] width 46 height 20
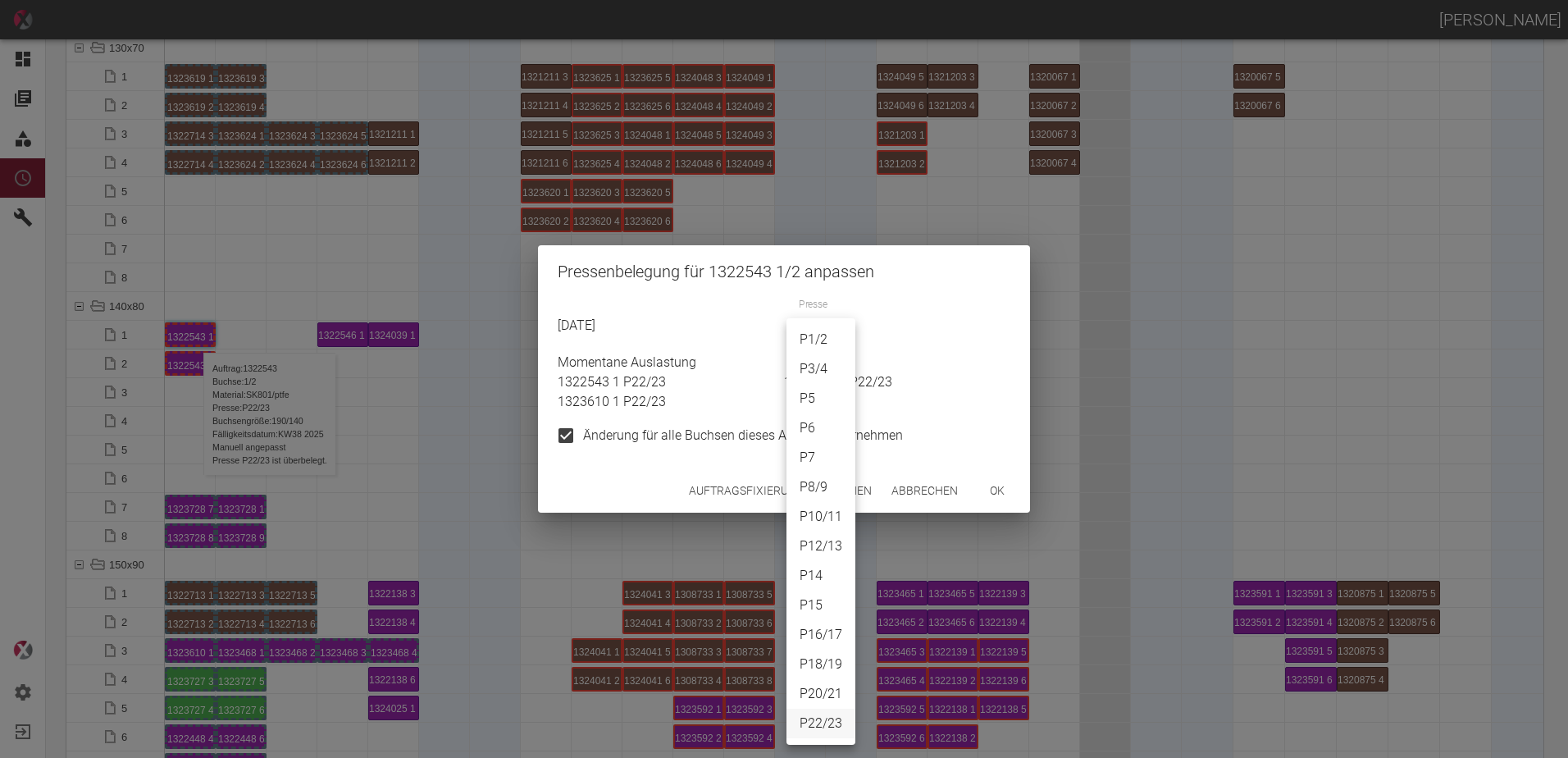
click at [812, 336] on body "[PERSON_NAME] Dashboard Aufträge Materialien Planung Maschinen Einstellungen Au…" at bounding box center [784, 379] width 1568 height 758
click at [832, 662] on li "P18/19" at bounding box center [821, 664] width 69 height 30
type input "P18/19"
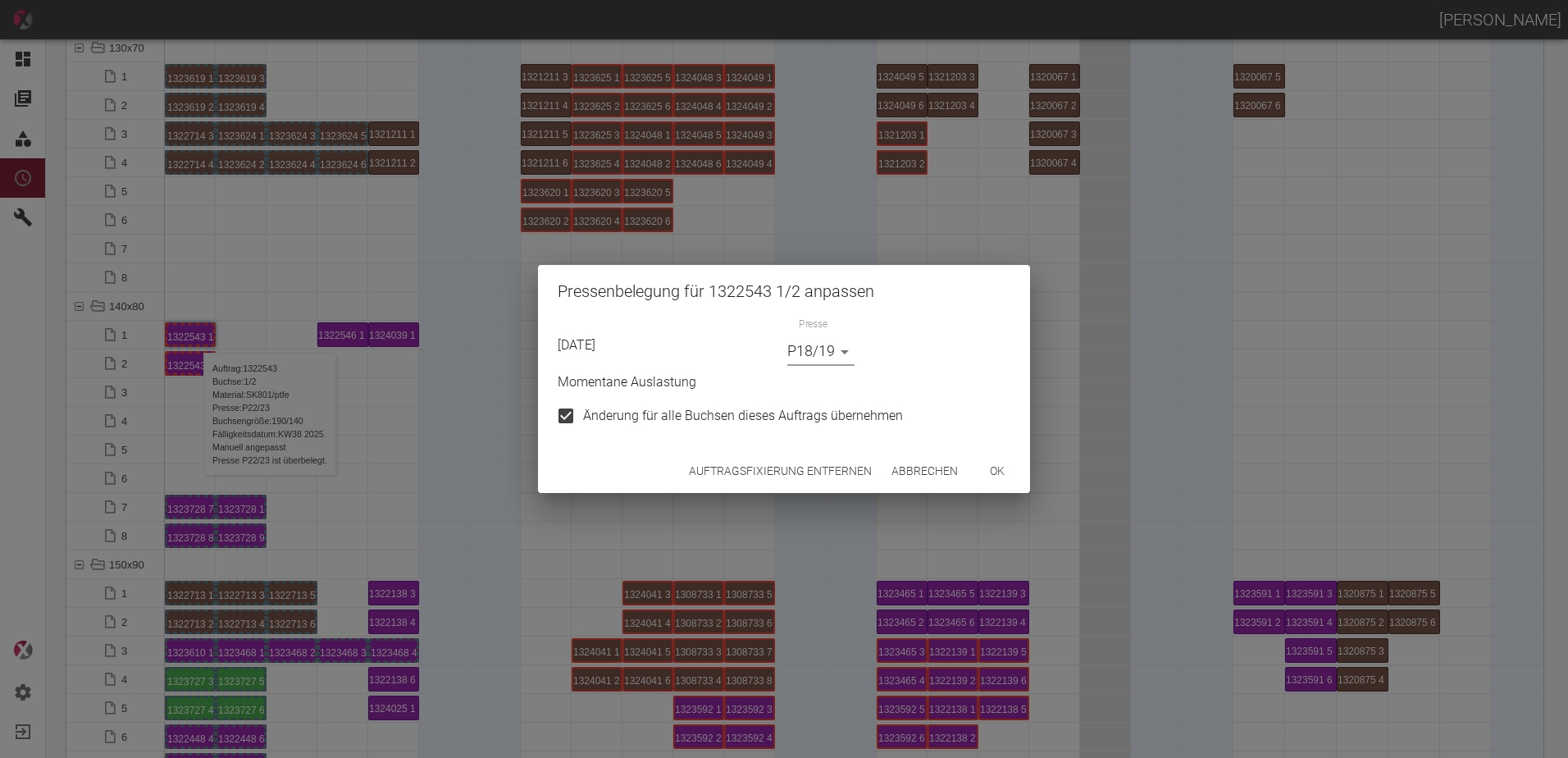
click at [986, 475] on button "ok" at bounding box center [997, 471] width 53 height 30
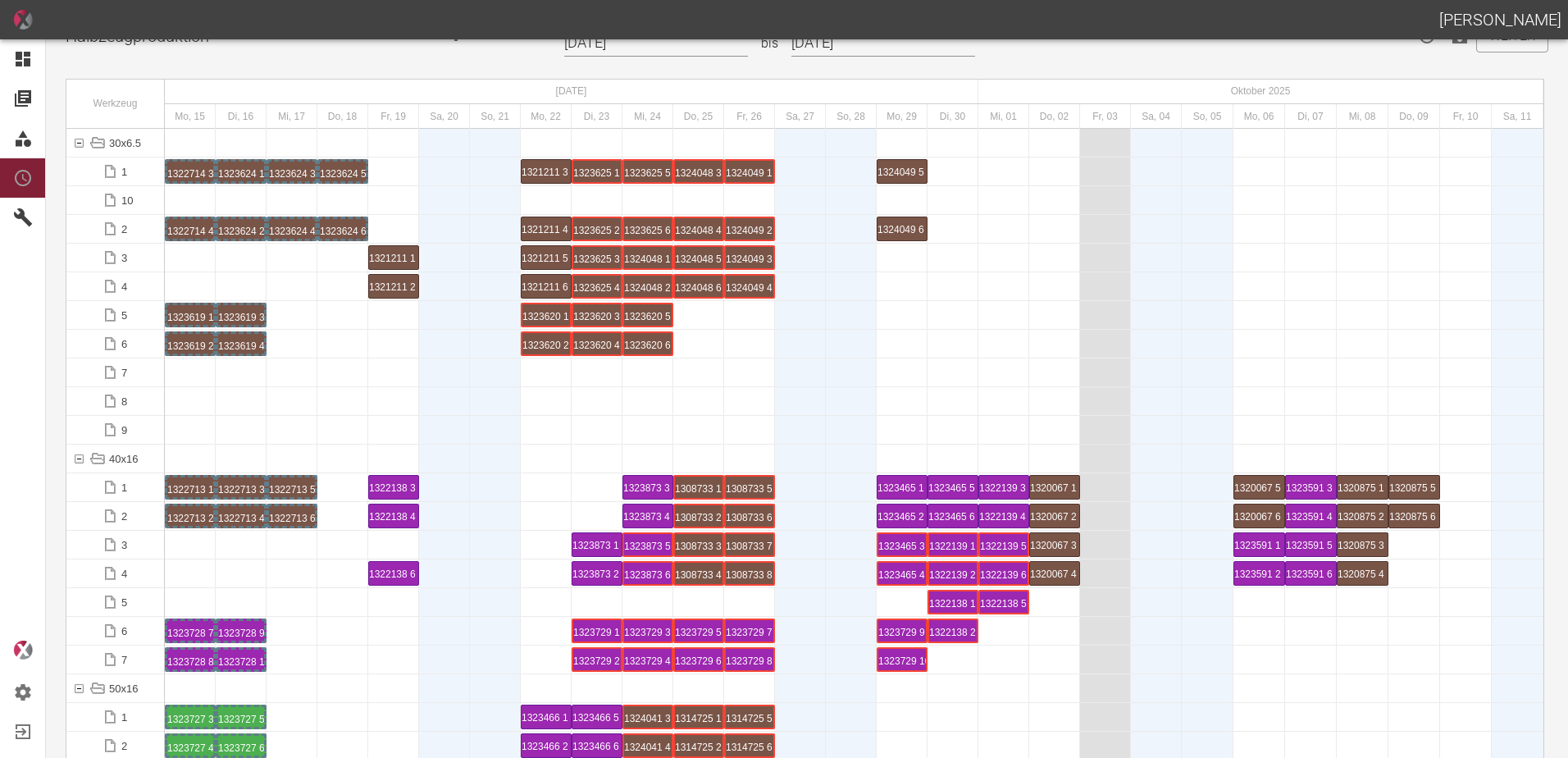
scroll to position [0, 0]
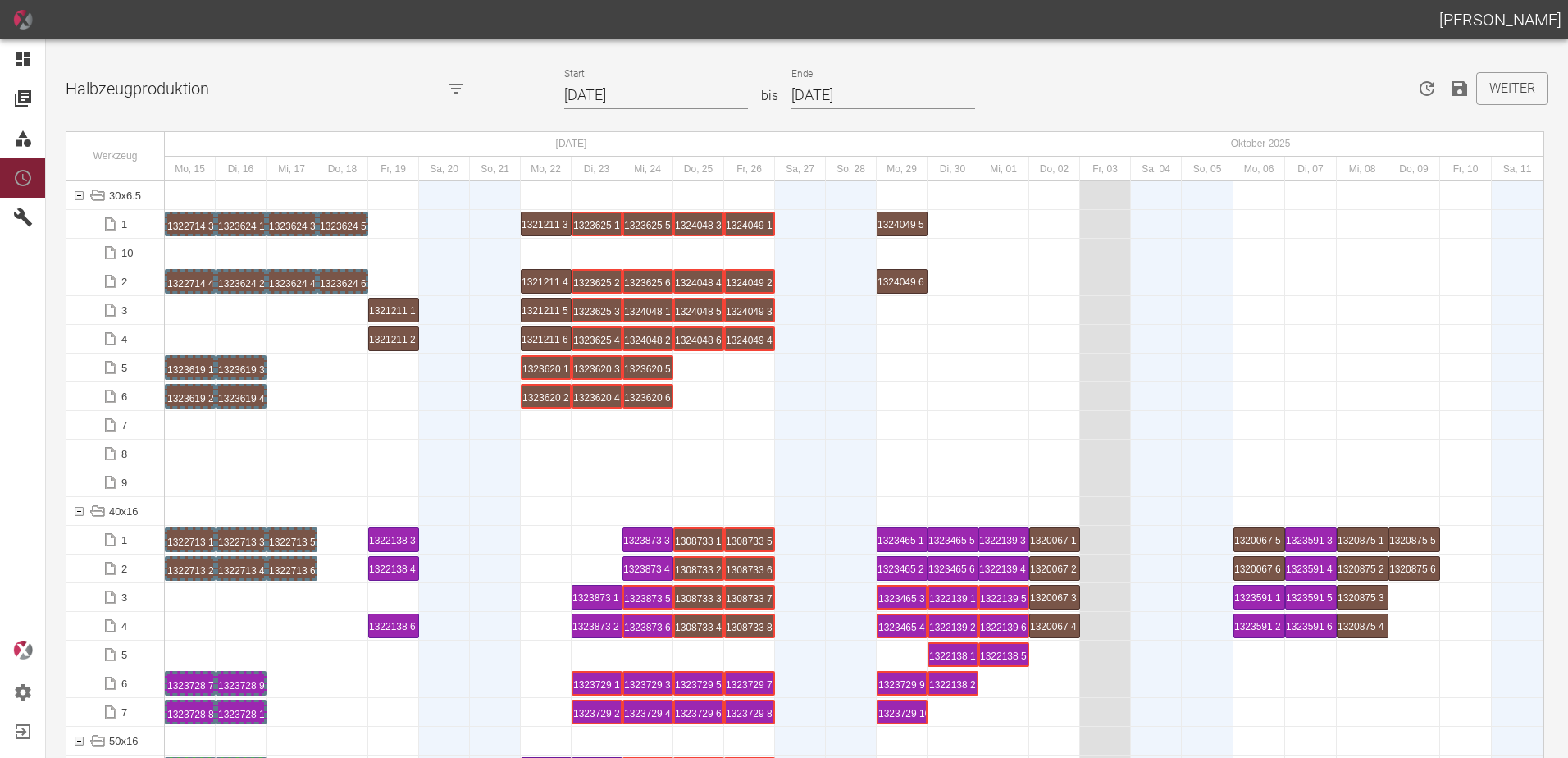
click at [1458, 91] on icon "Speichern" at bounding box center [1460, 89] width 15 height 15
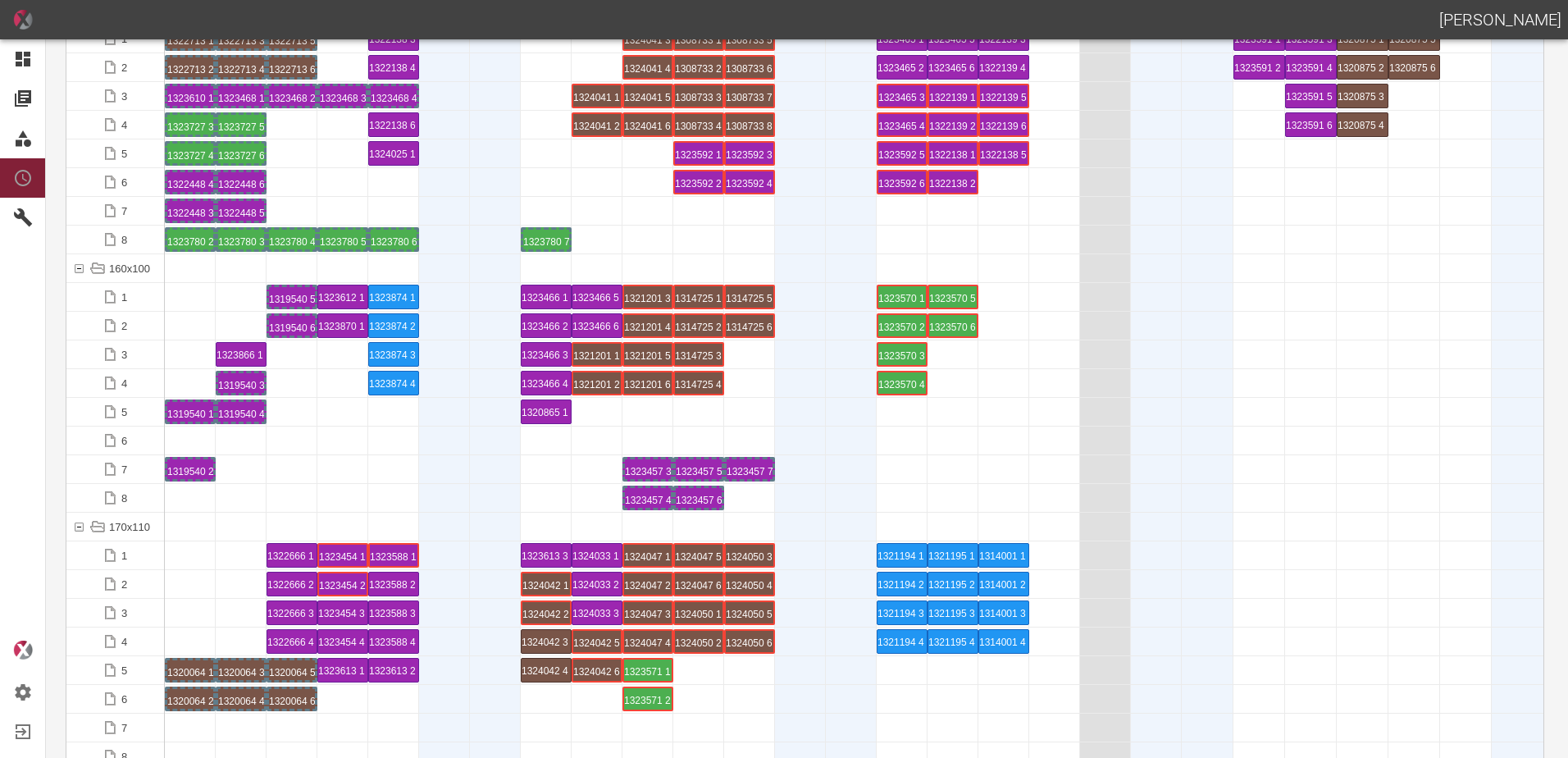
scroll to position [3362, 0]
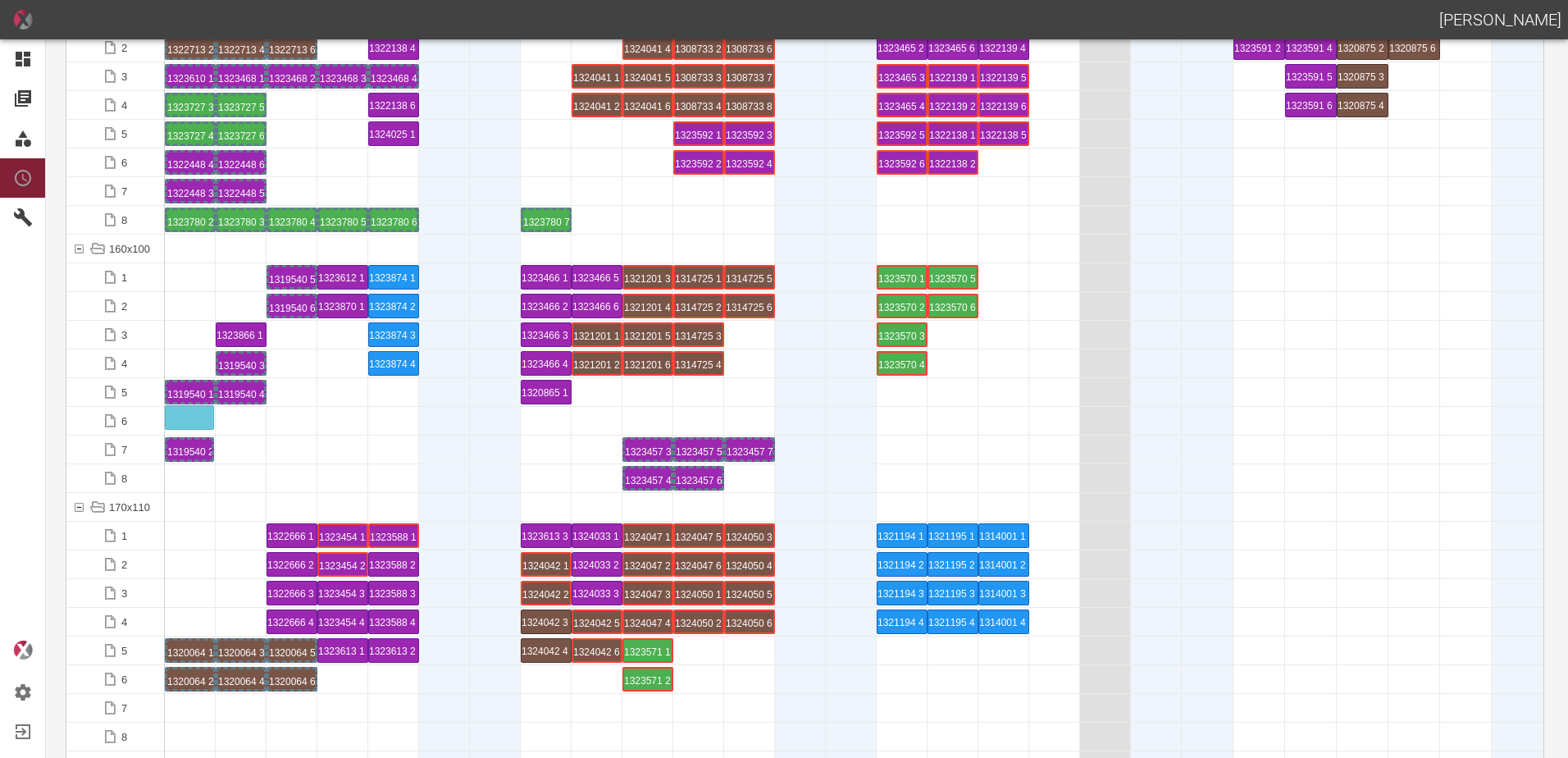
drag, startPoint x: 199, startPoint y: 447, endPoint x: 185, endPoint y: 410, distance: 39.6
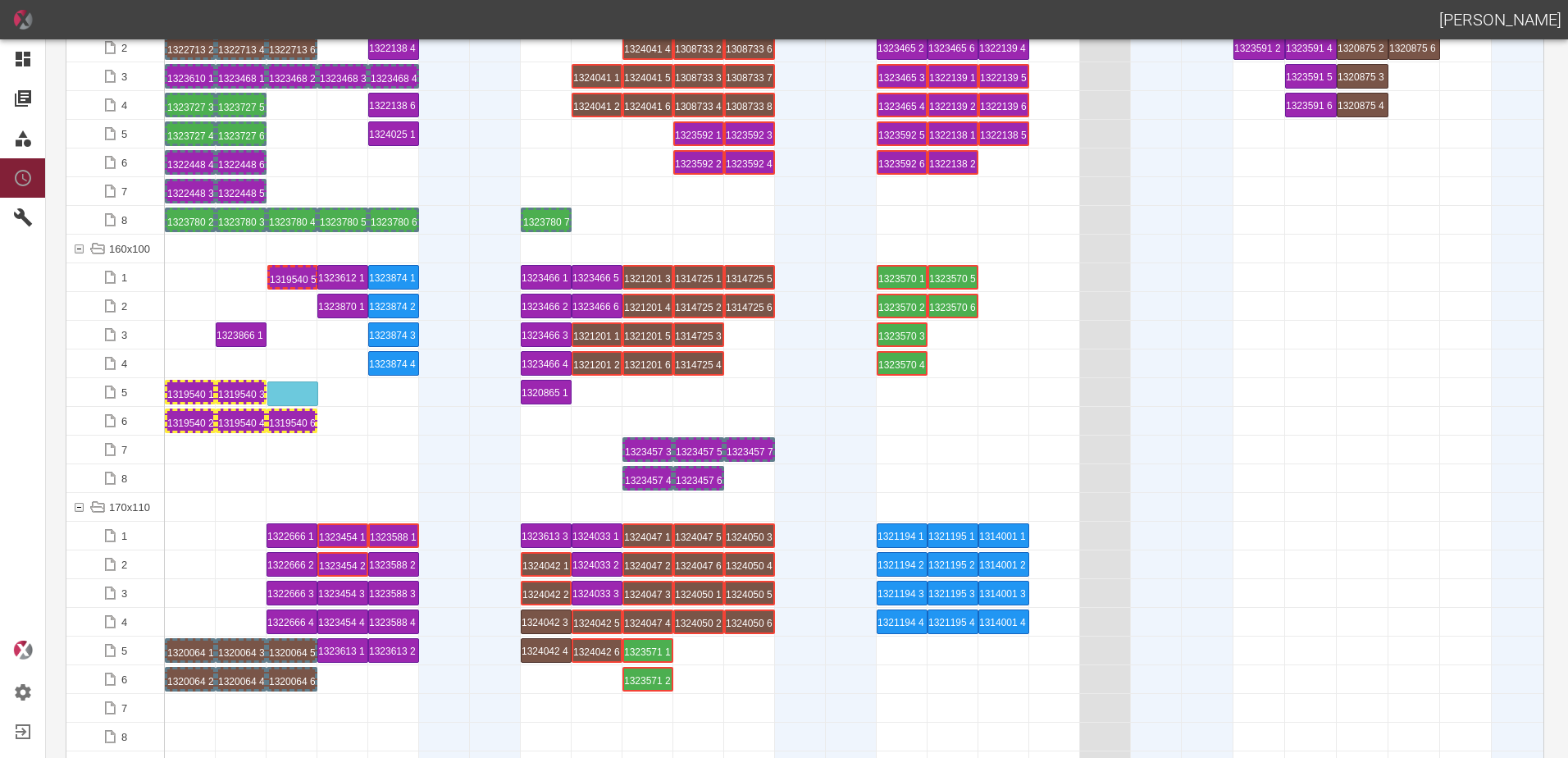
drag, startPoint x: 296, startPoint y: 277, endPoint x: 300, endPoint y: 368, distance: 91.1
drag, startPoint x: 241, startPoint y: 333, endPoint x: 179, endPoint y: 310, distance: 66.1
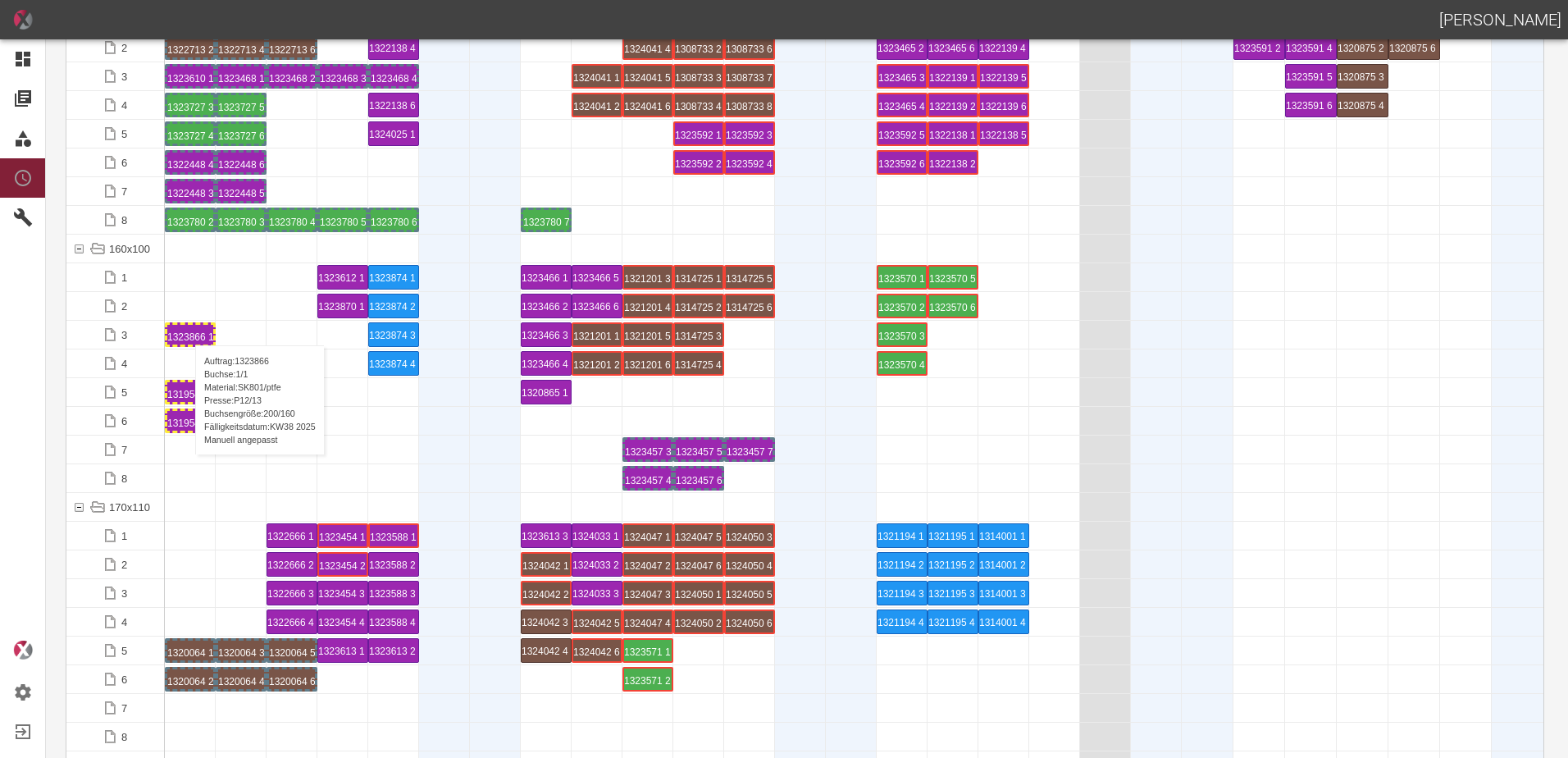
click at [187, 328] on div "1323866 1 P[DATE]" at bounding box center [191, 334] width 46 height 20
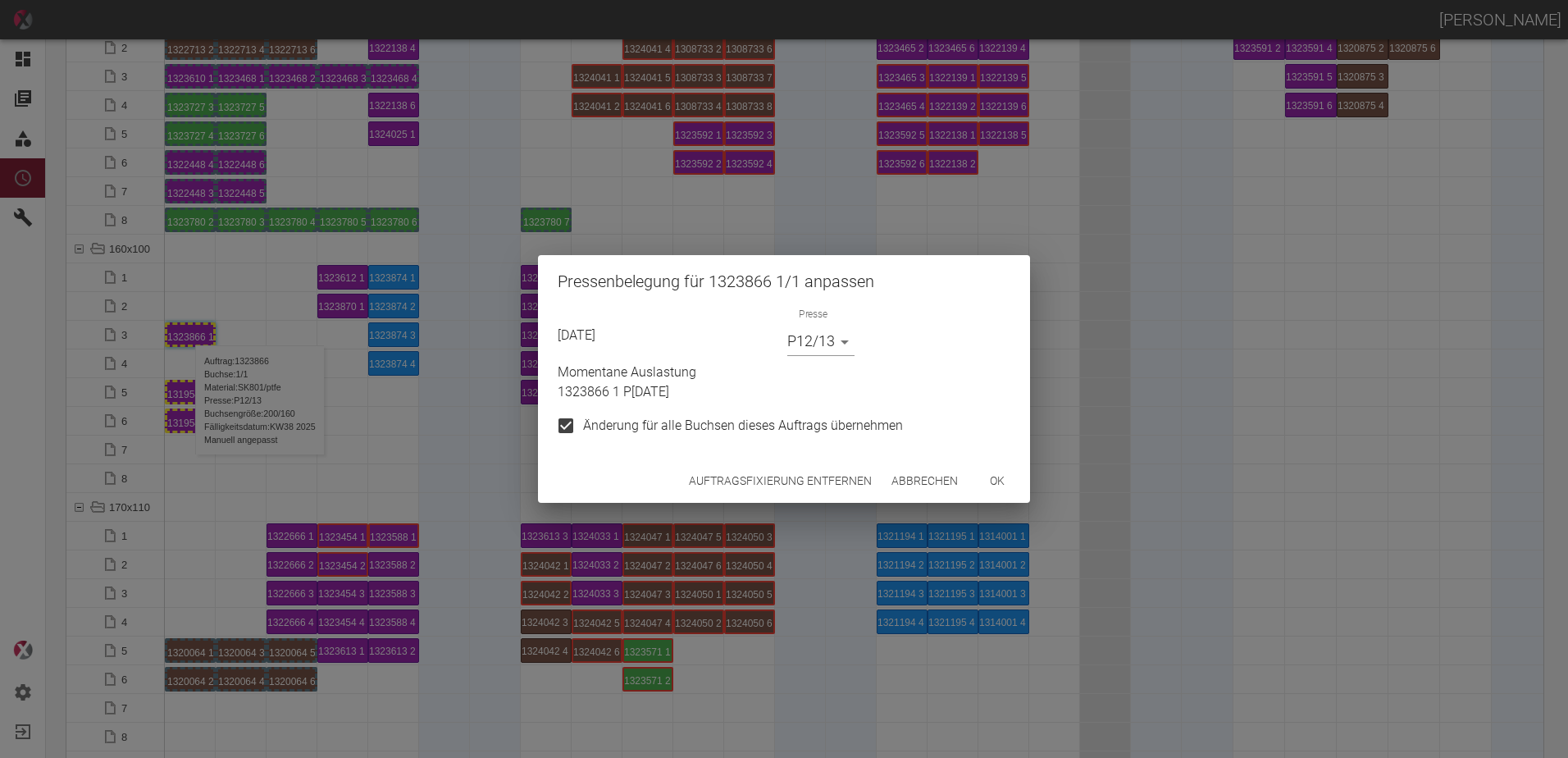
click at [798, 346] on body "[PERSON_NAME] Dashboard Aufträge Materialien Planung Maschinen Einstellungen Au…" at bounding box center [784, 379] width 1568 height 758
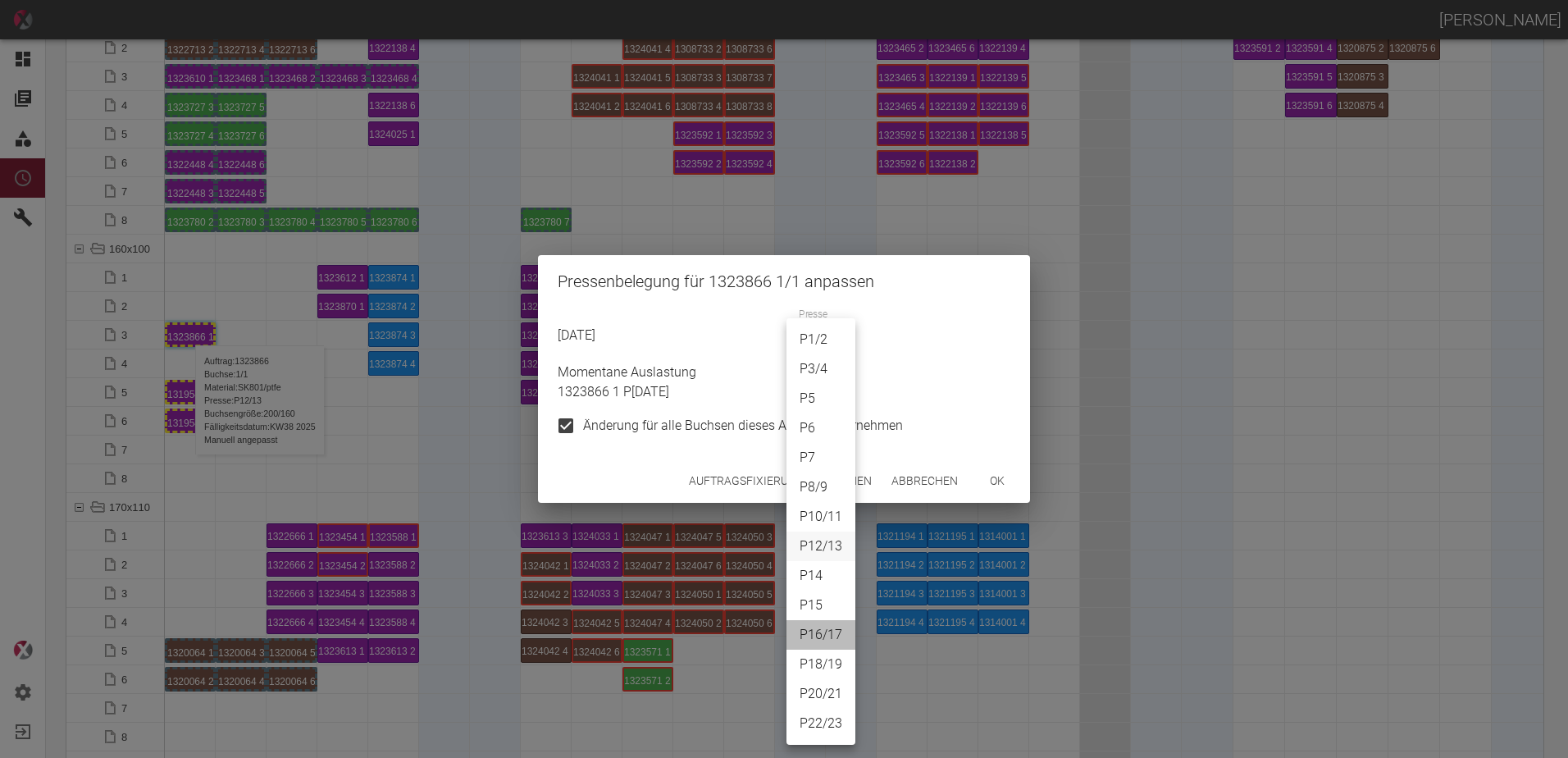
click at [832, 627] on li "P16/17" at bounding box center [821, 635] width 69 height 30
type input "P16/17"
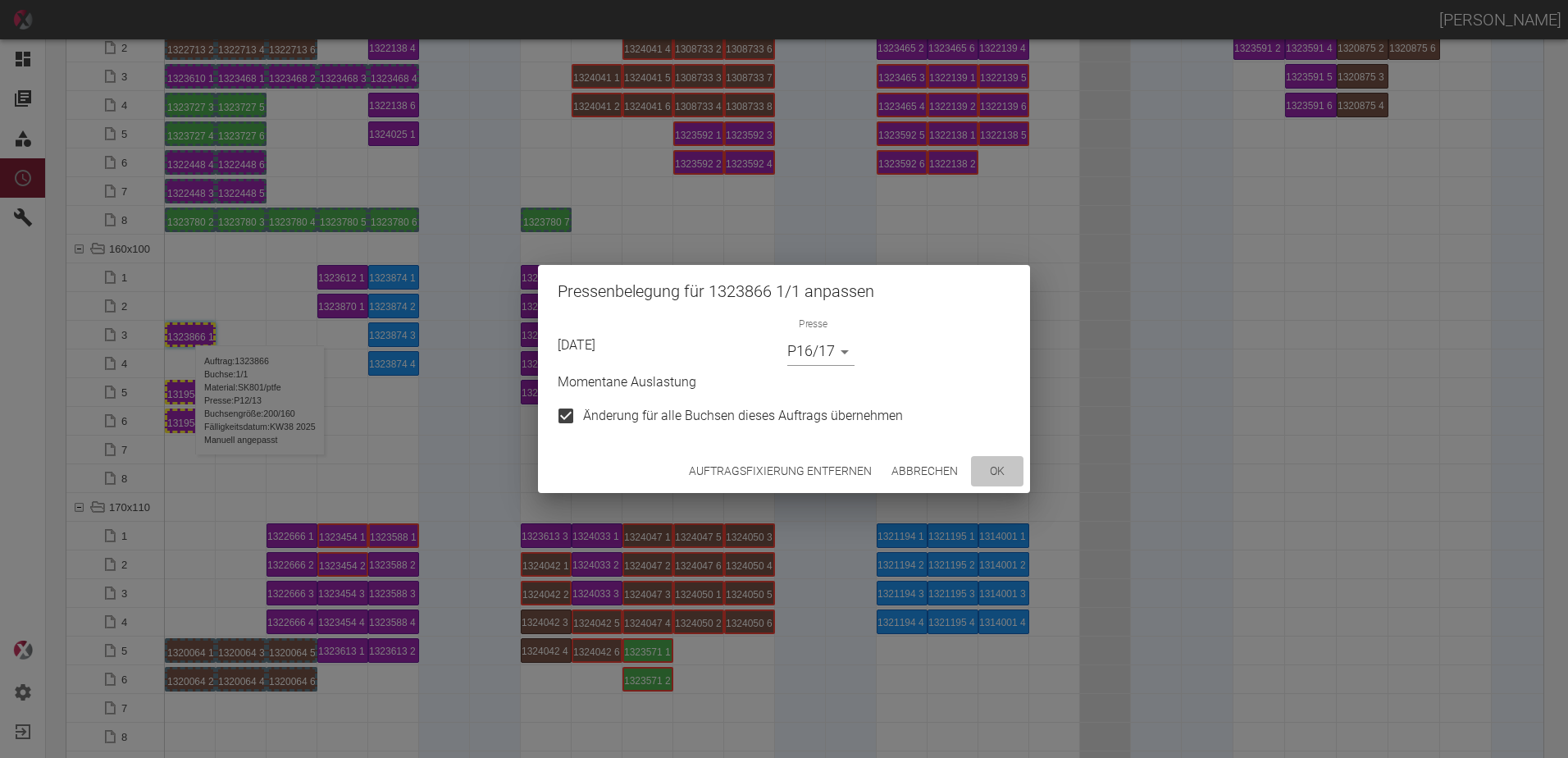
click at [1011, 473] on button "ok" at bounding box center [997, 471] width 53 height 30
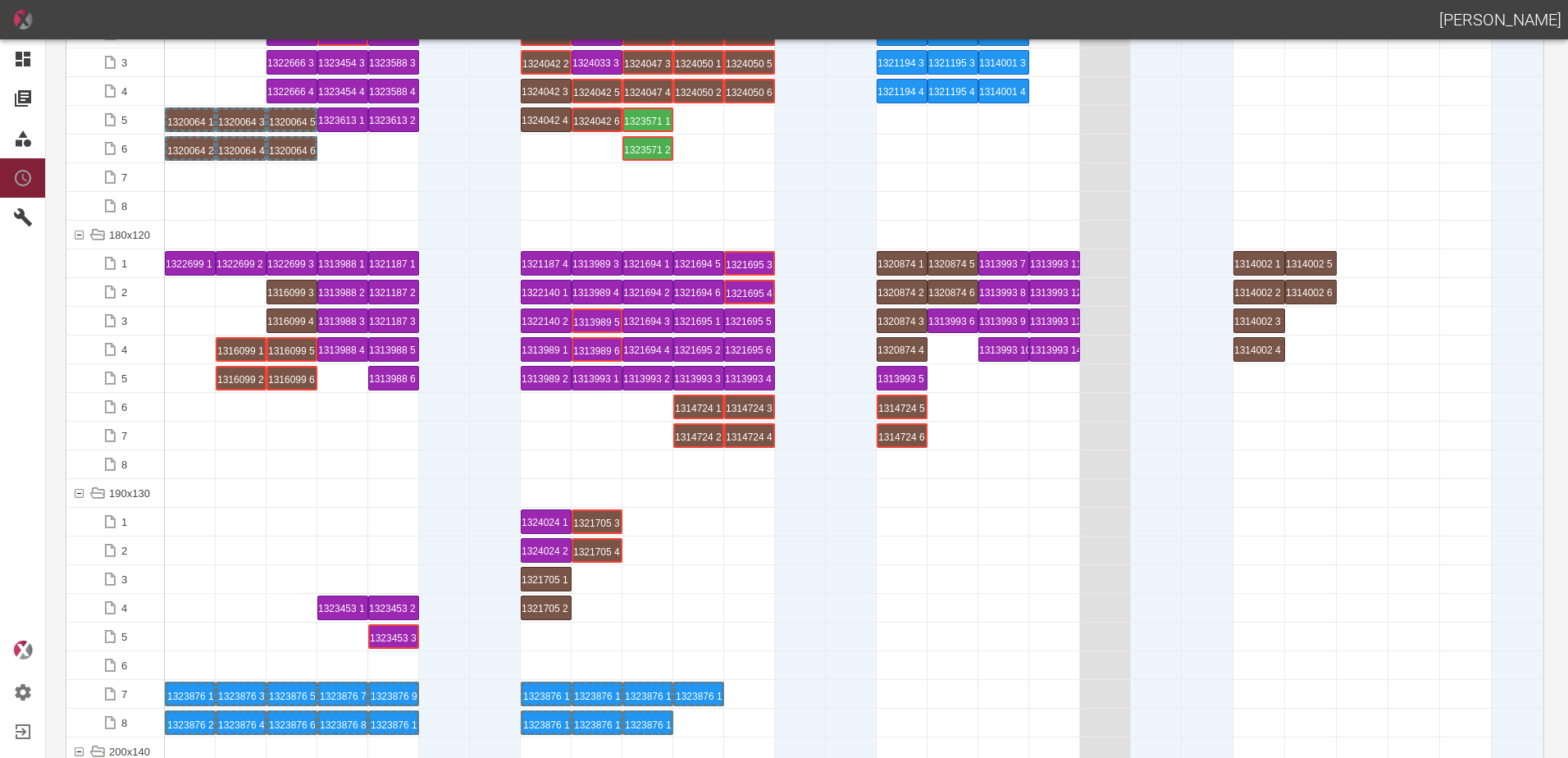
scroll to position [3936, 0]
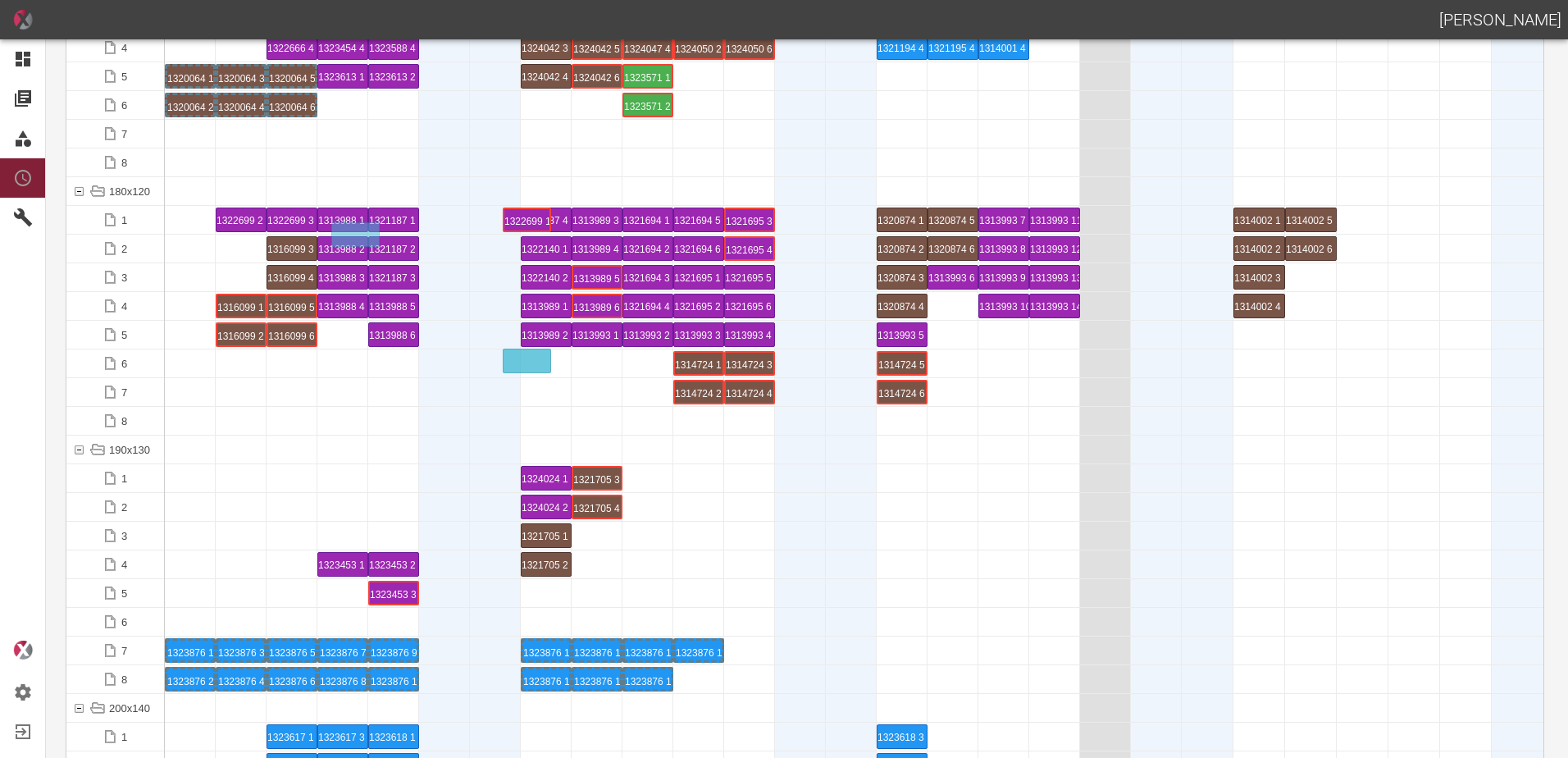
drag, startPoint x: 186, startPoint y: 223, endPoint x: 532, endPoint y: 340, distance: 365.2
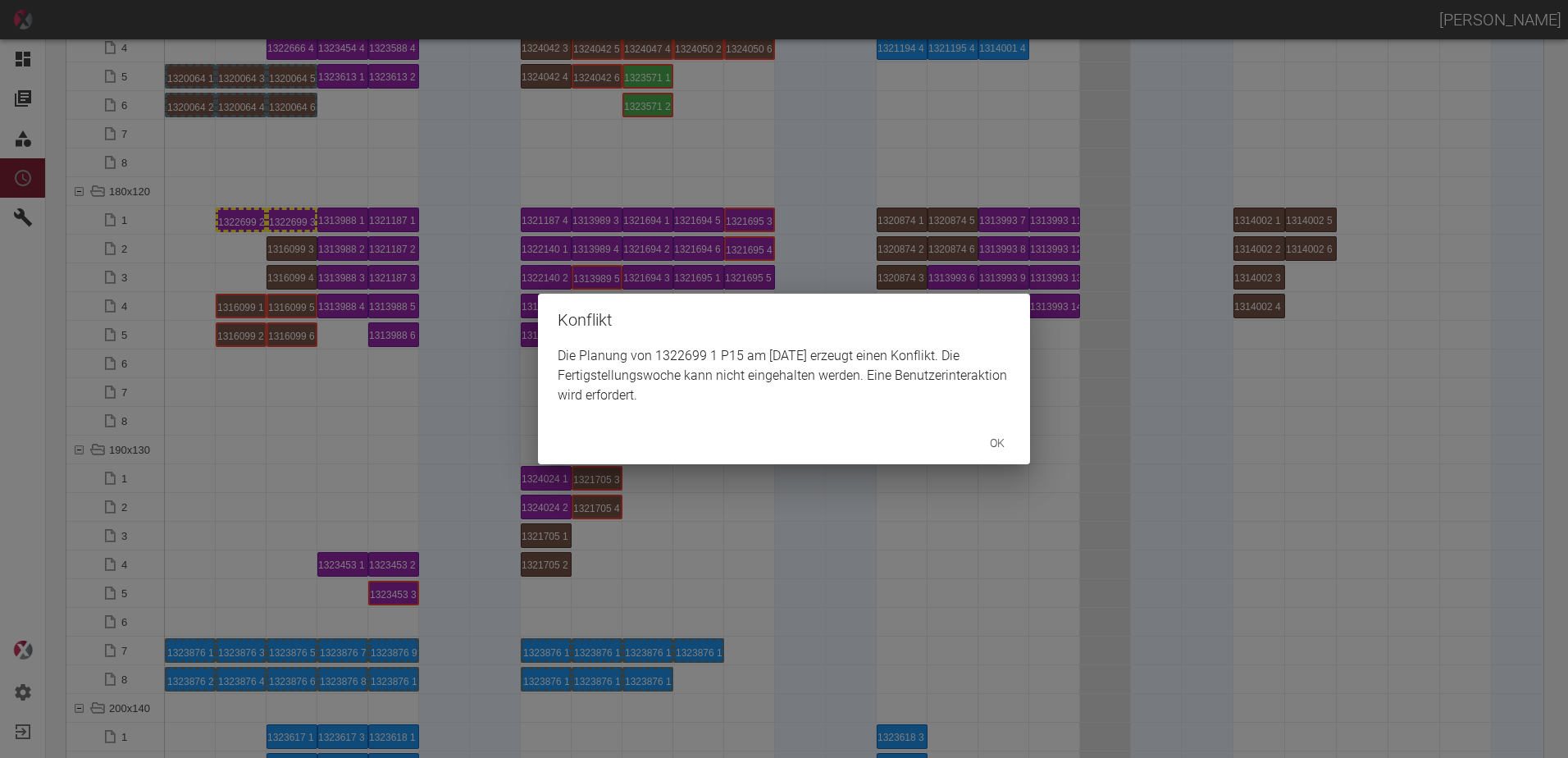
click at [538, 421] on div "ok" at bounding box center [784, 443] width 492 height 44
drag, startPoint x: 603, startPoint y: 474, endPoint x: 655, endPoint y: 485, distance: 53.2
click at [607, 474] on div "Konflikt Die Planung von 1322699 1 P15 am 24.9.2025 erzeugt einen Konflikt. Die…" at bounding box center [784, 379] width 1568 height 758
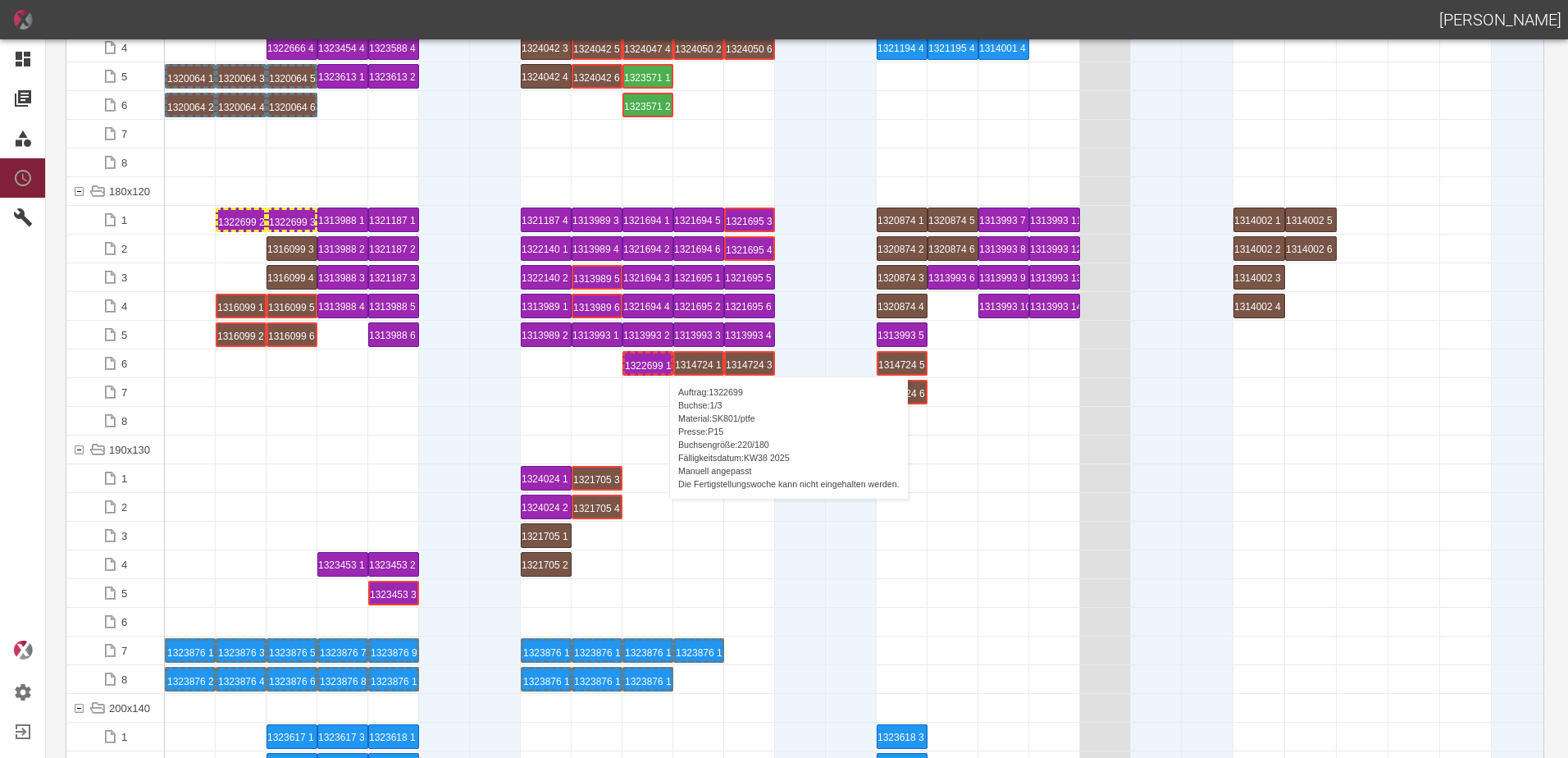
click at [661, 360] on div "1322699 1 P15" at bounding box center [648, 363] width 46 height 20
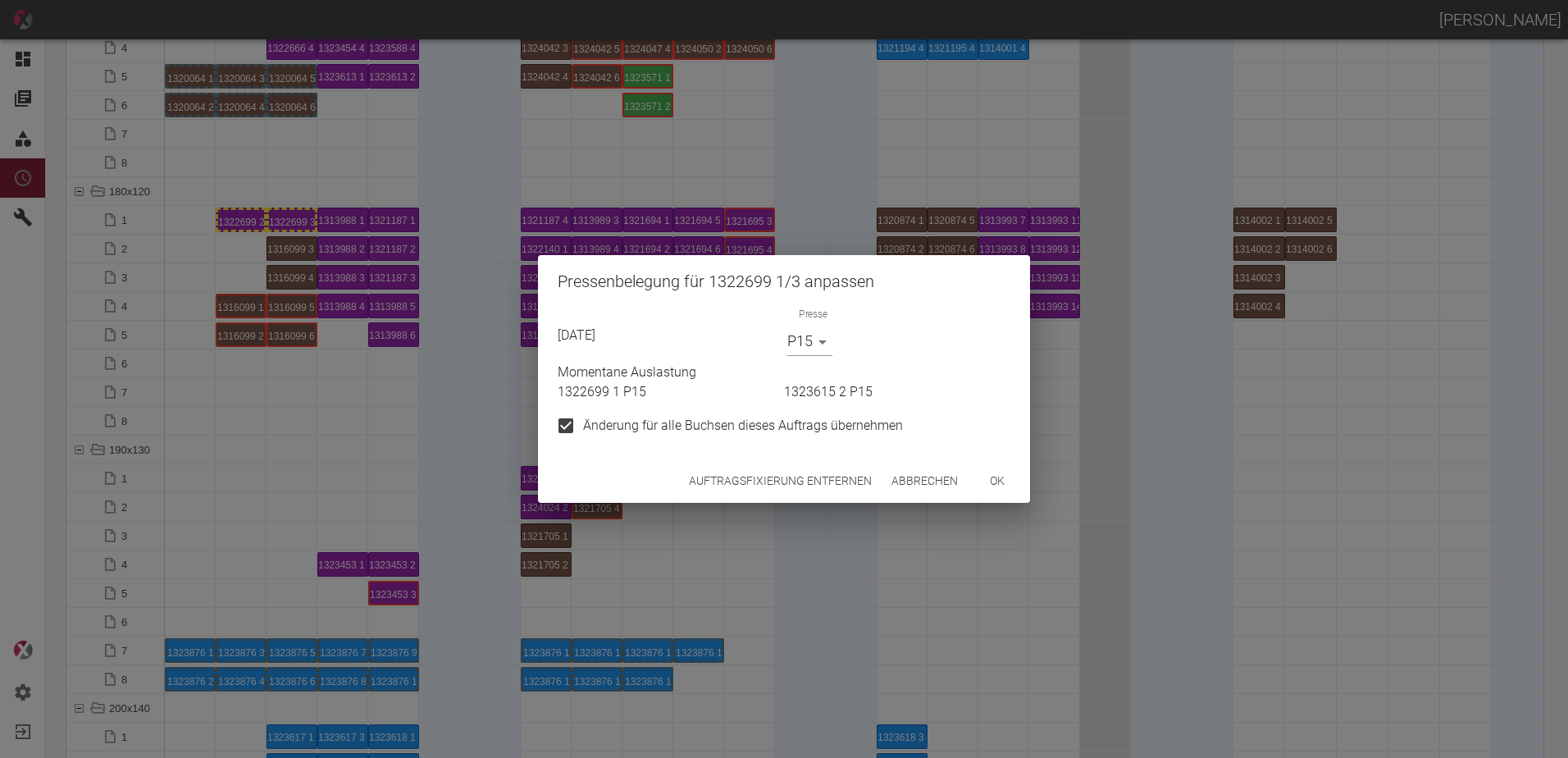
click at [784, 472] on button "Auftragsfixierung entfernen" at bounding box center [780, 480] width 196 height 30
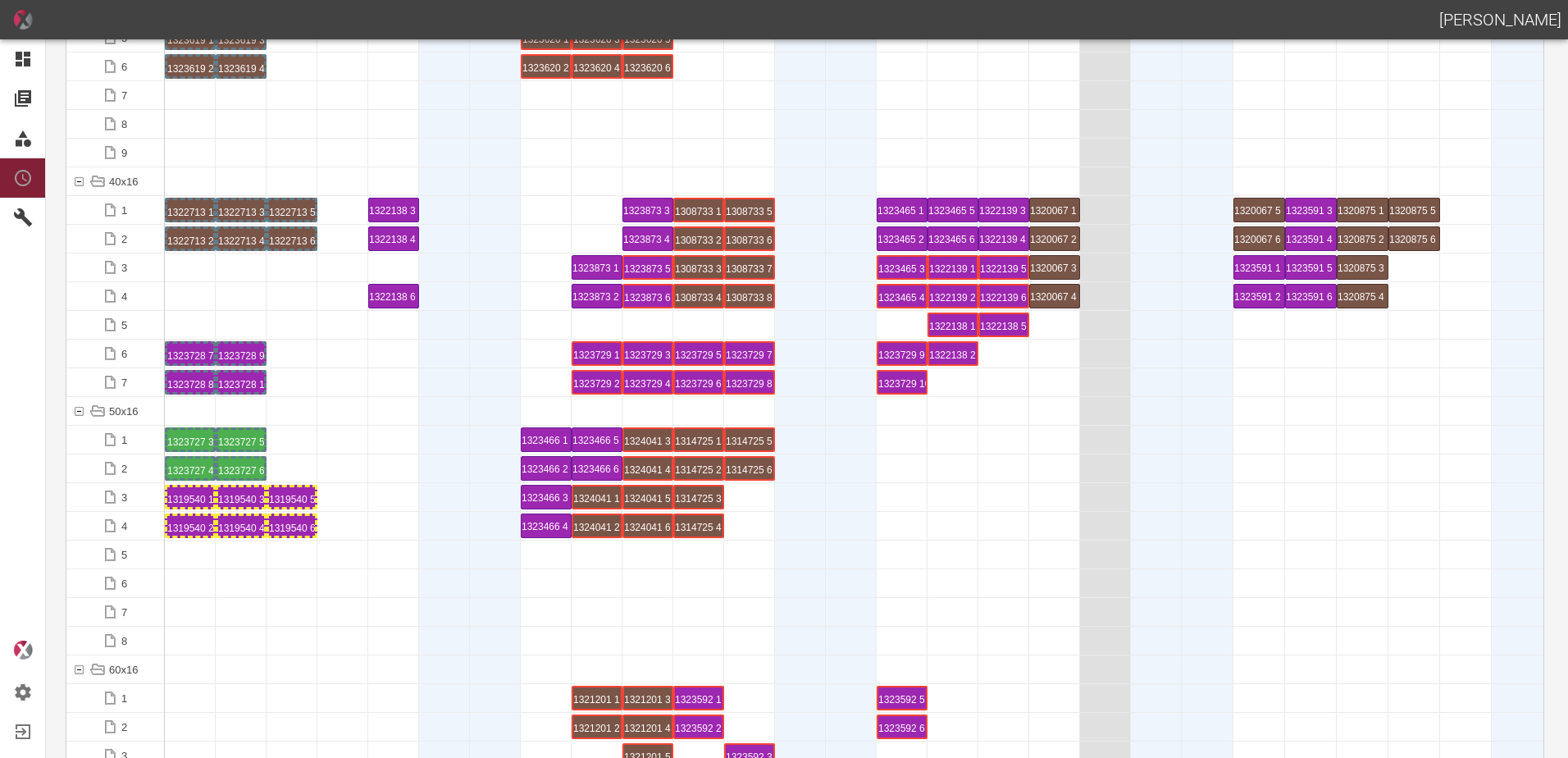
scroll to position [0, 0]
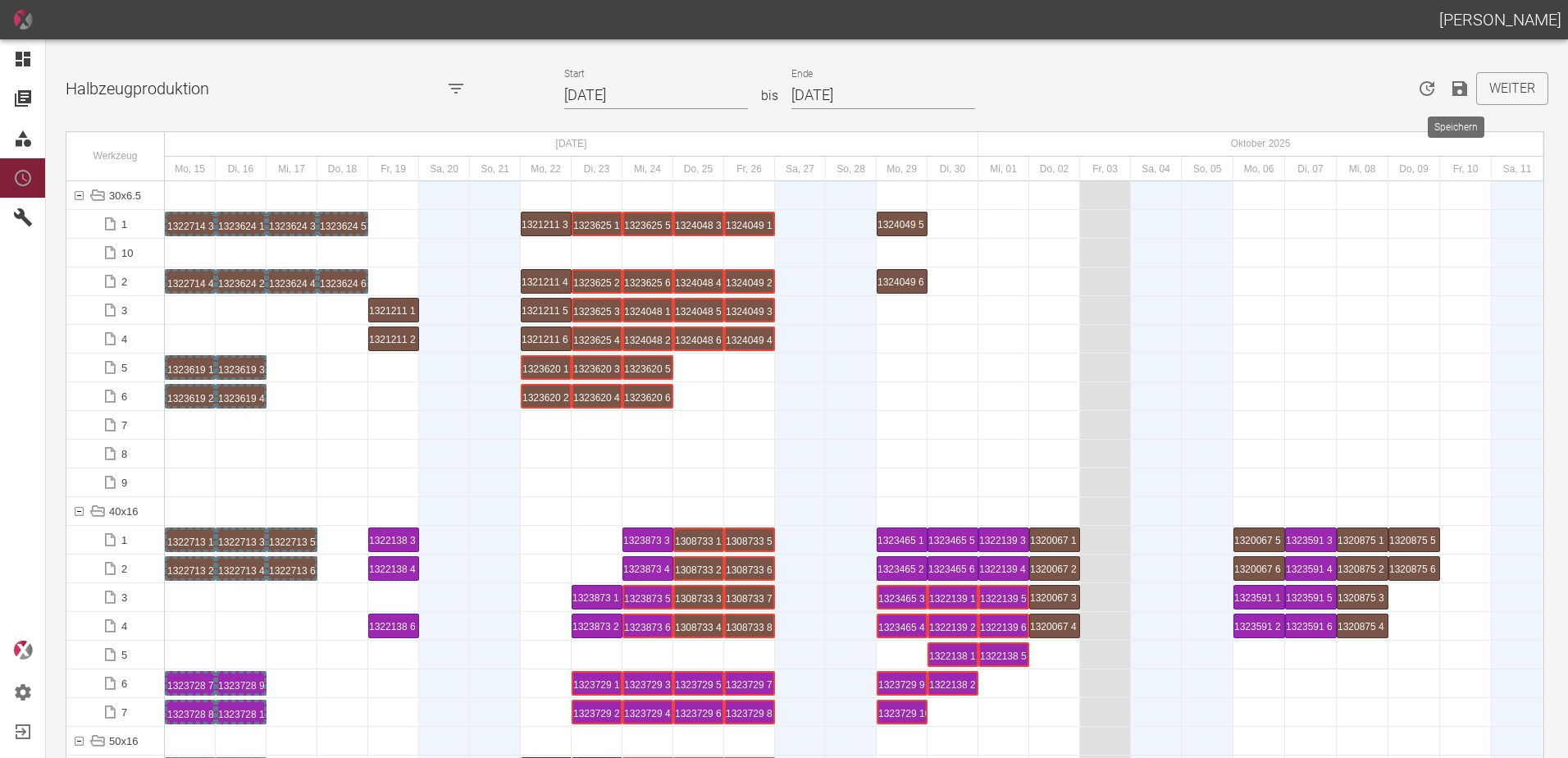
click at [1455, 95] on icon "Speichern" at bounding box center [1460, 89] width 15 height 15
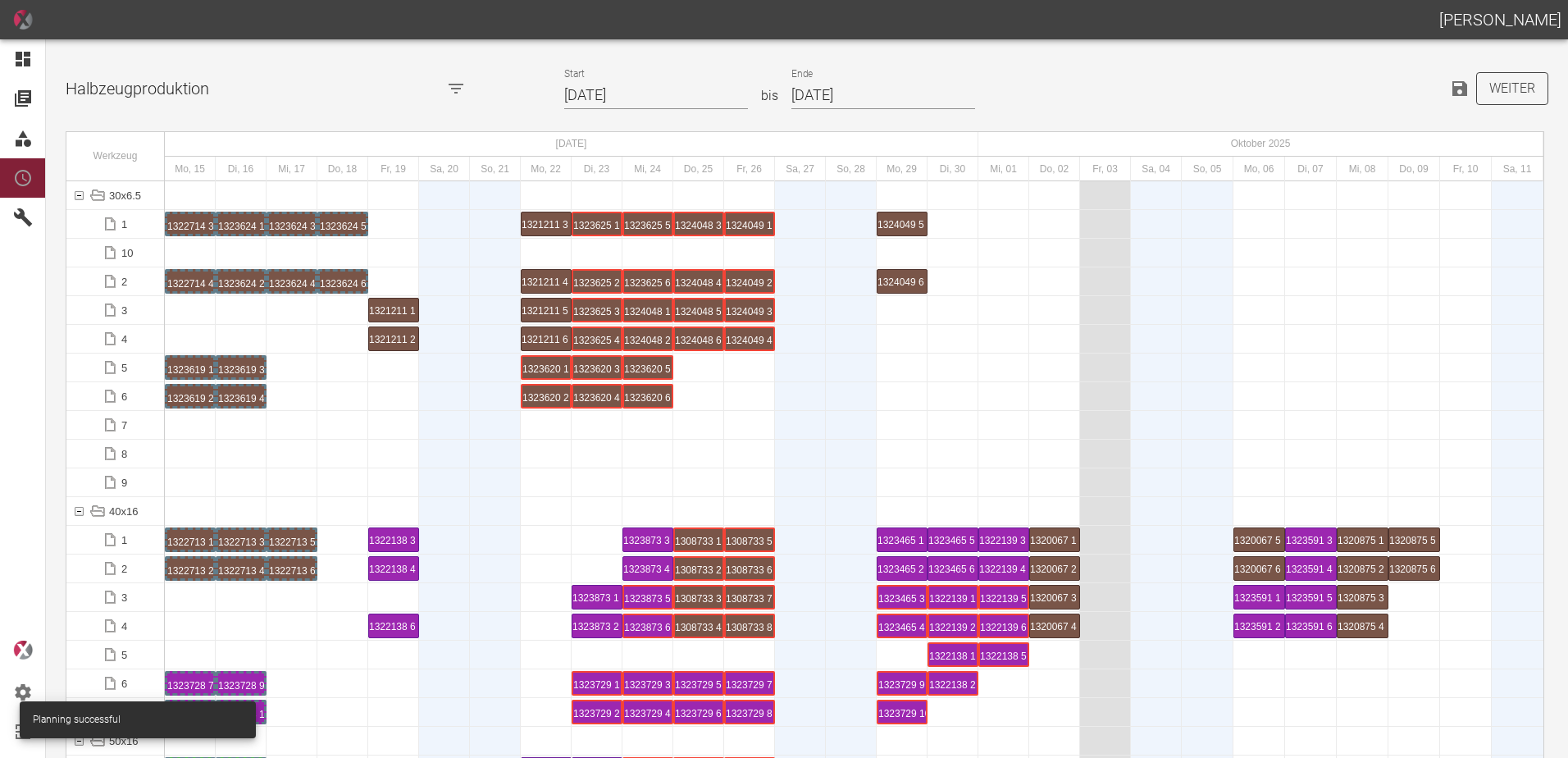
click at [1501, 91] on button "Weiter" at bounding box center [1512, 89] width 72 height 33
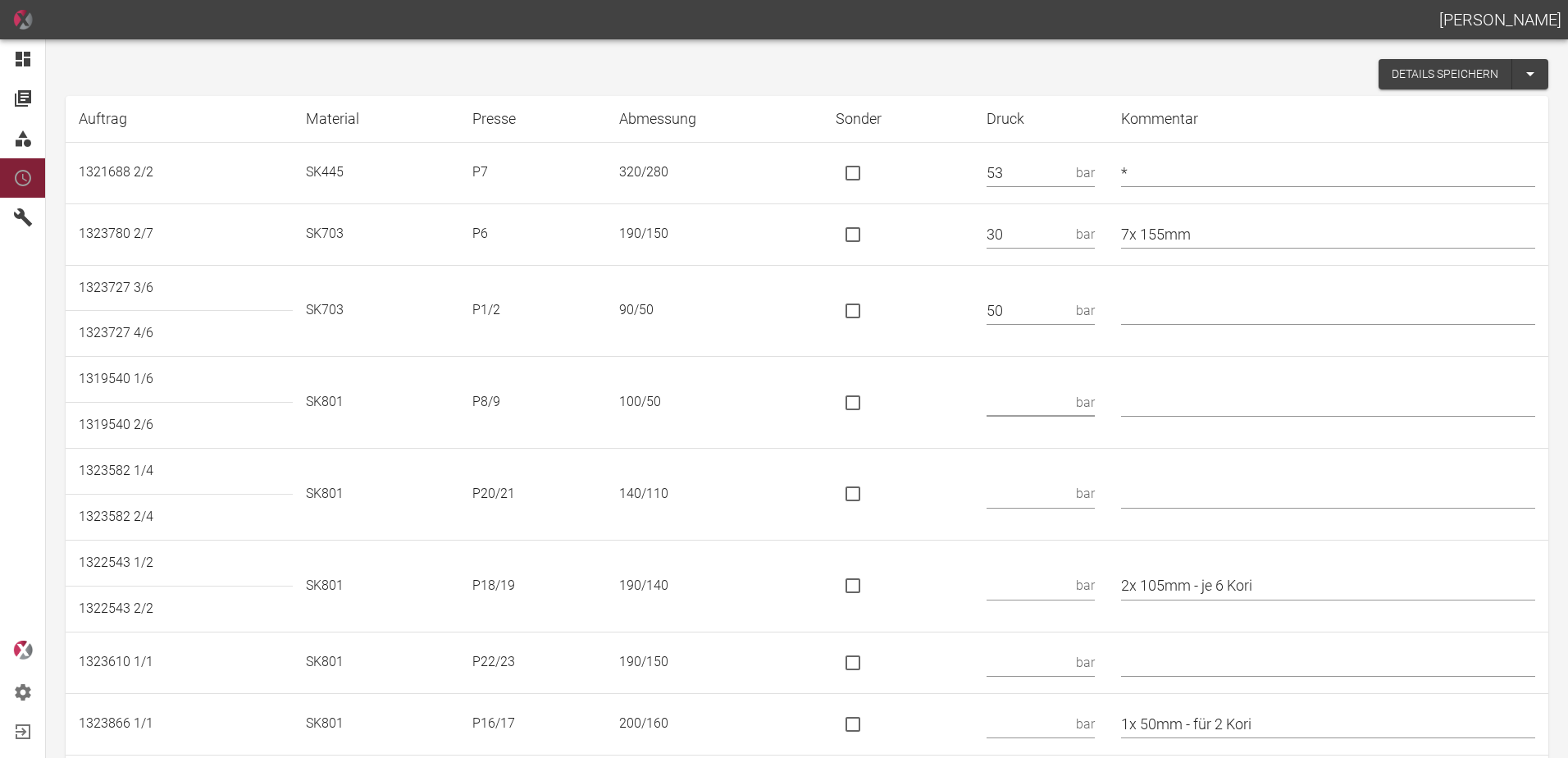
click at [1051, 396] on input "text" at bounding box center [1028, 402] width 83 height 29
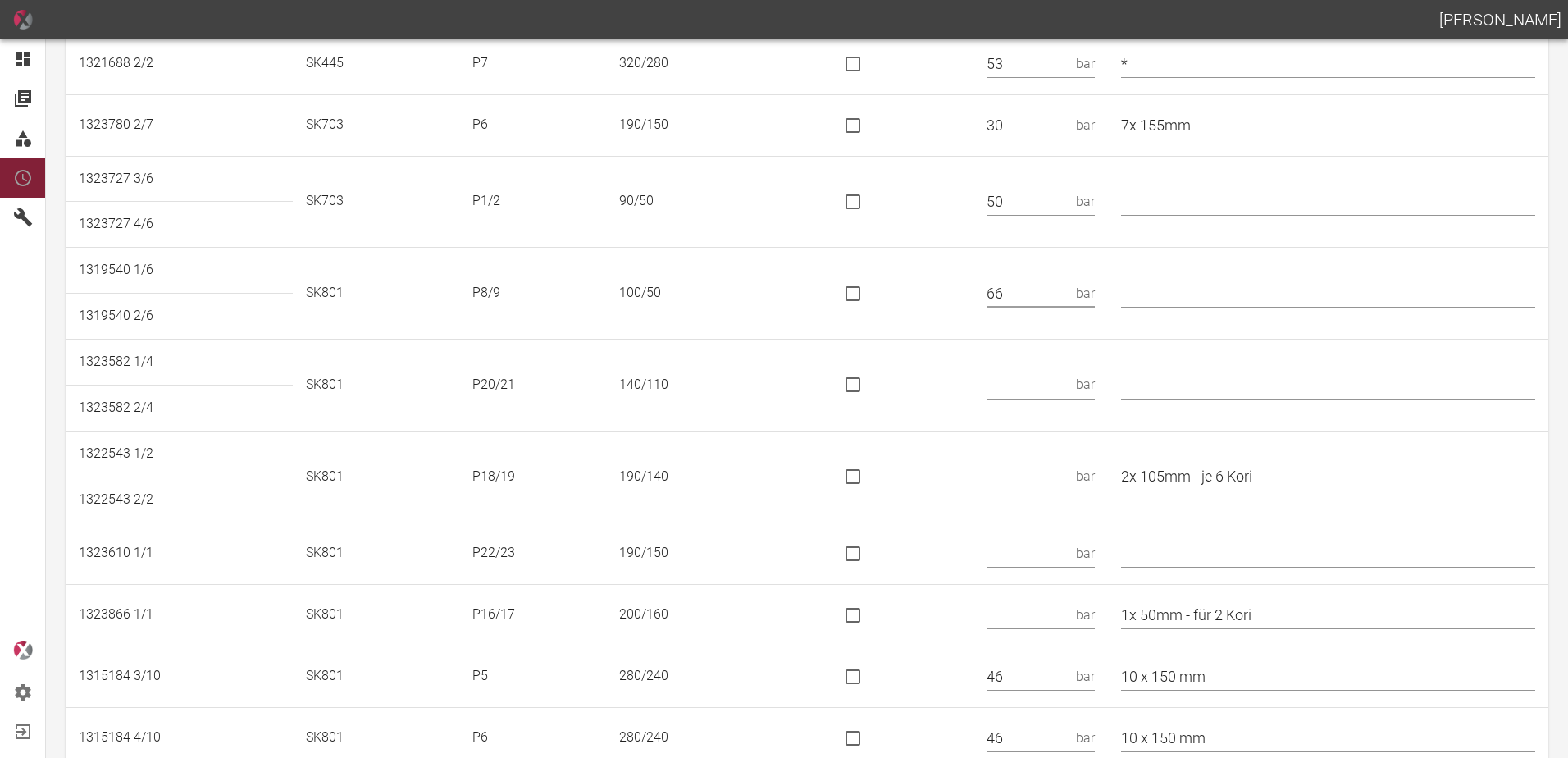
scroll to position [164, 0]
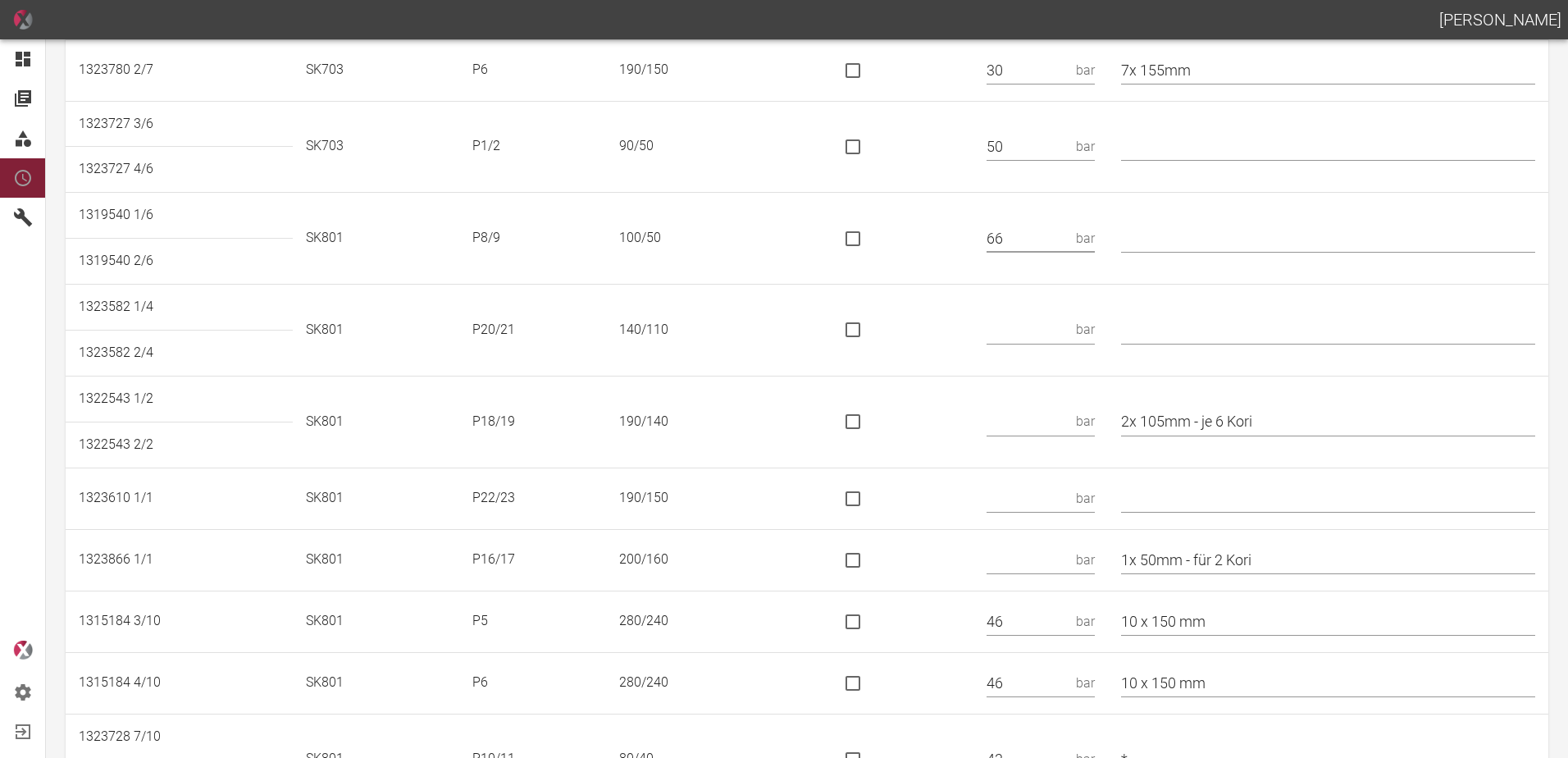
type input "66"
click at [1051, 332] on input "text" at bounding box center [1028, 329] width 83 height 29
type input "89 KN"
click at [882, 329] on td at bounding box center [899, 330] width 152 height 92
click at [870, 331] on input "is socket special" at bounding box center [853, 329] width 34 height 34
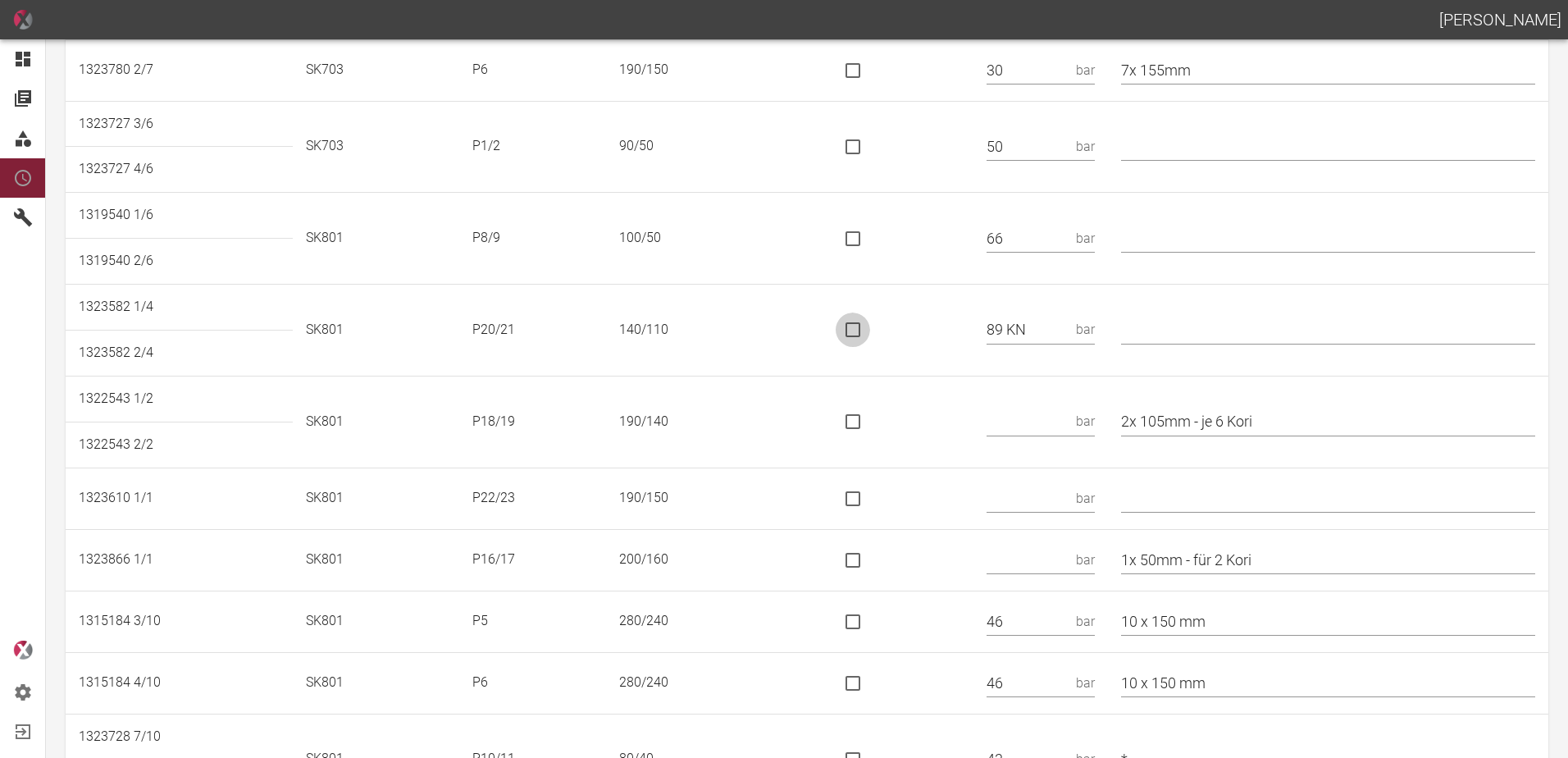
checkbox input "true"
click at [1044, 417] on input "text" at bounding box center [1028, 421] width 83 height 29
type input "195 KN"
click at [870, 427] on input "is socket special" at bounding box center [853, 421] width 34 height 34
checkbox input "true"
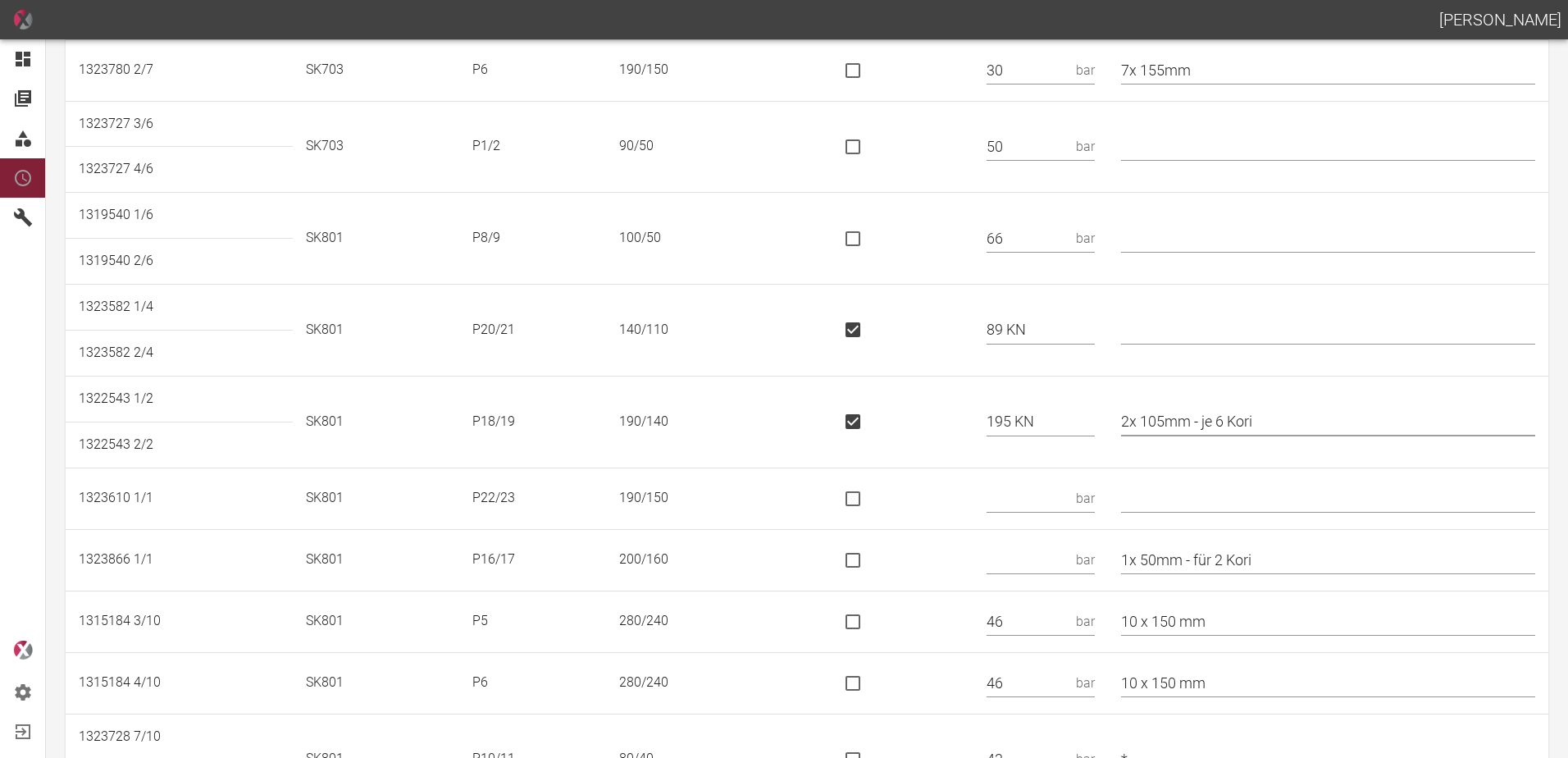
drag, startPoint x: 1299, startPoint y: 417, endPoint x: 1212, endPoint y: 425, distance: 87.4
click at [1212, 425] on input "2x 105mm - je 6 Kori" at bounding box center [1328, 421] width 414 height 29
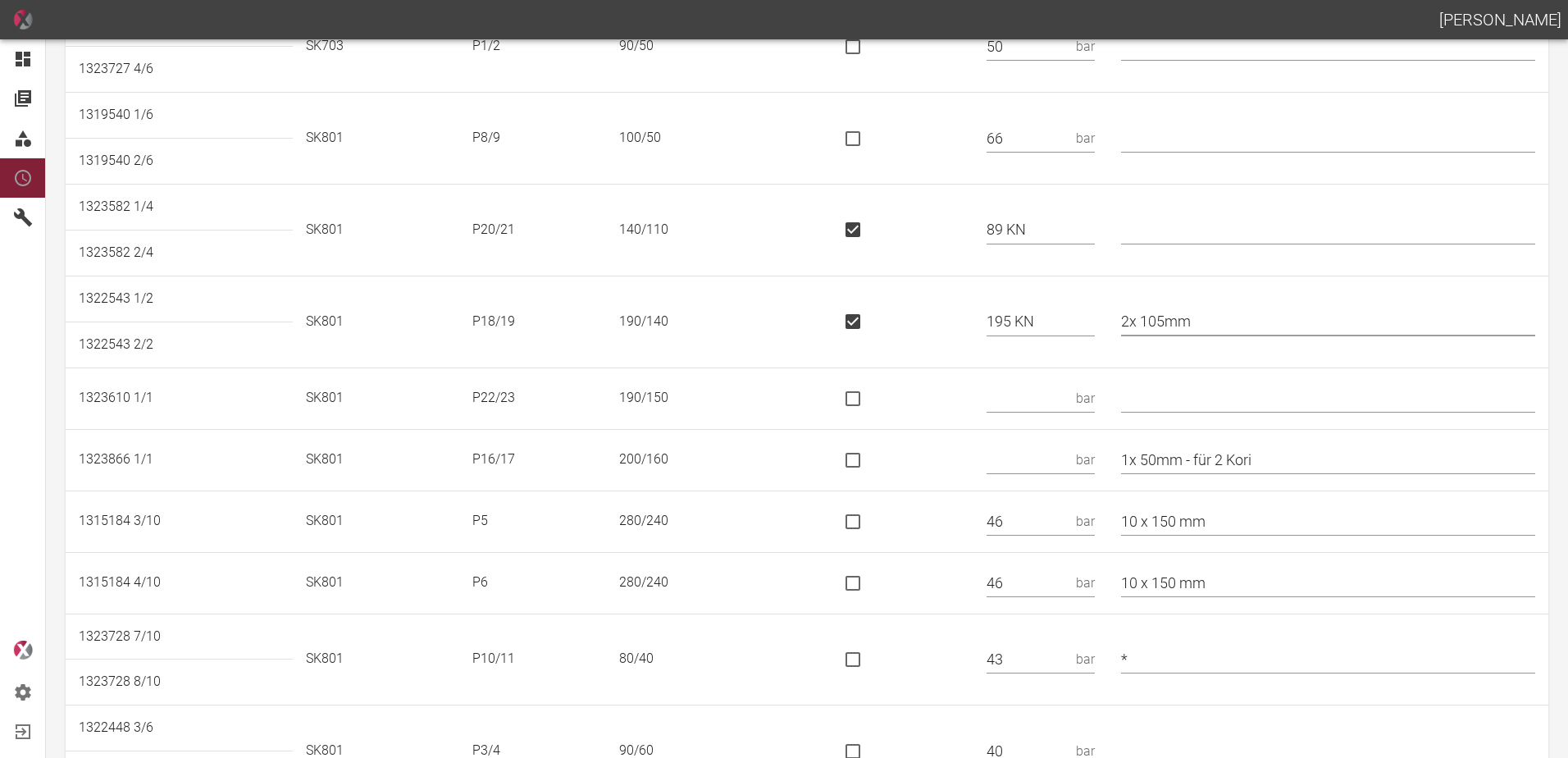
scroll to position [328, 0]
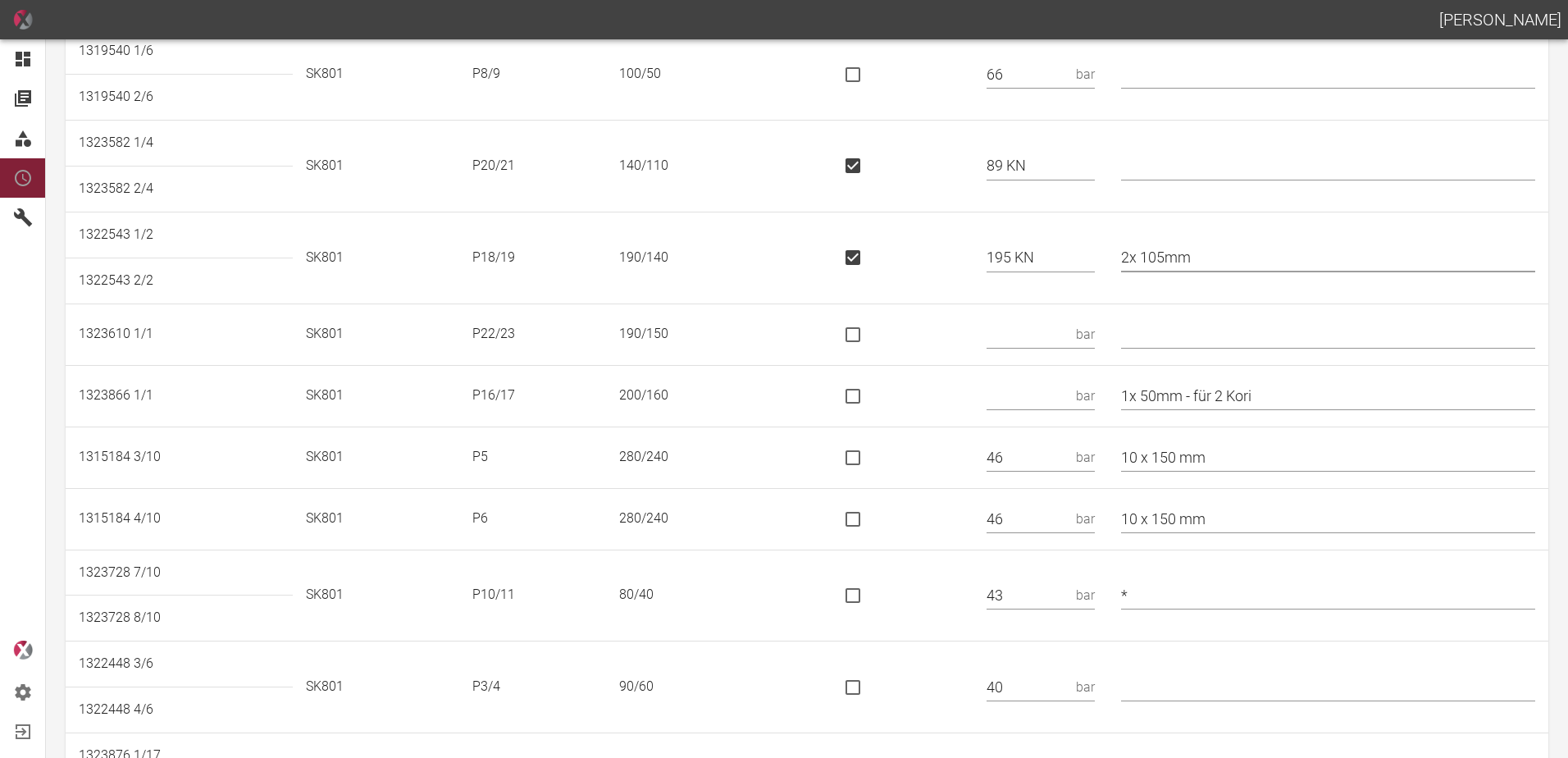
type input "2x 105mm"
click at [1042, 326] on input "text" at bounding box center [1028, 333] width 83 height 29
type input "160 KN"
click at [853, 339] on input "is socket special" at bounding box center [853, 334] width 34 height 34
checkbox input "true"
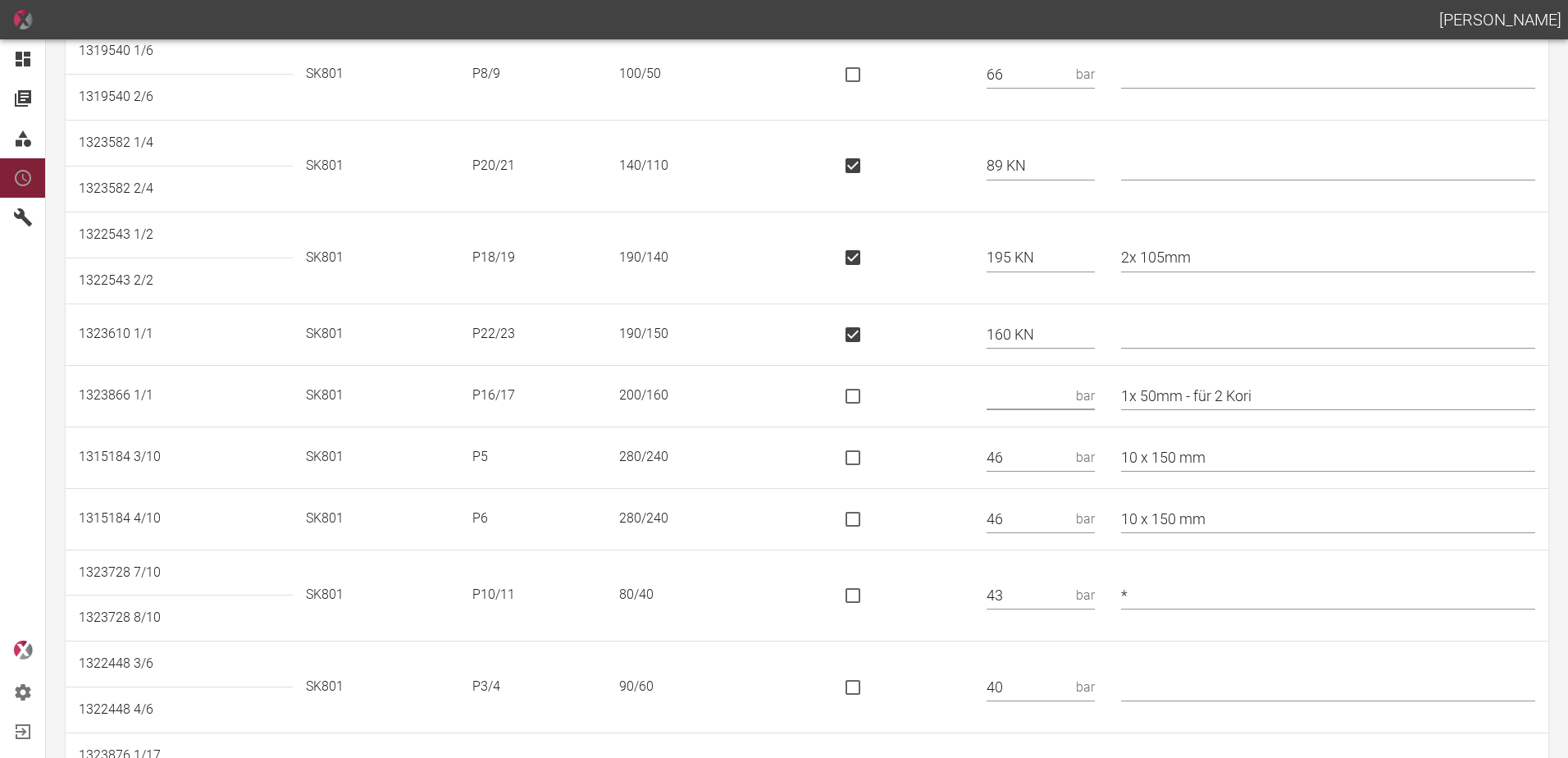
click at [1066, 403] on input "text" at bounding box center [1028, 395] width 83 height 29
type input "170 KN"
click at [870, 388] on input "is socket special" at bounding box center [853, 396] width 34 height 34
checkbox input "true"
drag, startPoint x: 1275, startPoint y: 402, endPoint x: 1207, endPoint y: 416, distance: 69.4
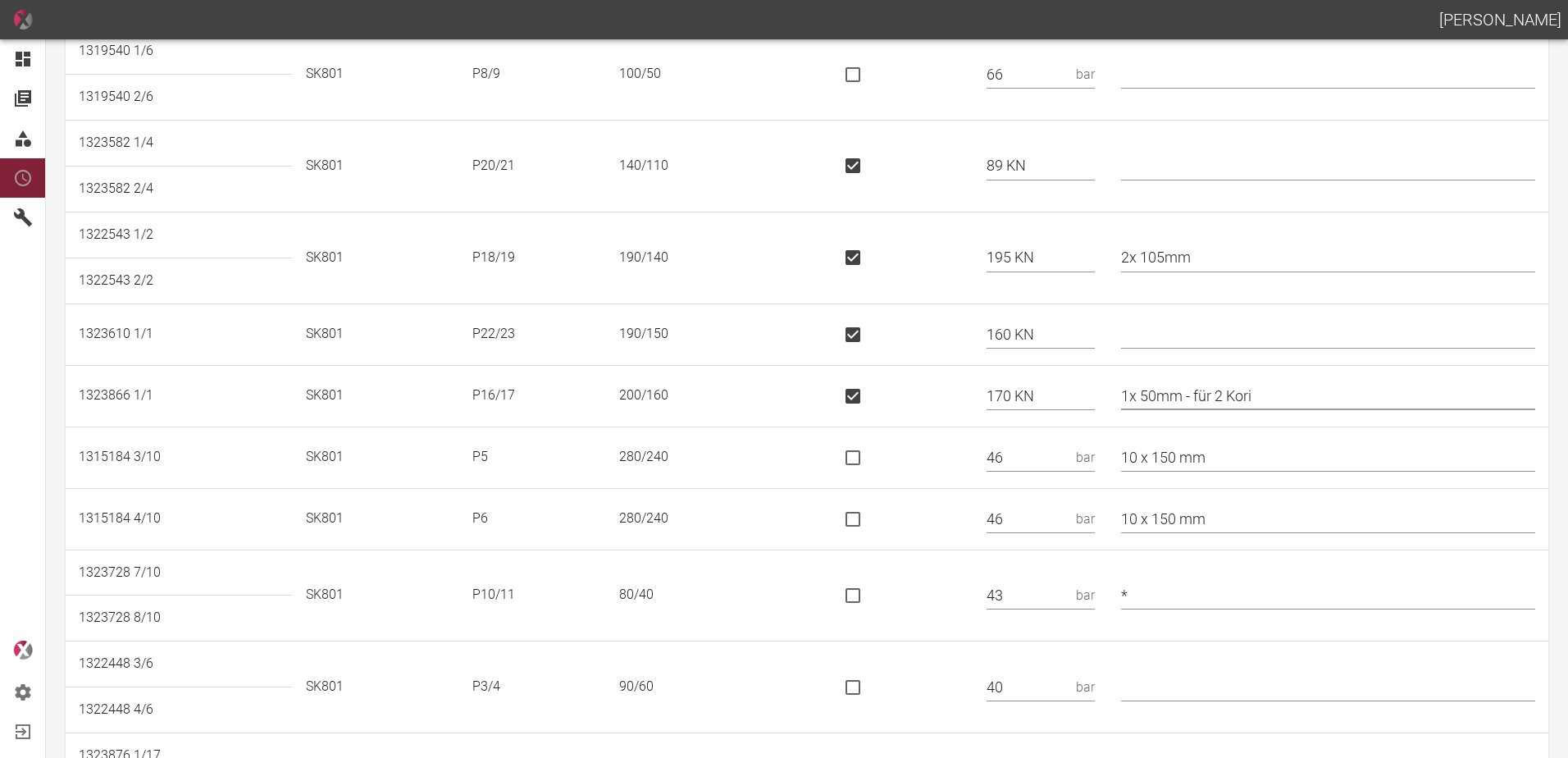
click at [1207, 416] on td "1x 50mm - für 2 Kori" at bounding box center [1328, 395] width 440 height 62
type input "1x 50mm"
click at [943, 446] on td at bounding box center [899, 457] width 152 height 62
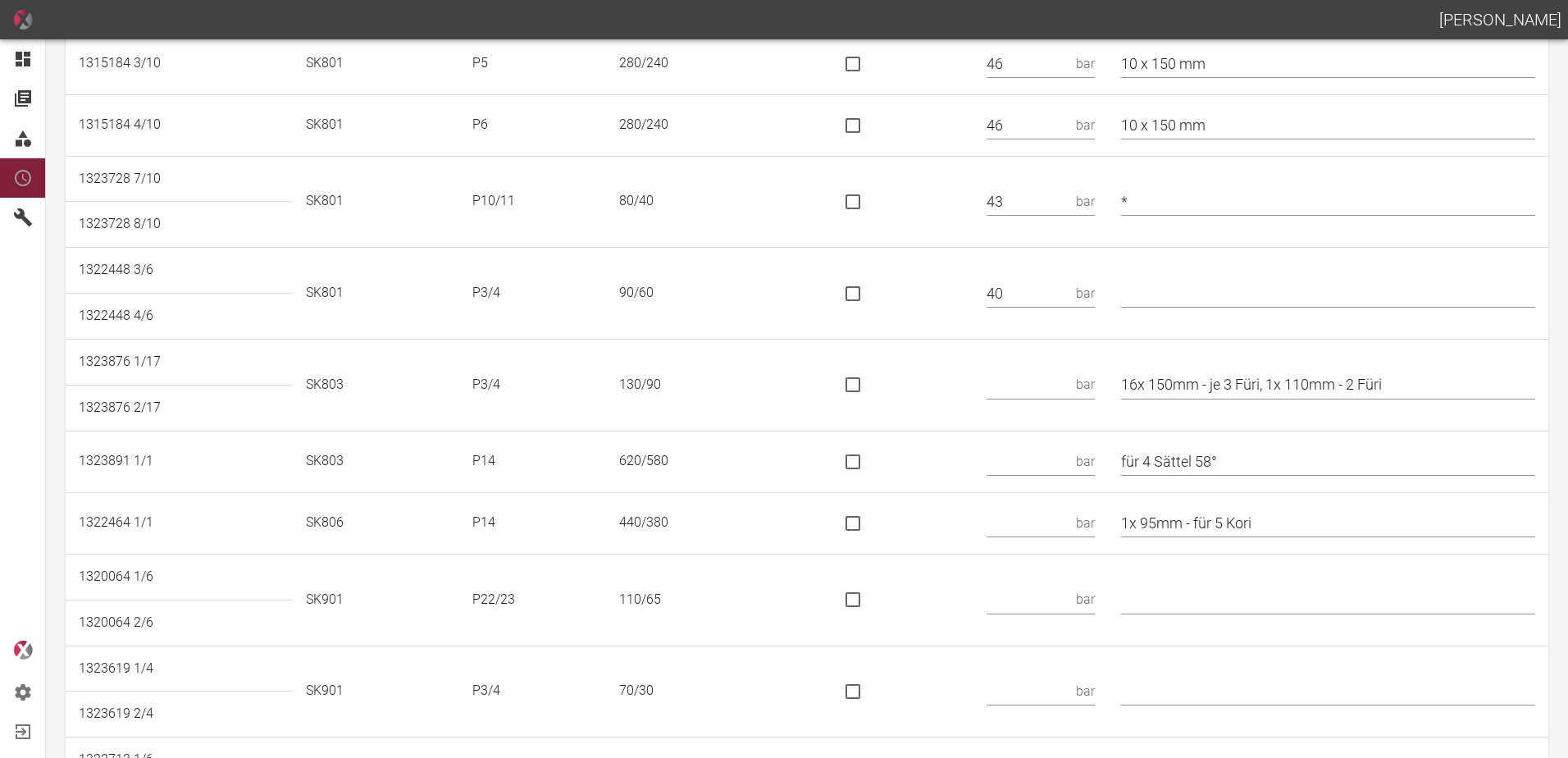
scroll to position [738, 0]
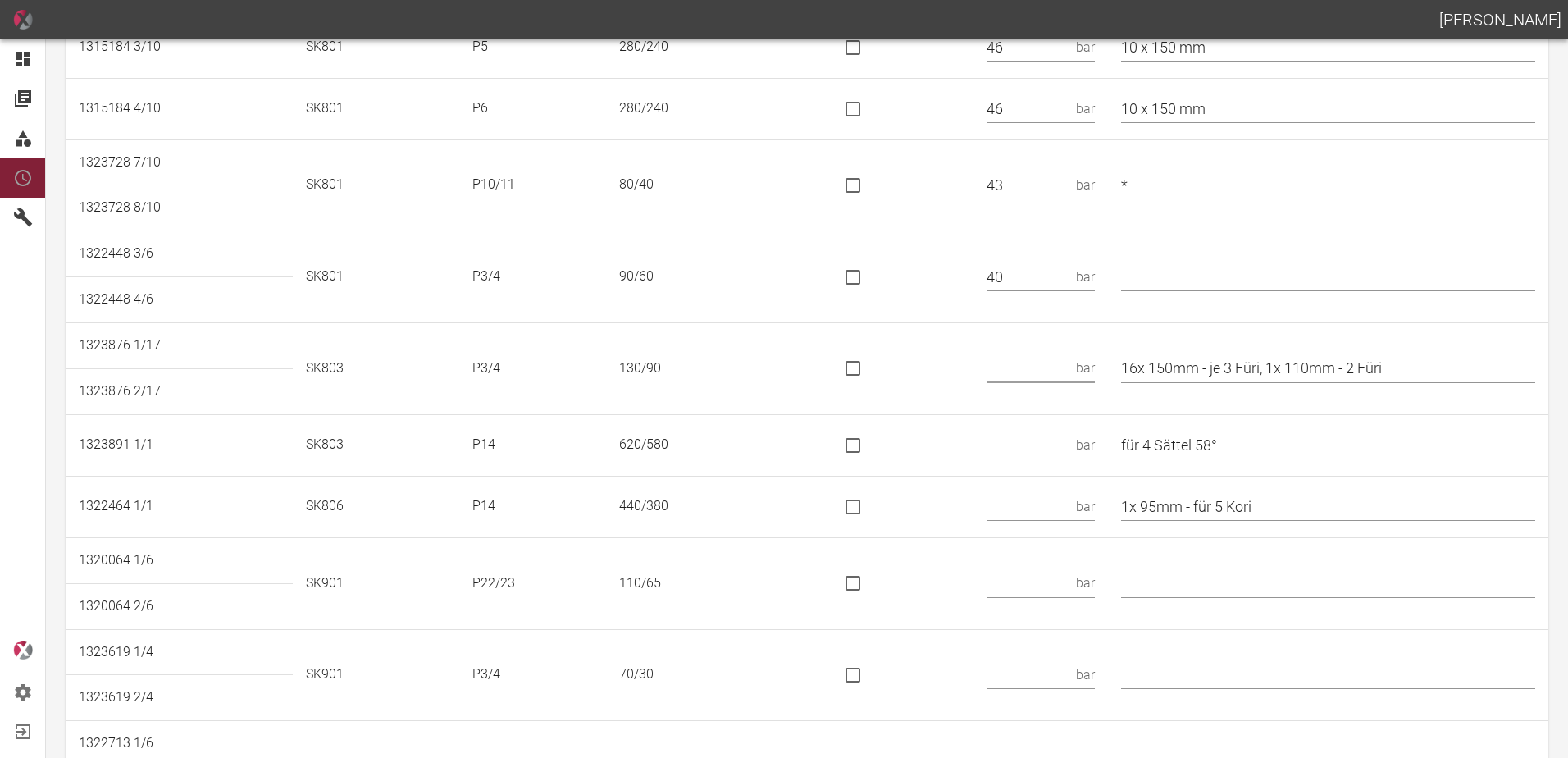
click at [1037, 366] on input "text" at bounding box center [1028, 368] width 83 height 29
type input "78"
drag, startPoint x: 1282, startPoint y: 368, endPoint x: 1221, endPoint y: 379, distance: 62.0
click at [1221, 379] on input "16x 150mm - je 3 Füri, 1x 110mm - 2 Füri" at bounding box center [1328, 368] width 414 height 29
drag, startPoint x: 1362, startPoint y: 371, endPoint x: 1299, endPoint y: 380, distance: 63.6
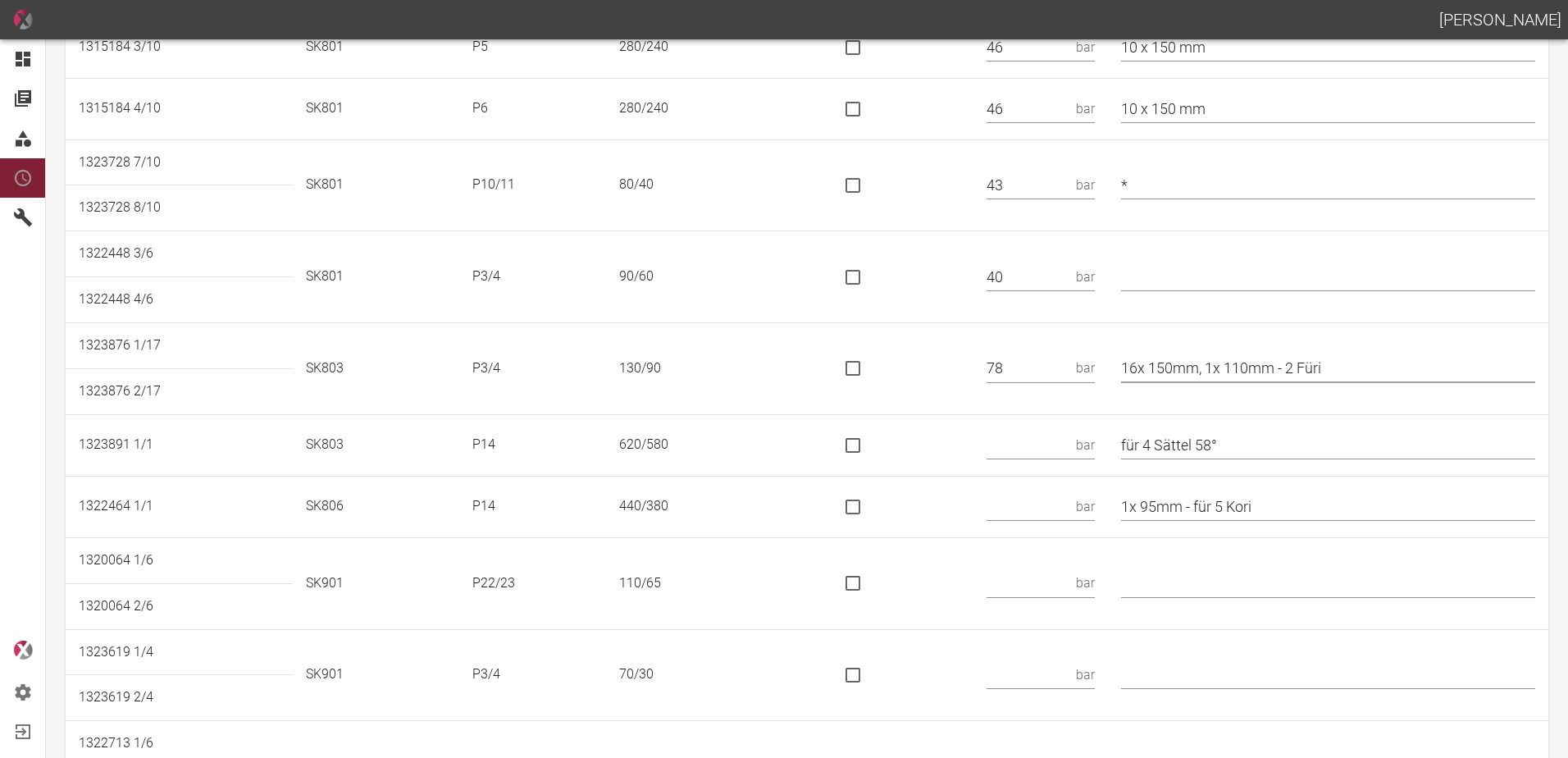
click at [1299, 380] on input "16x 150mm, 1x 110mm - 2 Füri" at bounding box center [1328, 368] width 414 height 29
type input "16x 150mm, 1x 110mm"
click at [1041, 437] on input "text" at bounding box center [1028, 444] width 83 height 29
type input "566 KN"
click at [865, 445] on input "is socket special" at bounding box center [853, 445] width 34 height 34
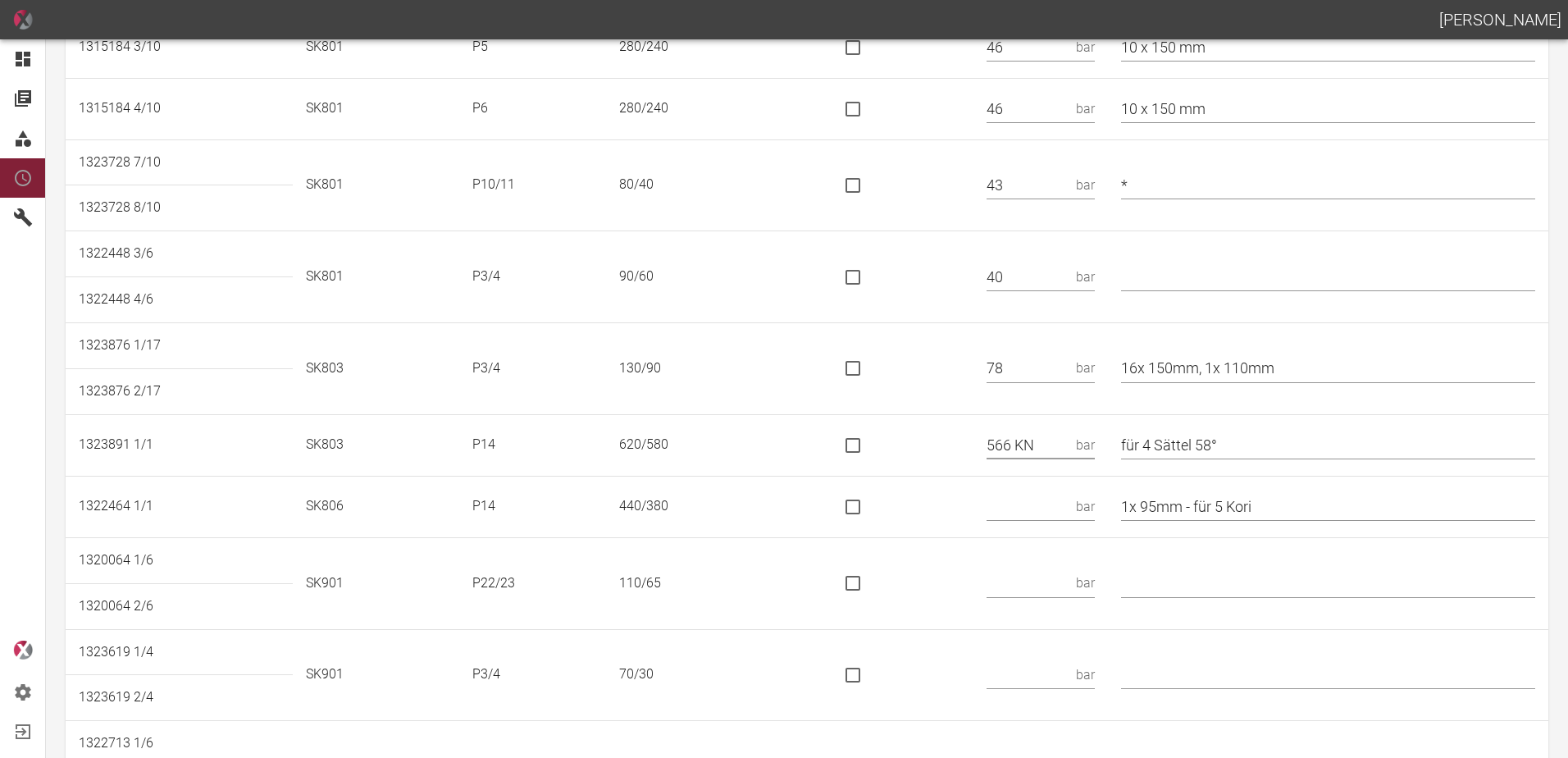
checkbox input "true"
drag, startPoint x: 1250, startPoint y: 449, endPoint x: 1089, endPoint y: 454, distance: 161.1
click at [1088, 454] on tr "1323891 1/1 SK803 P14 620/580 566 KN für 4 Sättel 58°" at bounding box center [807, 444] width 1483 height 62
type input "*"
click at [1069, 512] on input "text" at bounding box center [1028, 506] width 83 height 29
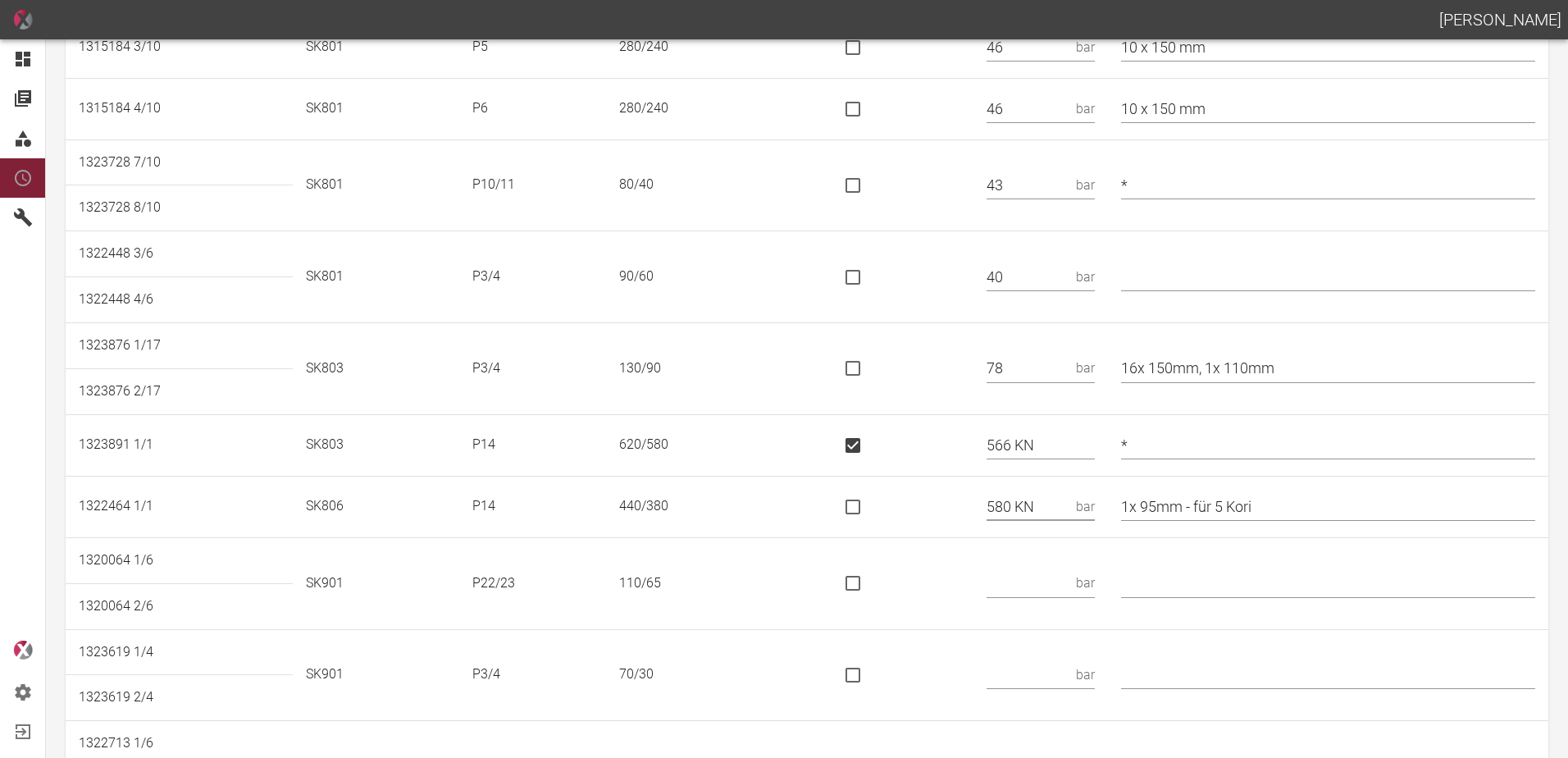
type input "580 KN"
click at [870, 509] on input "is socket special" at bounding box center [853, 507] width 34 height 34
checkbox input "true"
drag, startPoint x: 1278, startPoint y: 507, endPoint x: 1205, endPoint y: 521, distance: 74.3
click at [1205, 521] on td "1x 95mm - für 5 Kori" at bounding box center [1328, 506] width 440 height 62
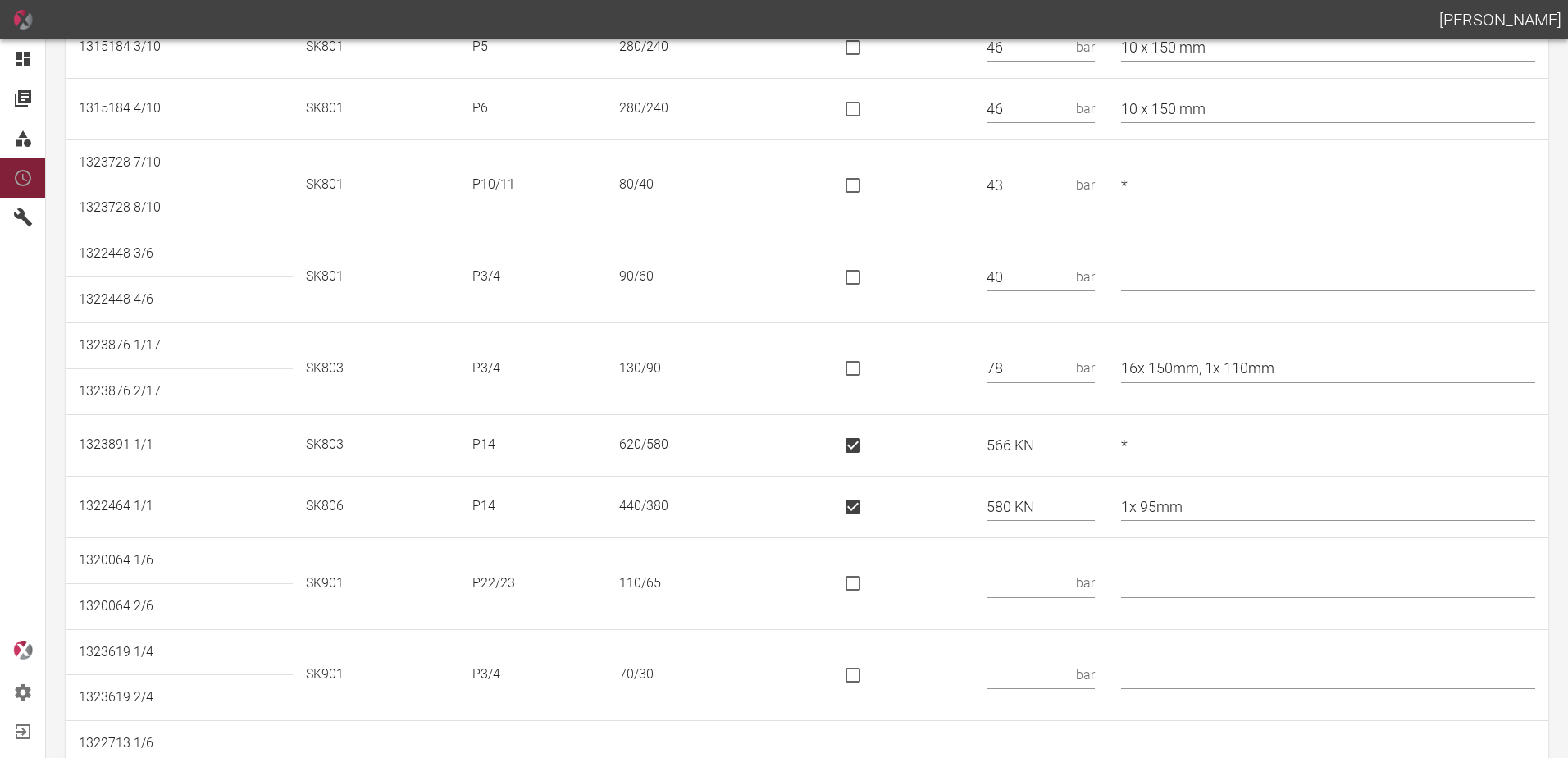
click at [1234, 506] on input "1x 95mm" at bounding box center [1328, 506] width 414 height 29
type input "1x 95mm / * 420x380"
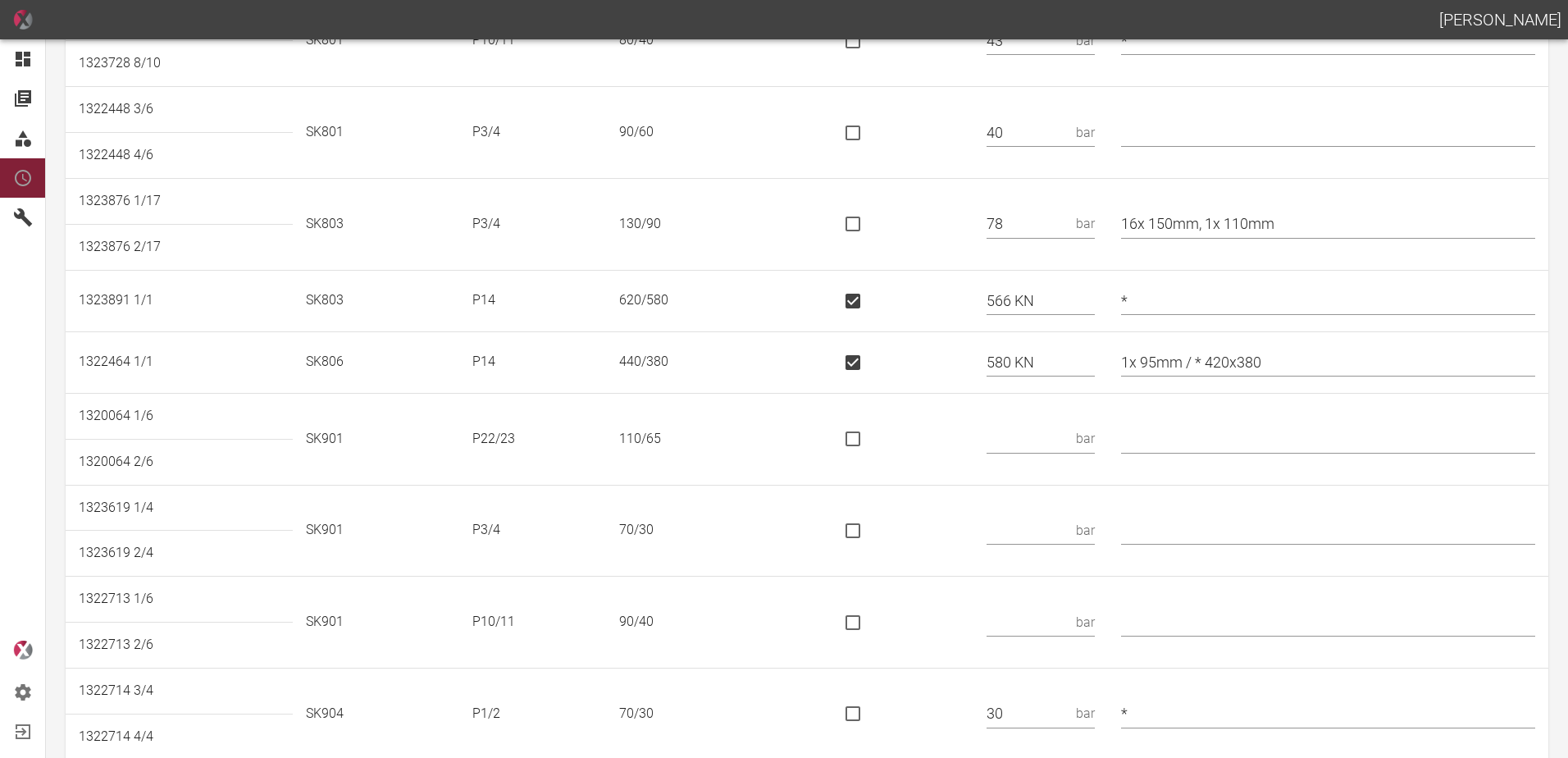
scroll to position [904, 0]
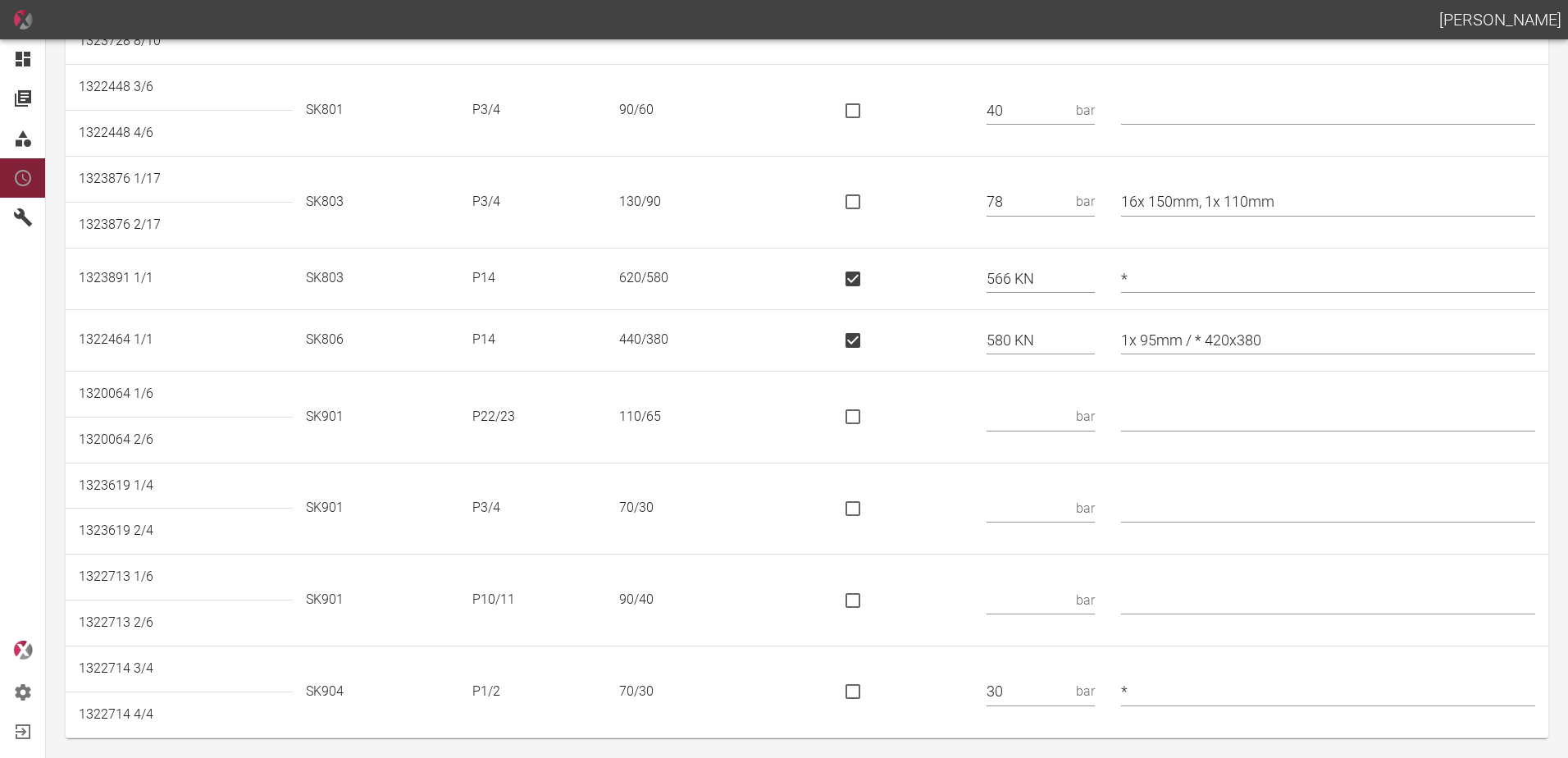
click at [1042, 420] on input "text" at bounding box center [1028, 416] width 83 height 29
type input "62 KN"
click at [855, 414] on input "is socket special" at bounding box center [853, 416] width 34 height 34
checkbox input "true"
click at [1058, 508] on input "text" at bounding box center [1028, 508] width 83 height 29
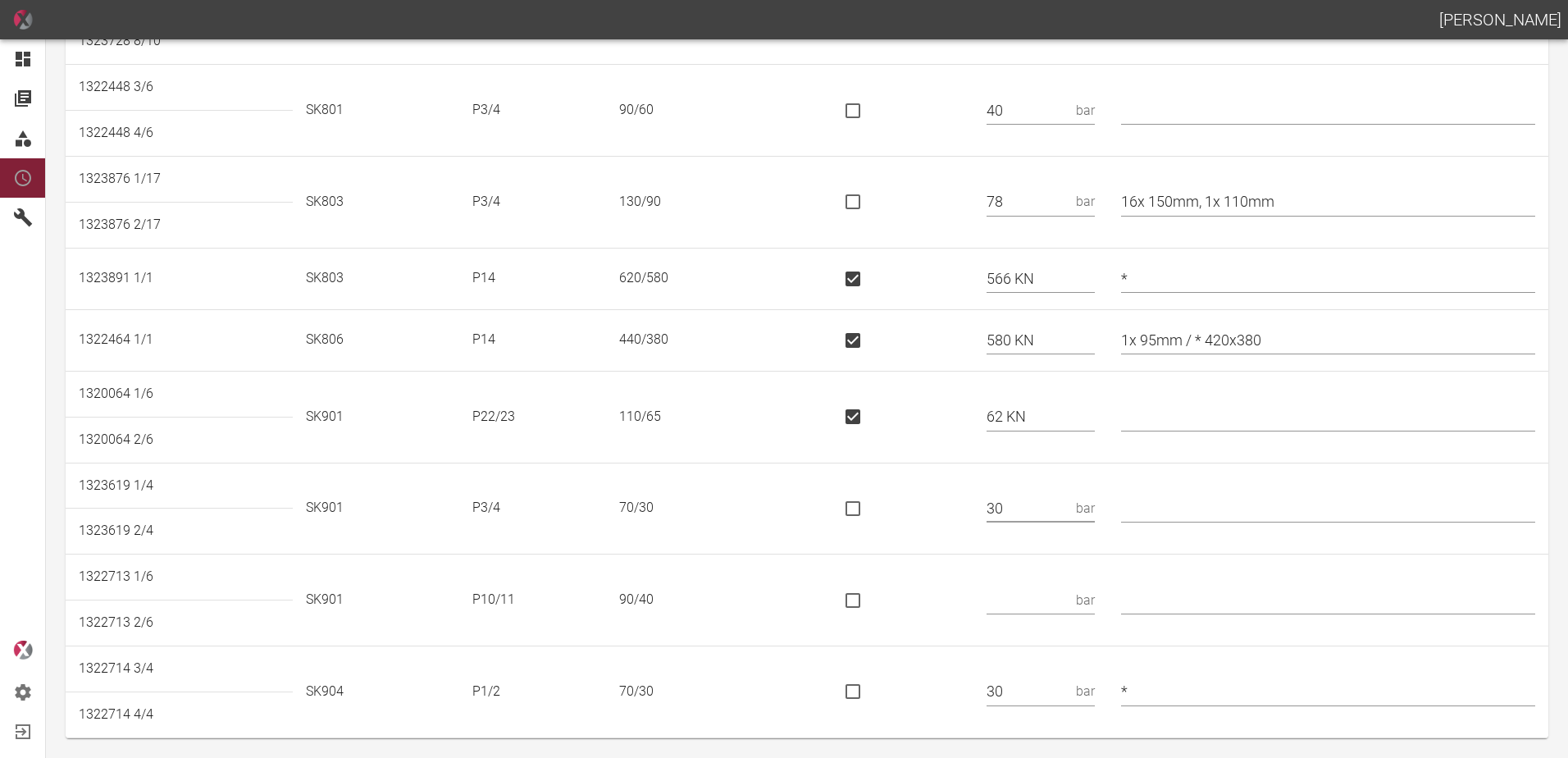
type input "30"
click at [1046, 592] on input "text" at bounding box center [1028, 600] width 83 height 29
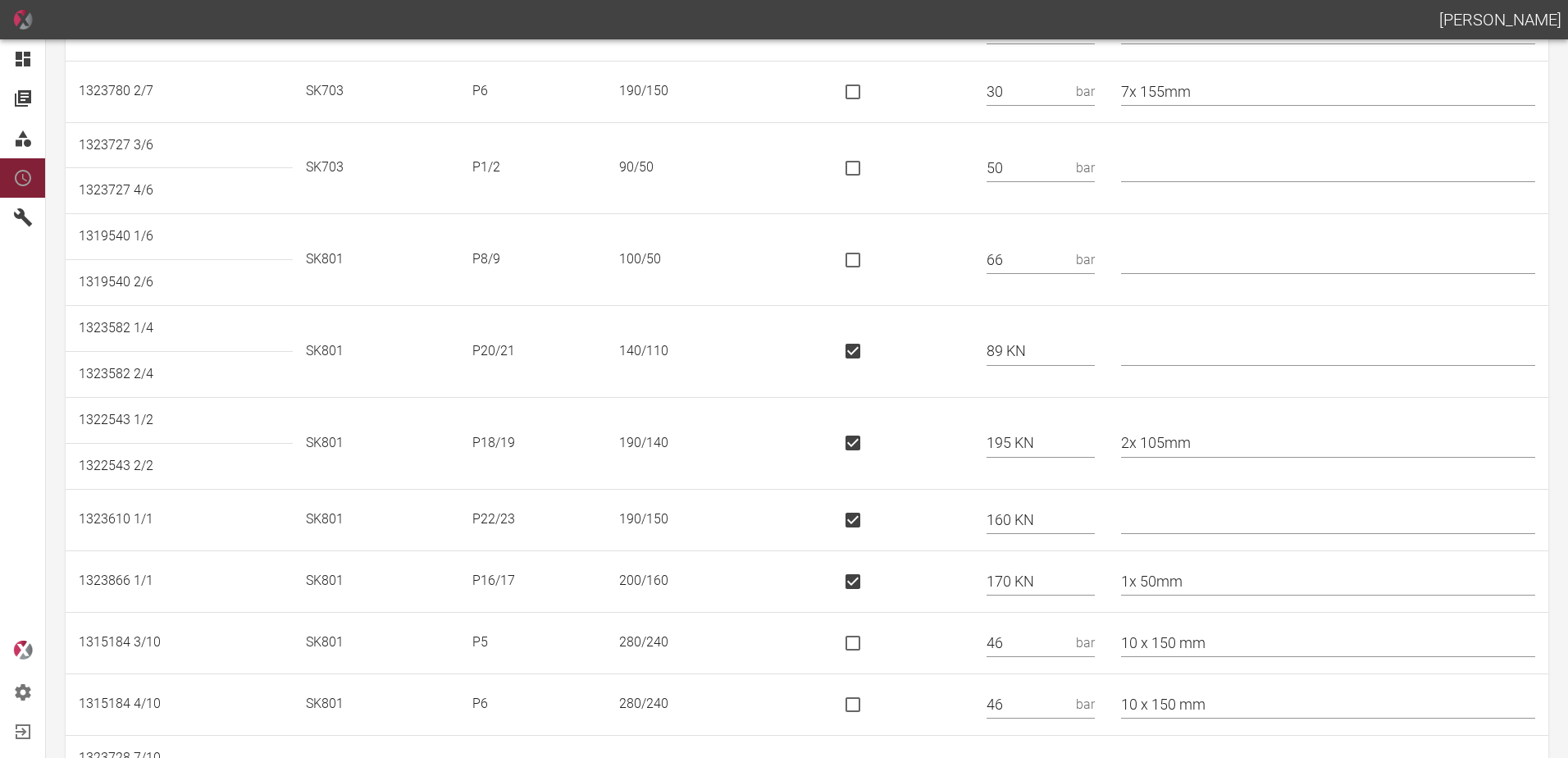
scroll to position [0, 0]
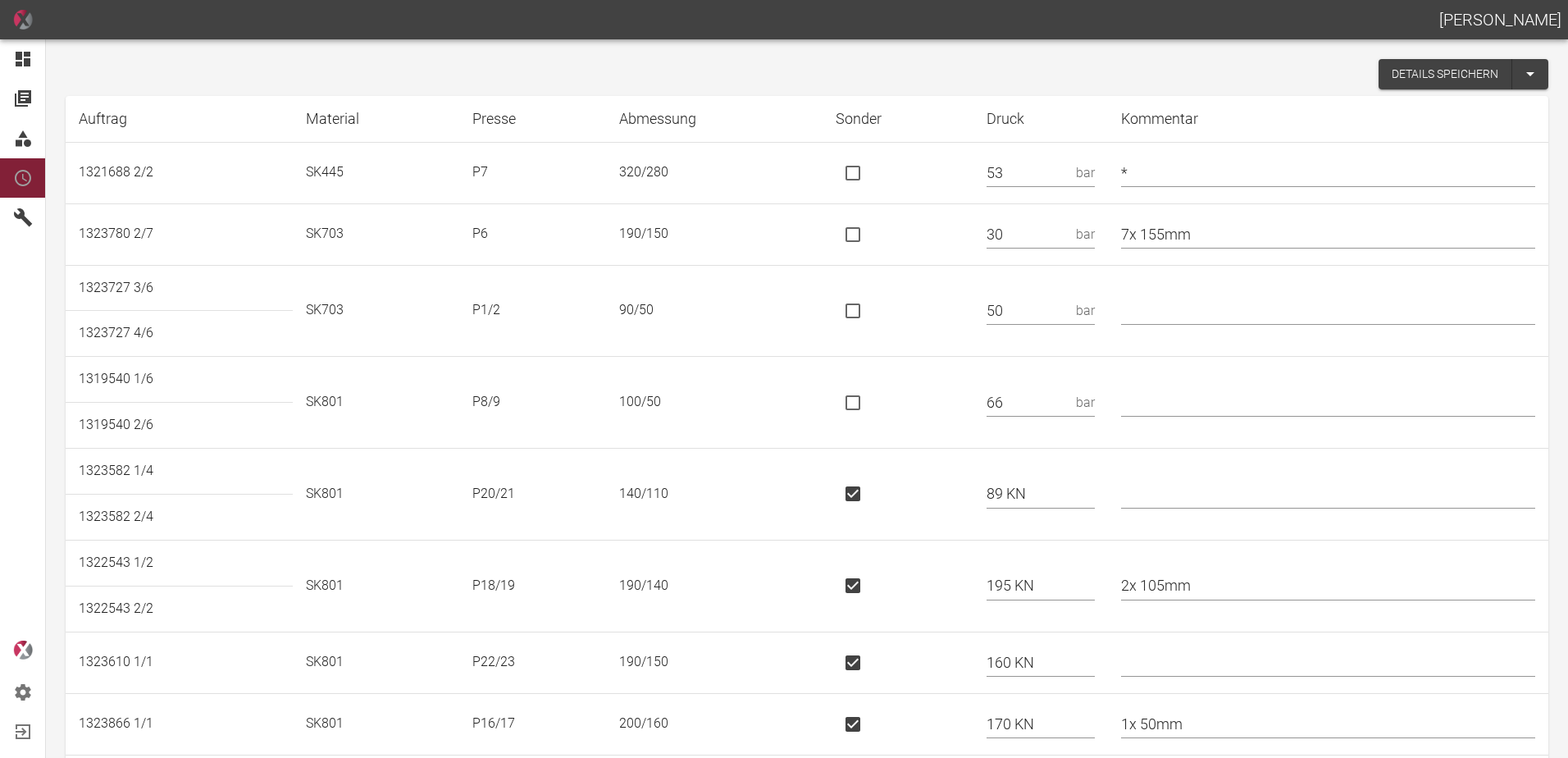
type input "38"
click at [1390, 69] on button "Details speichern" at bounding box center [1446, 74] width 134 height 30
